Goal: Task Accomplishment & Management: Complete application form

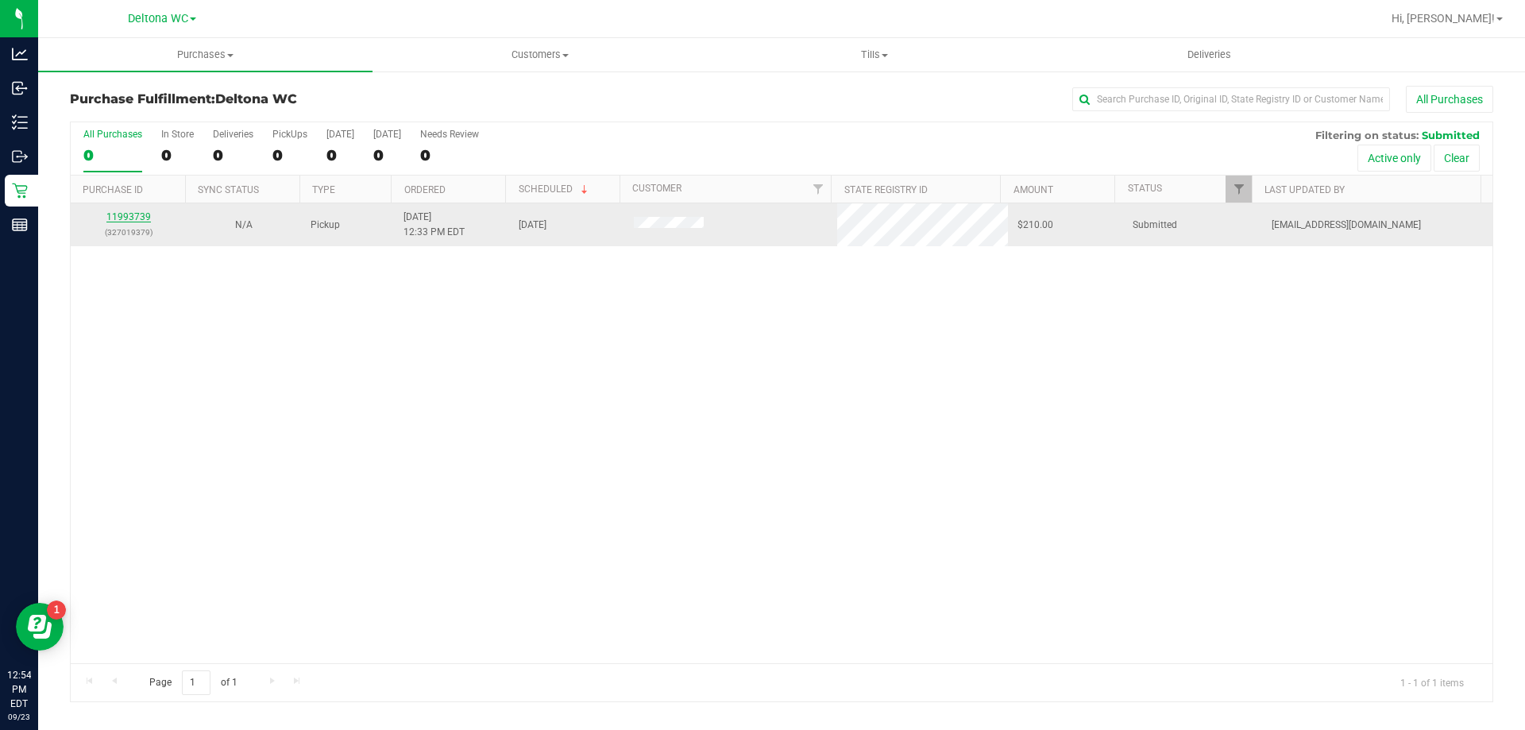
click at [137, 214] on link "11993739" at bounding box center [128, 216] width 44 height 11
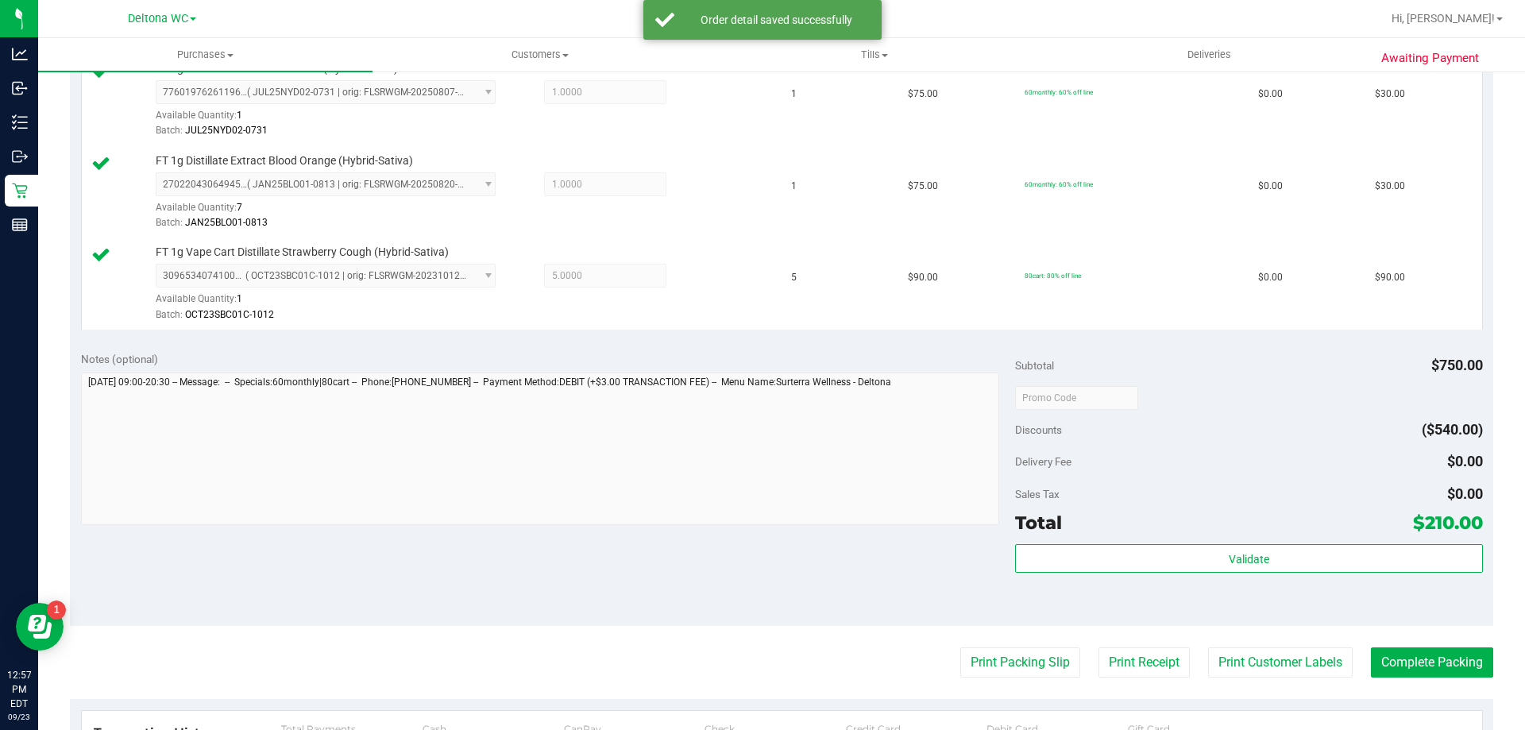
scroll to position [635, 0]
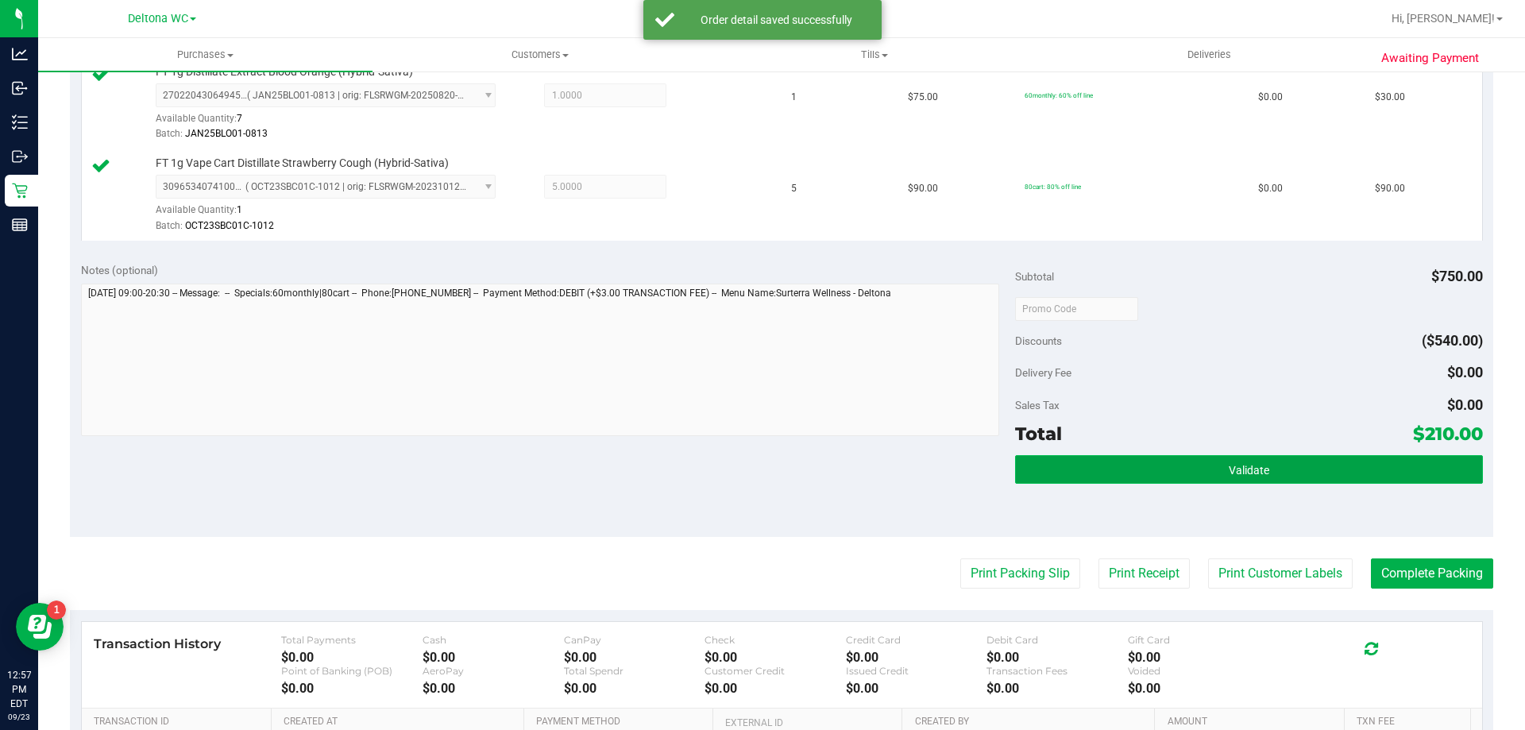
click at [1174, 478] on button "Validate" at bounding box center [1248, 469] width 467 height 29
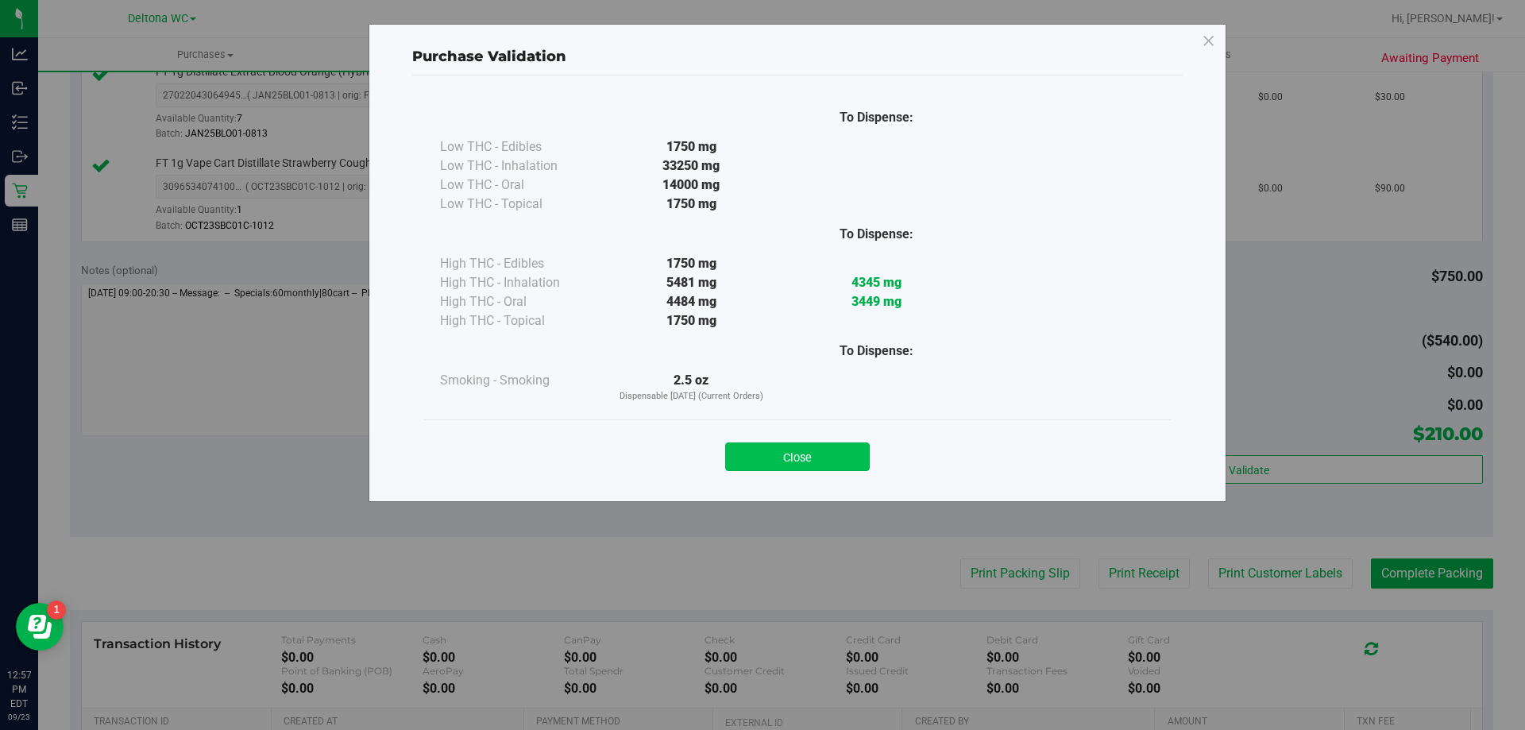
click at [809, 446] on button "Close" at bounding box center [797, 456] width 145 height 29
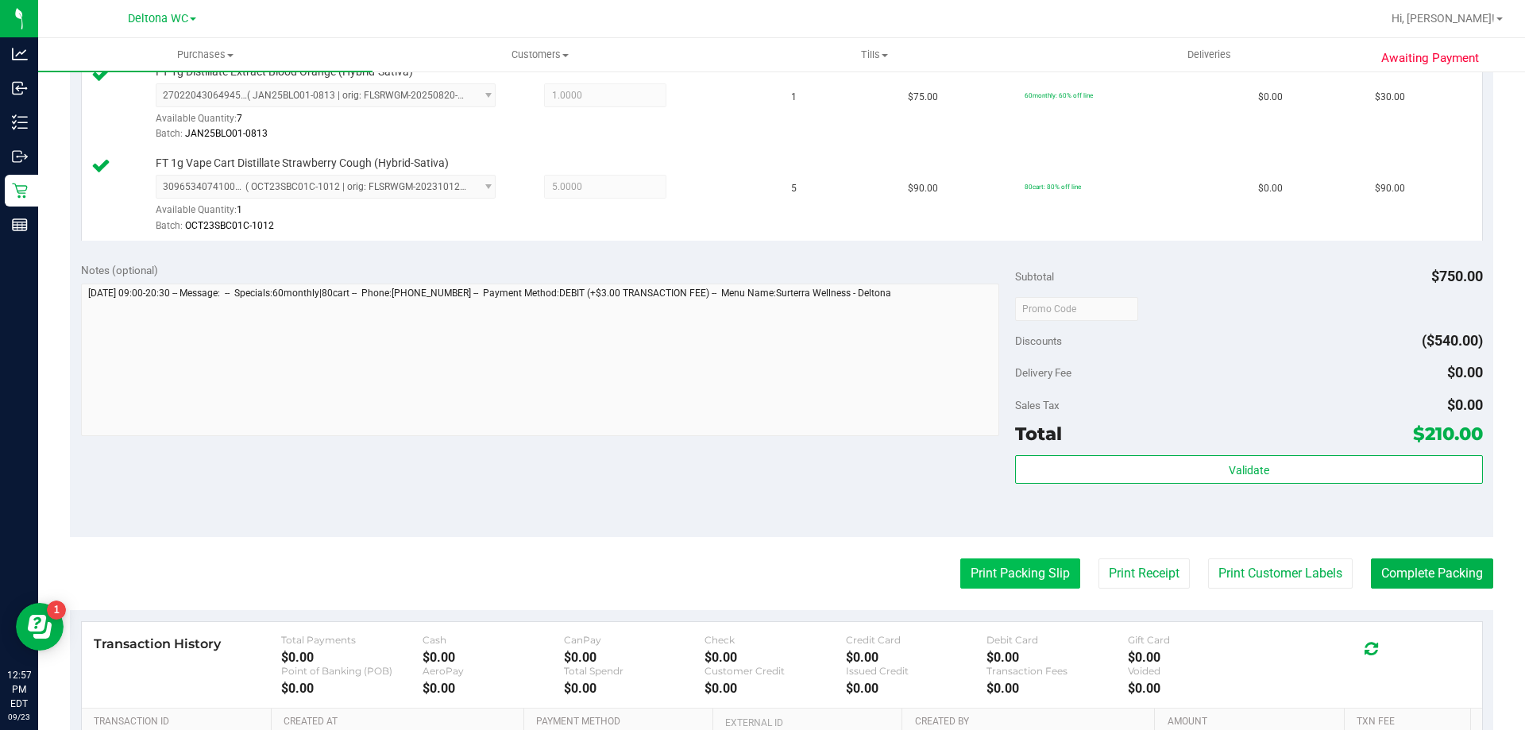
click at [1001, 562] on button "Print Packing Slip" at bounding box center [1020, 573] width 120 height 30
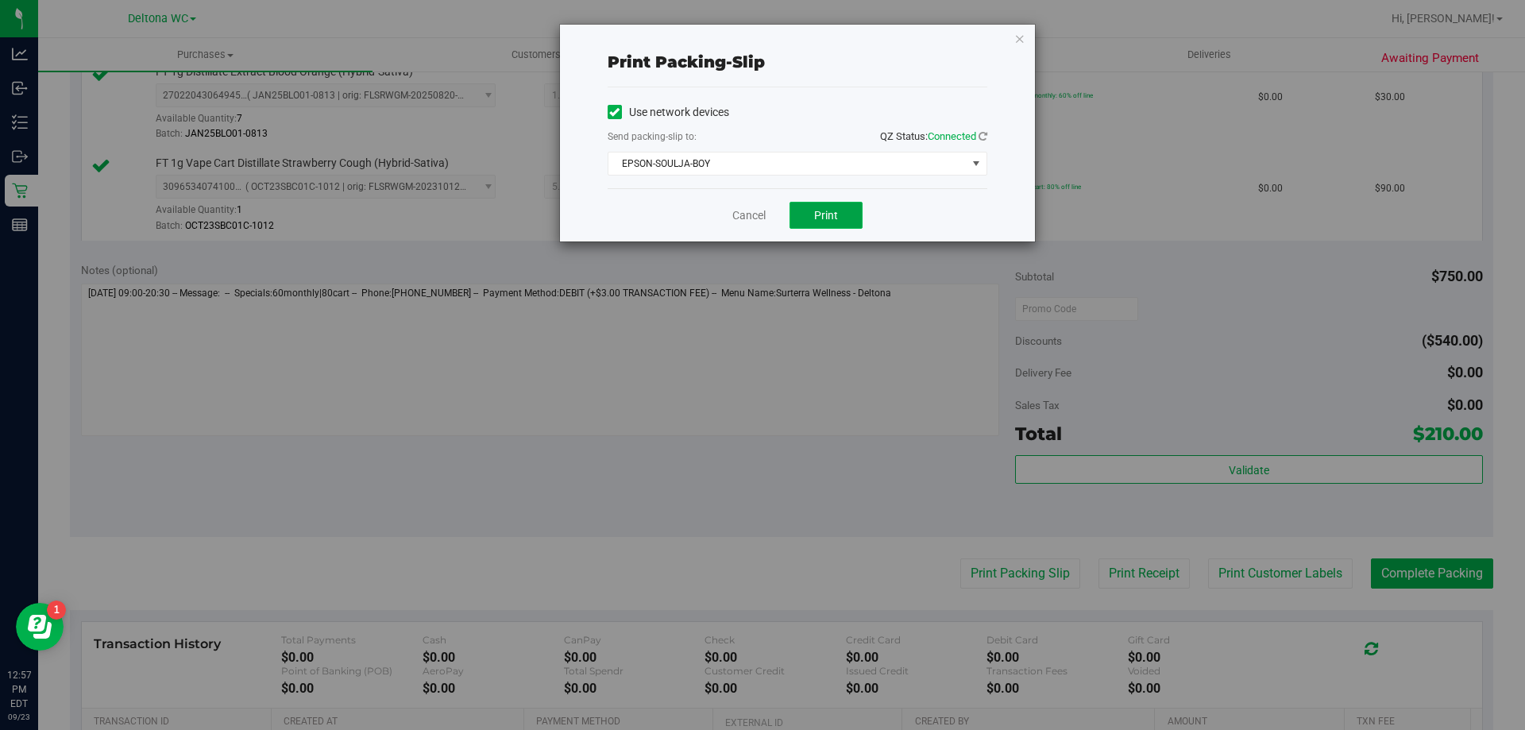
click at [807, 209] on button "Print" at bounding box center [825, 215] width 73 height 27
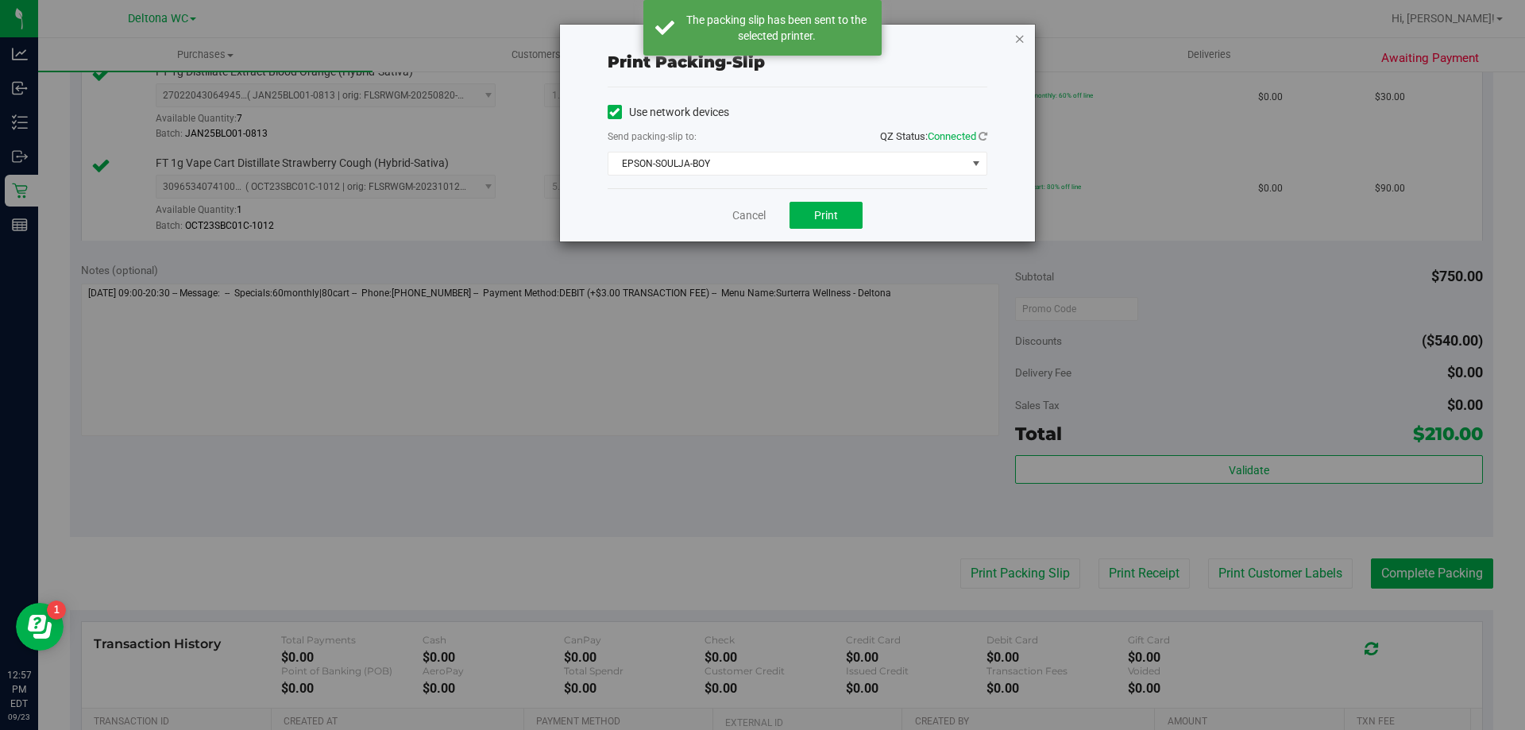
click at [1017, 42] on icon "button" at bounding box center [1019, 38] width 11 height 19
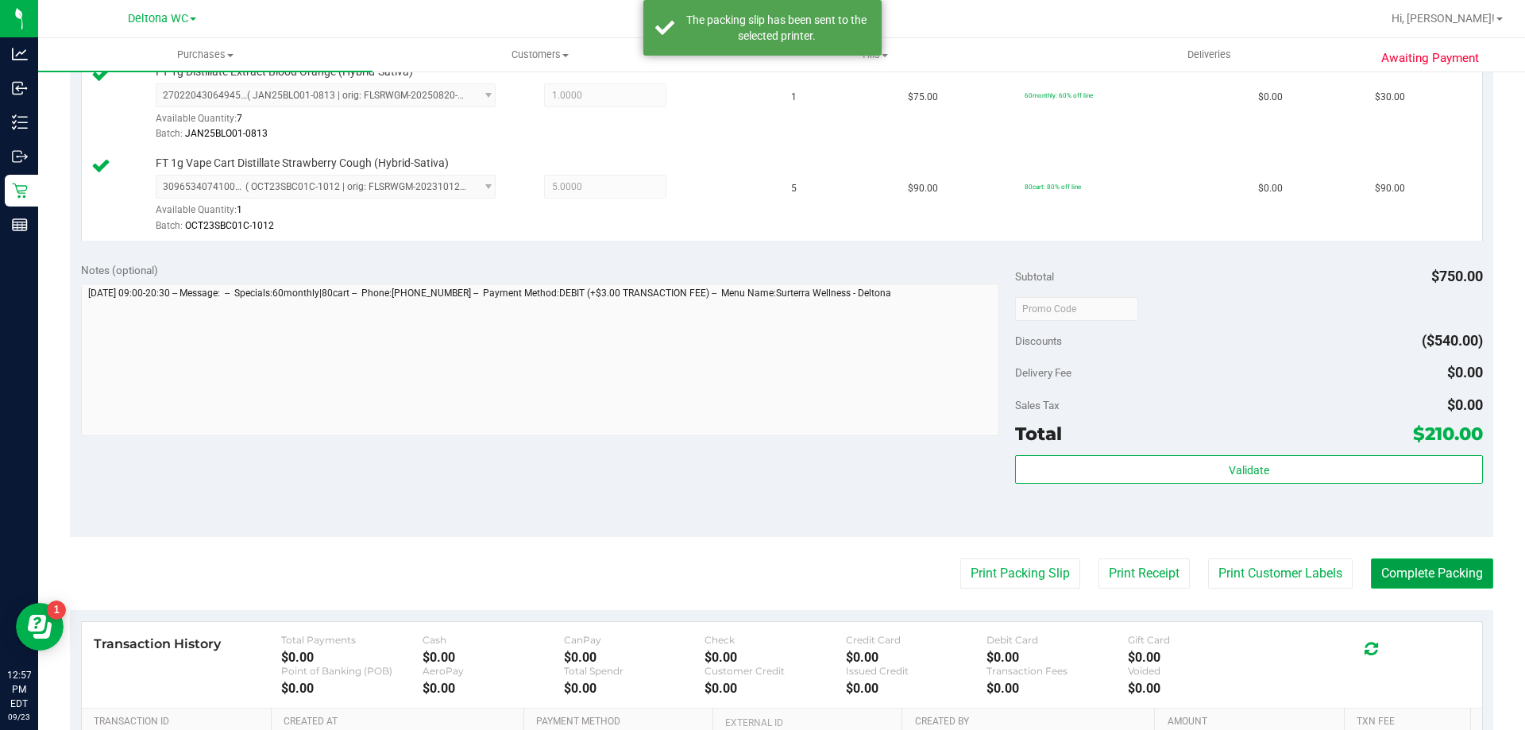
click at [1396, 565] on button "Complete Packing" at bounding box center [1432, 573] width 122 height 30
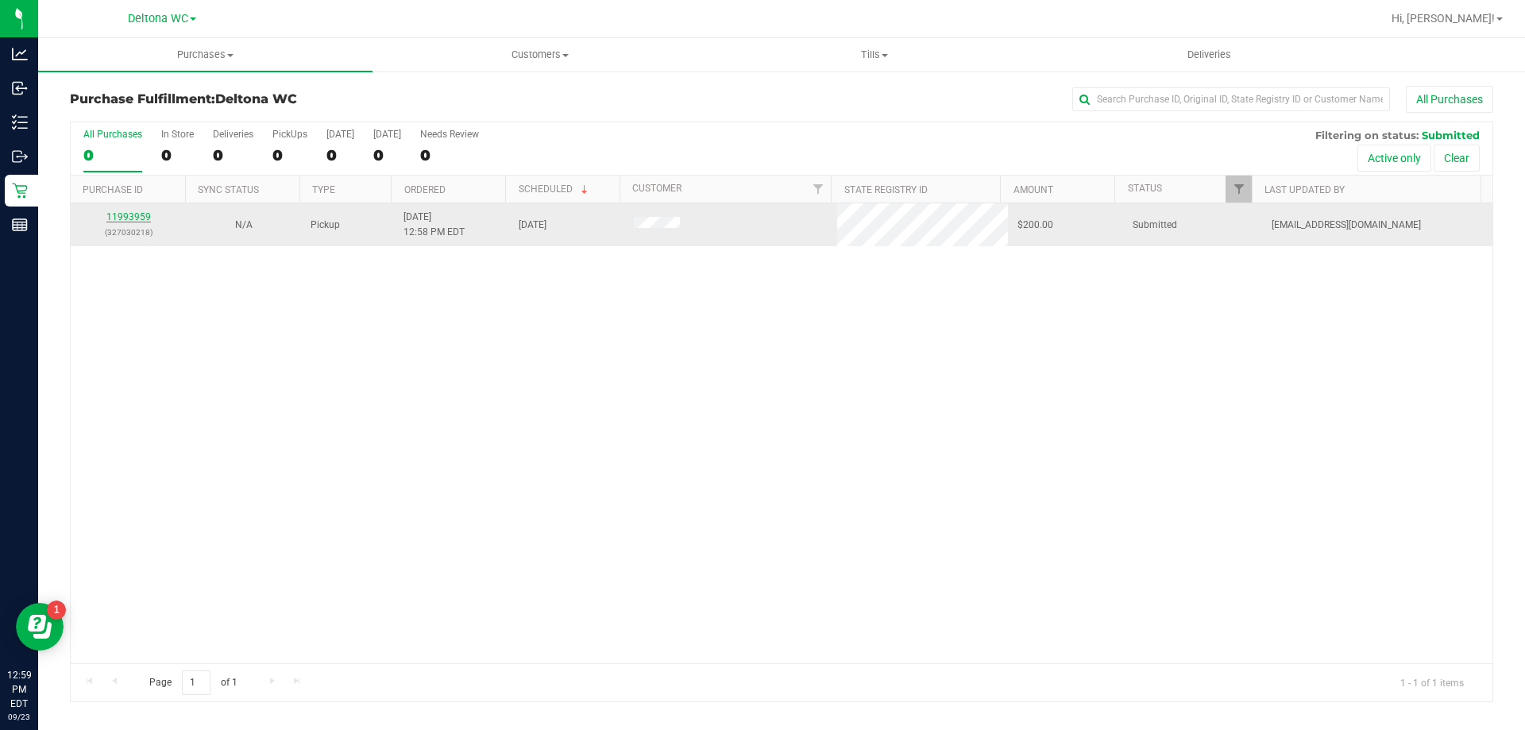
click at [134, 215] on link "11993959" at bounding box center [128, 216] width 44 height 11
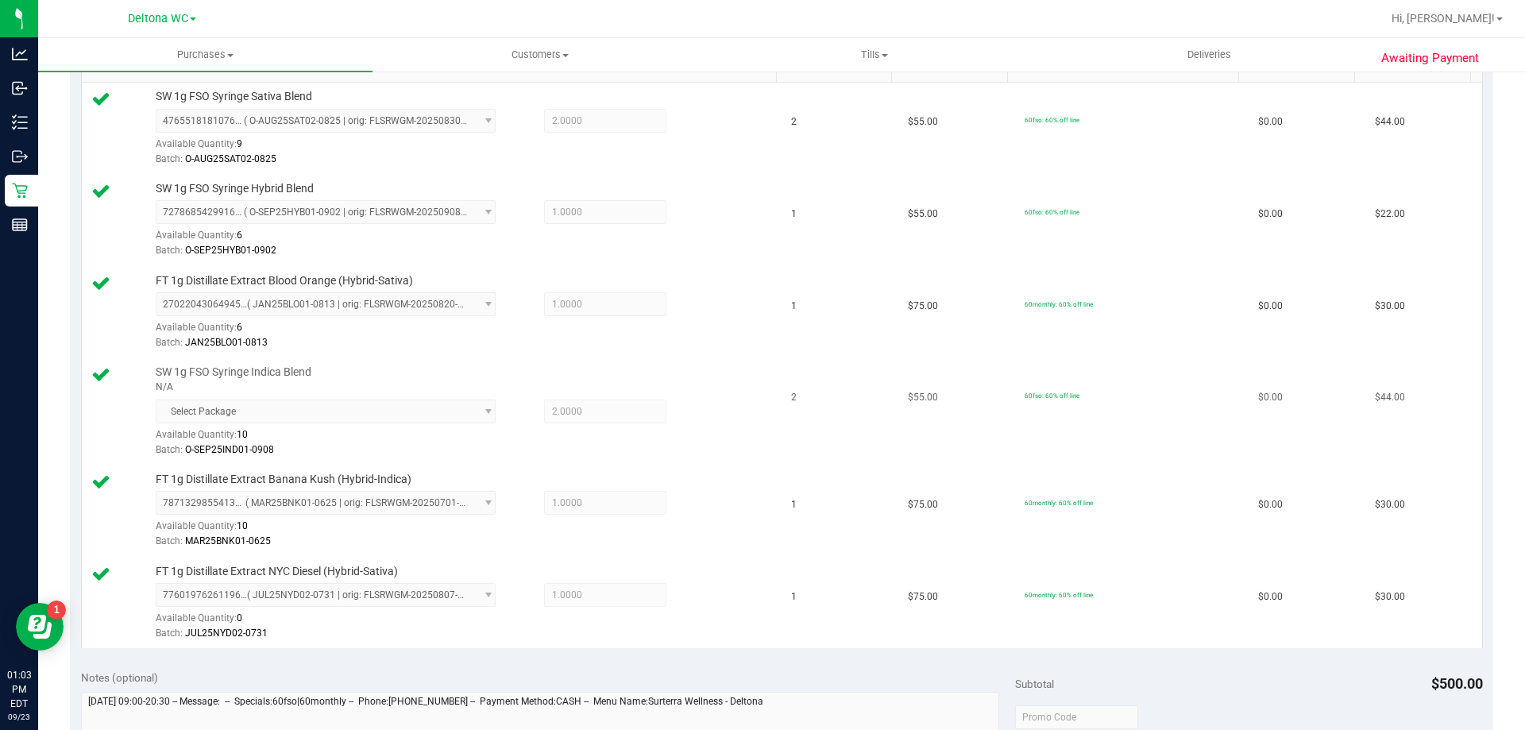
scroll to position [635, 0]
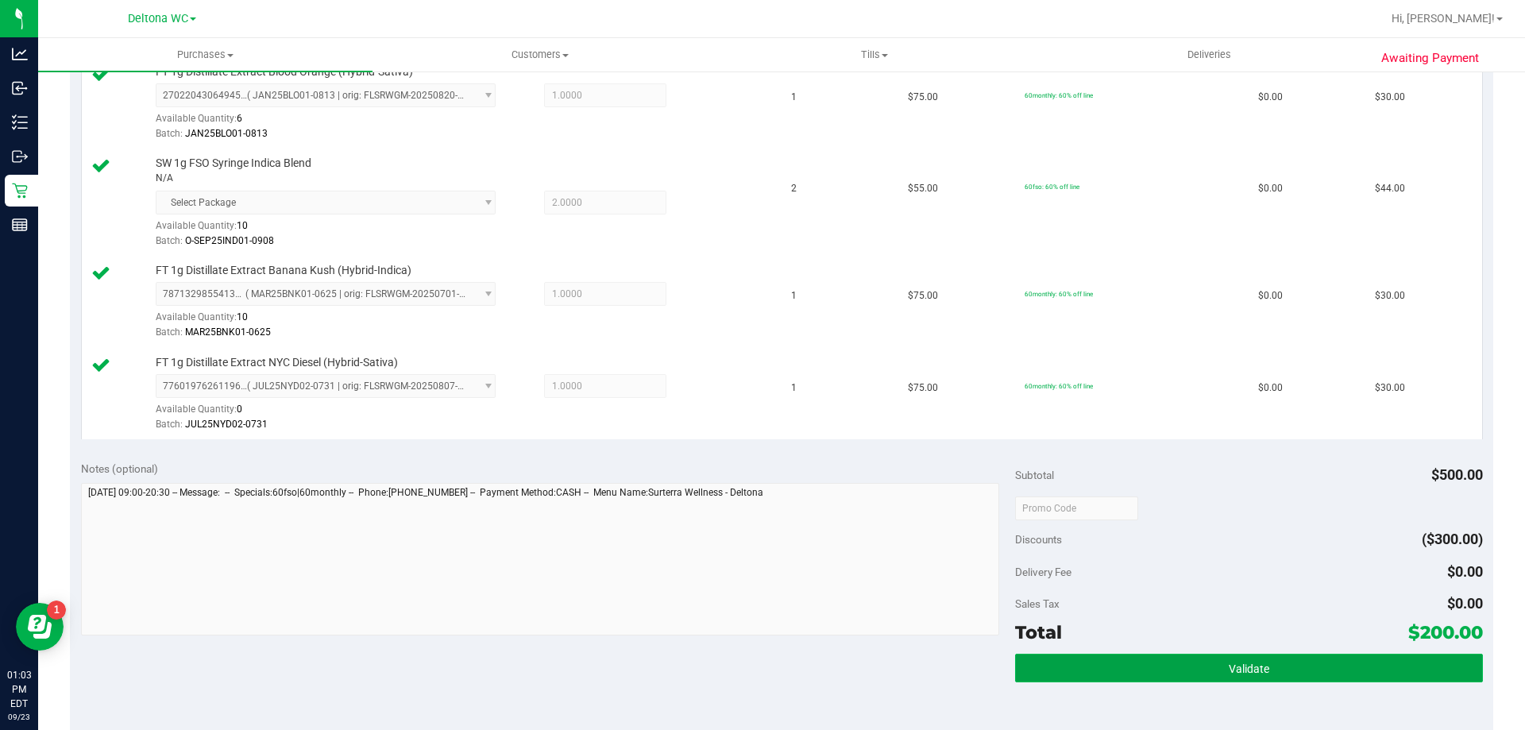
click at [1196, 659] on button "Validate" at bounding box center [1248, 668] width 467 height 29
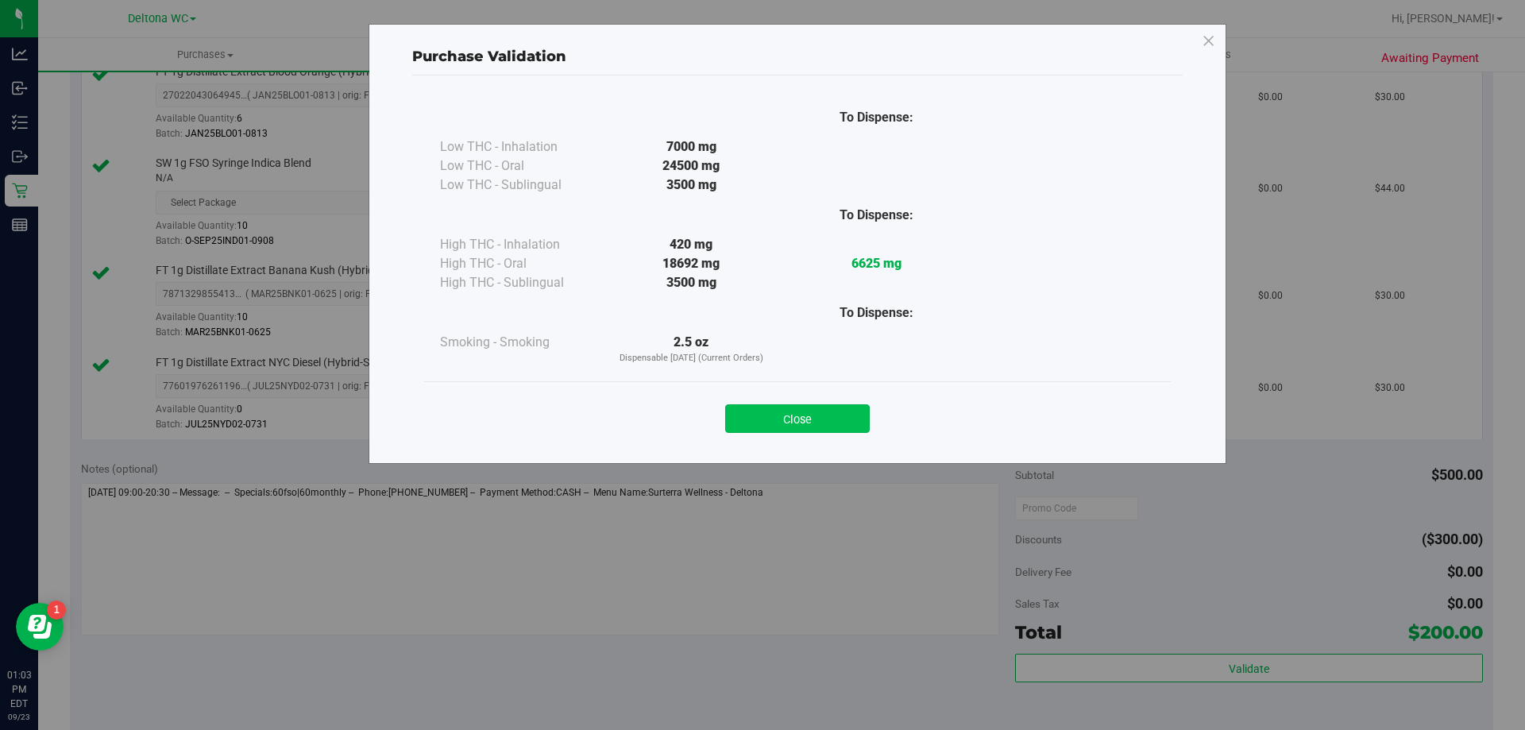
click at [801, 413] on button "Close" at bounding box center [797, 418] width 145 height 29
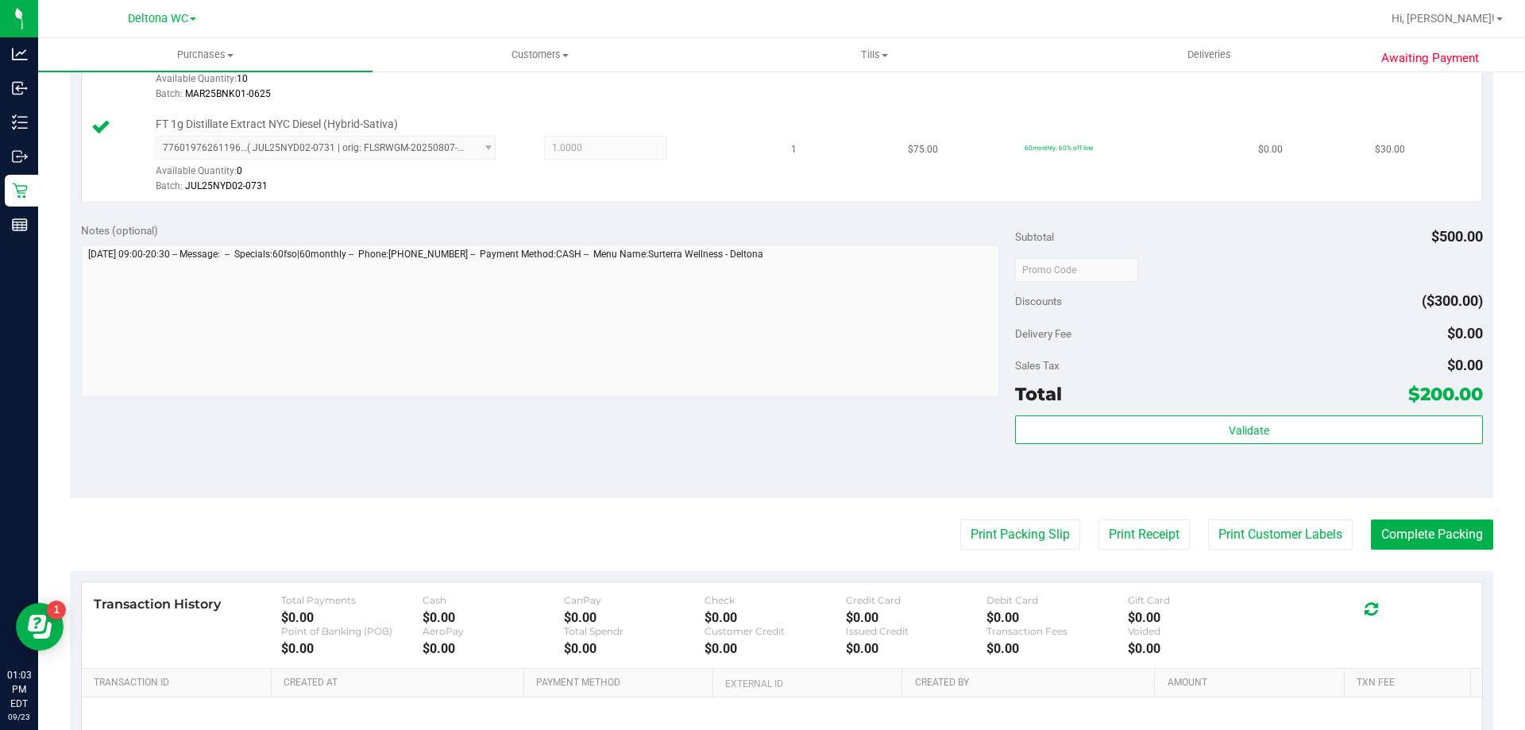
scroll to position [1044, 0]
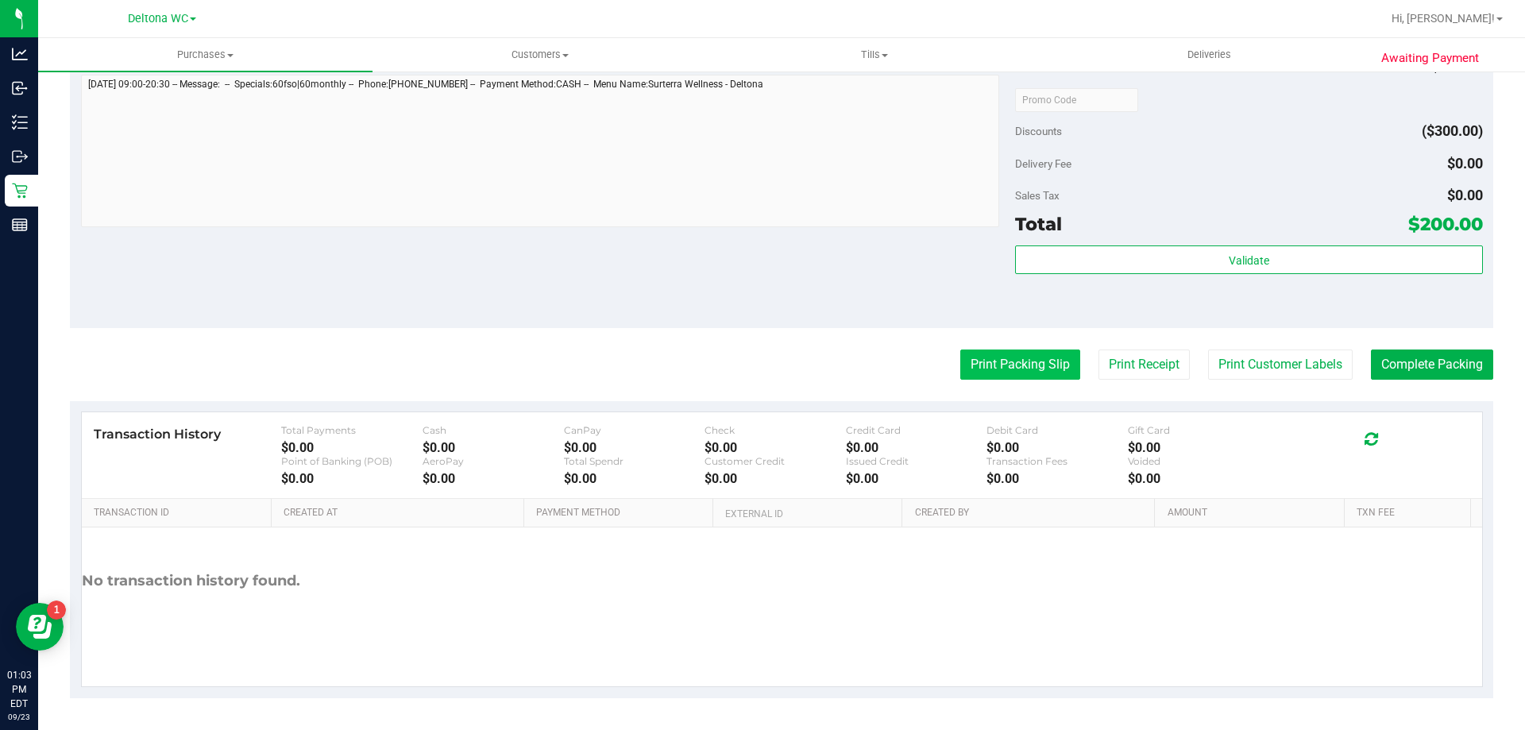
click at [1009, 362] on button "Print Packing Slip" at bounding box center [1020, 364] width 120 height 30
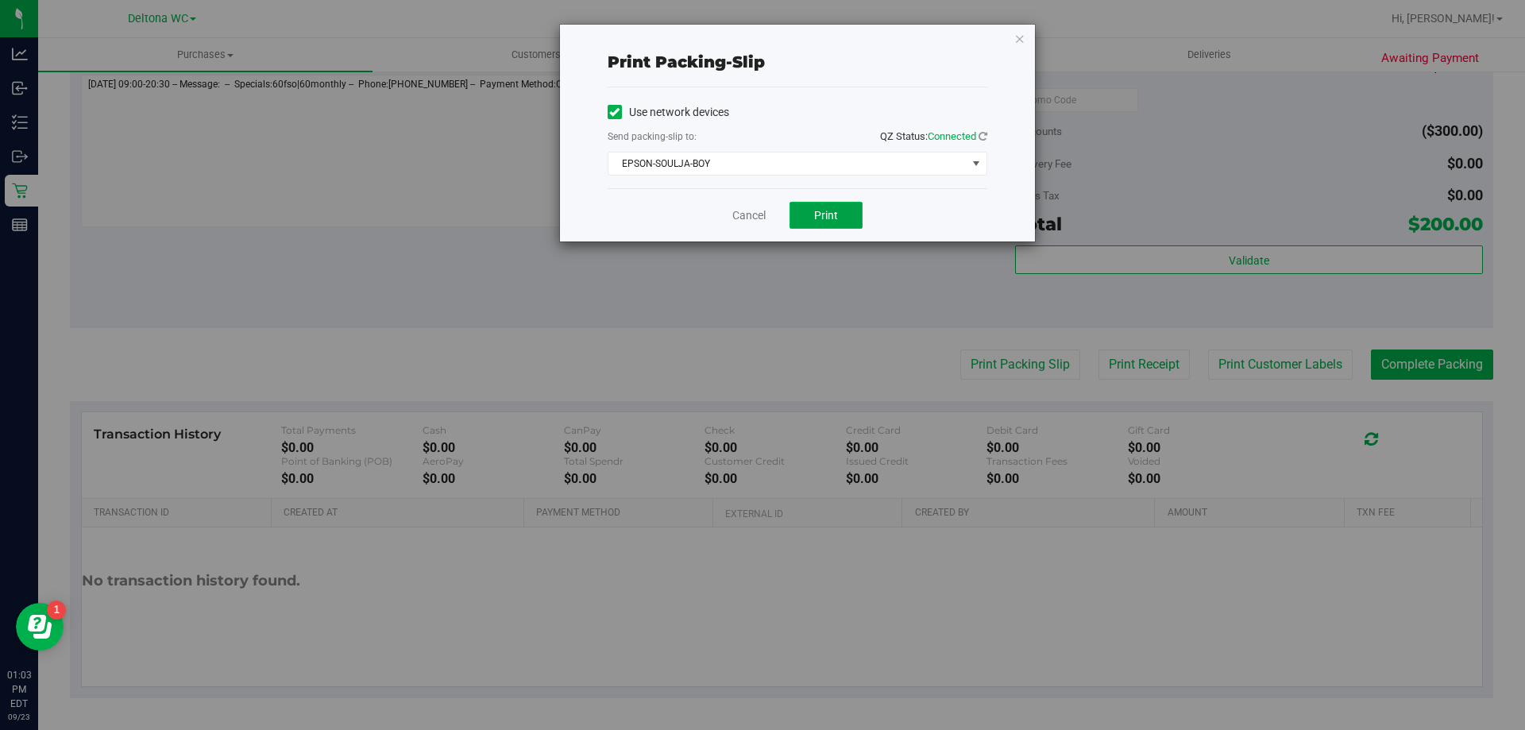
click at [841, 205] on button "Print" at bounding box center [825, 215] width 73 height 27
click at [739, 220] on link "Cancel" at bounding box center [748, 215] width 33 height 17
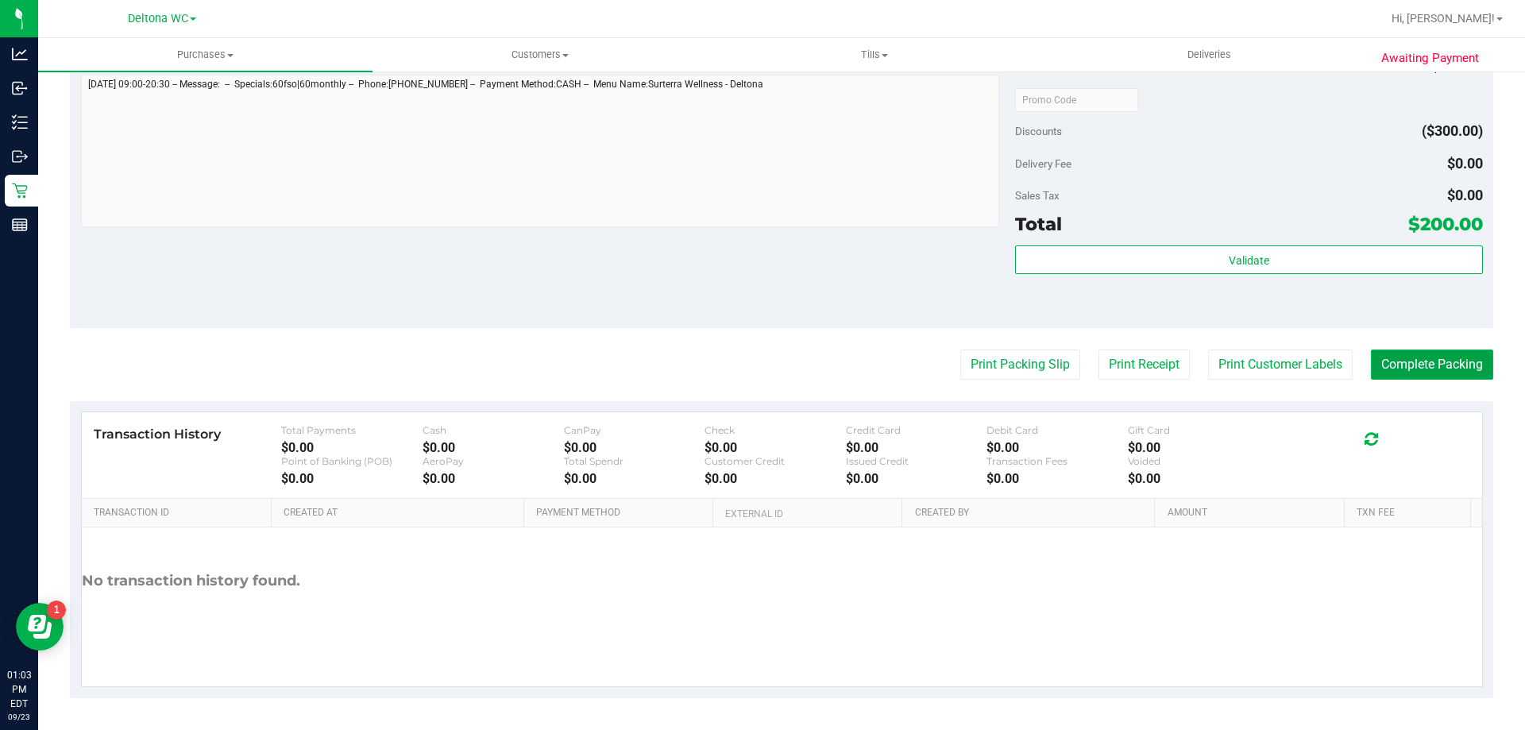
click at [1386, 361] on button "Complete Packing" at bounding box center [1432, 364] width 122 height 30
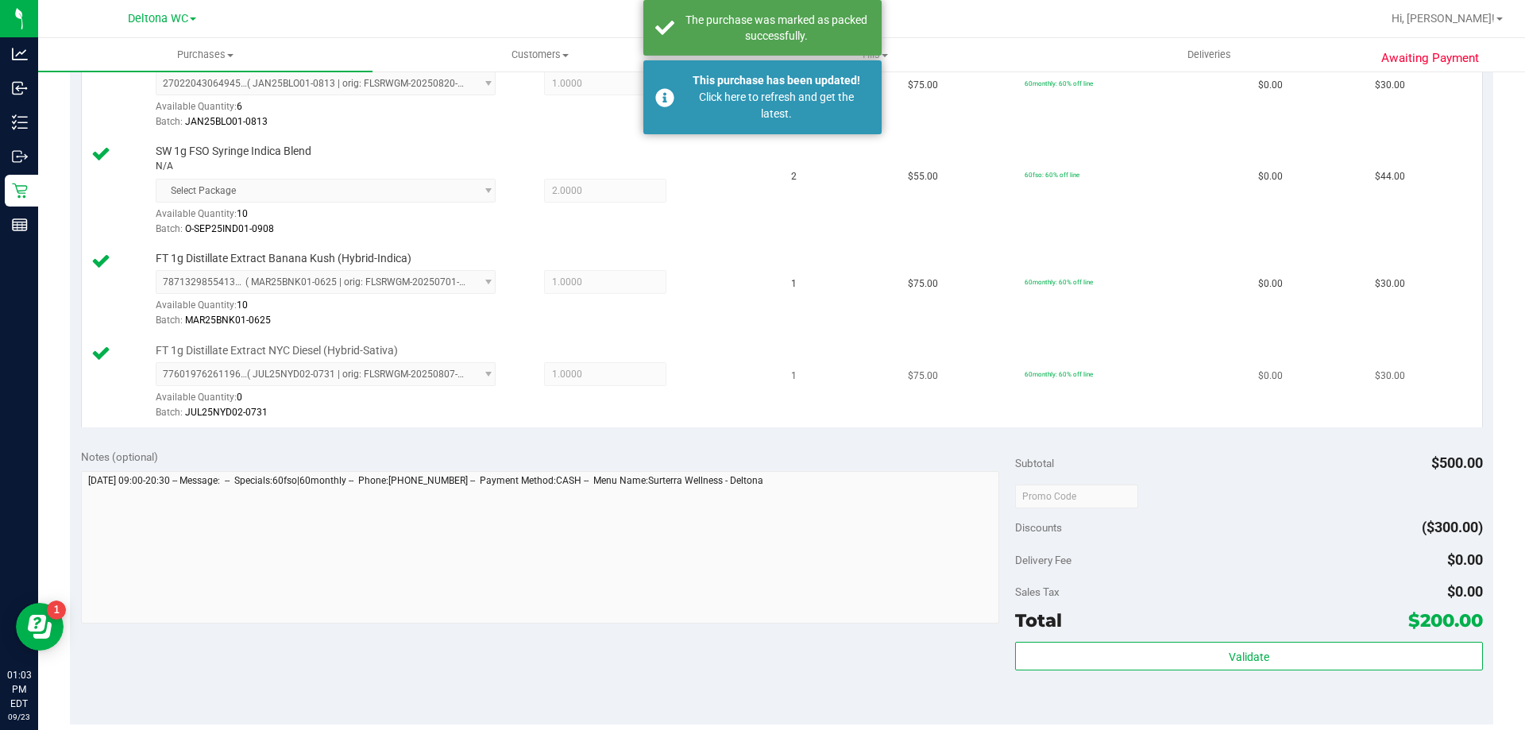
scroll to position [647, 0]
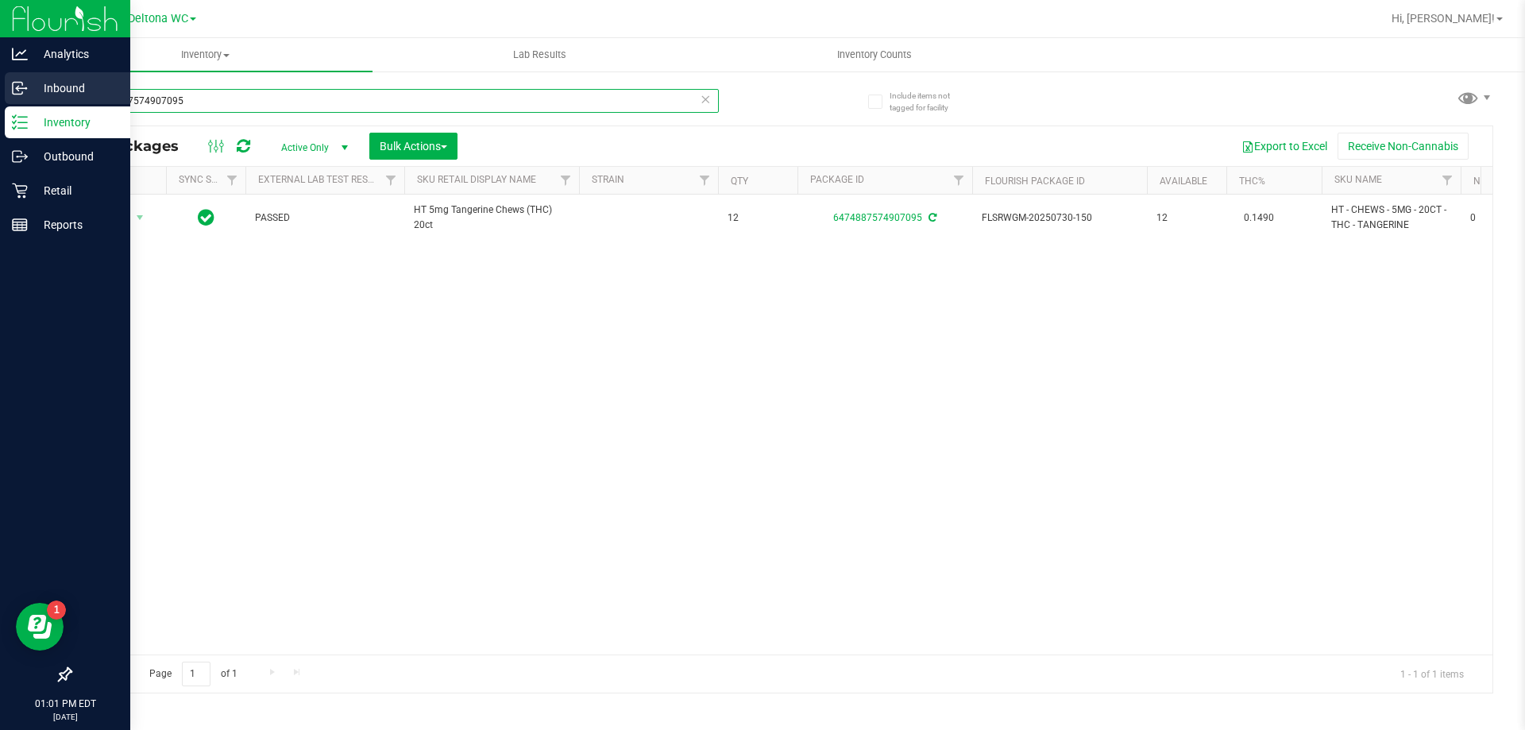
drag, startPoint x: 191, startPoint y: 100, endPoint x: 0, endPoint y: 74, distance: 193.2
click at [0, 74] on div "Analytics Inbound Inventory Outbound Retail Reports 01:01 PM EDT [DATE] 09/23 D…" at bounding box center [762, 365] width 1525 height 730
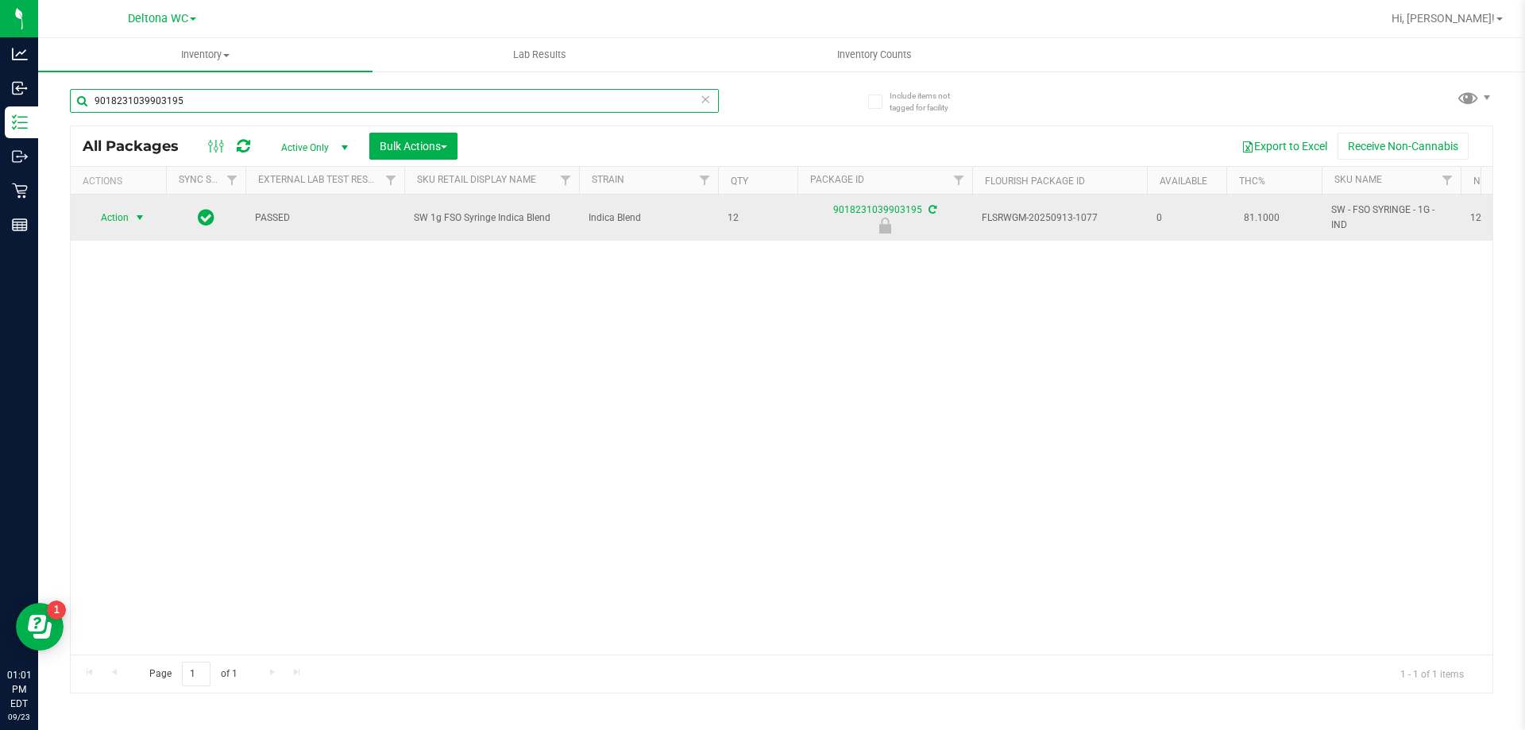
type input "9018231039903195"
click at [108, 222] on span "Action" at bounding box center [108, 218] width 43 height 22
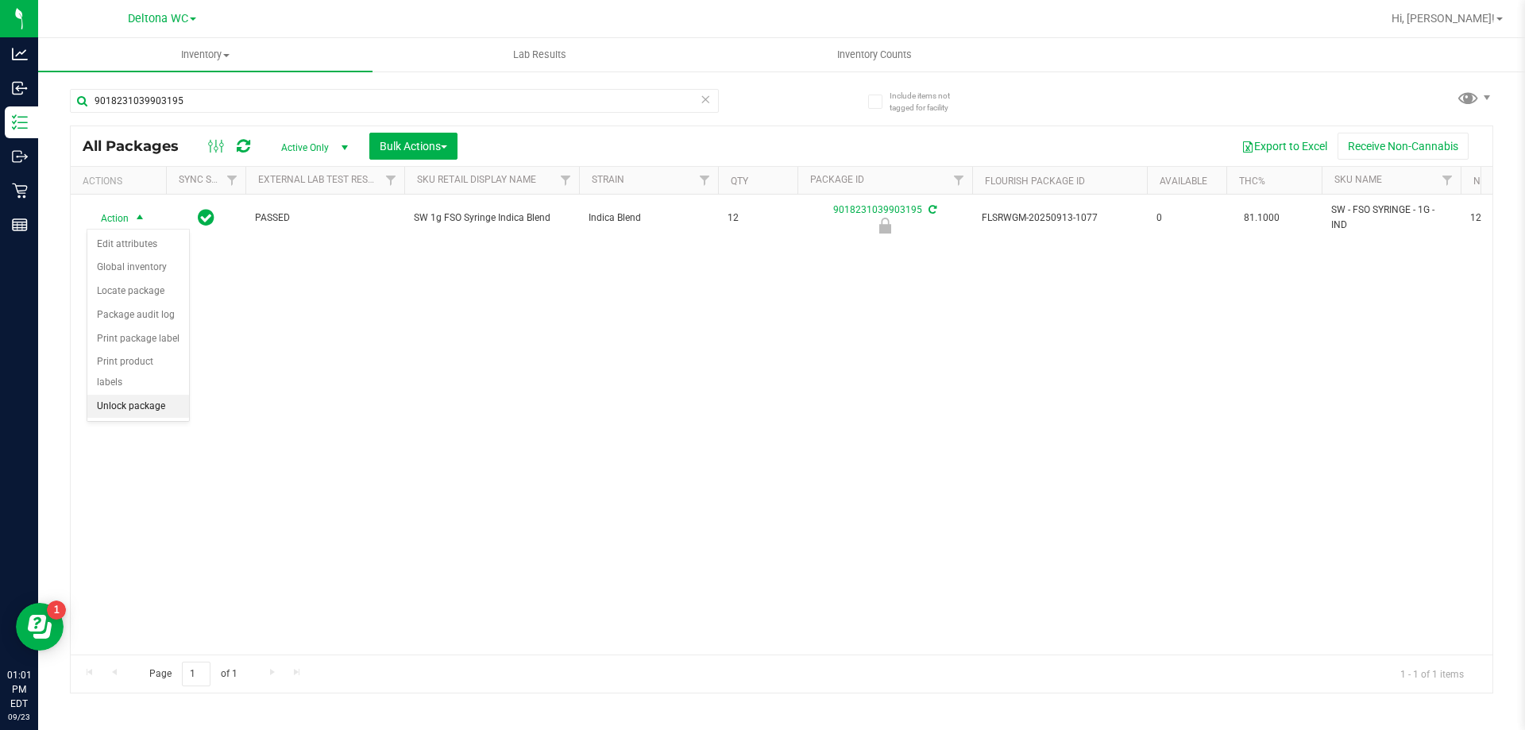
click at [110, 395] on li "Unlock package" at bounding box center [138, 407] width 102 height 24
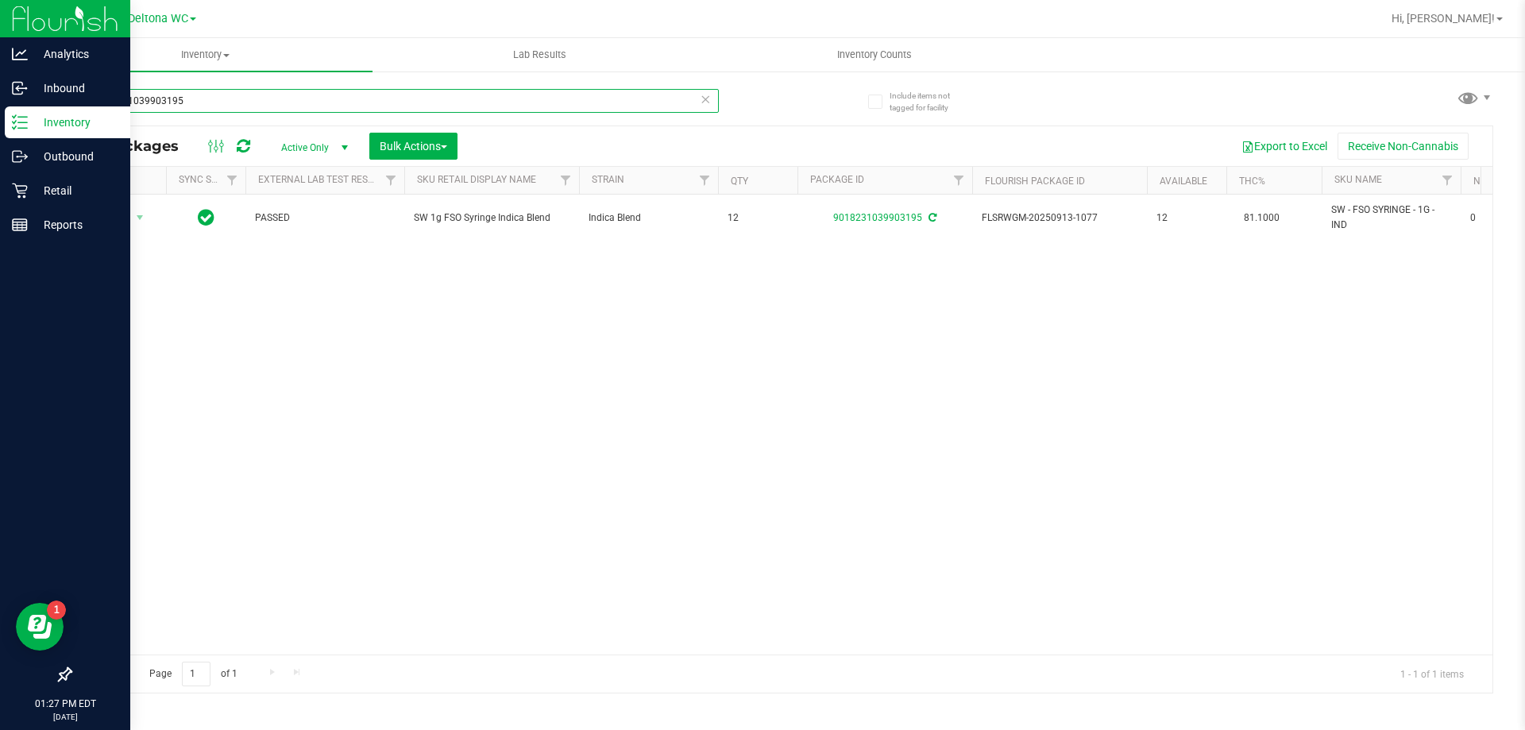
drag, startPoint x: 240, startPoint y: 106, endPoint x: 0, endPoint y: 107, distance: 239.9
click at [0, 107] on div "Analytics Inbound Inventory Outbound Retail Reports 01:27 PM EDT [DATE] 09/23 D…" at bounding box center [762, 365] width 1525 height 730
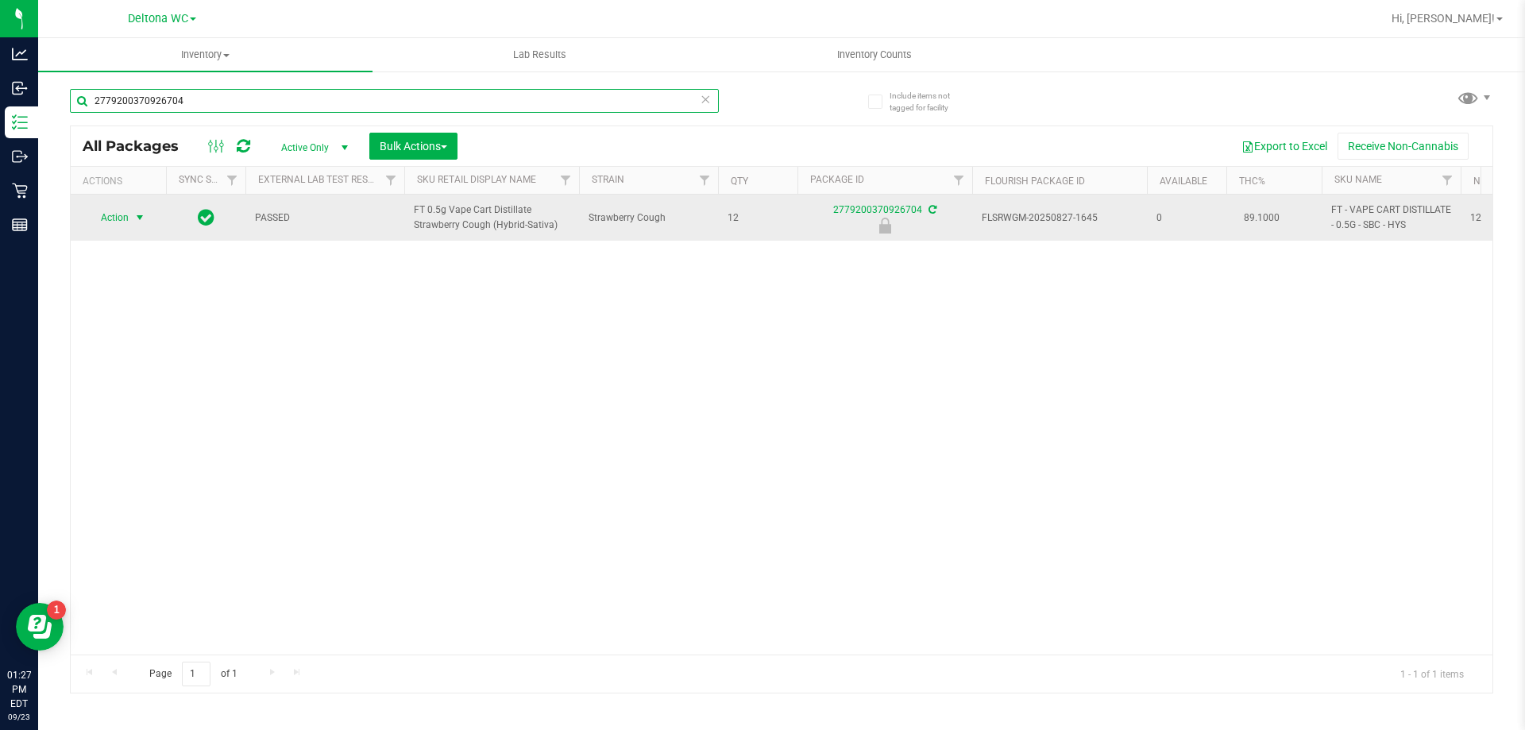
type input "2779200370926704"
click at [126, 222] on span "Action" at bounding box center [108, 218] width 43 height 22
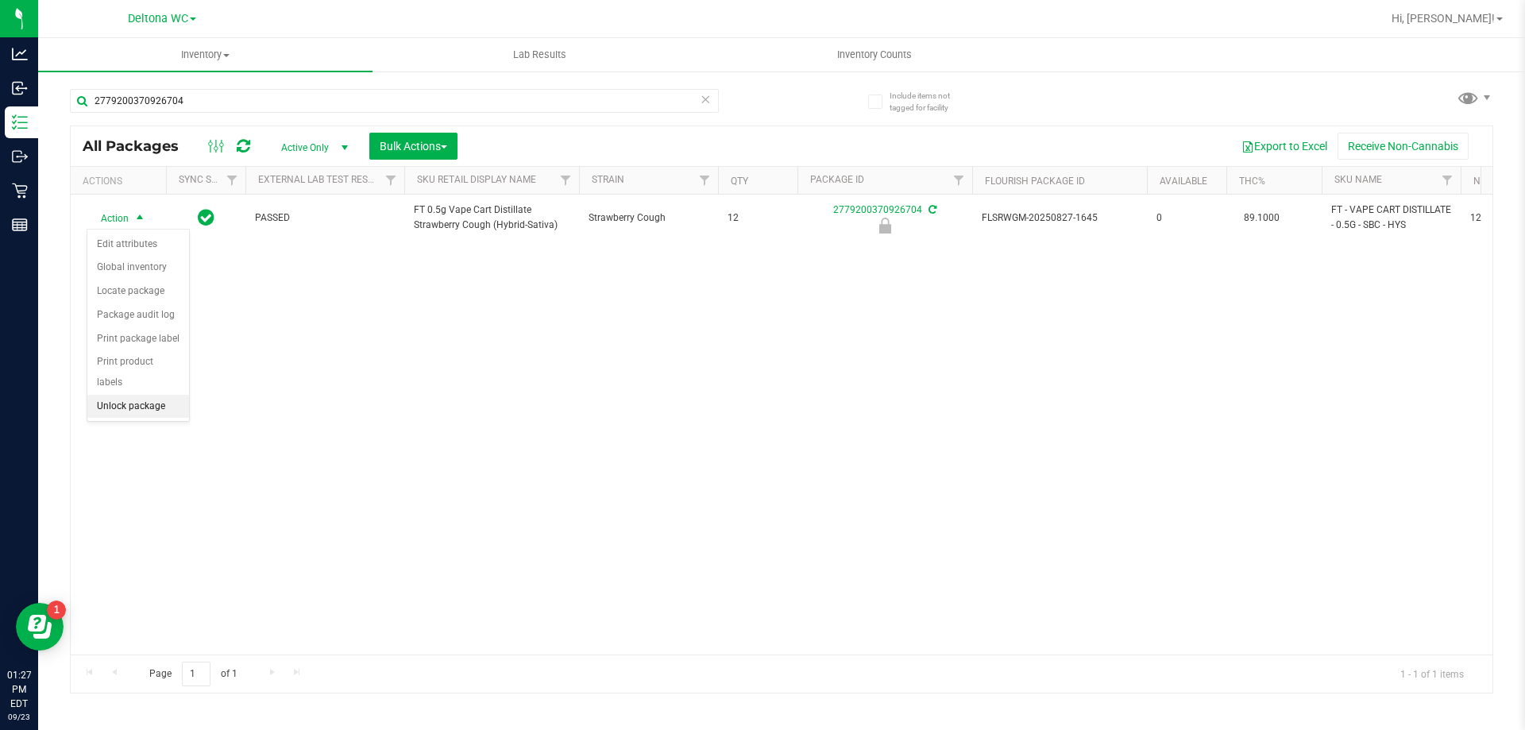
click at [152, 395] on li "Unlock package" at bounding box center [138, 407] width 102 height 24
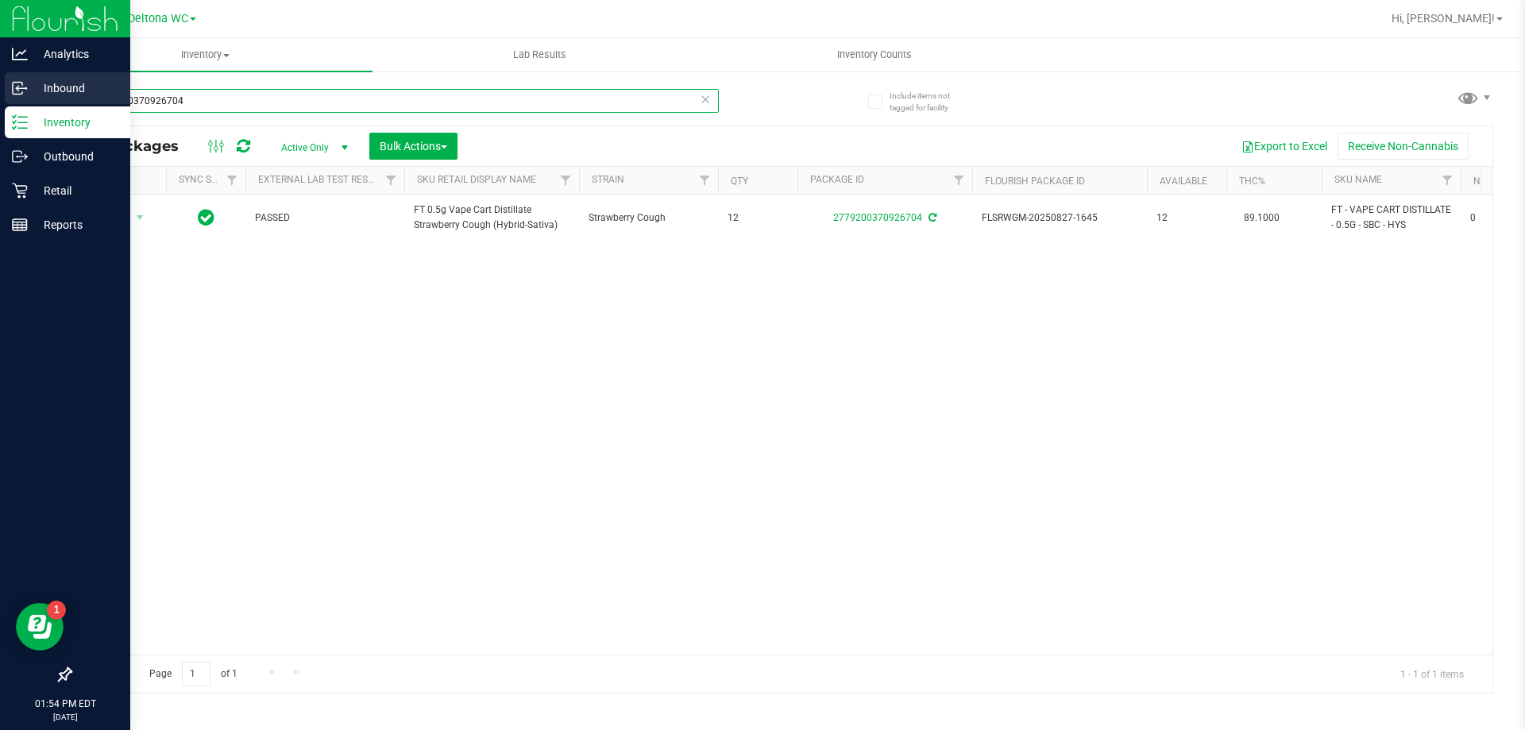
drag, startPoint x: 221, startPoint y: 104, endPoint x: 0, endPoint y: 103, distance: 220.8
click at [0, 103] on div "Analytics Inbound Inventory Outbound Retail Reports 01:54 PM EDT [DATE] 09/23 D…" at bounding box center [762, 365] width 1525 height 730
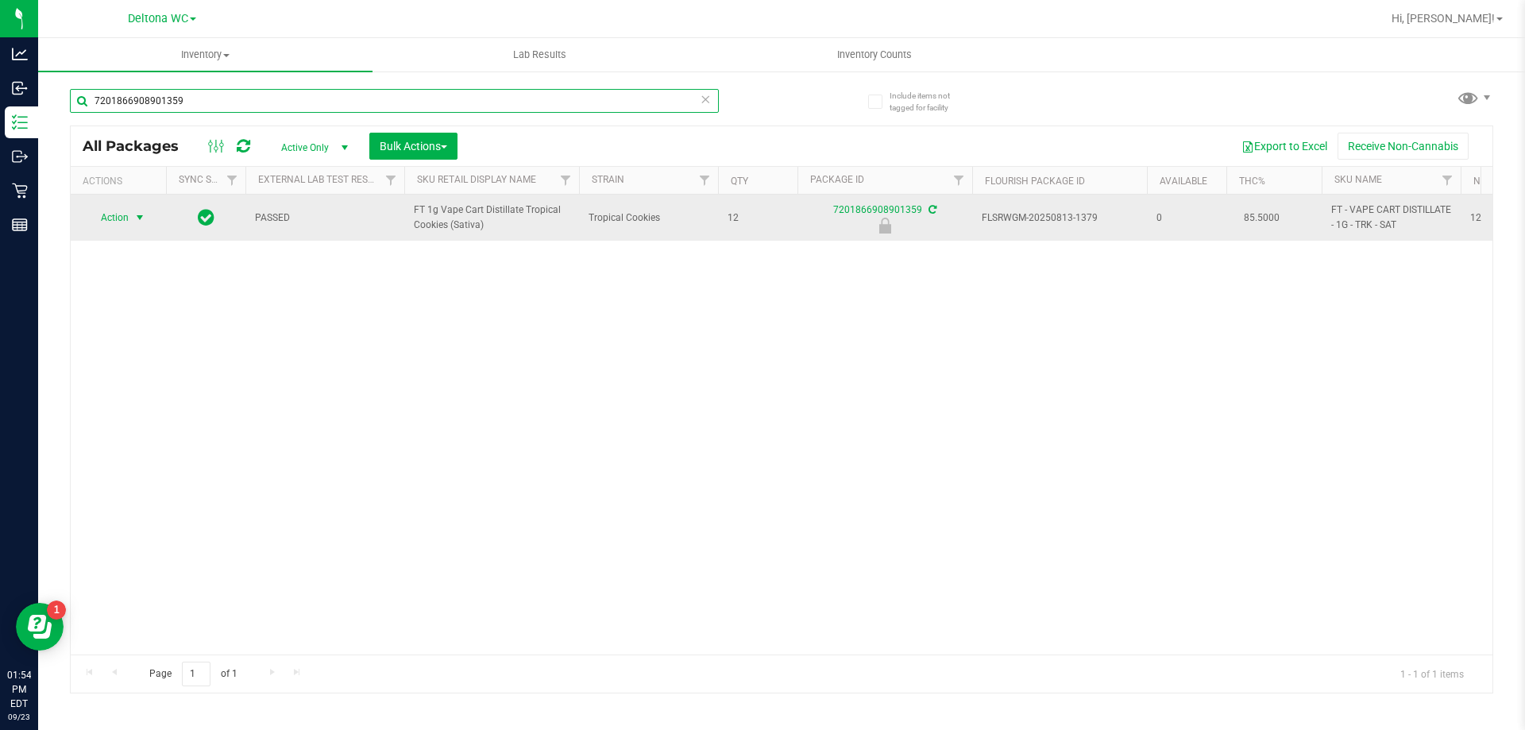
type input "7201866908901359"
click at [128, 218] on span "Action" at bounding box center [108, 218] width 43 height 22
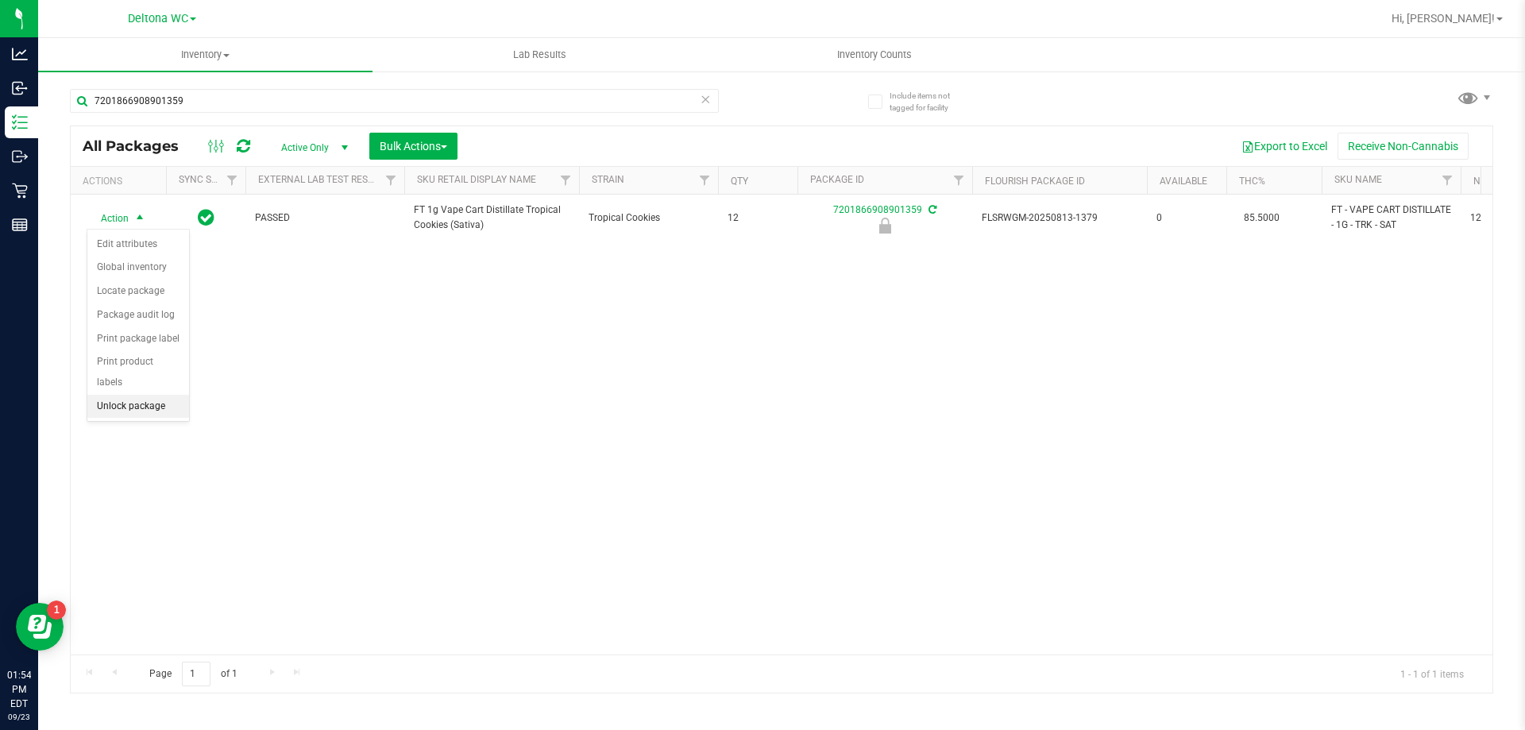
click at [135, 395] on li "Unlock package" at bounding box center [138, 407] width 102 height 24
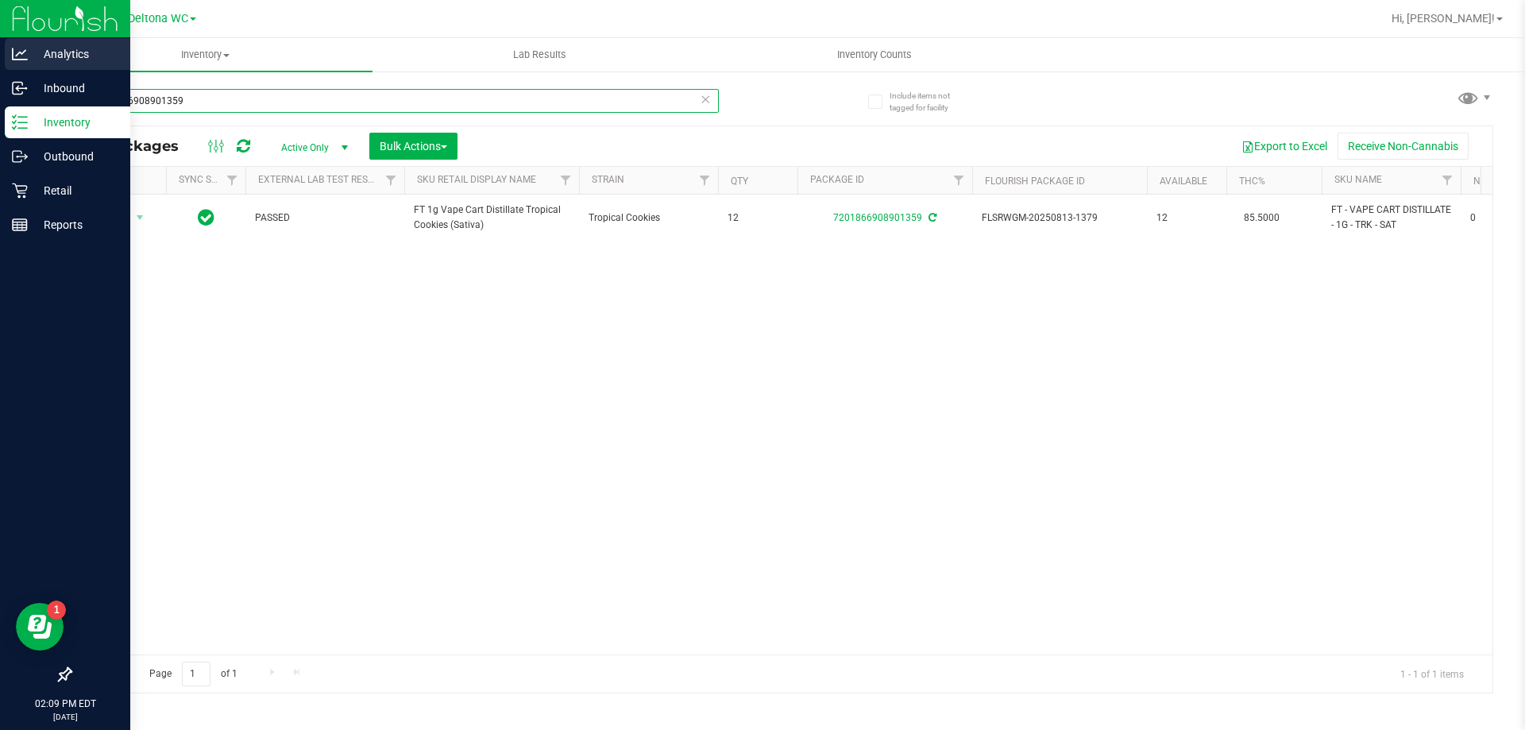
drag, startPoint x: 275, startPoint y: 95, endPoint x: 0, endPoint y: 44, distance: 279.5
click at [0, 70] on div "Analytics Inbound Inventory Outbound Retail Reports 02:09 PM EDT [DATE] 09/23 […" at bounding box center [762, 365] width 1525 height 730
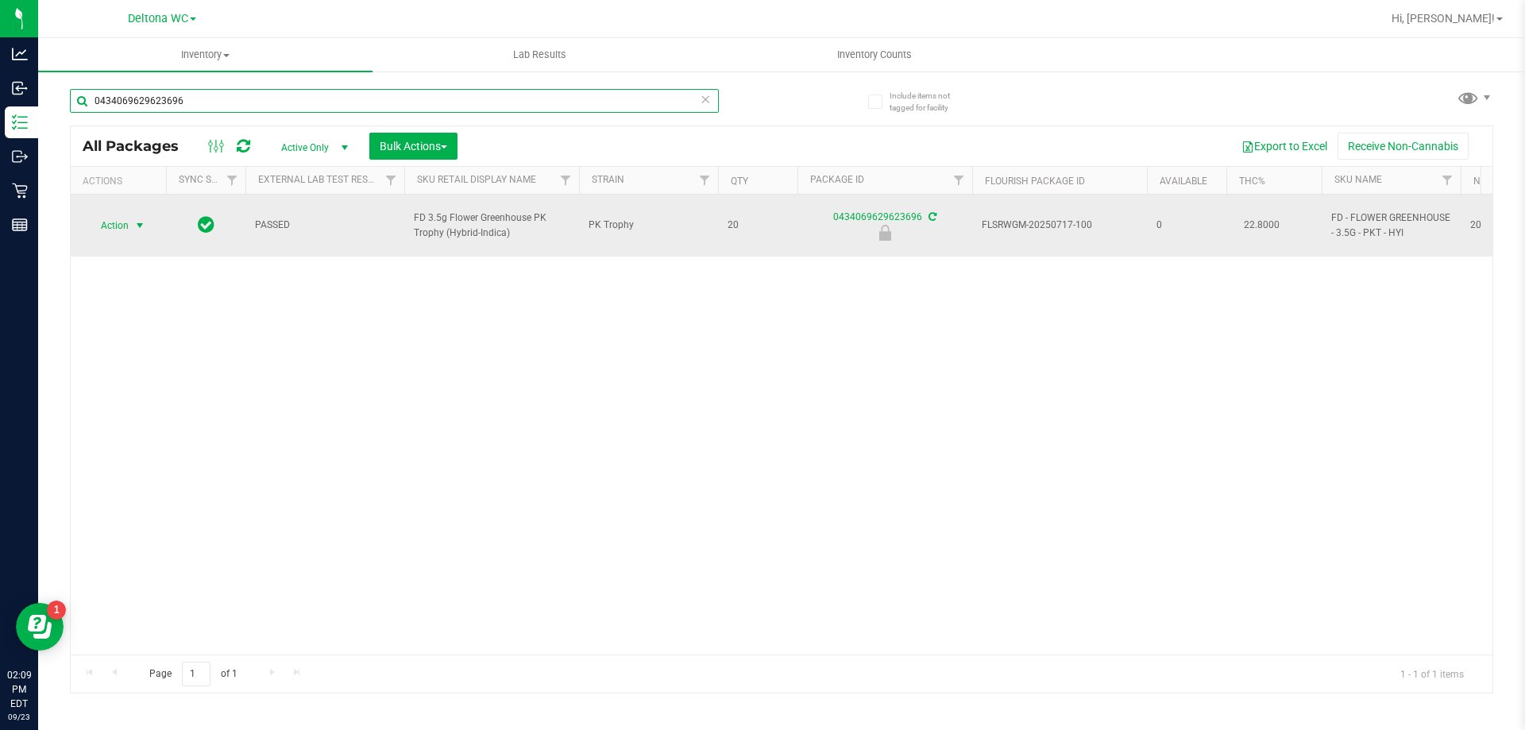
type input "0434069629623696"
click at [109, 218] on span "Action" at bounding box center [108, 225] width 43 height 22
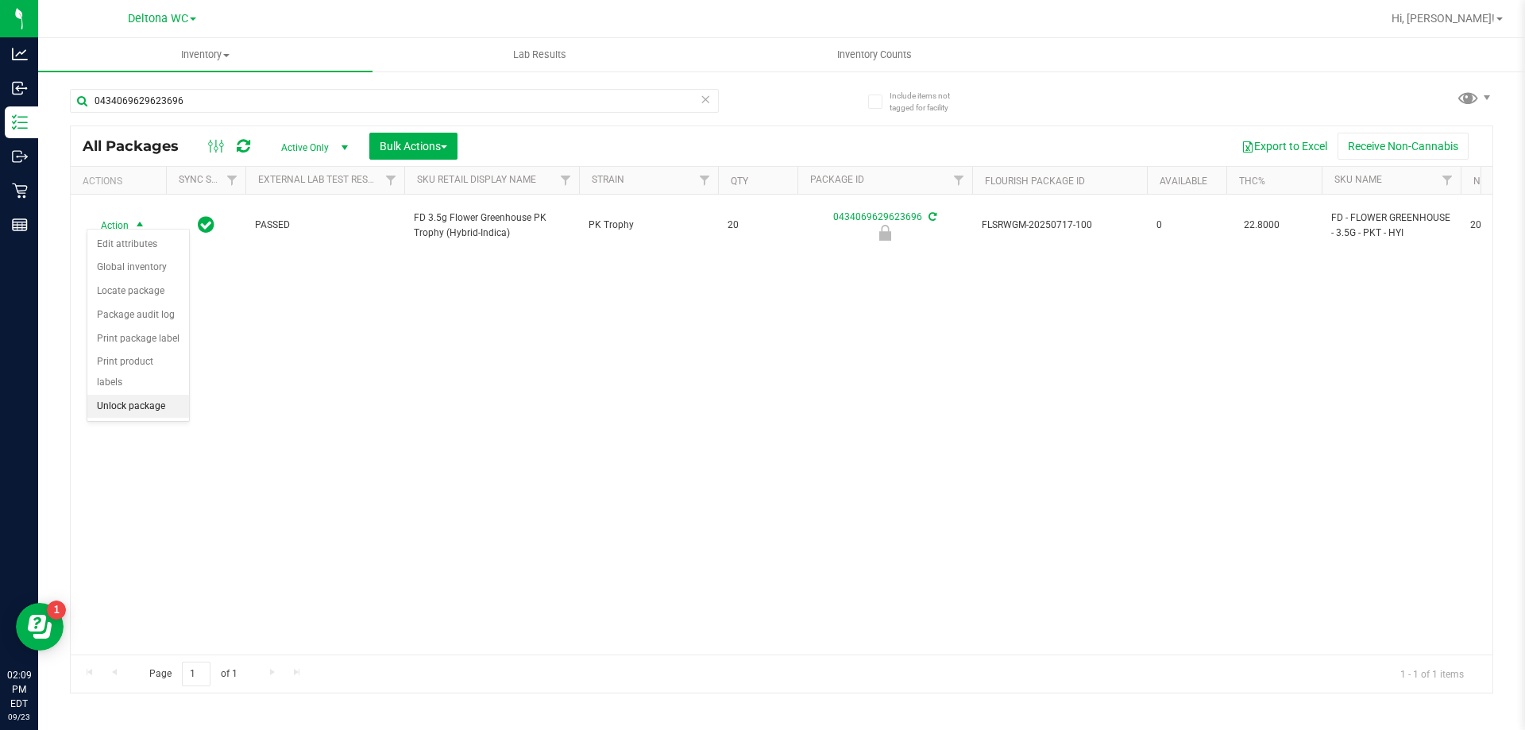
click at [110, 395] on li "Unlock package" at bounding box center [138, 407] width 102 height 24
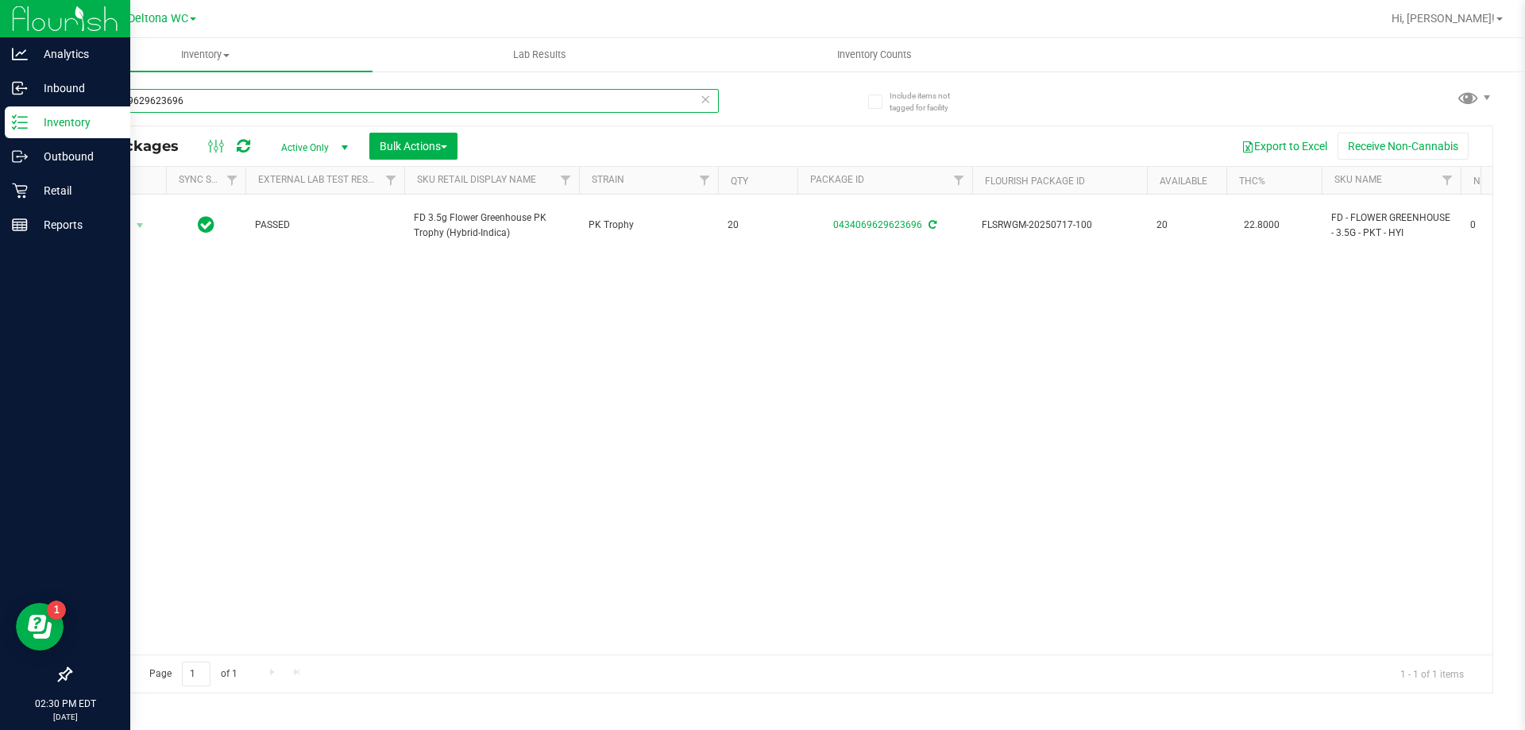
drag, startPoint x: 271, startPoint y: 106, endPoint x: 0, endPoint y: 16, distance: 285.3
click at [0, 16] on div "Analytics Inbound Inventory Outbound Retail Reports 02:30 PM EDT [DATE] 09/23 D…" at bounding box center [762, 365] width 1525 height 730
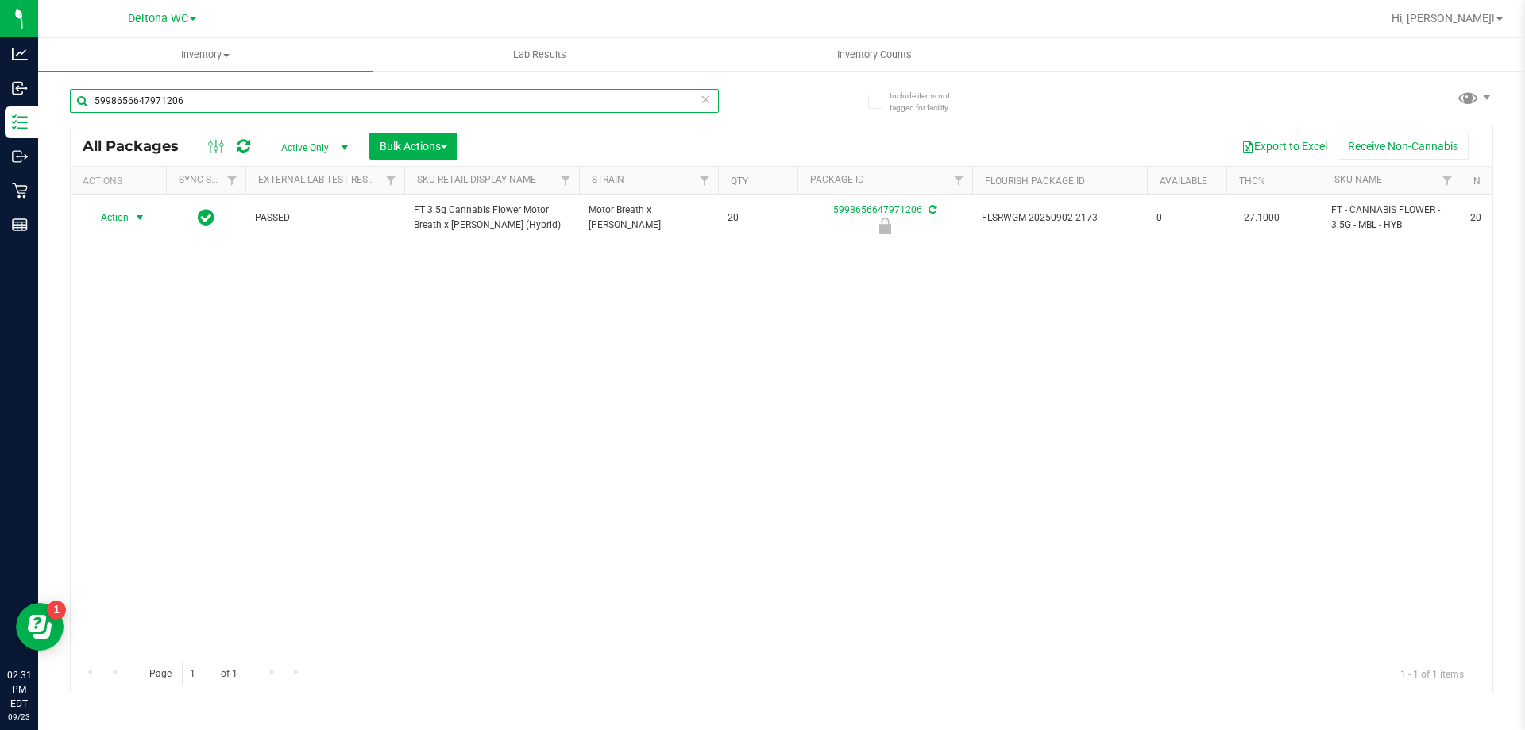
type input "5998656647971206"
click at [130, 216] on span "select" at bounding box center [140, 218] width 20 height 22
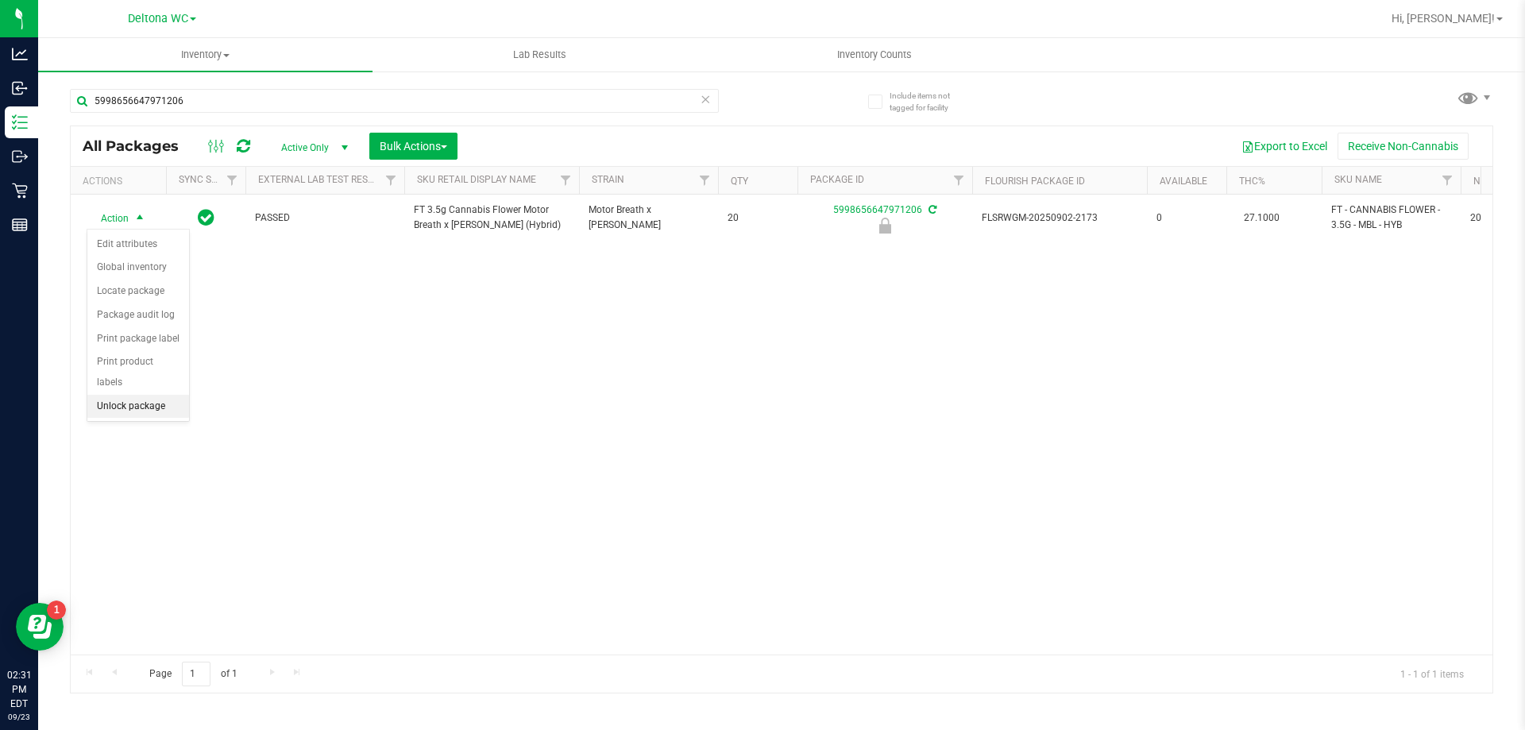
click at [137, 395] on li "Unlock package" at bounding box center [138, 407] width 102 height 24
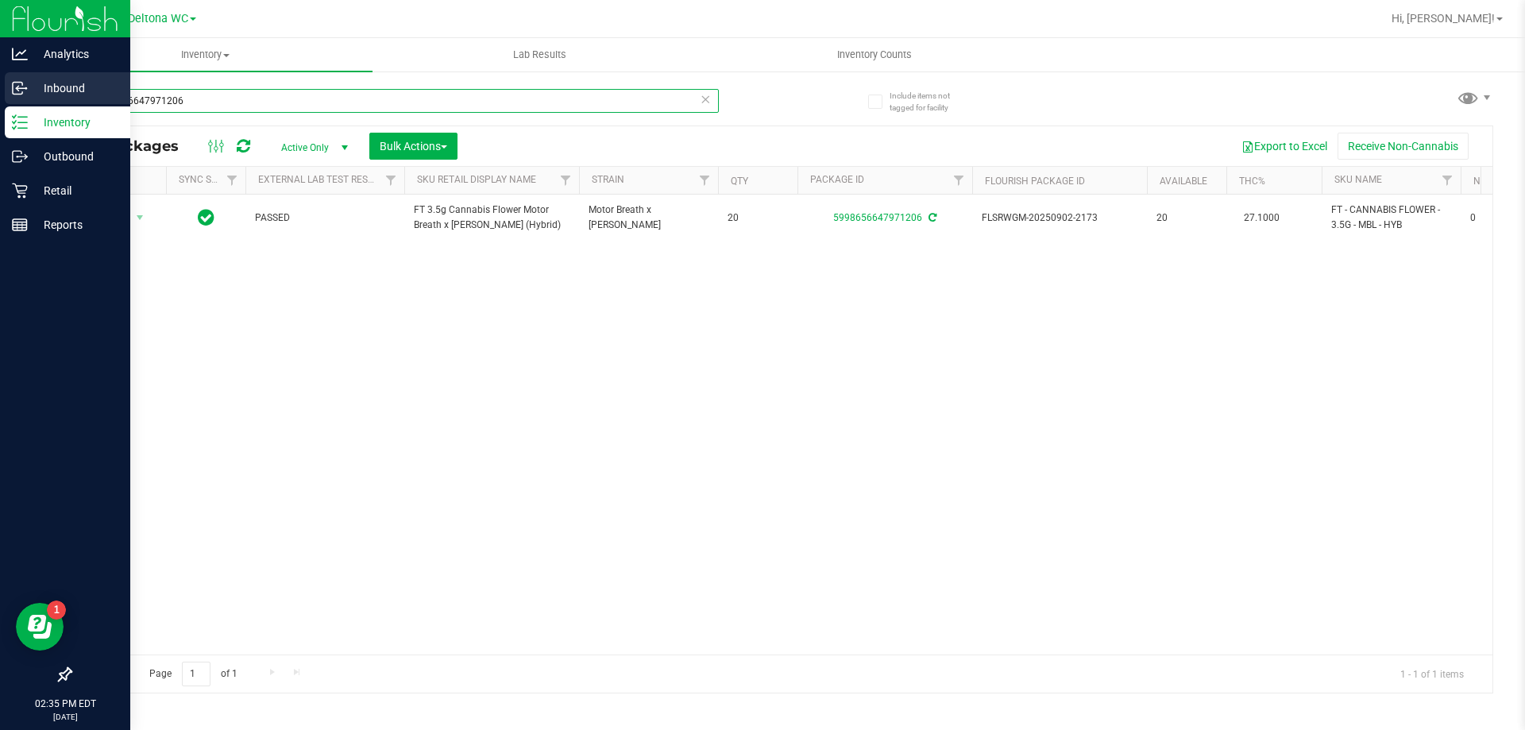
drag, startPoint x: 230, startPoint y: 97, endPoint x: 0, endPoint y: 91, distance: 230.4
click at [0, 97] on div "Analytics Inbound Inventory Outbound Retail Reports 02:35 PM EDT [DATE] 09/23 D…" at bounding box center [762, 365] width 1525 height 730
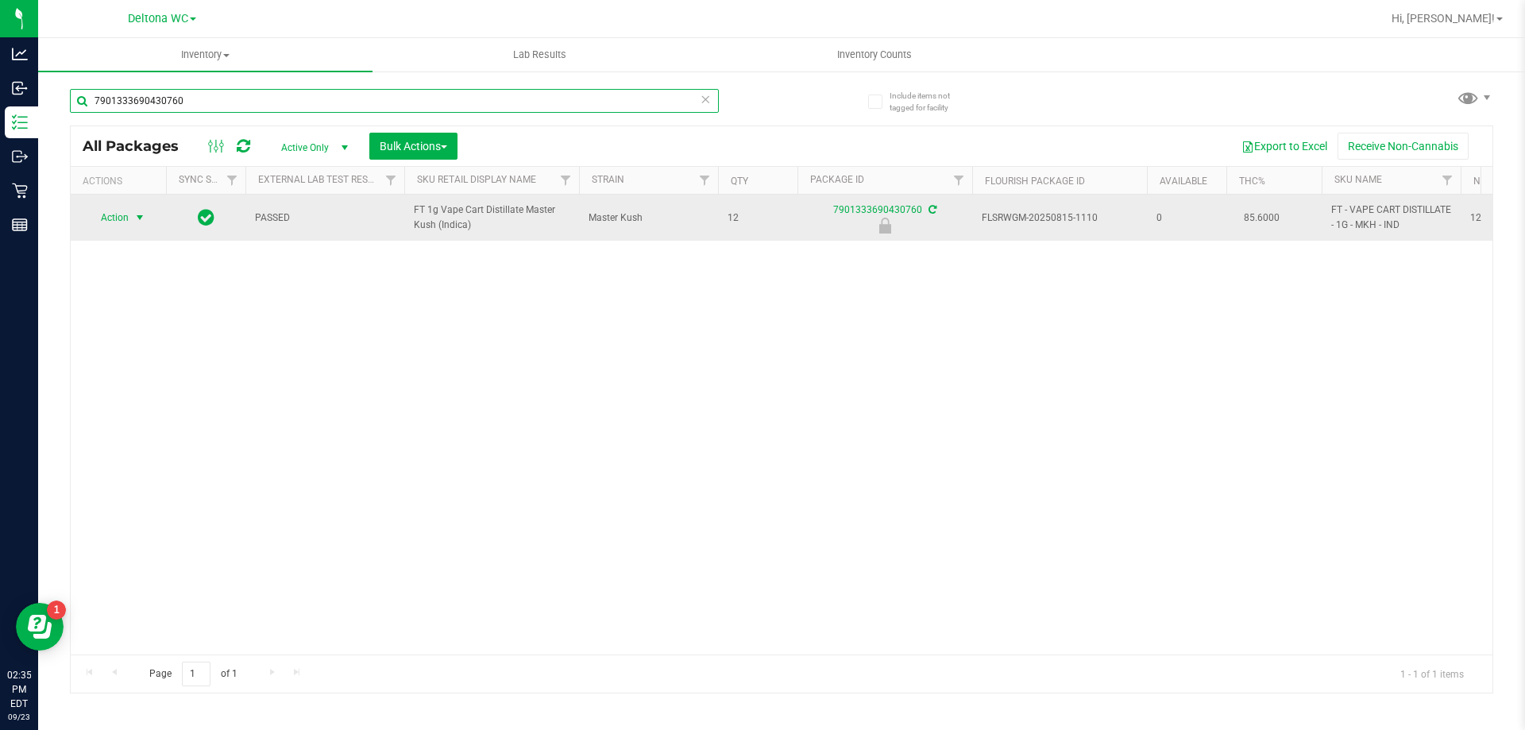
type input "7901333690430760"
click at [125, 212] on span "Action" at bounding box center [108, 218] width 43 height 22
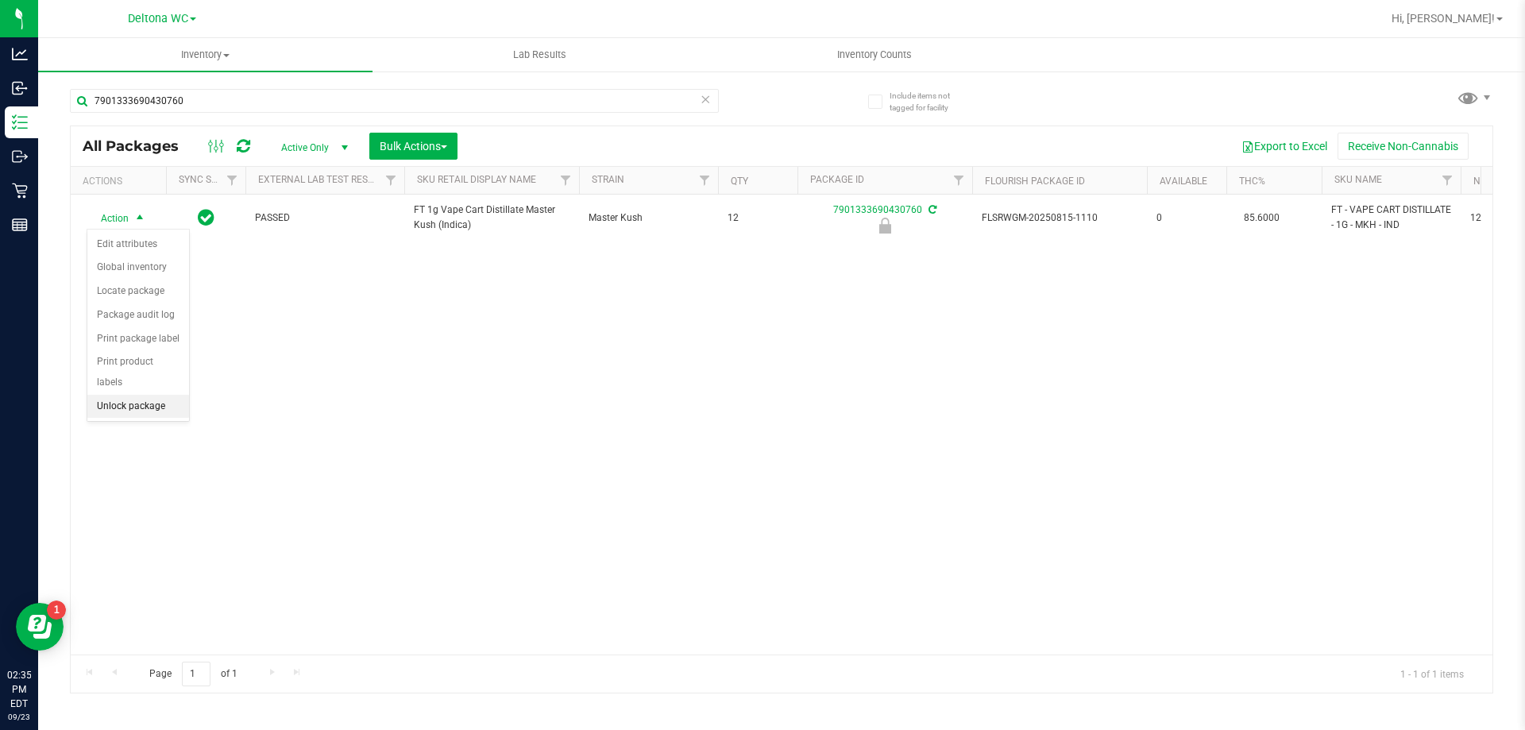
click at [138, 395] on li "Unlock package" at bounding box center [138, 407] width 102 height 24
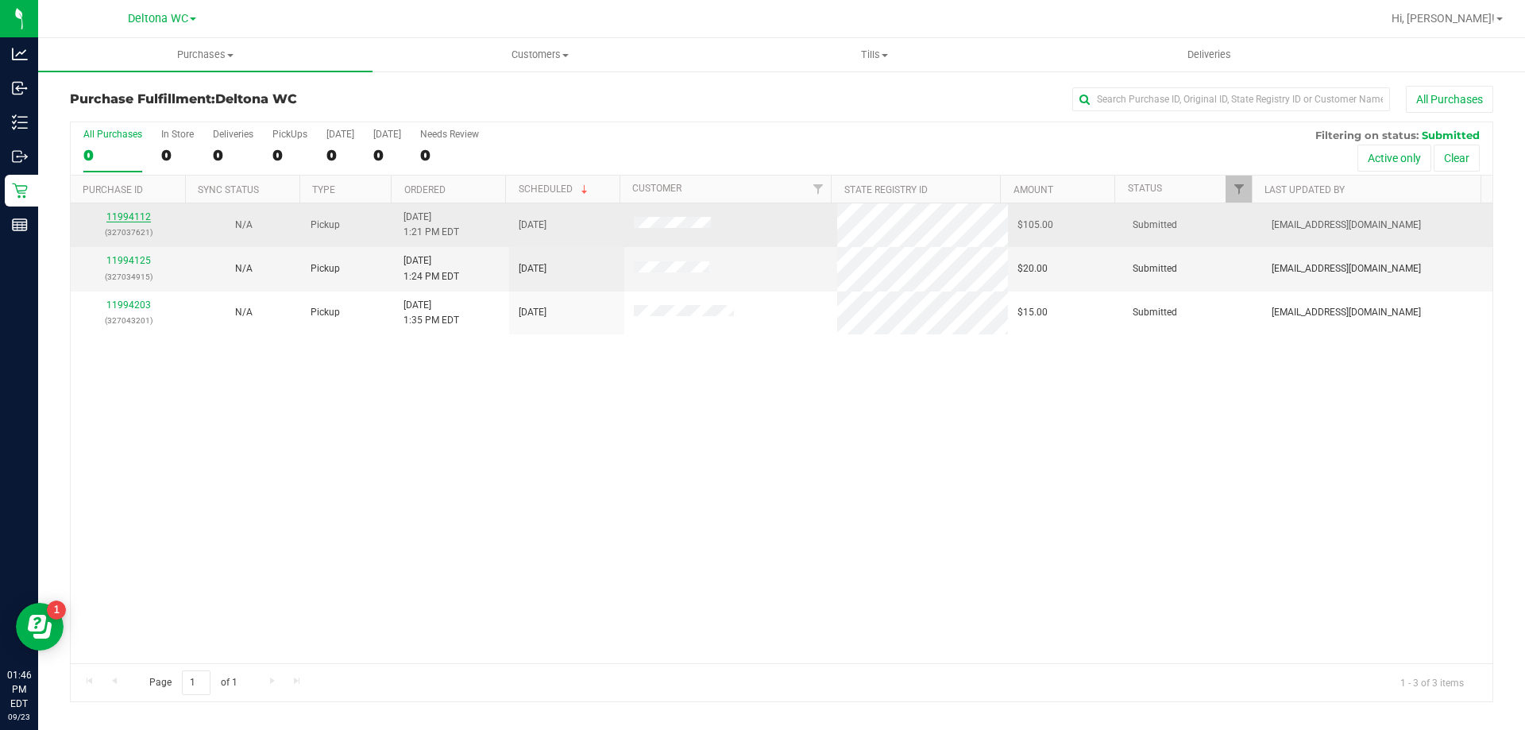
click at [133, 214] on link "11994112" at bounding box center [128, 216] width 44 height 11
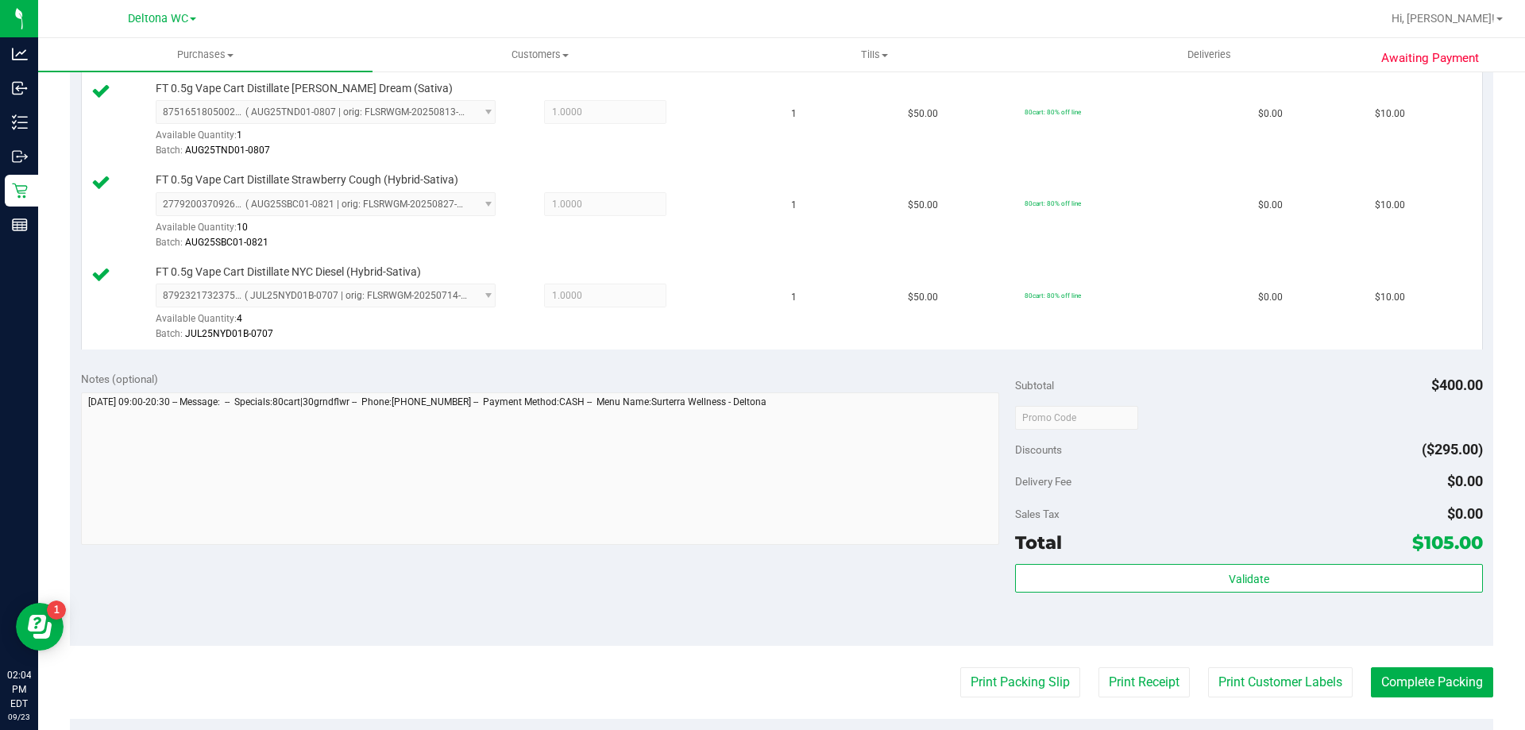
scroll to position [953, 0]
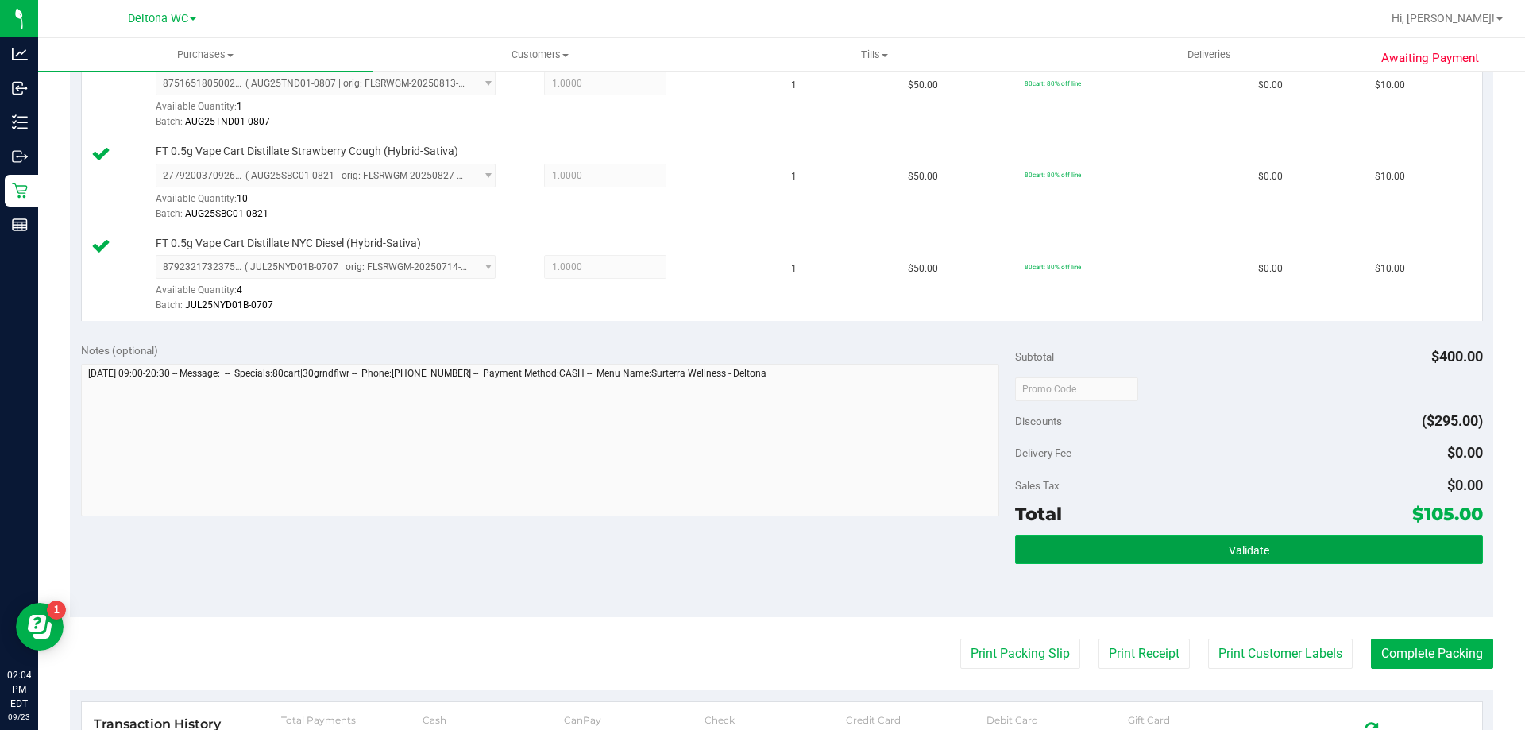
click at [1090, 541] on button "Validate" at bounding box center [1248, 549] width 467 height 29
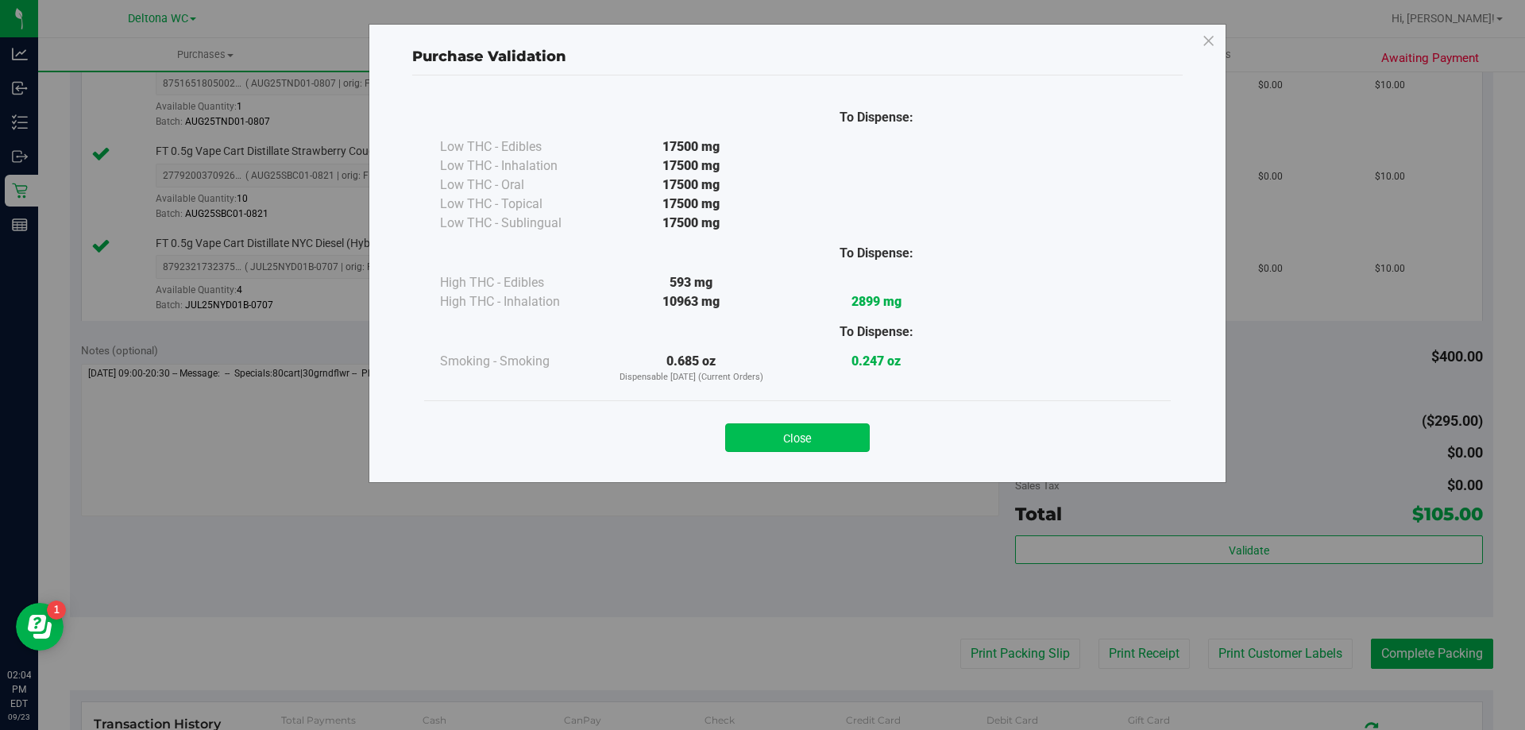
click at [813, 448] on button "Close" at bounding box center [797, 437] width 145 height 29
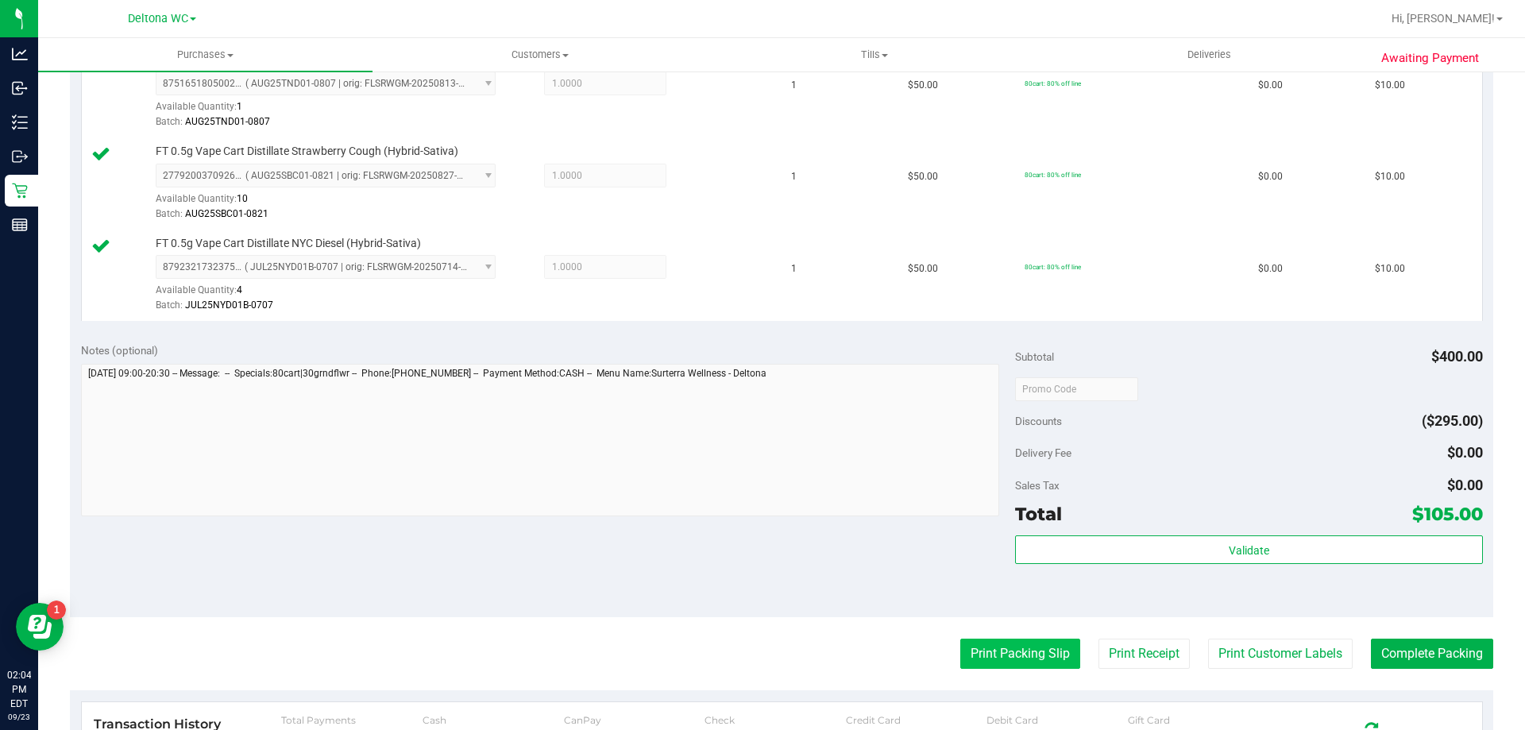
click at [1002, 652] on button "Print Packing Slip" at bounding box center [1020, 654] width 120 height 30
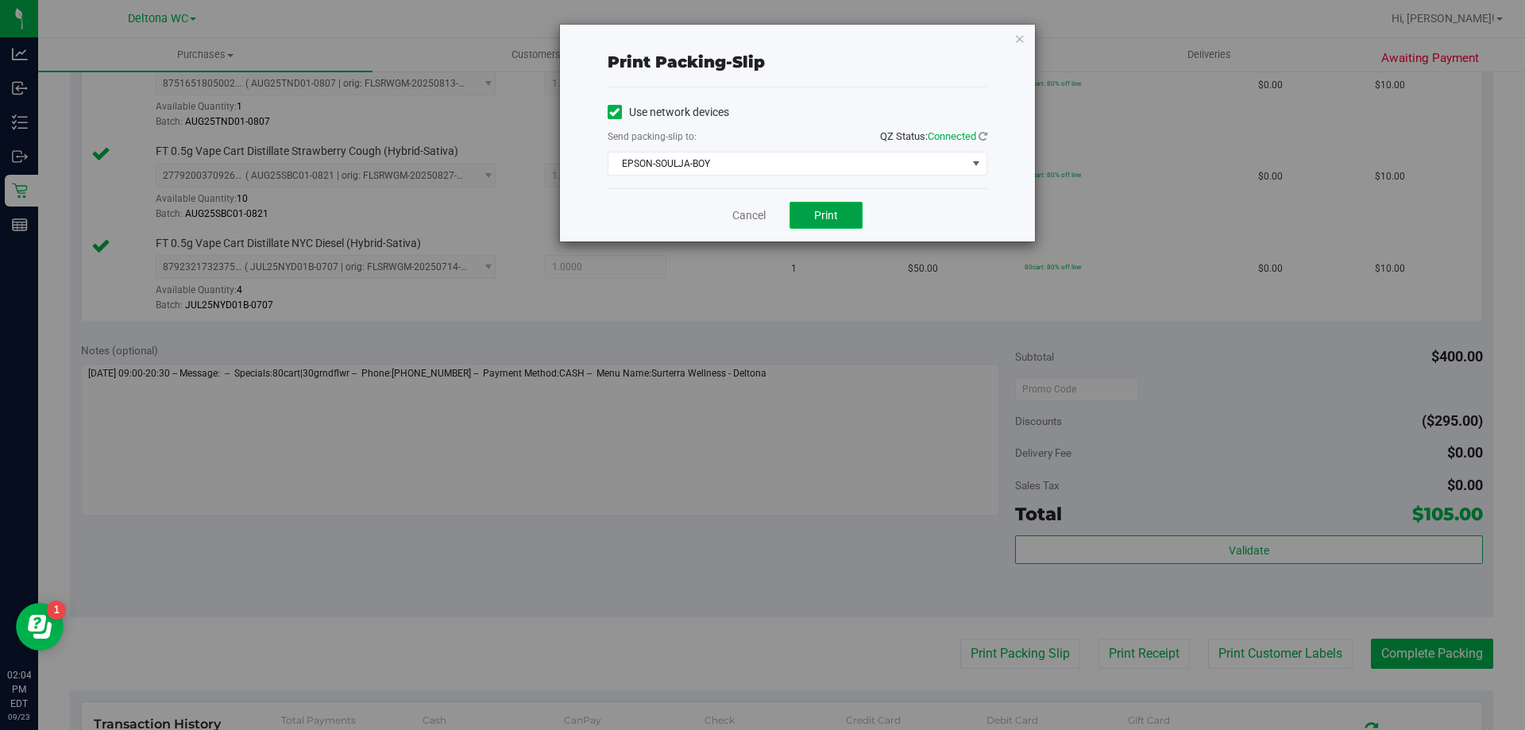
click at [815, 212] on span "Print" at bounding box center [826, 215] width 24 height 13
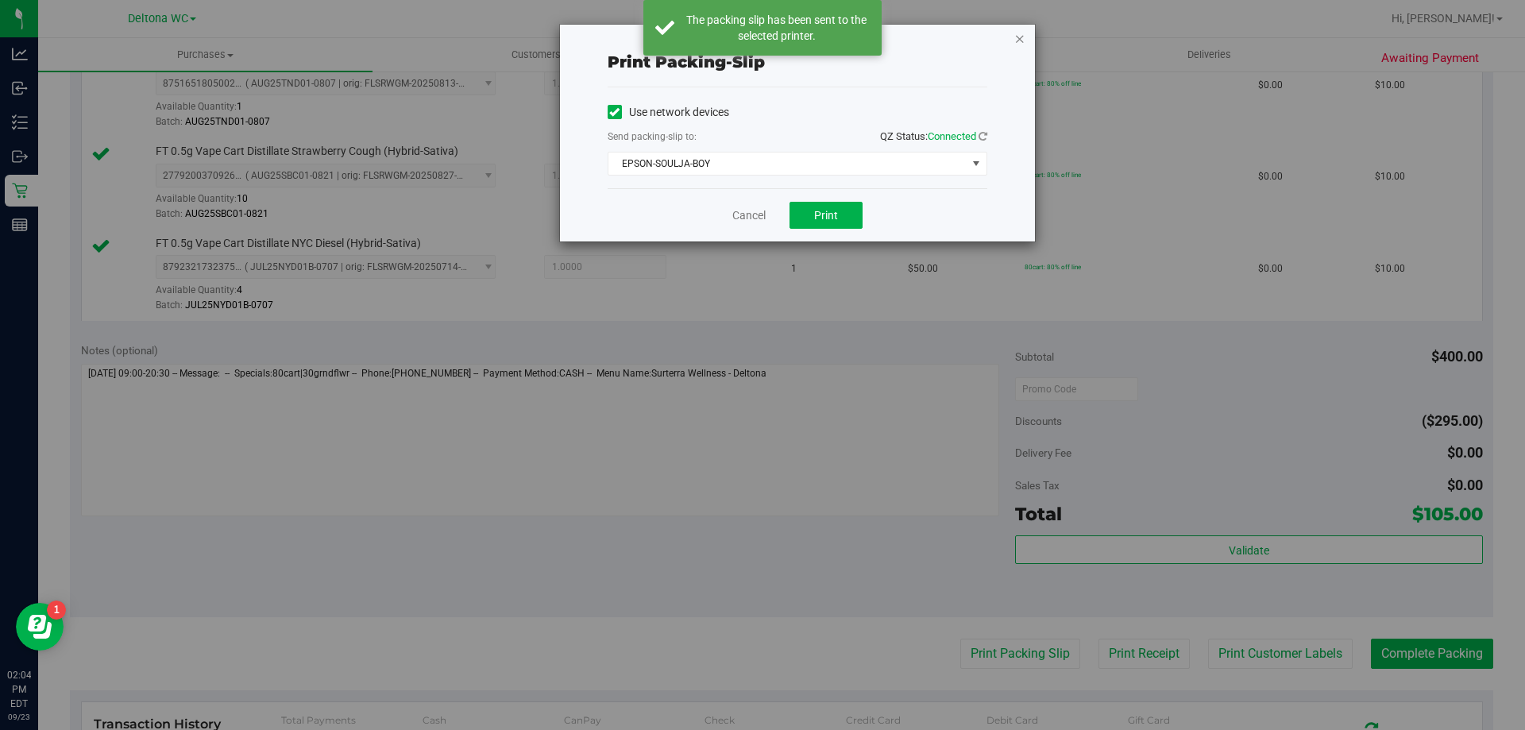
click at [1021, 37] on icon "button" at bounding box center [1019, 38] width 11 height 19
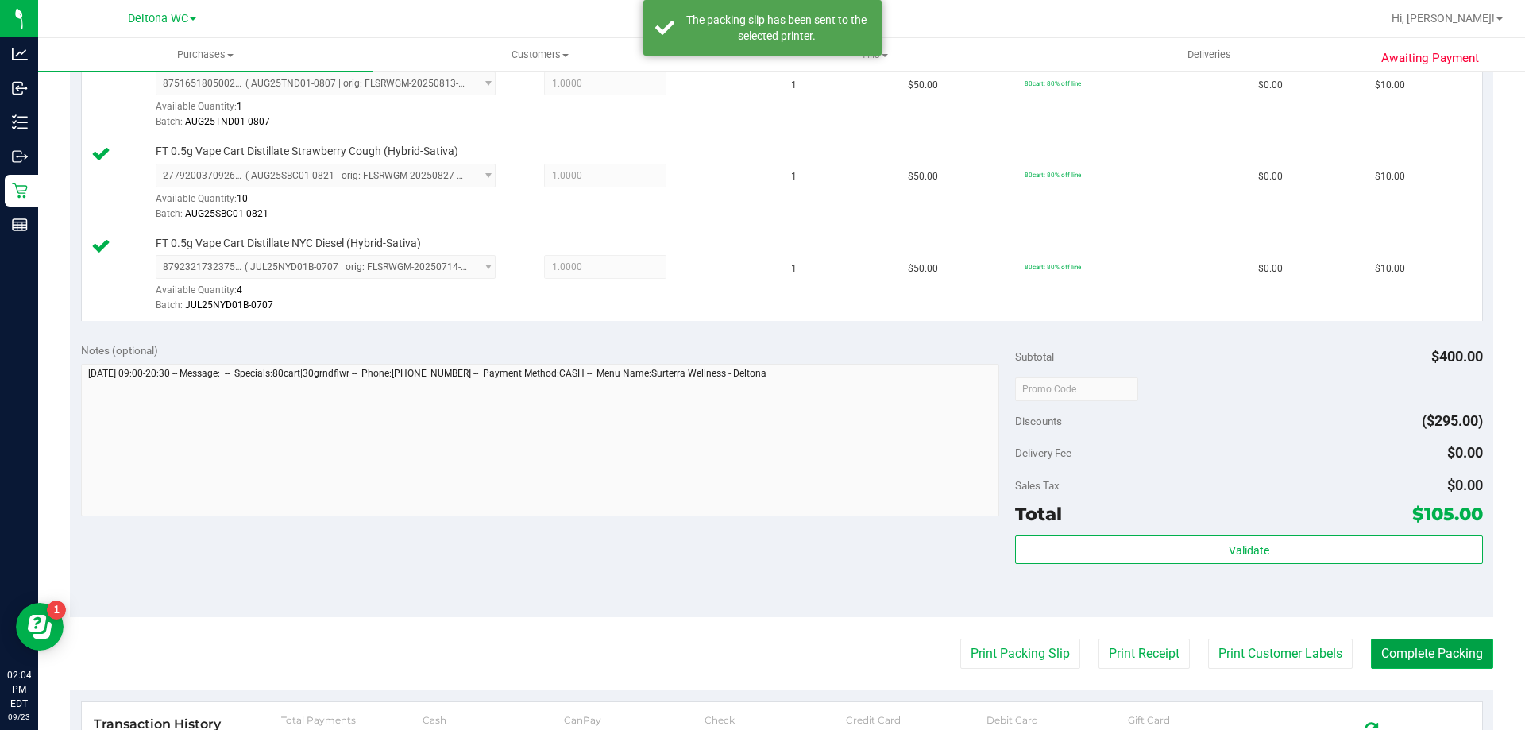
click at [1408, 658] on button "Complete Packing" at bounding box center [1432, 654] width 122 height 30
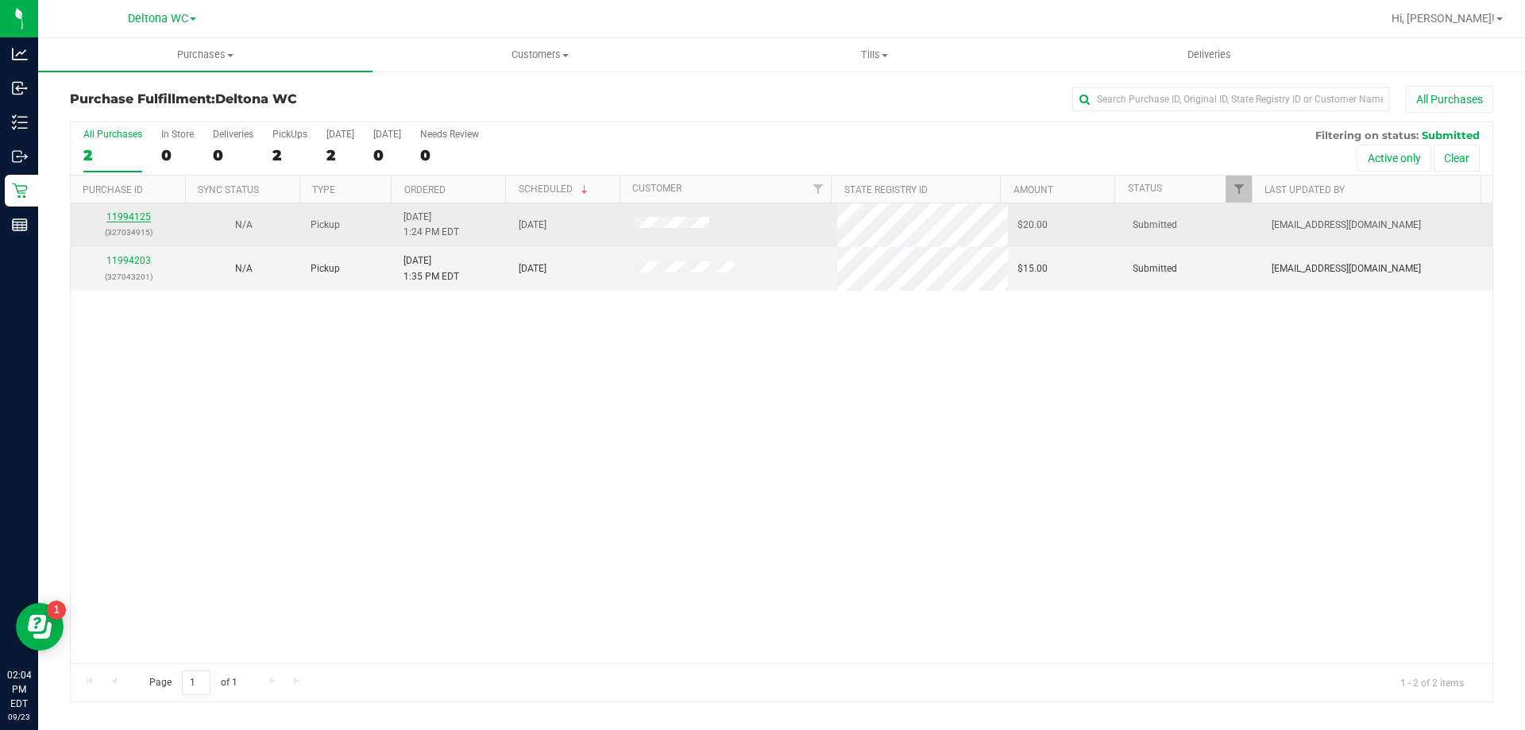
click at [131, 219] on link "11994125" at bounding box center [128, 216] width 44 height 11
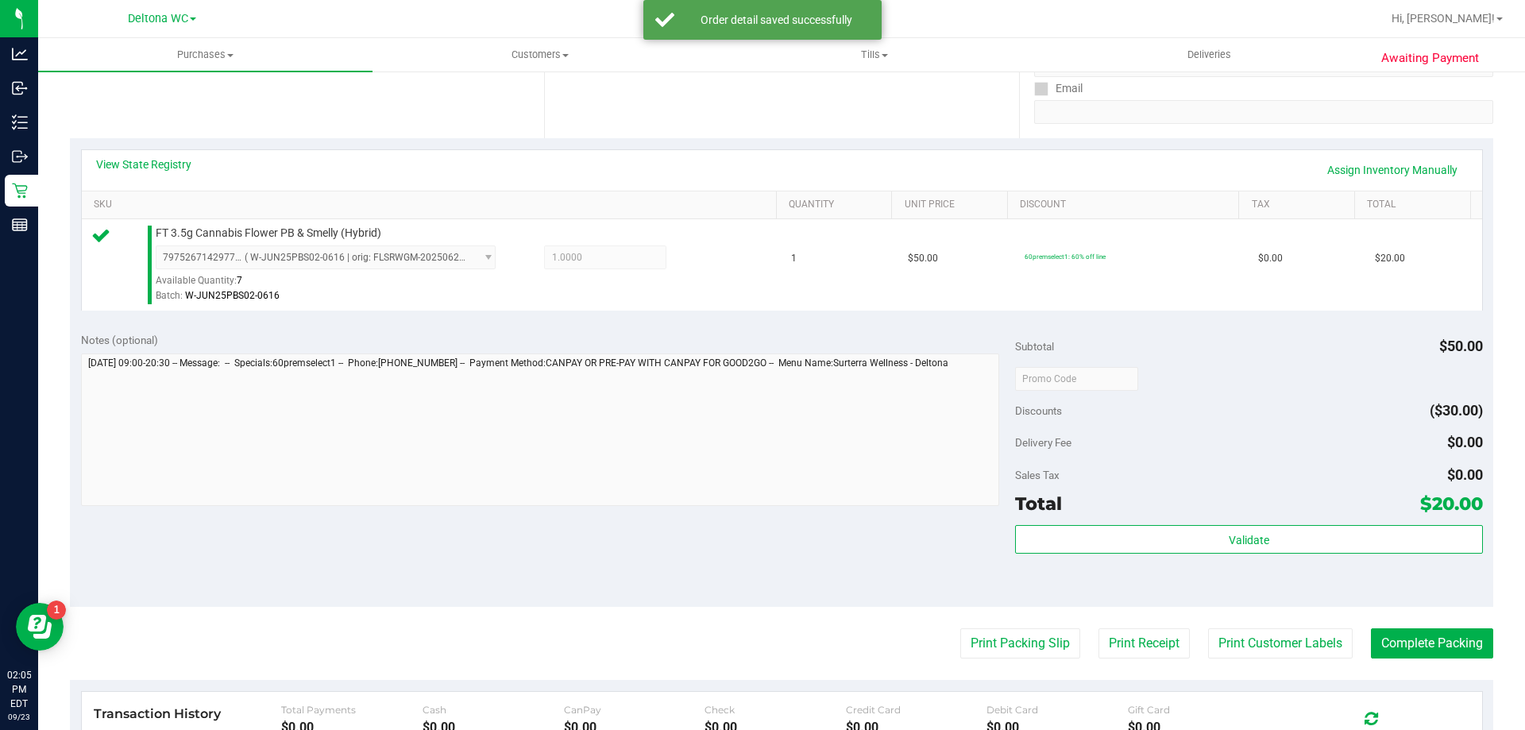
scroll to position [318, 0]
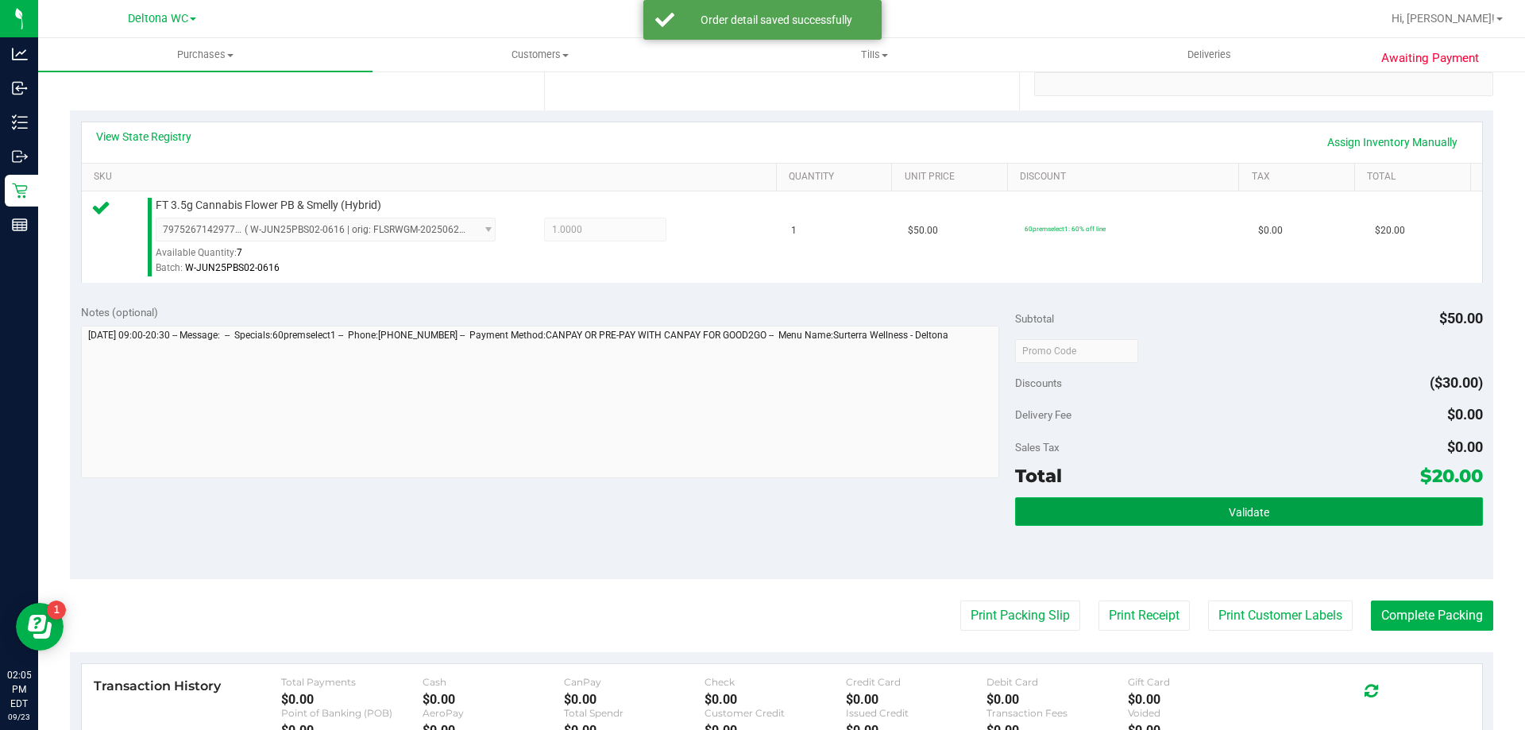
click at [1175, 502] on button "Validate" at bounding box center [1248, 511] width 467 height 29
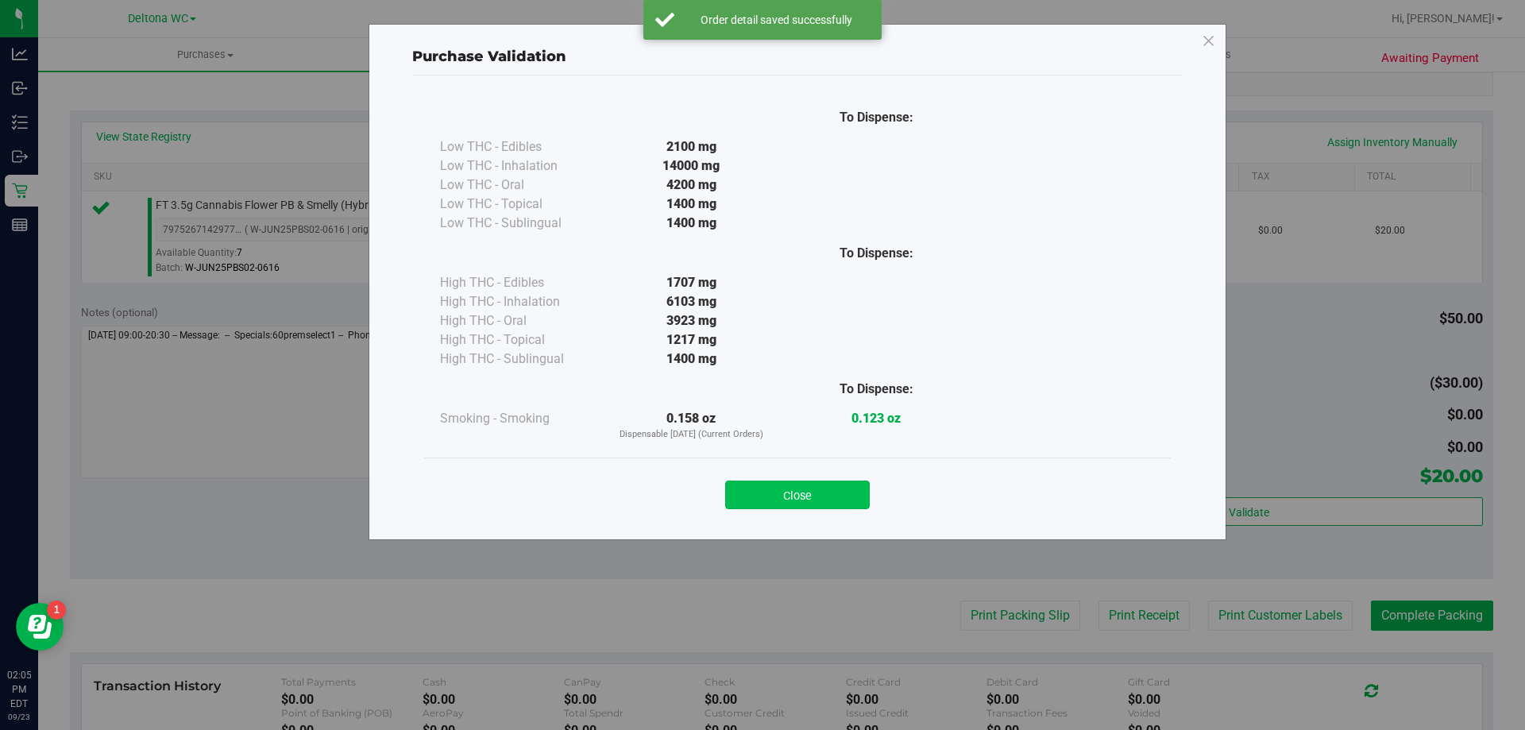
click at [821, 495] on button "Close" at bounding box center [797, 495] width 145 height 29
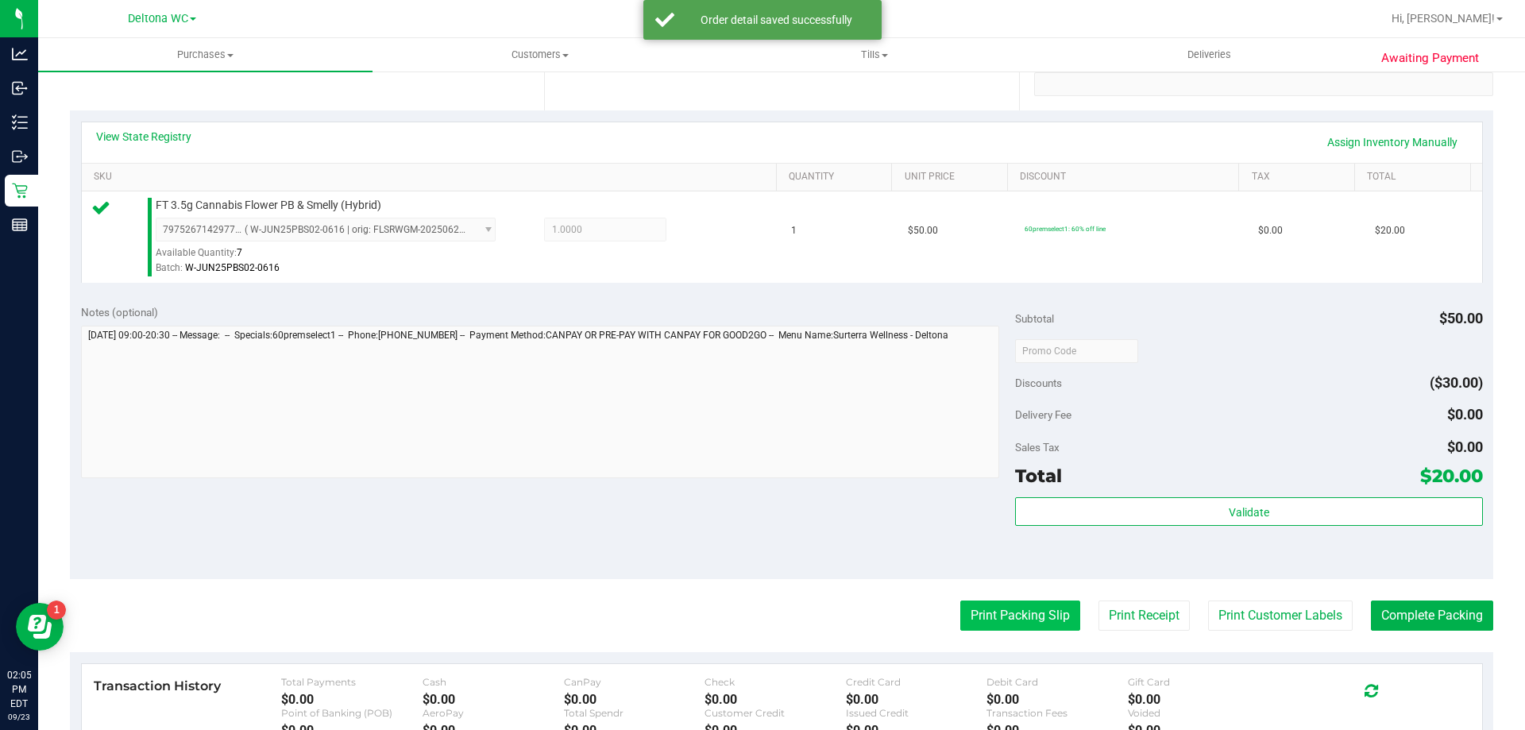
click at [1054, 619] on button "Print Packing Slip" at bounding box center [1020, 615] width 120 height 30
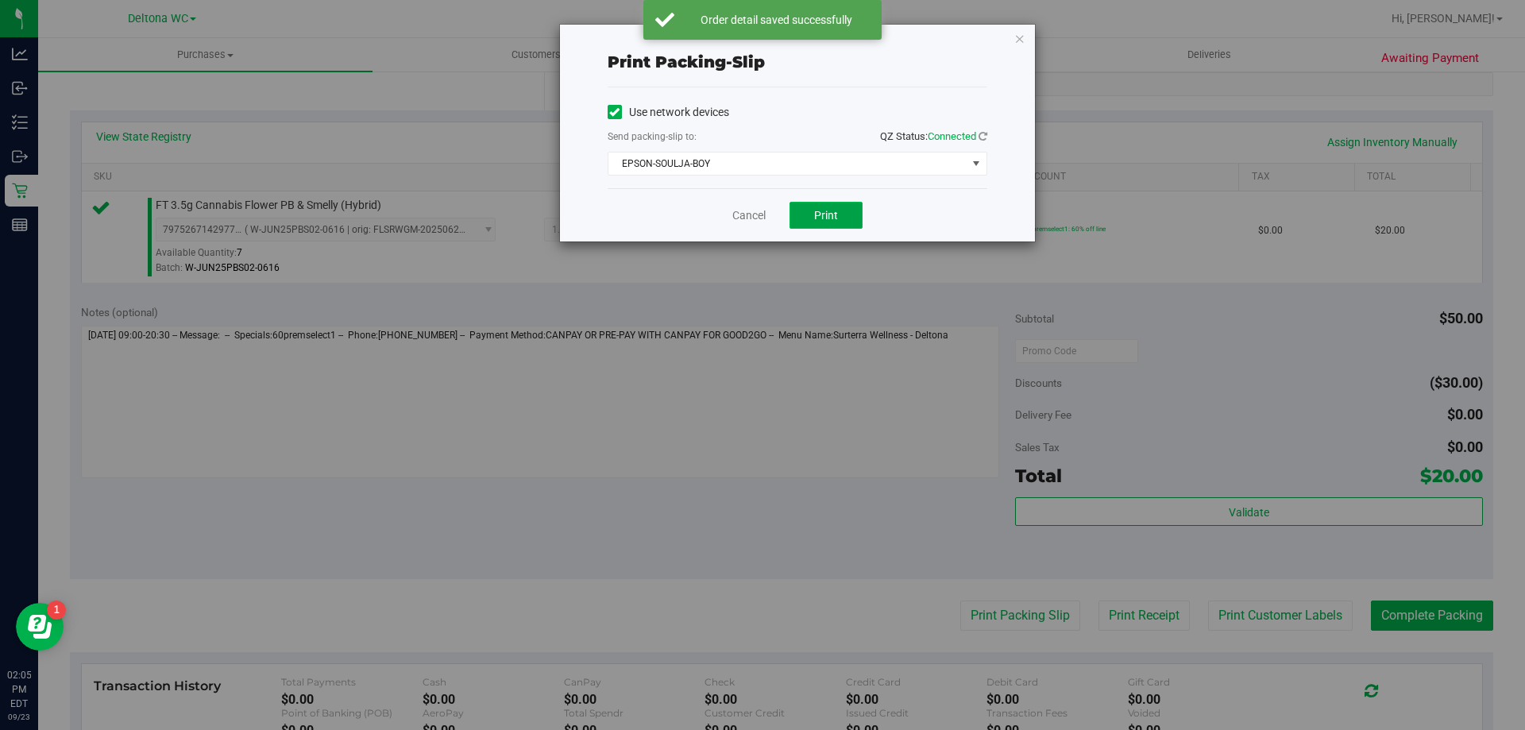
click at [827, 206] on button "Print" at bounding box center [825, 215] width 73 height 27
click at [1022, 37] on icon "button" at bounding box center [1019, 38] width 11 height 19
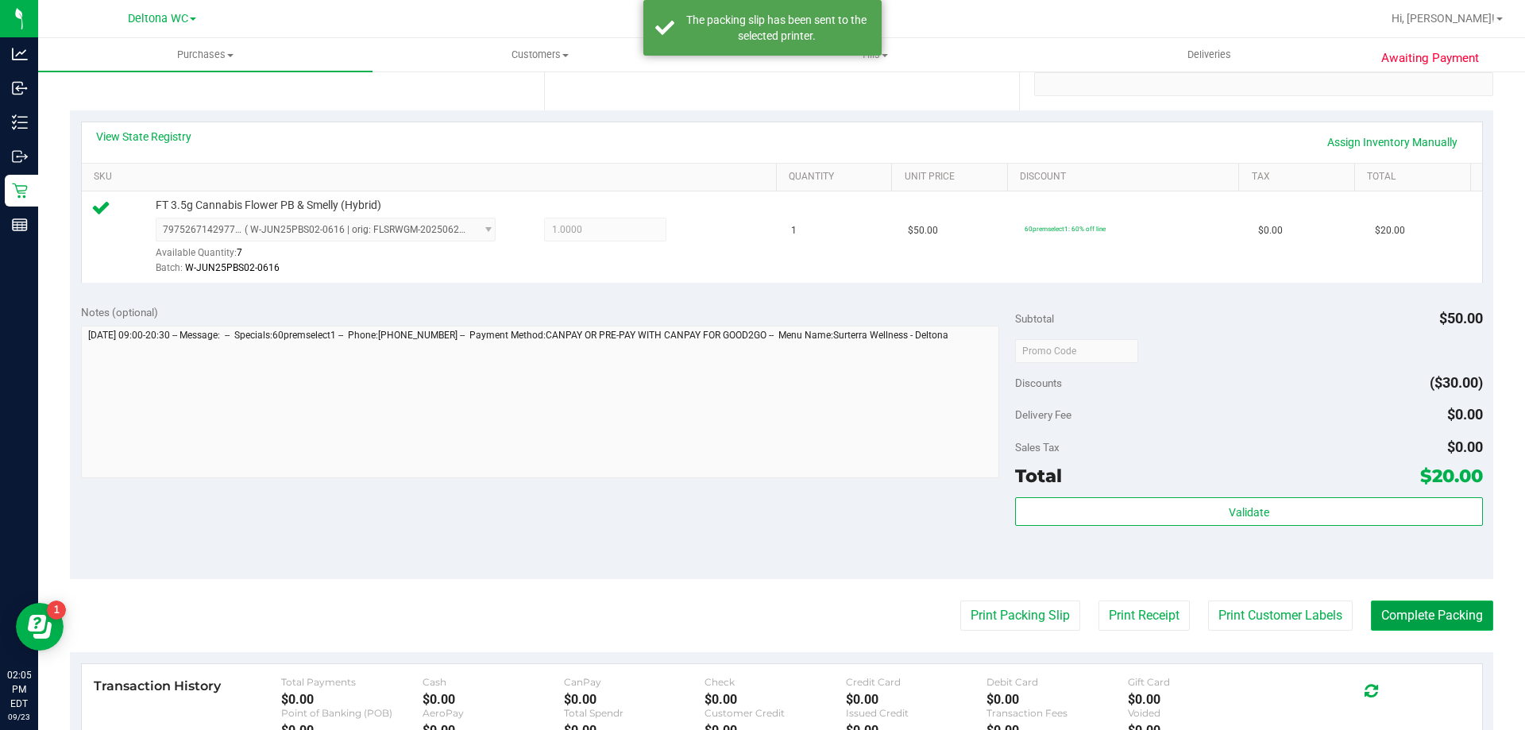
click at [1380, 623] on button "Complete Packing" at bounding box center [1432, 615] width 122 height 30
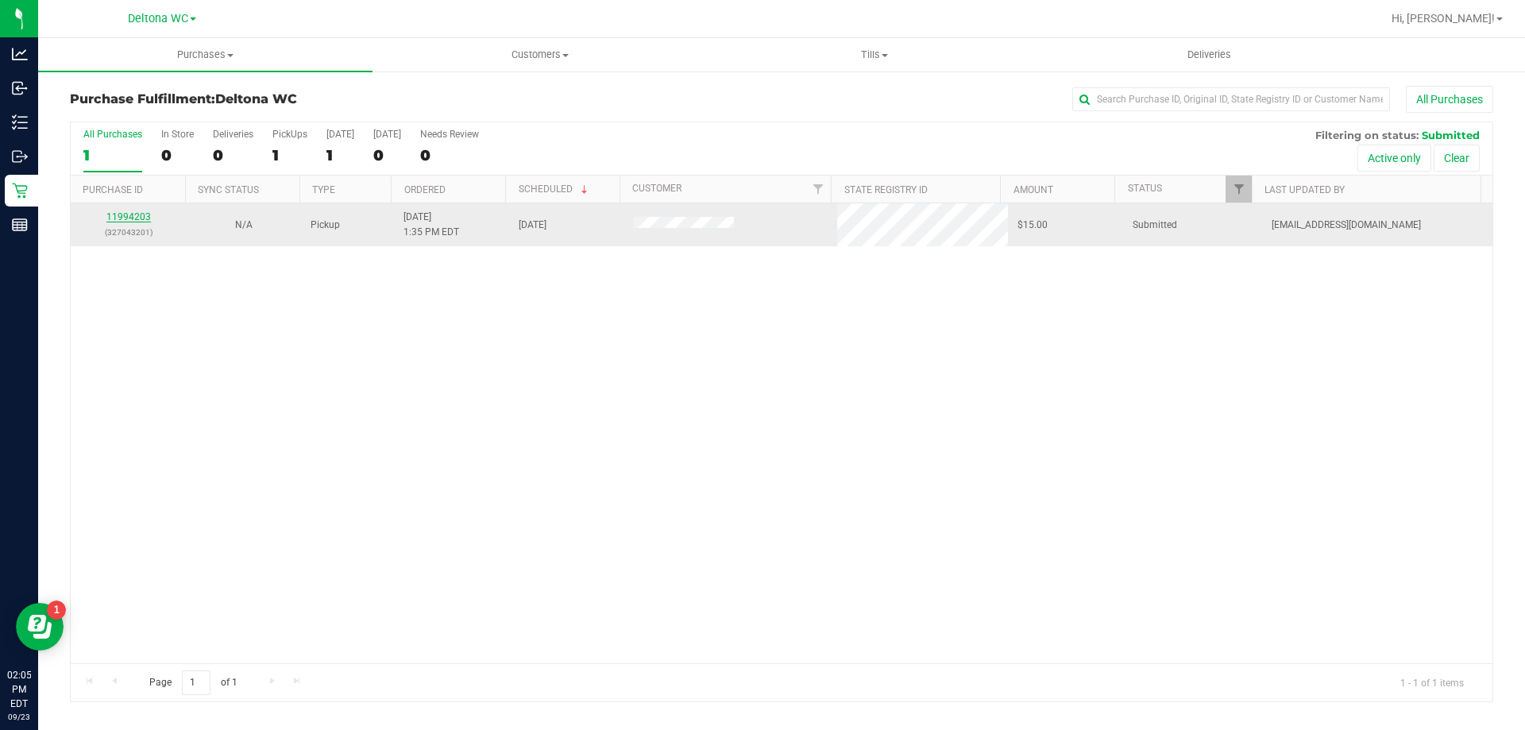
click at [125, 213] on link "11994203" at bounding box center [128, 216] width 44 height 11
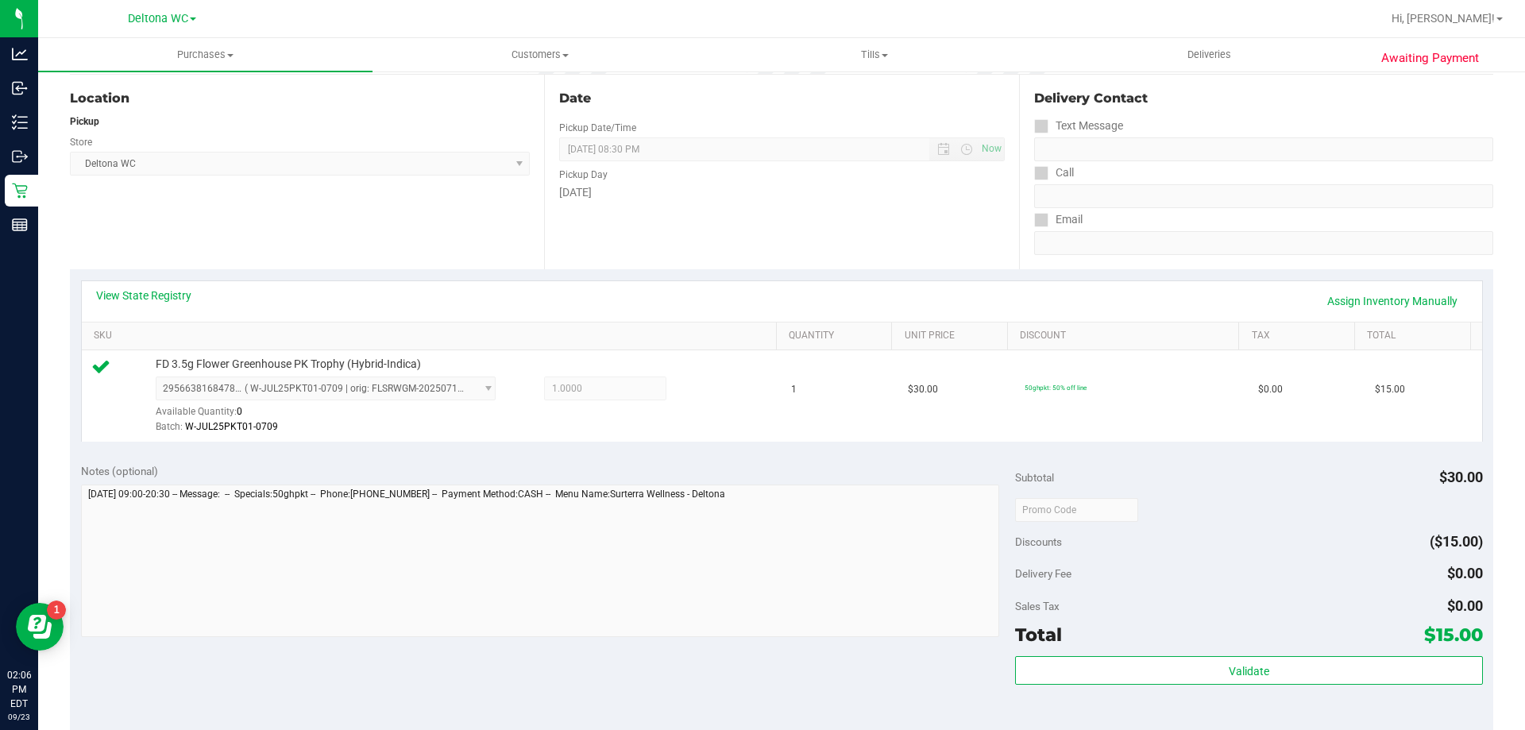
scroll to position [397, 0]
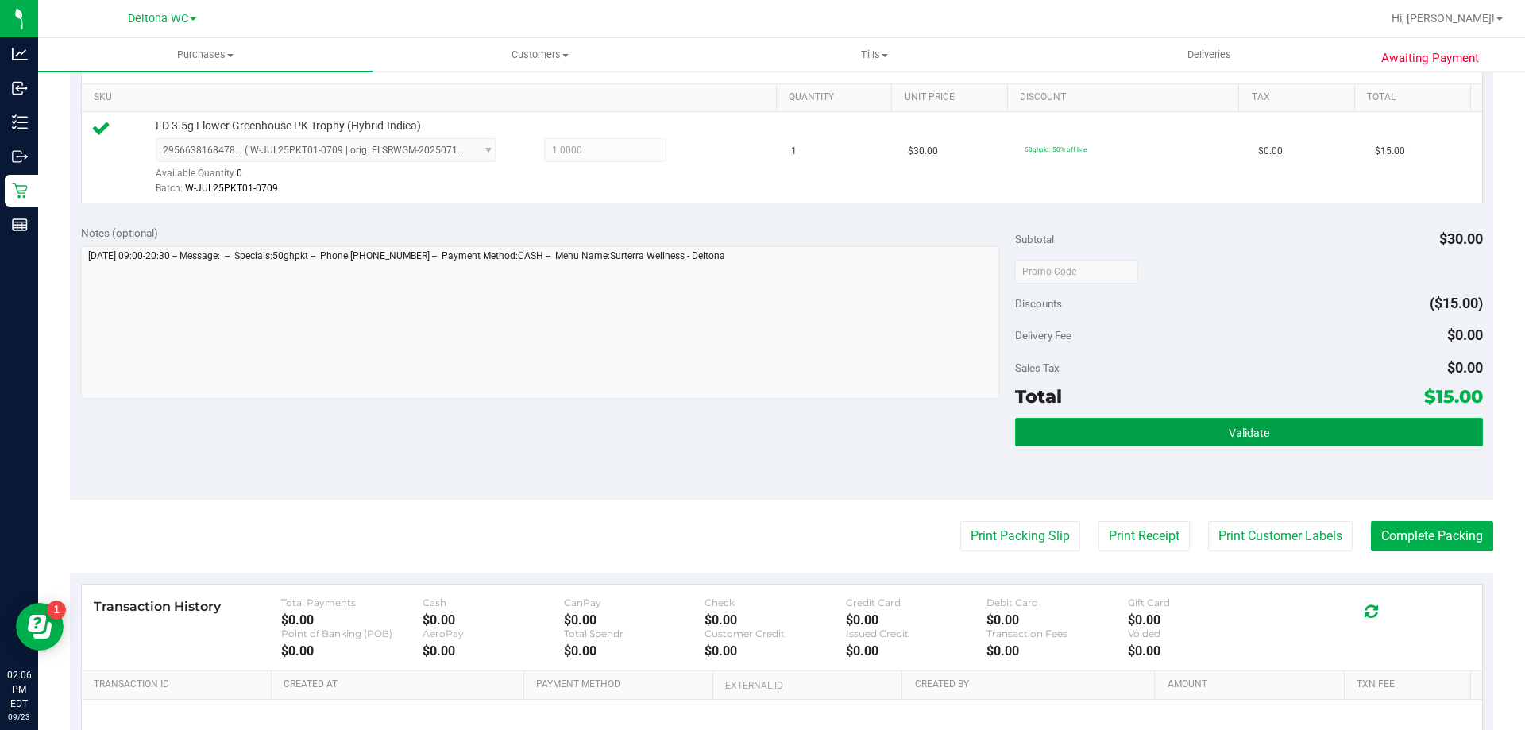
click at [1193, 425] on button "Validate" at bounding box center [1248, 432] width 467 height 29
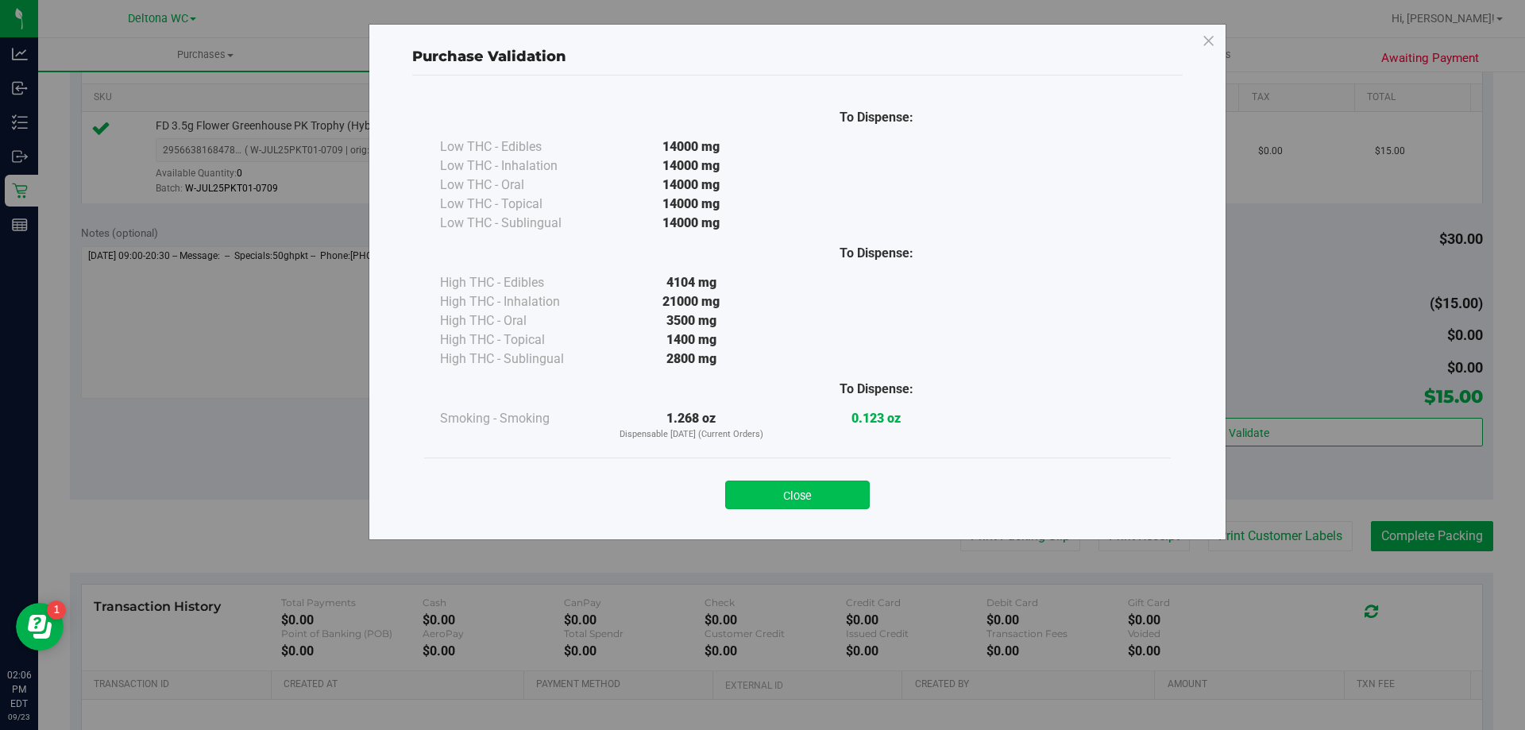
click at [836, 487] on button "Close" at bounding box center [797, 495] width 145 height 29
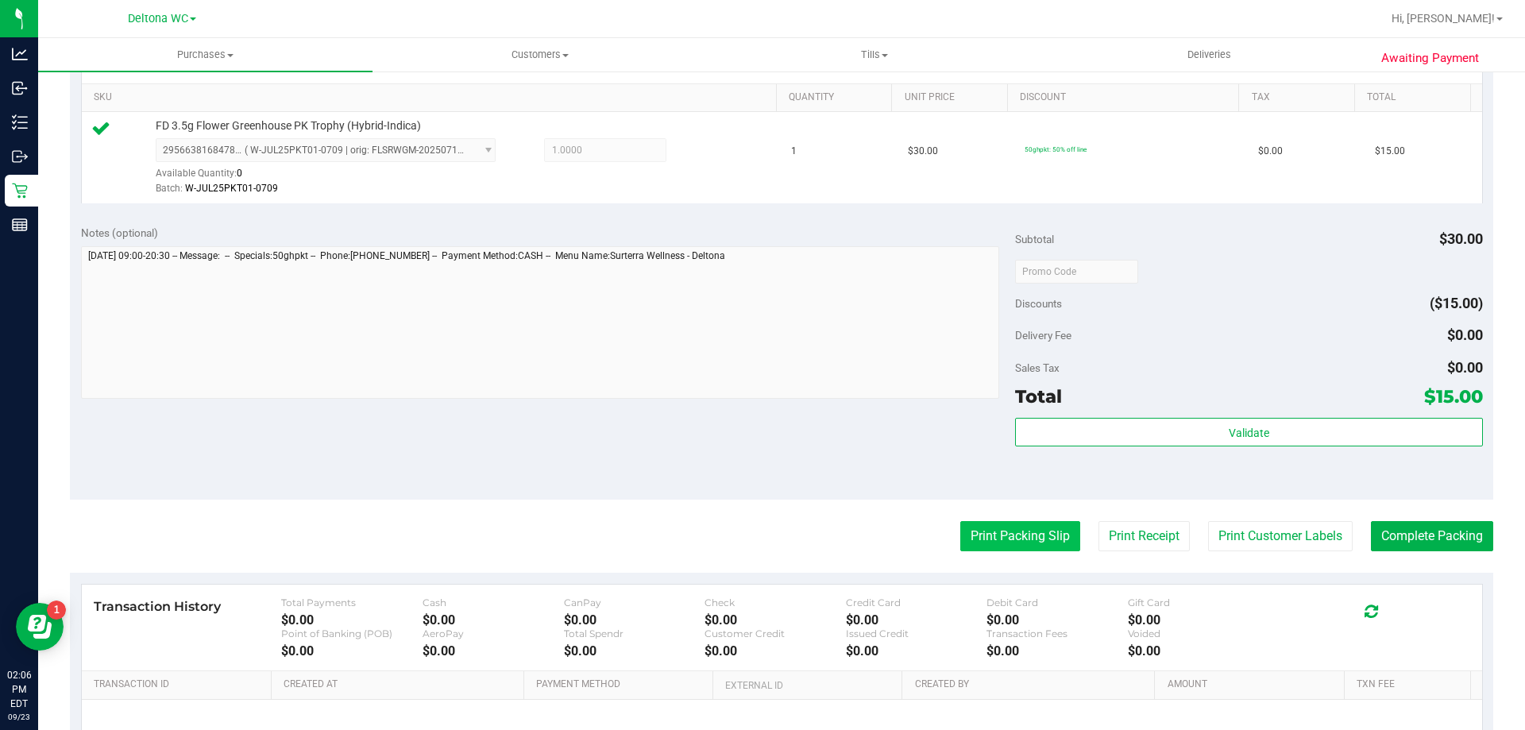
click at [1017, 531] on button "Print Packing Slip" at bounding box center [1020, 536] width 120 height 30
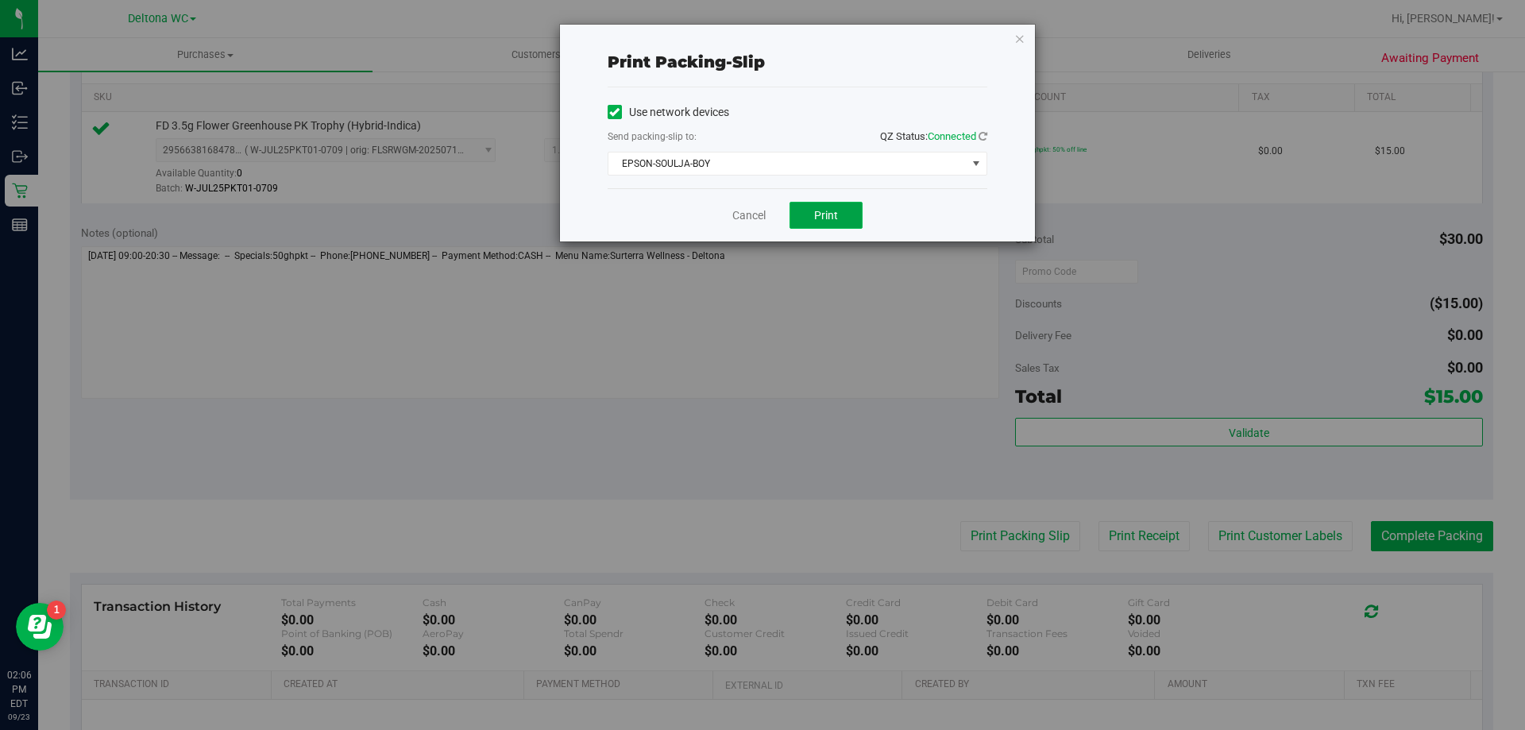
click at [812, 216] on button "Print" at bounding box center [825, 215] width 73 height 27
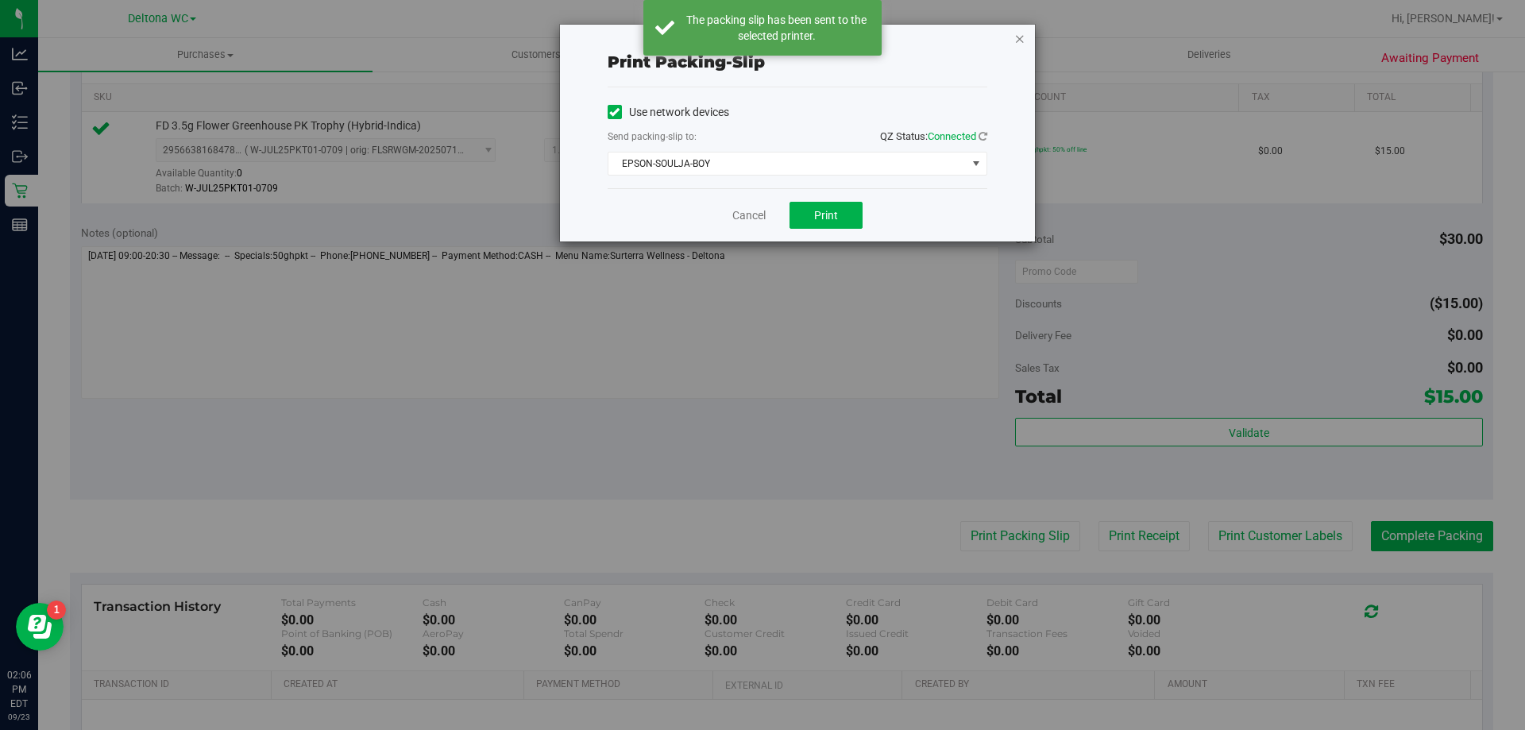
click at [1019, 37] on icon "button" at bounding box center [1019, 38] width 11 height 19
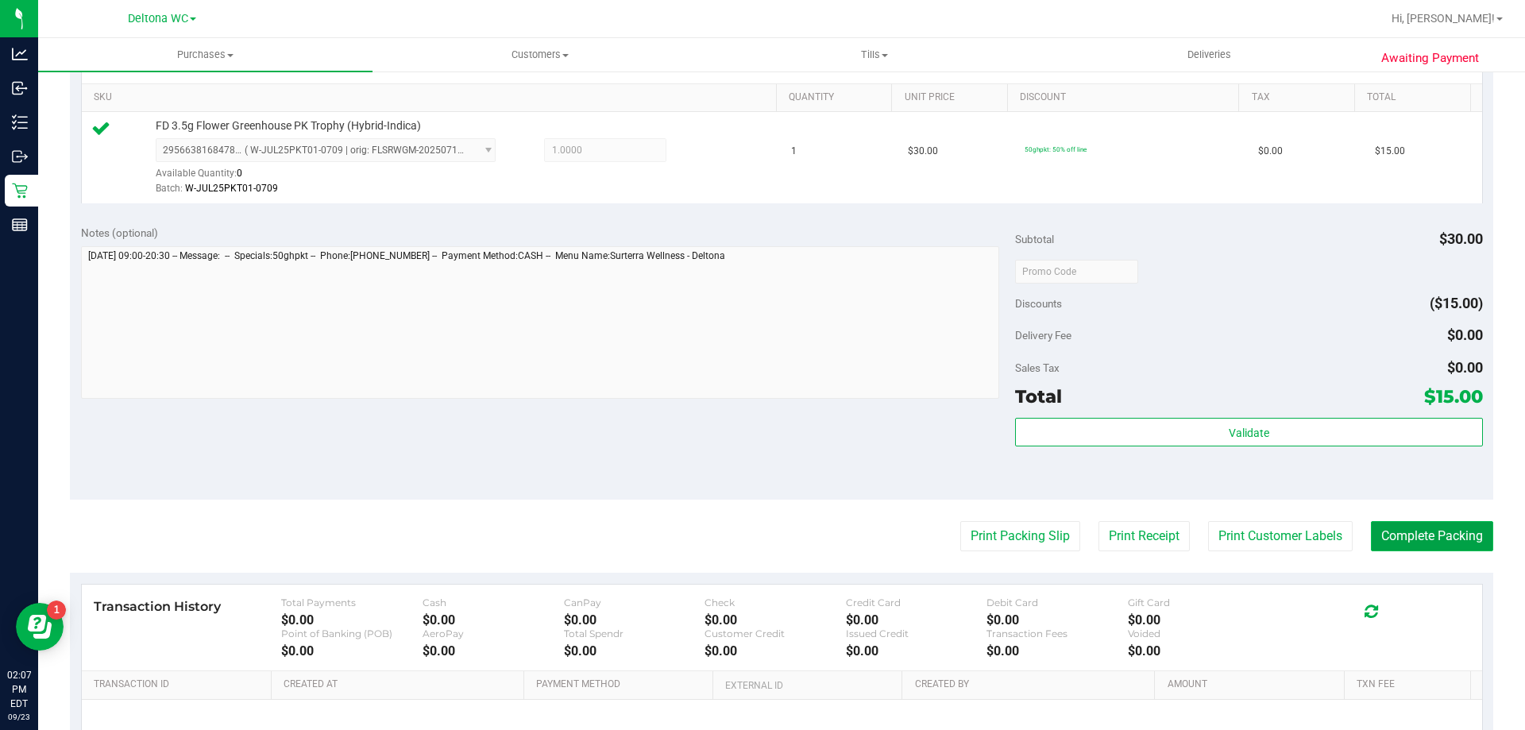
click at [1425, 538] on button "Complete Packing" at bounding box center [1432, 536] width 122 height 30
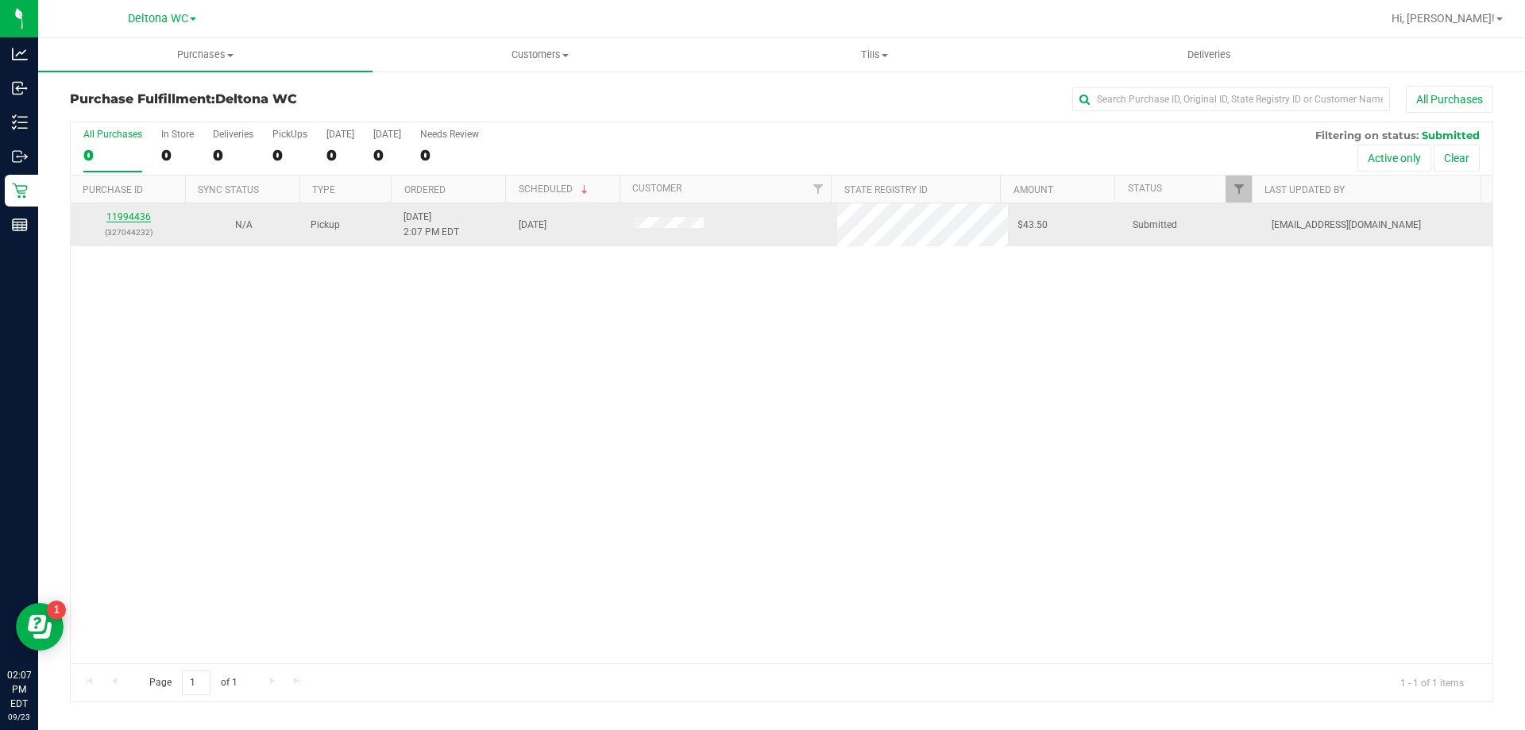
click at [141, 218] on link "11994436" at bounding box center [128, 216] width 44 height 11
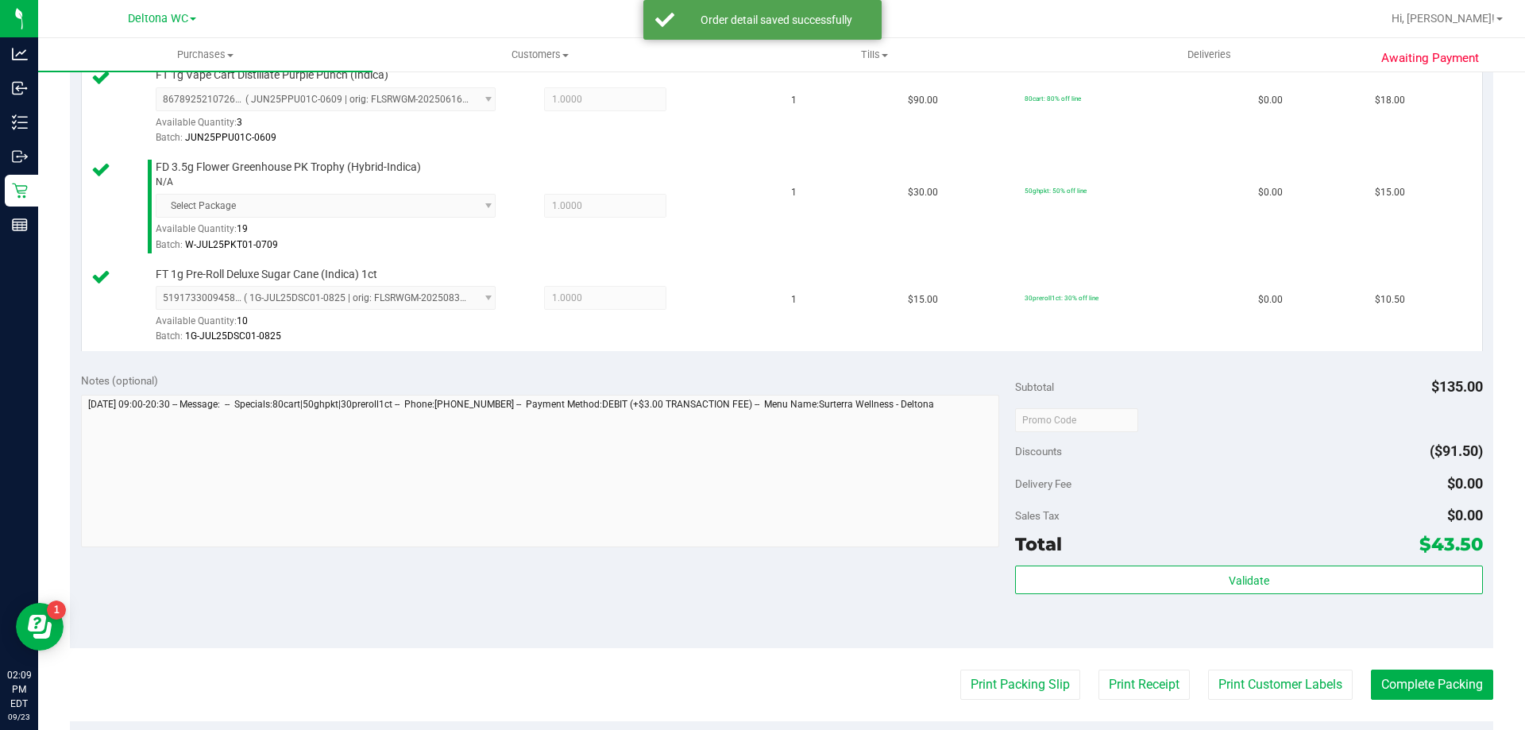
scroll to position [477, 0]
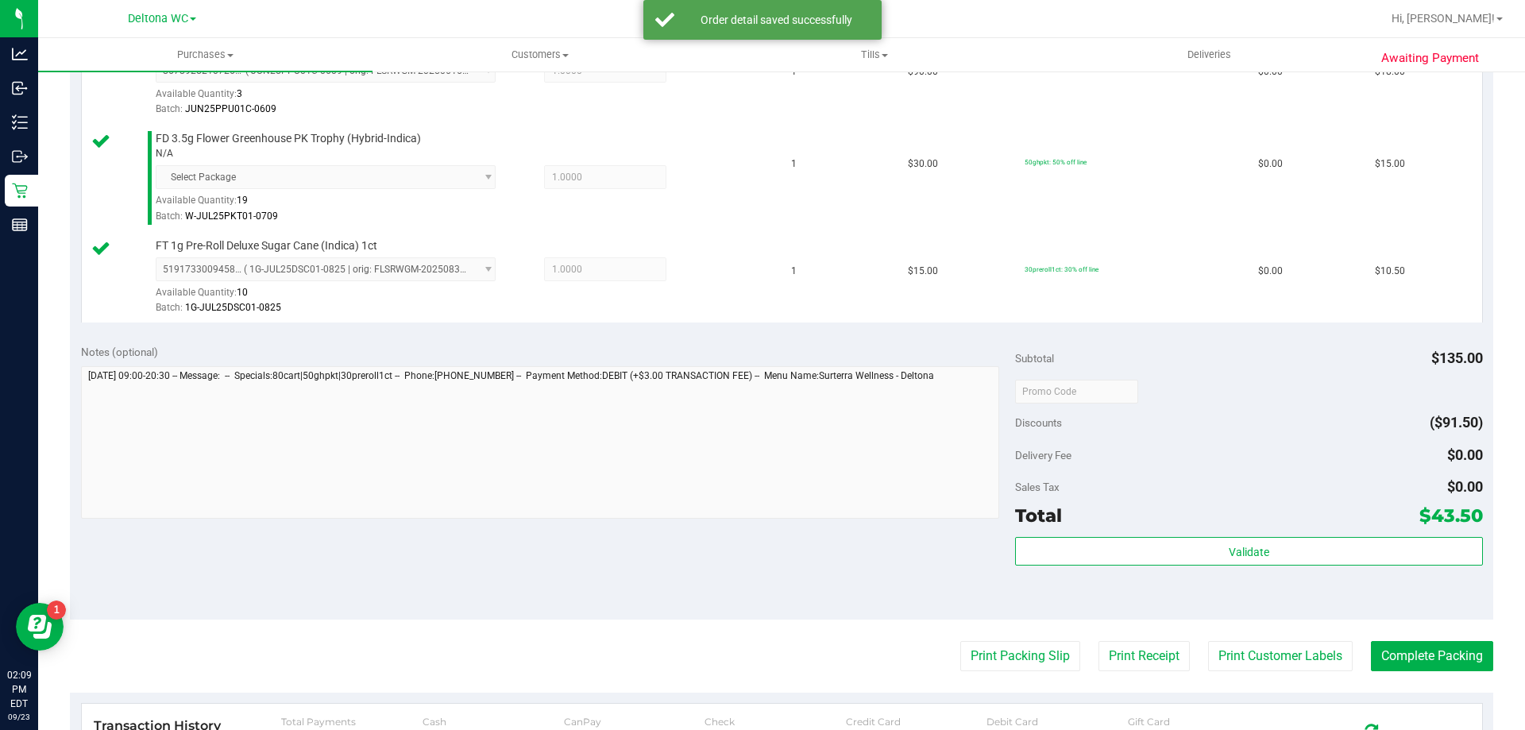
click at [1060, 536] on div "Subtotal $135.00 Discounts ($91.50) Delivery Fee $0.00 Sales Tax $0.00 Total $4…" at bounding box center [1248, 476] width 467 height 264
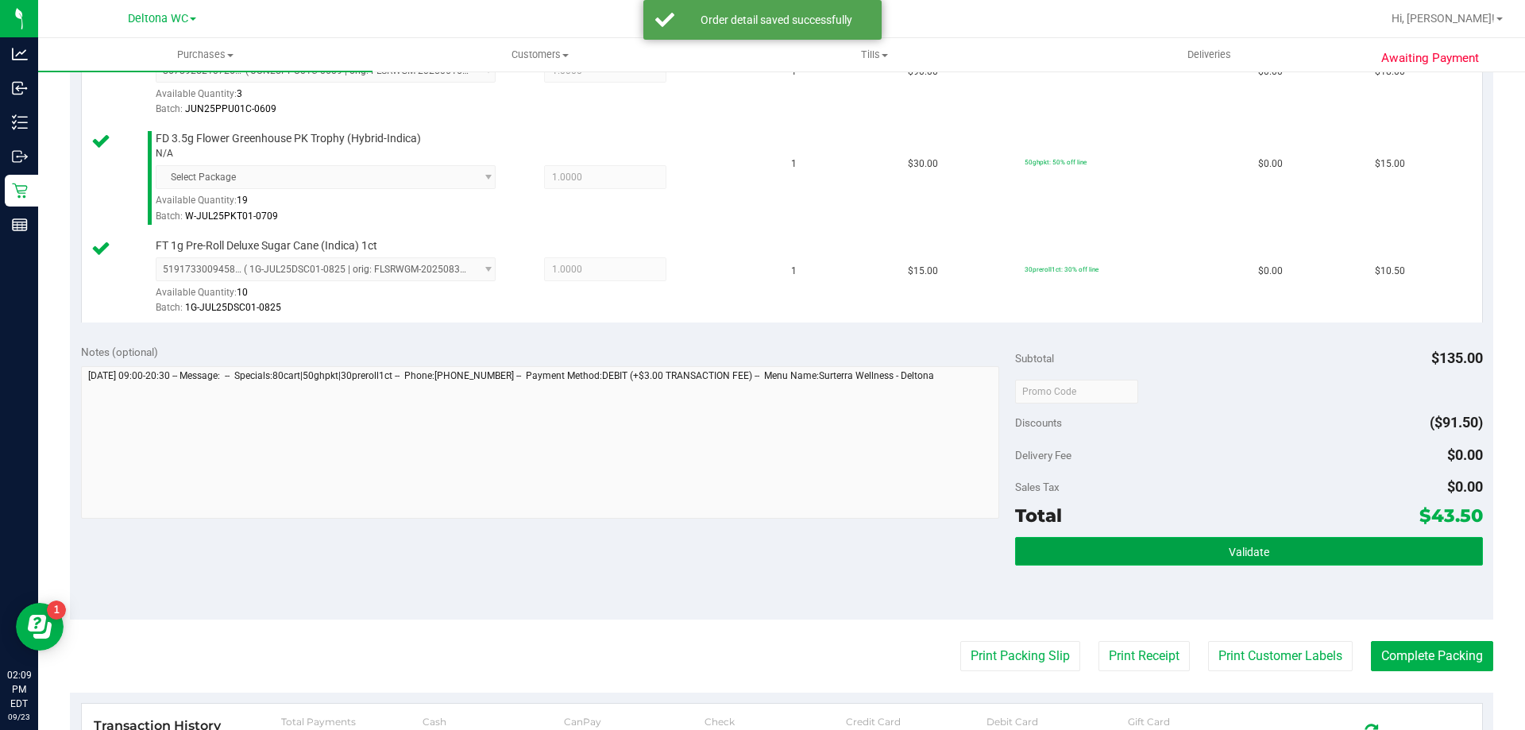
click at [1061, 539] on button "Validate" at bounding box center [1248, 551] width 467 height 29
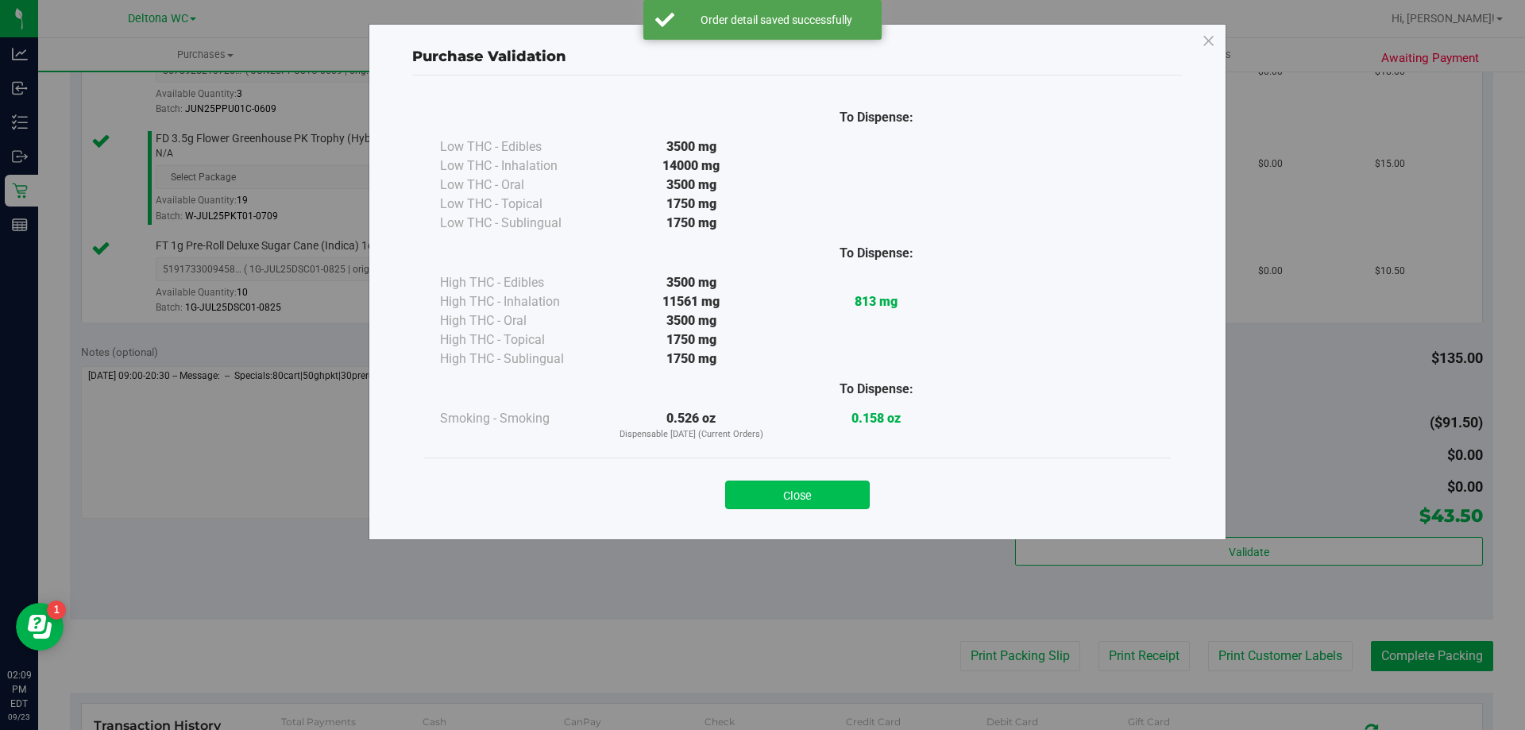
click at [768, 504] on button "Close" at bounding box center [797, 495] width 145 height 29
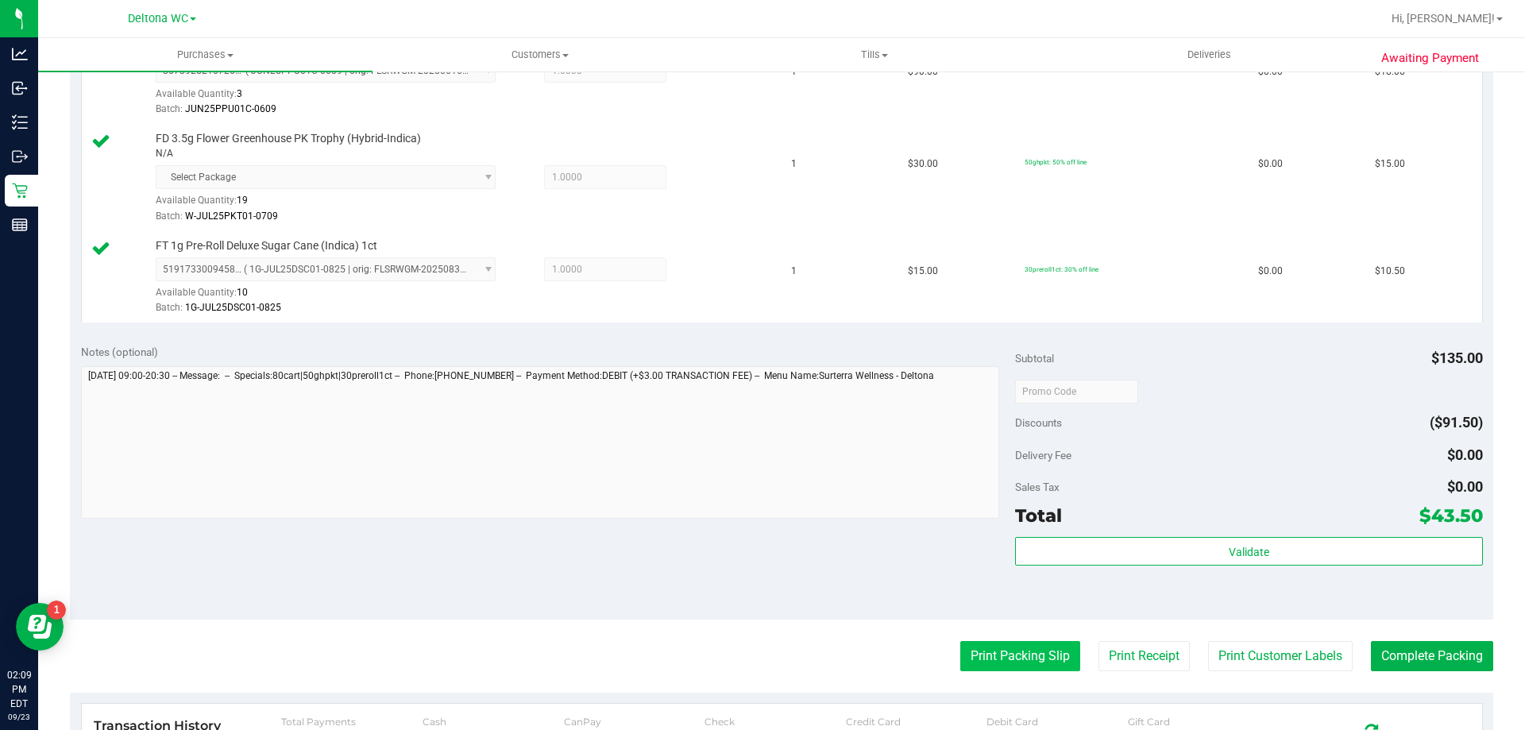
click at [1003, 648] on button "Print Packing Slip" at bounding box center [1020, 656] width 120 height 30
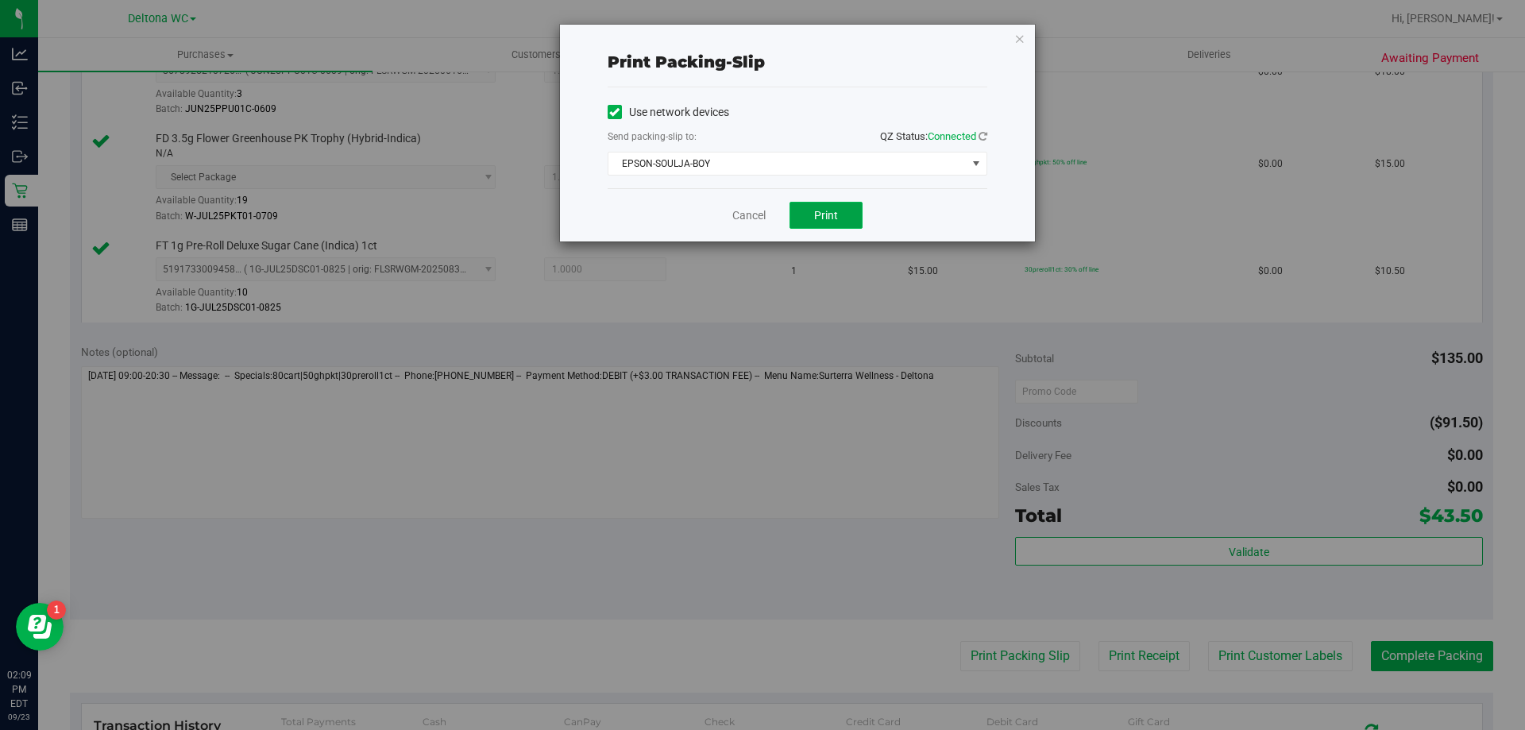
click at [849, 218] on button "Print" at bounding box center [825, 215] width 73 height 27
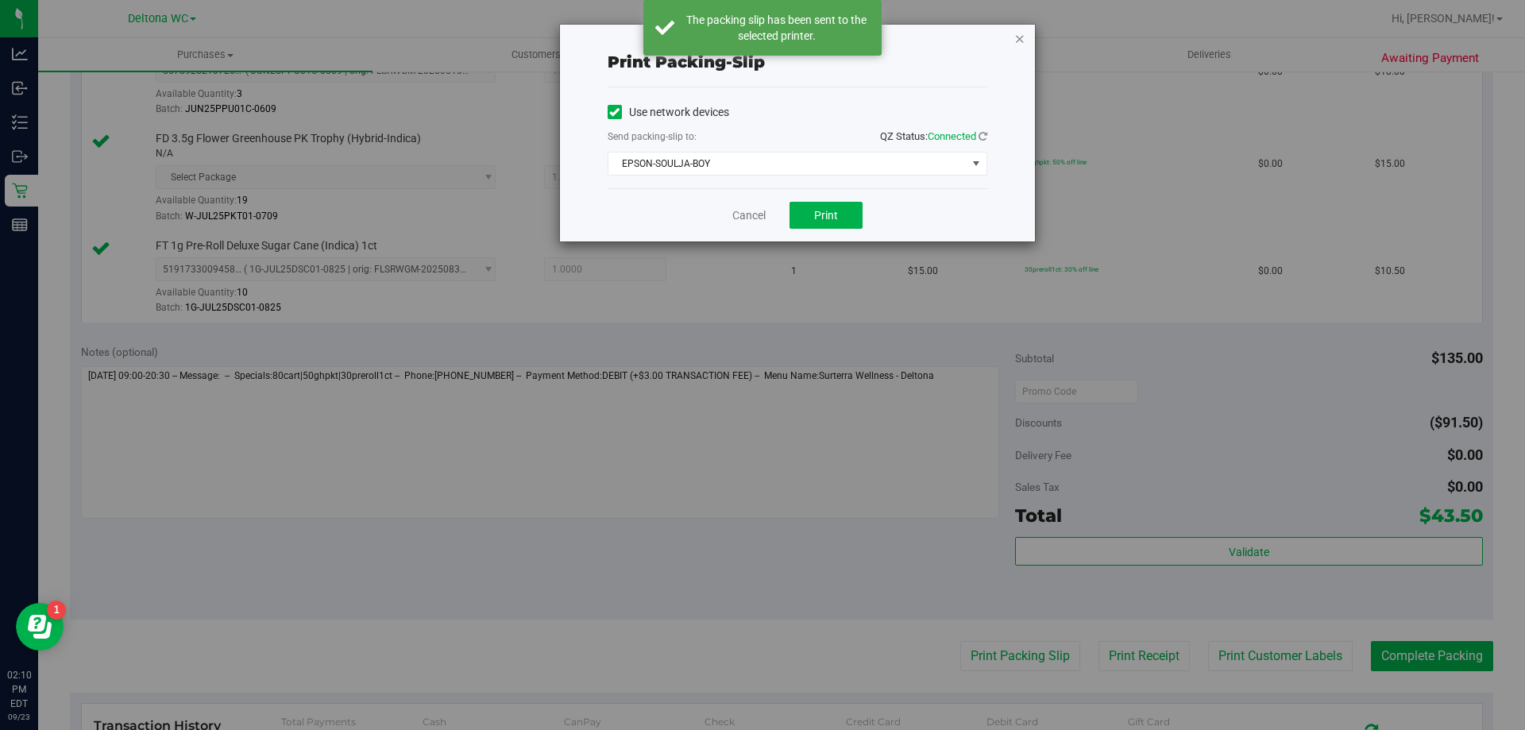
click at [1025, 39] on icon "button" at bounding box center [1019, 38] width 11 height 19
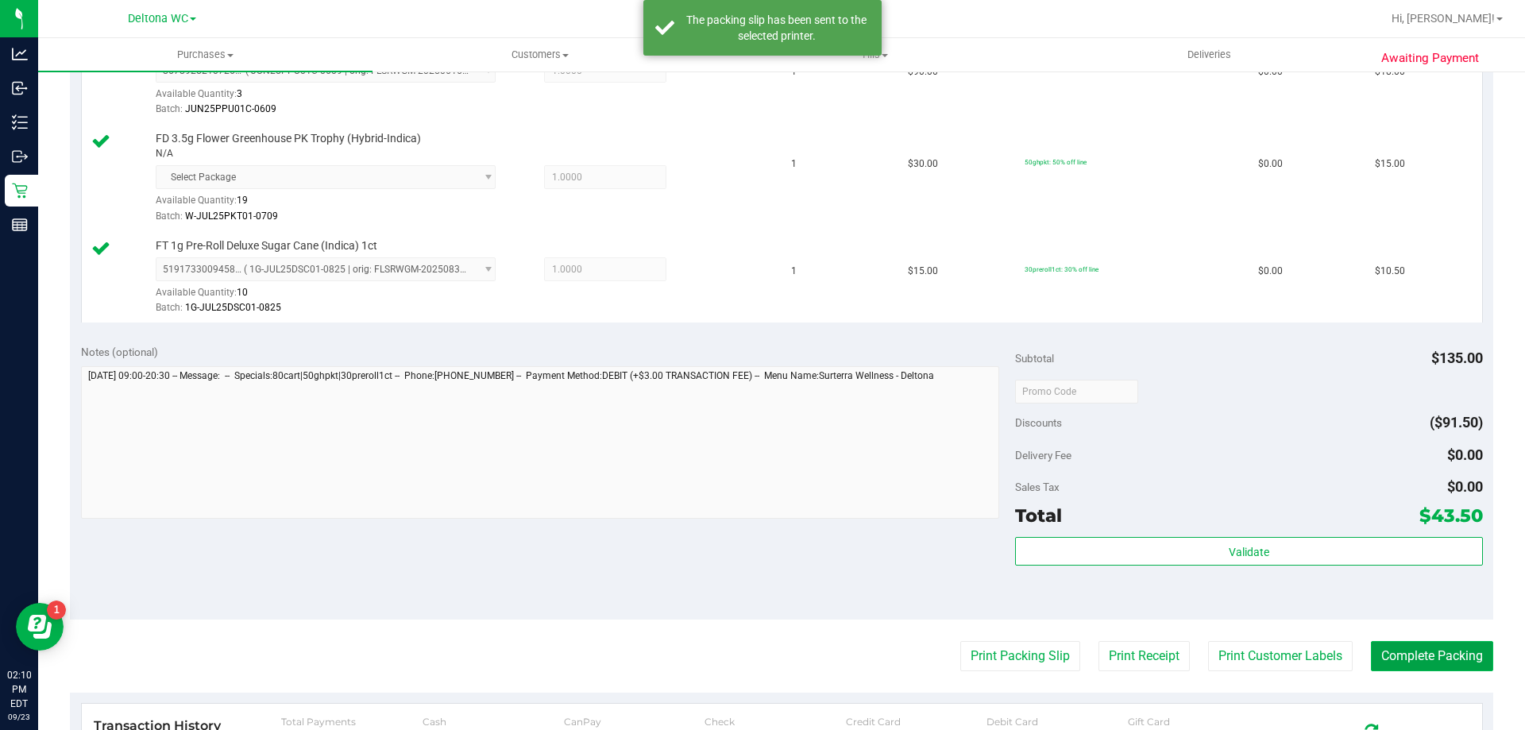
click at [1457, 654] on button "Complete Packing" at bounding box center [1432, 656] width 122 height 30
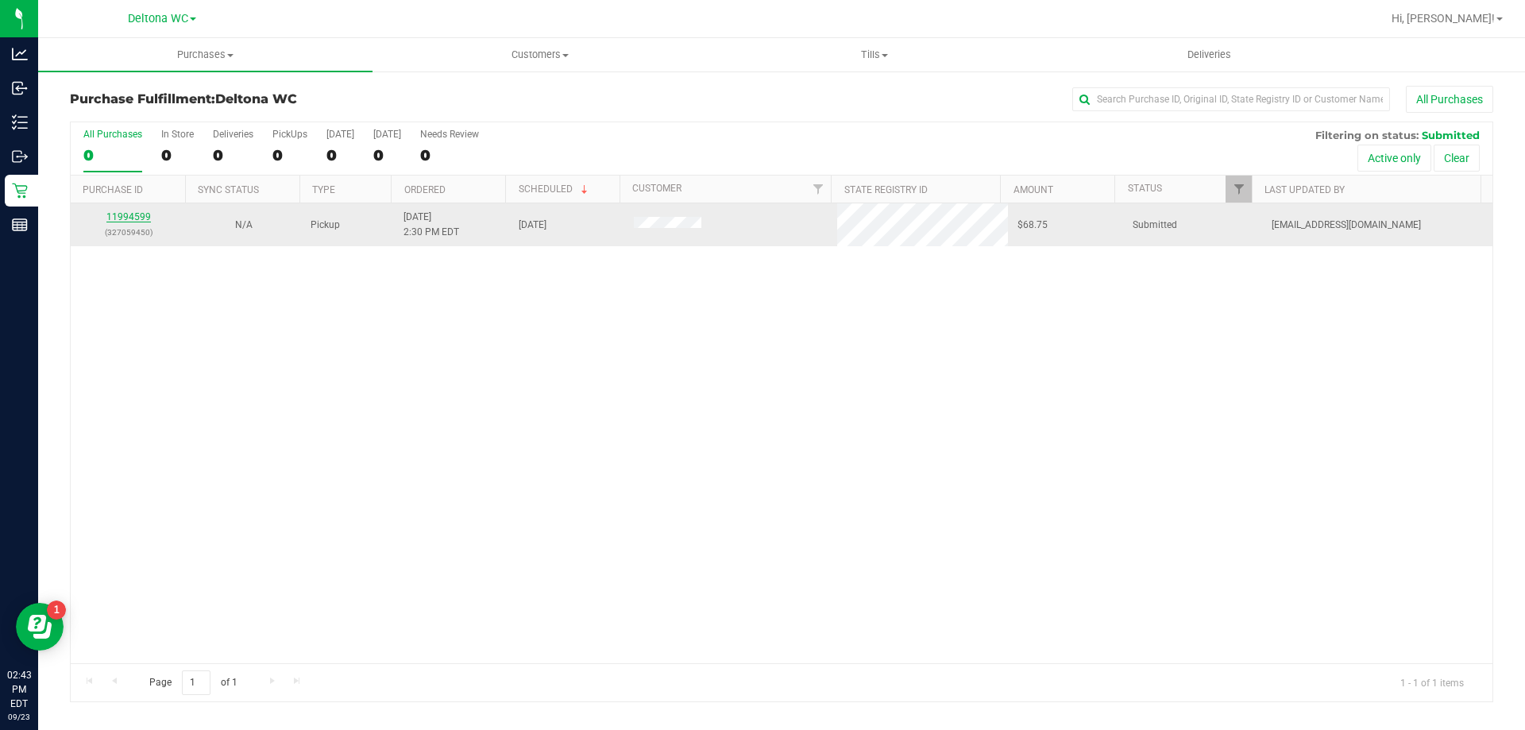
click at [138, 222] on link "11994599" at bounding box center [128, 216] width 44 height 11
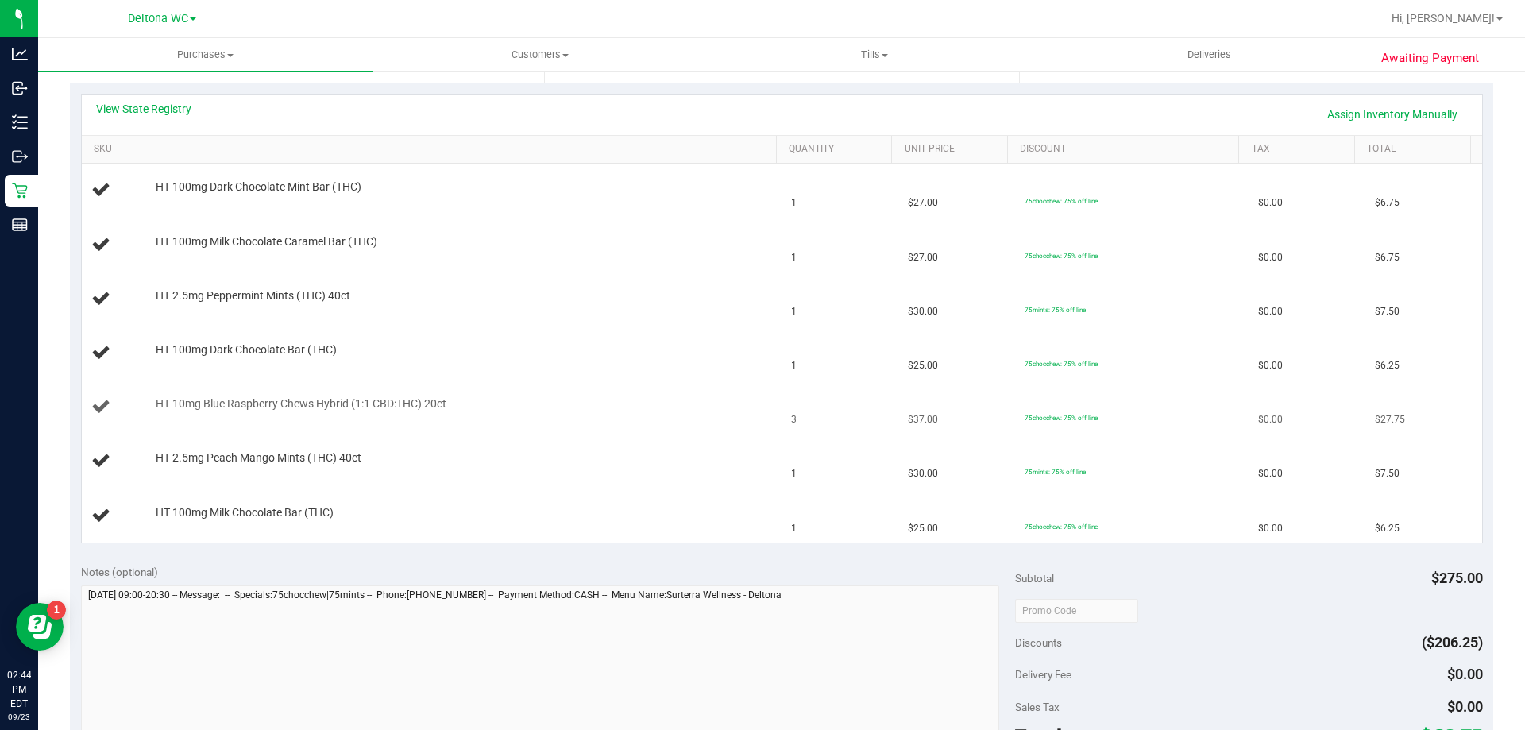
scroll to position [318, 0]
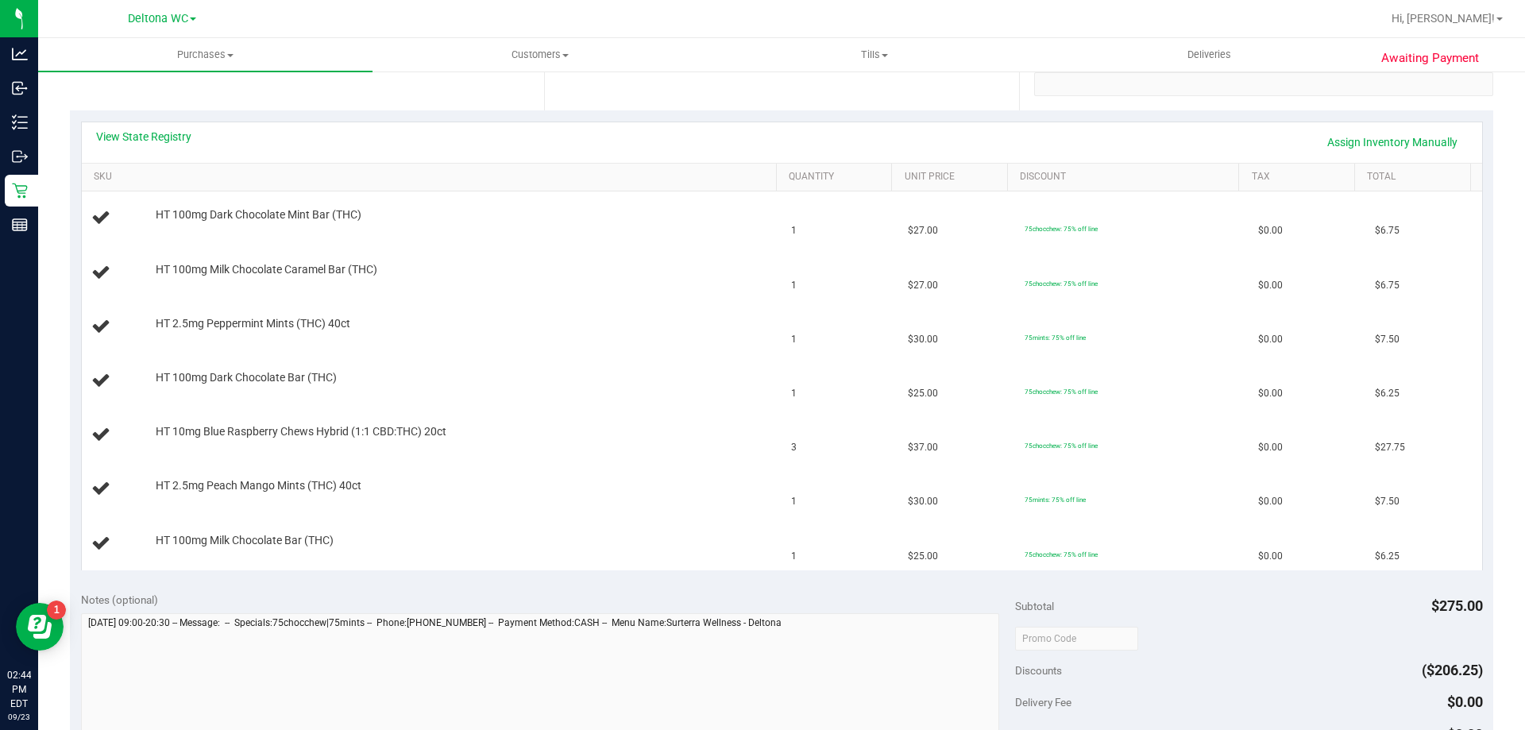
click at [433, 188] on th "SKU" at bounding box center [429, 178] width 694 height 29
click at [182, 129] on link "View State Registry" at bounding box center [143, 137] width 95 height 16
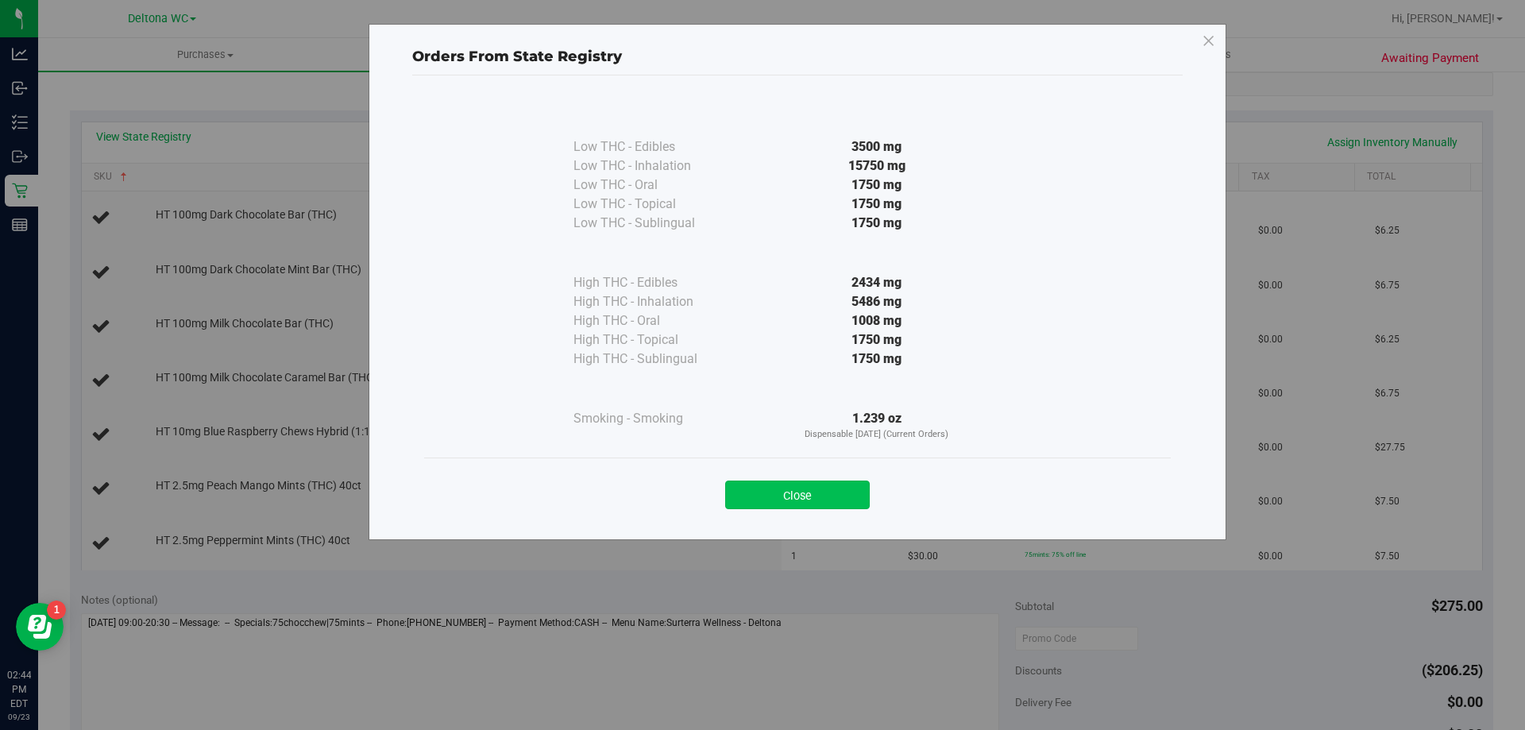
click at [793, 485] on button "Close" at bounding box center [797, 495] width 145 height 29
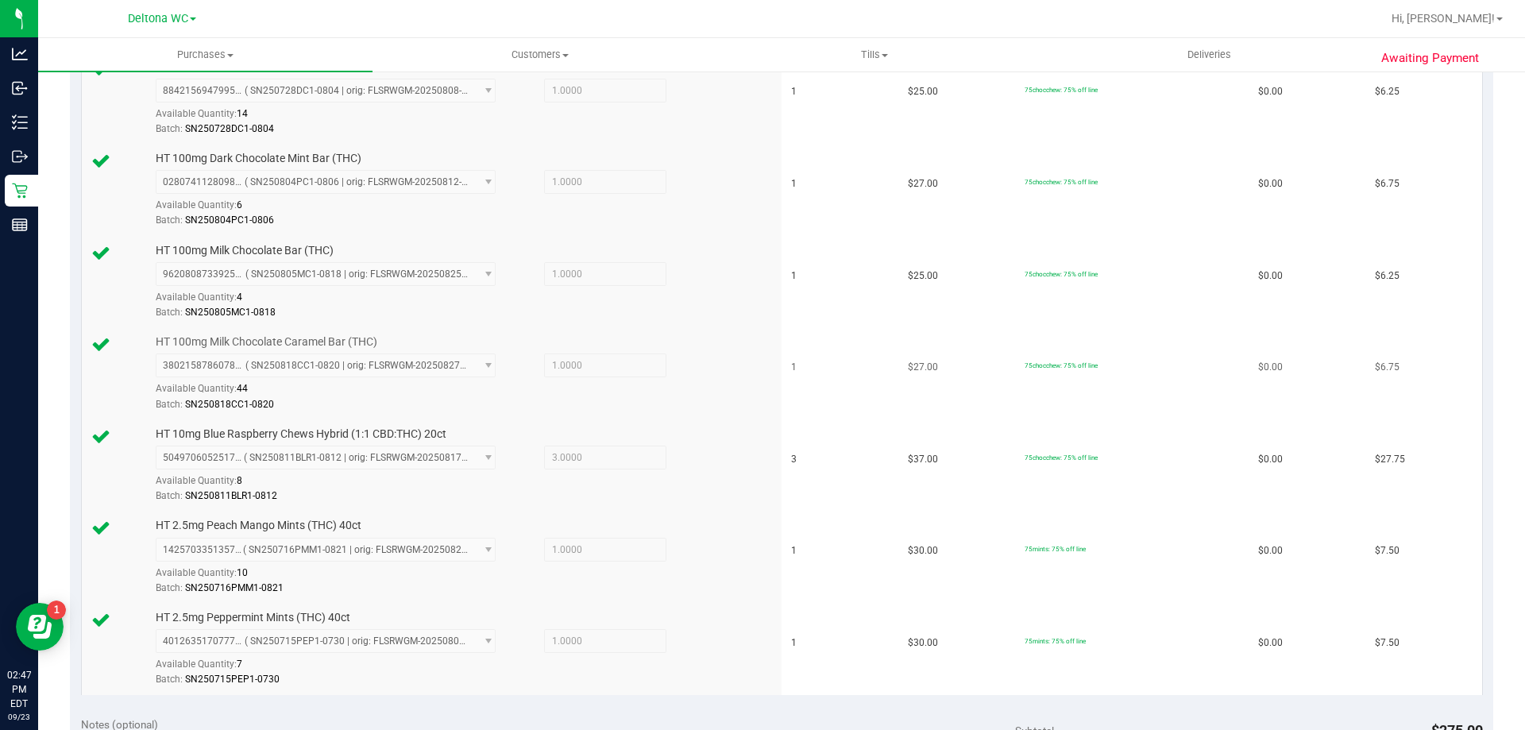
scroll to position [953, 0]
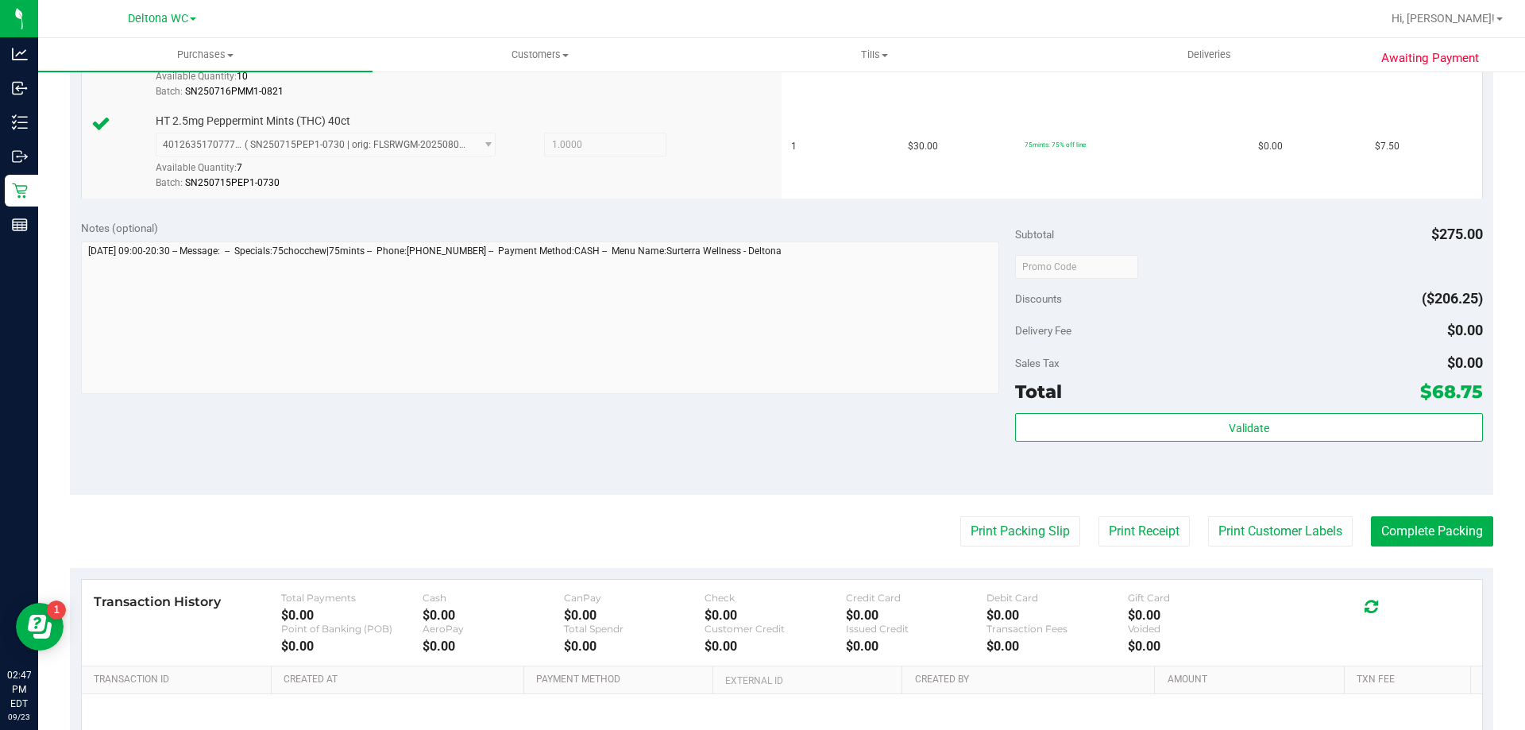
click at [1116, 449] on div "Validate" at bounding box center [1248, 448] width 467 height 71
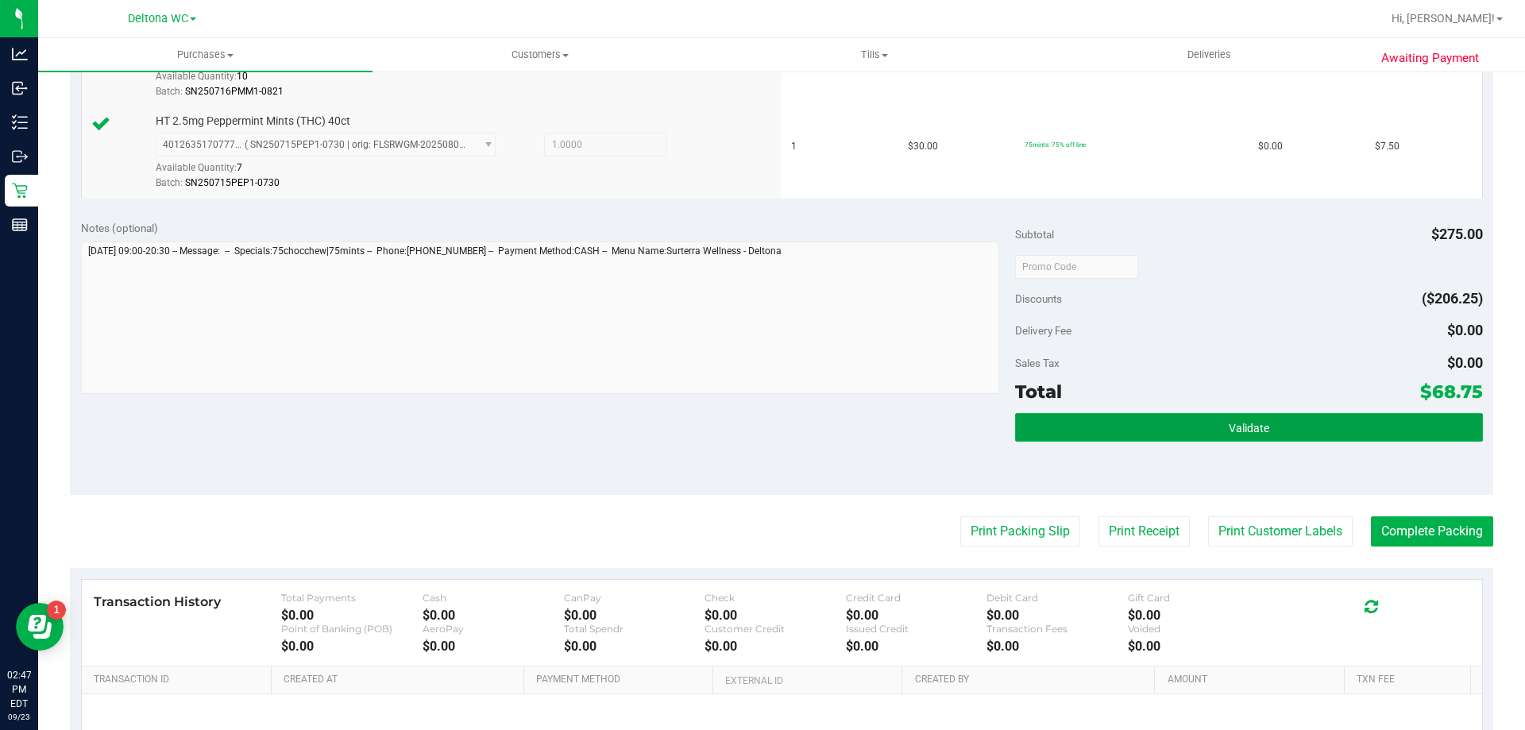
click at [1116, 437] on button "Validate" at bounding box center [1248, 427] width 467 height 29
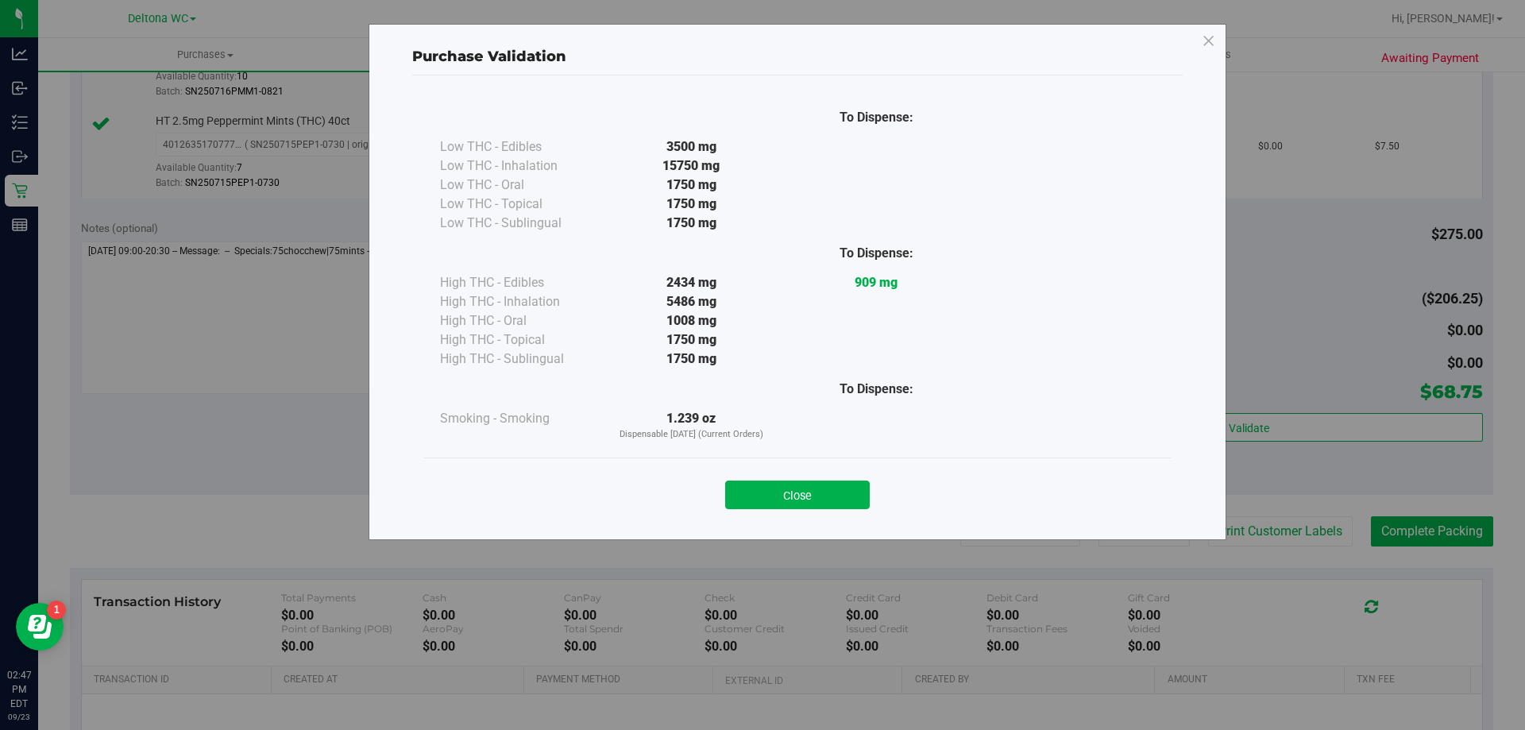
click at [838, 480] on div "Close" at bounding box center [797, 490] width 723 height 40
click at [761, 463] on div "Close" at bounding box center [797, 489] width 747 height 64
click at [782, 492] on button "Close" at bounding box center [797, 495] width 145 height 29
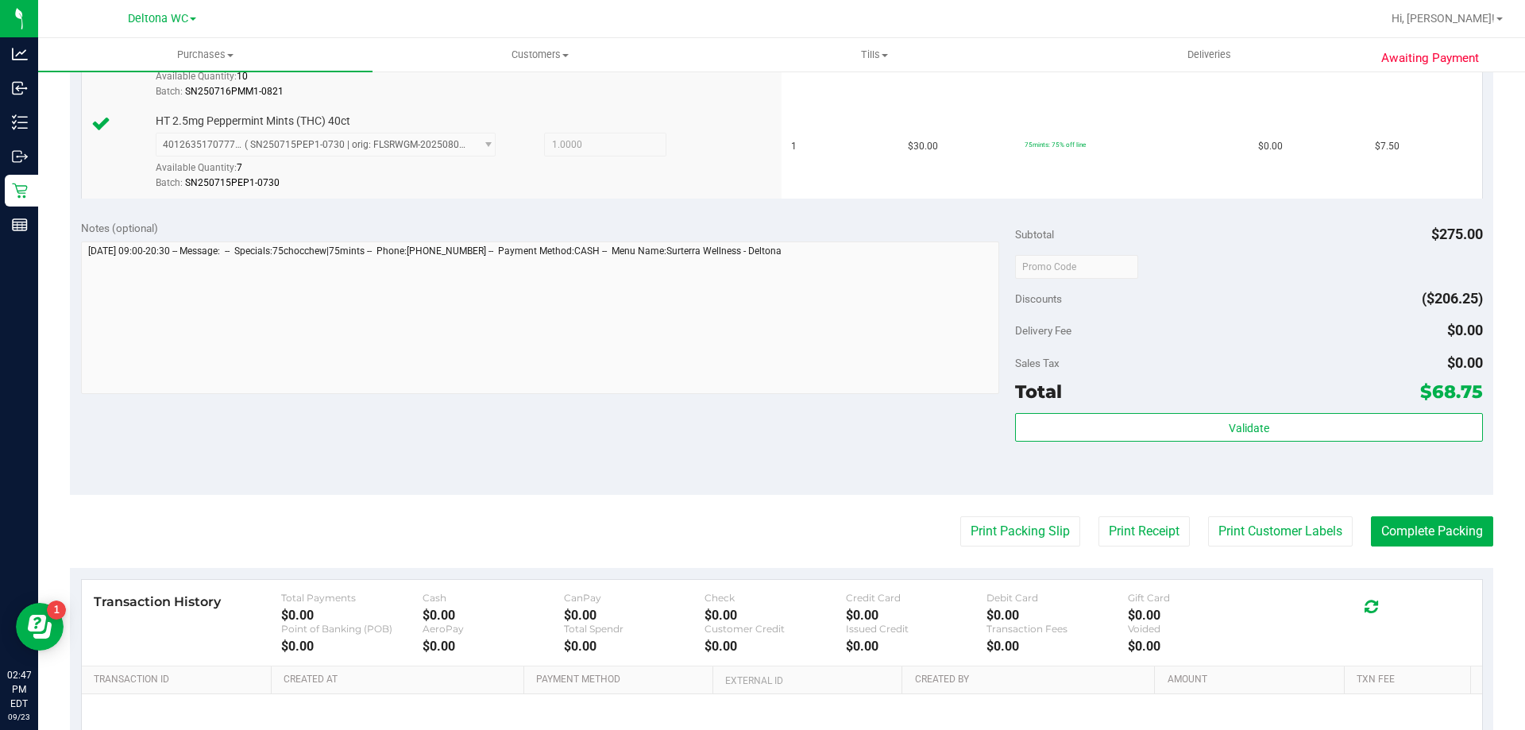
click at [964, 518] on button "Print Packing Slip" at bounding box center [1020, 531] width 120 height 30
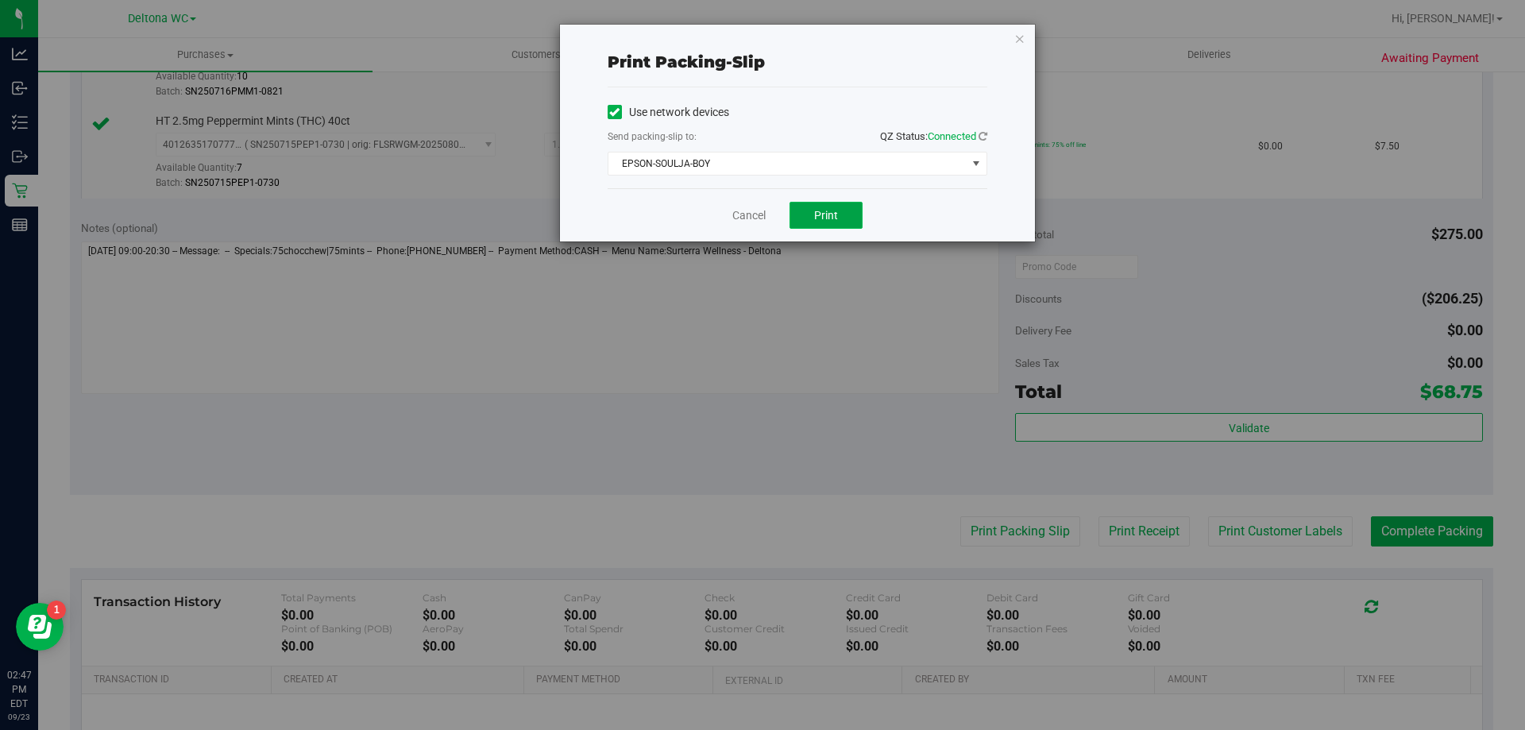
click at [843, 217] on button "Print" at bounding box center [825, 215] width 73 height 27
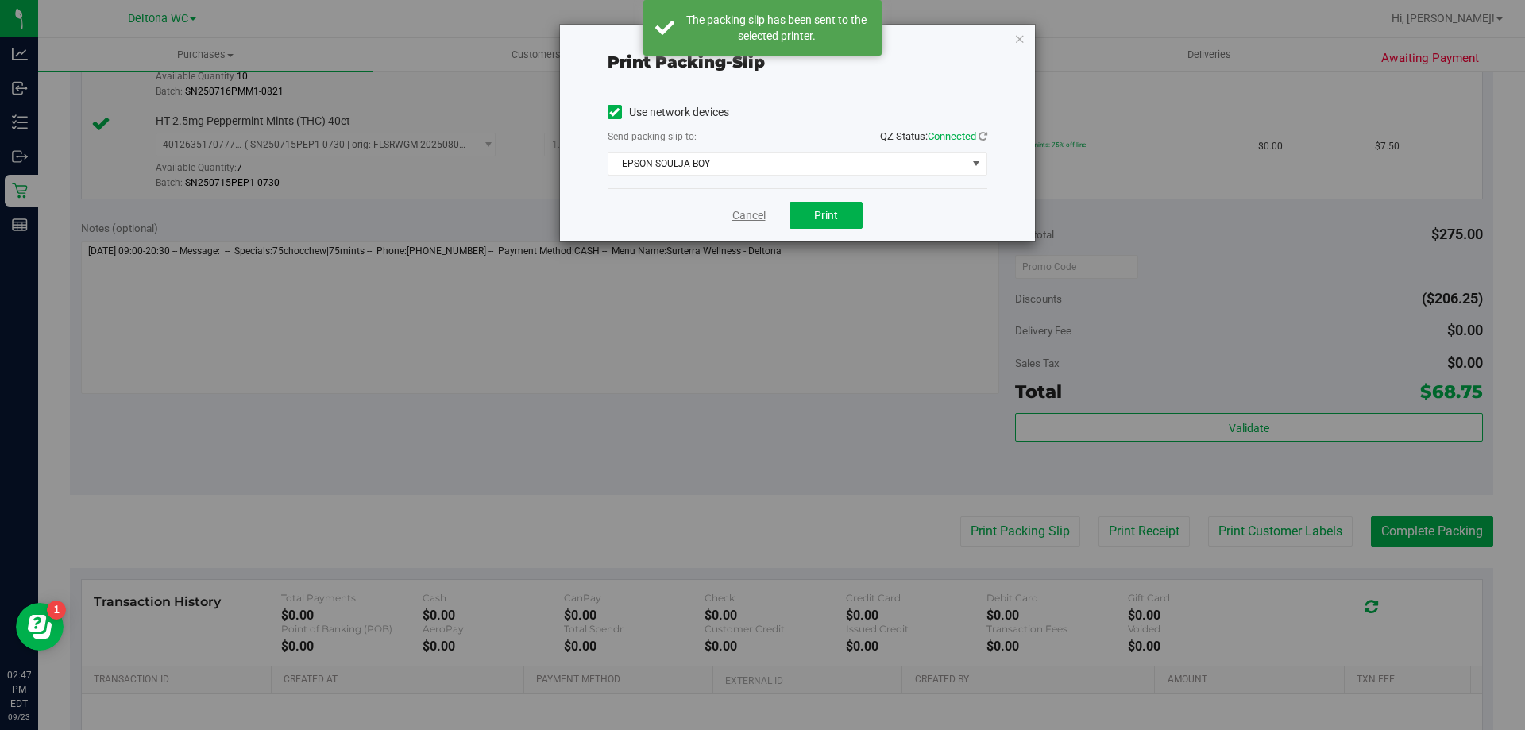
click at [747, 209] on link "Cancel" at bounding box center [748, 215] width 33 height 17
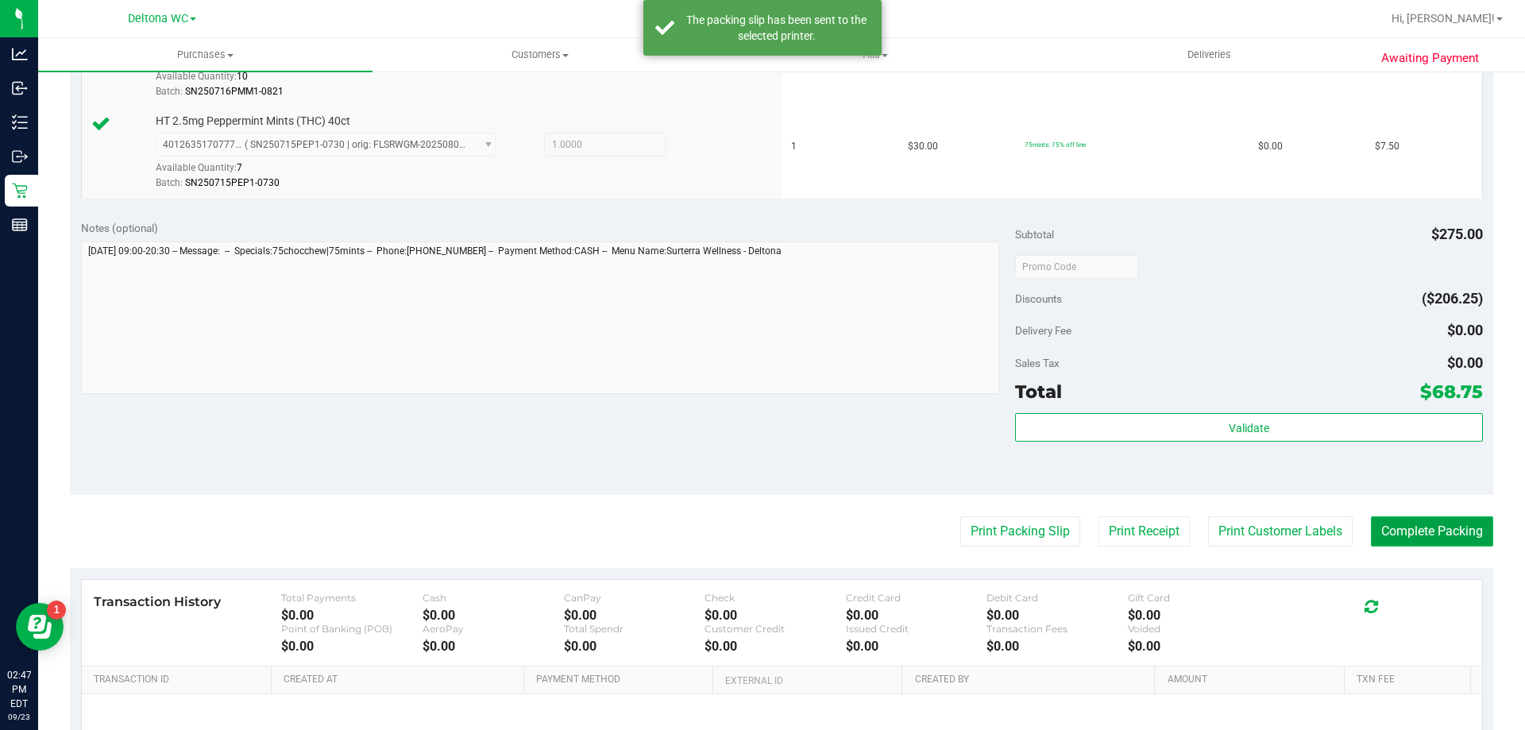
click at [1402, 531] on button "Complete Packing" at bounding box center [1432, 531] width 122 height 30
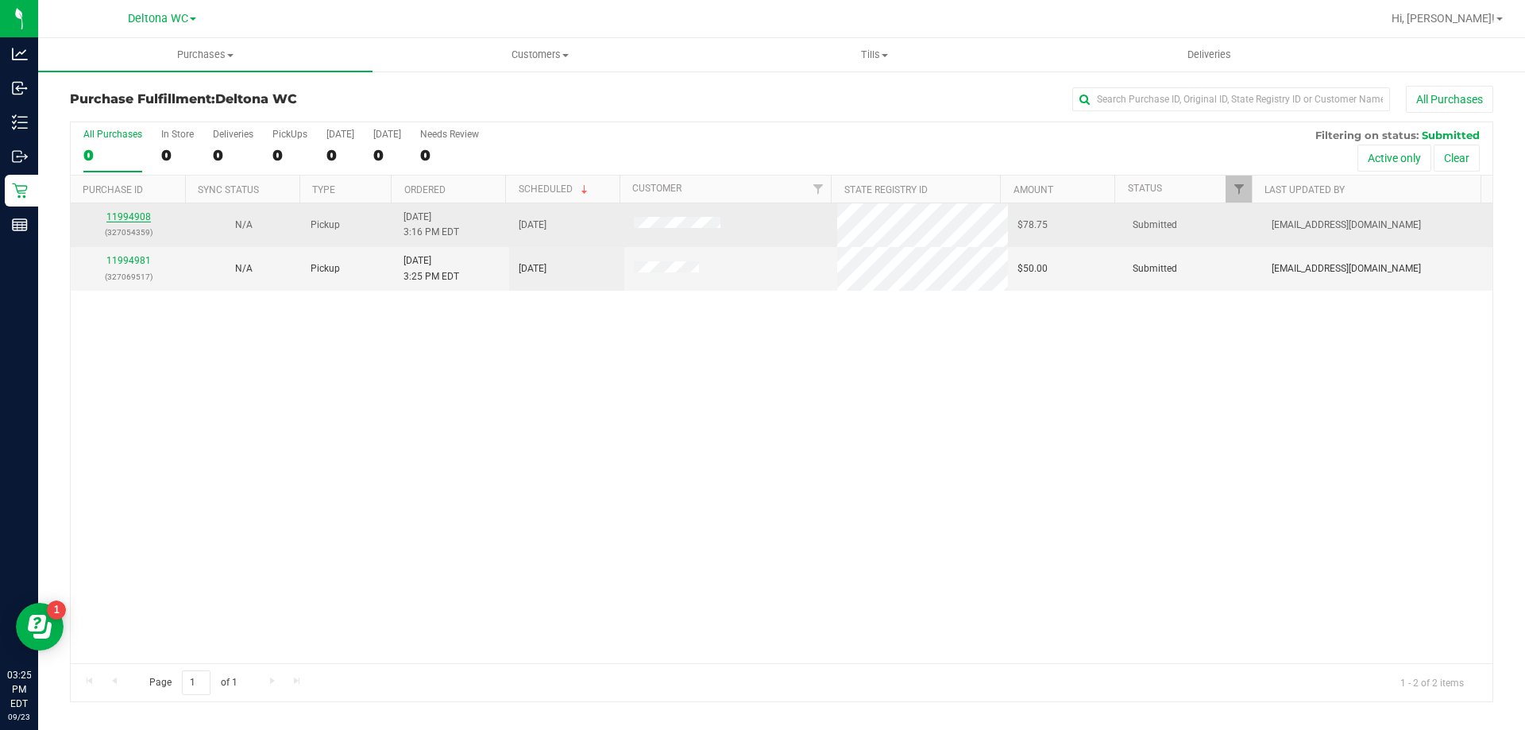
click at [144, 218] on link "11994908" at bounding box center [128, 216] width 44 height 11
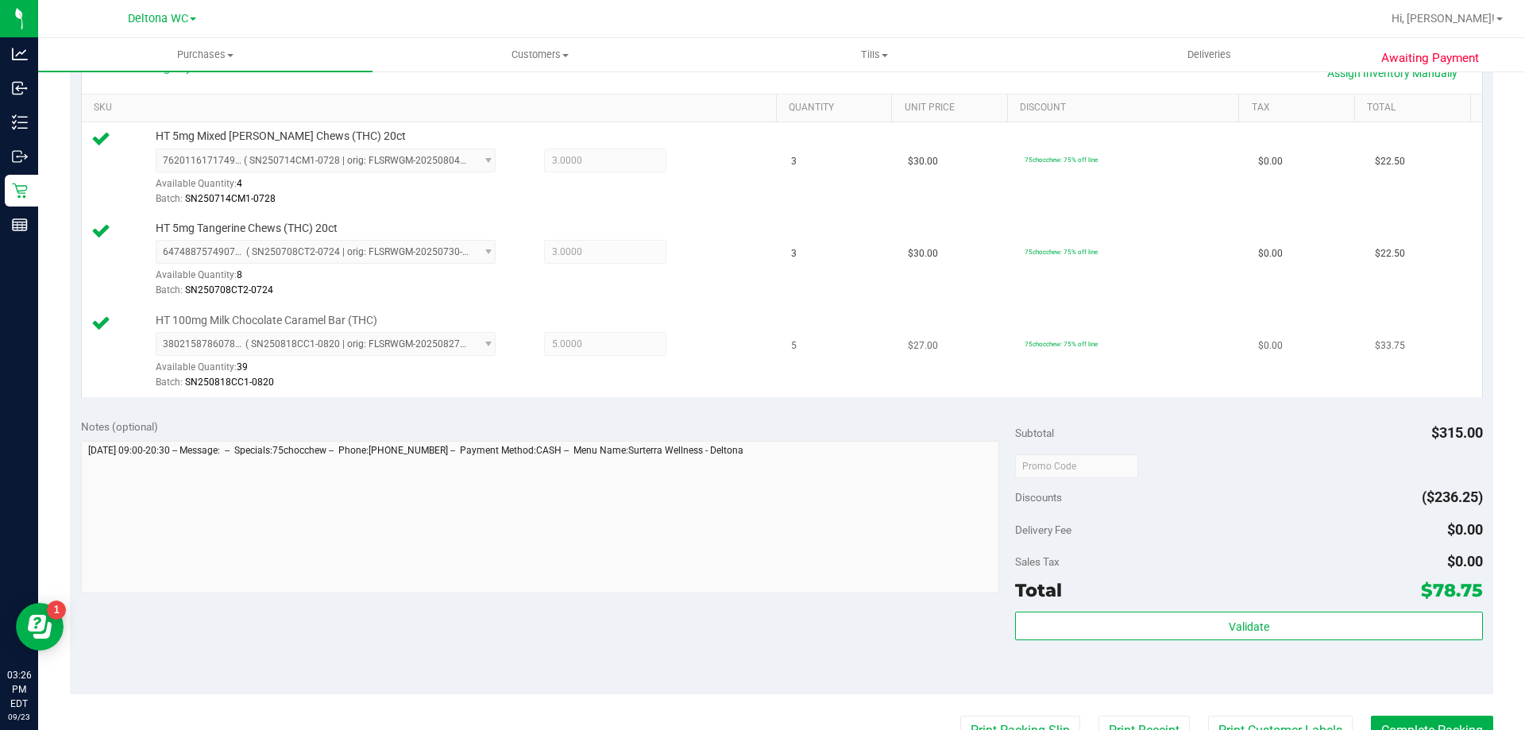
scroll to position [556, 0]
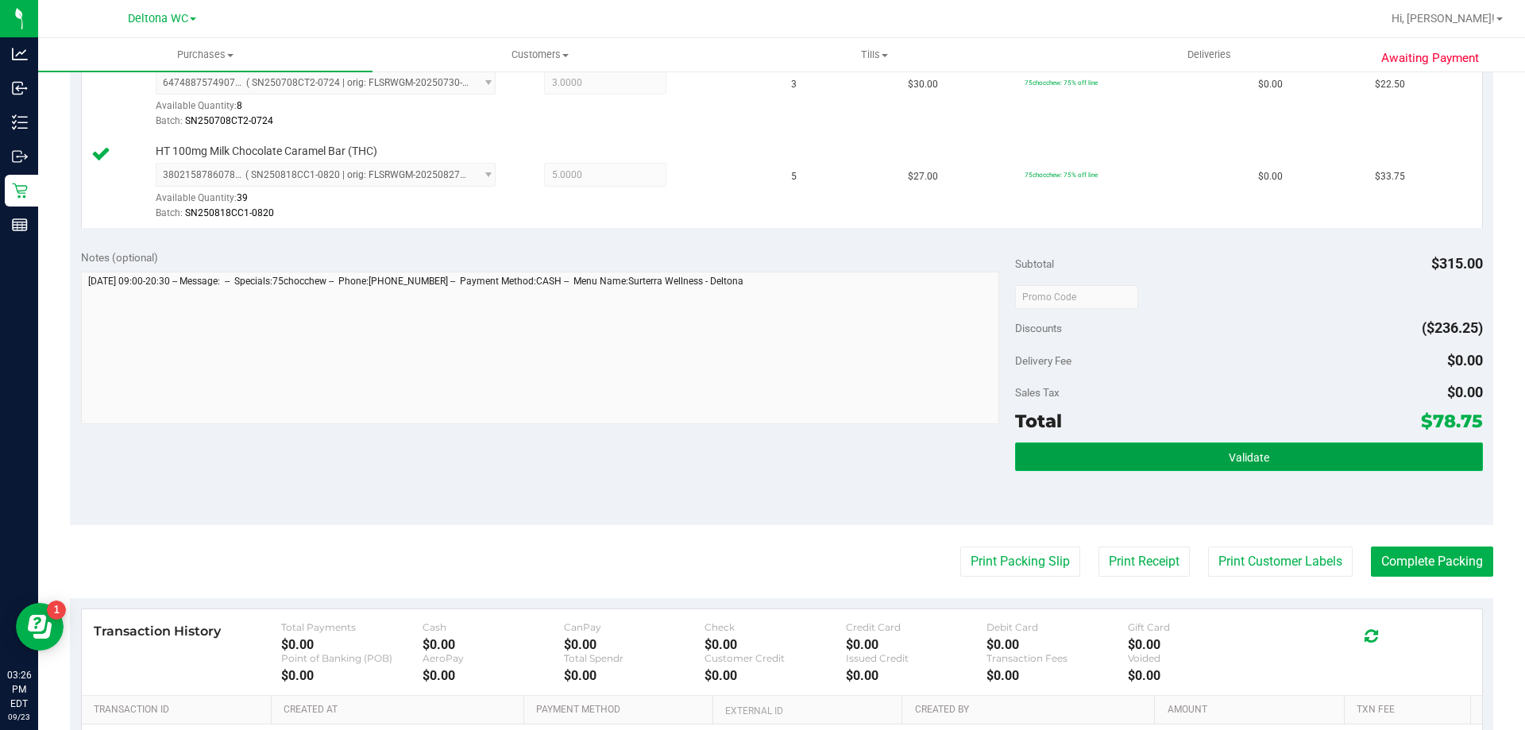
click at [1229, 454] on span "Validate" at bounding box center [1249, 457] width 41 height 13
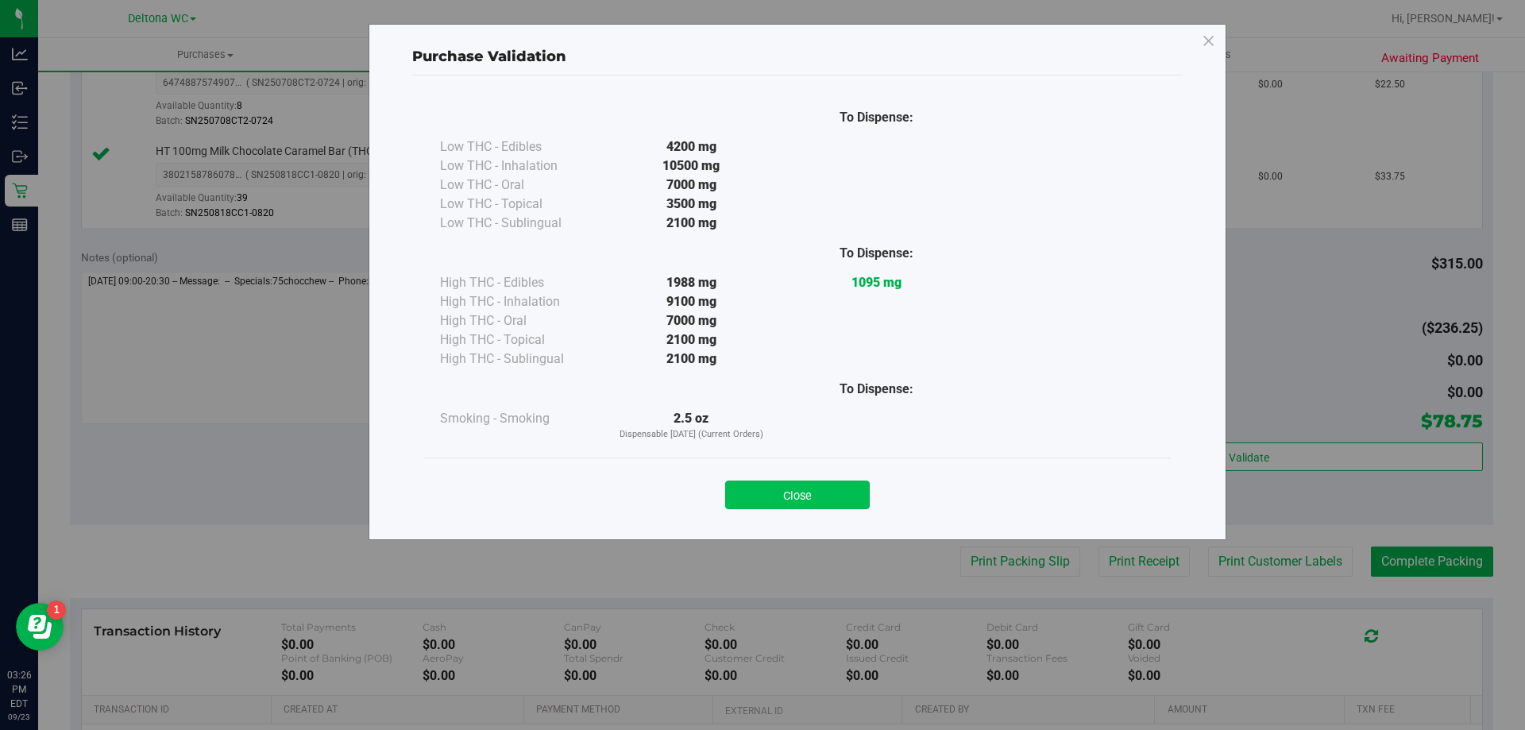
click at [828, 504] on button "Close" at bounding box center [797, 495] width 145 height 29
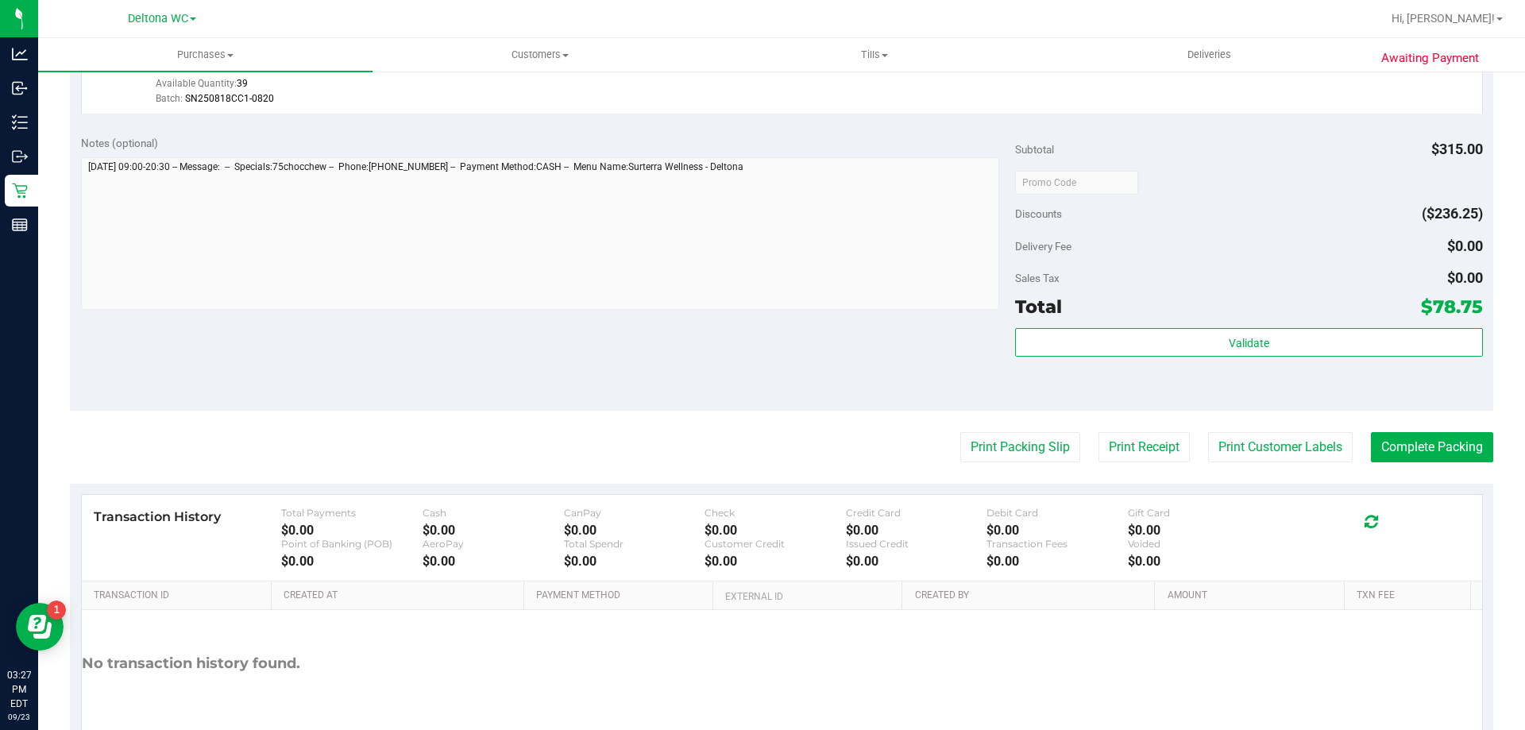
scroll to position [753, 0]
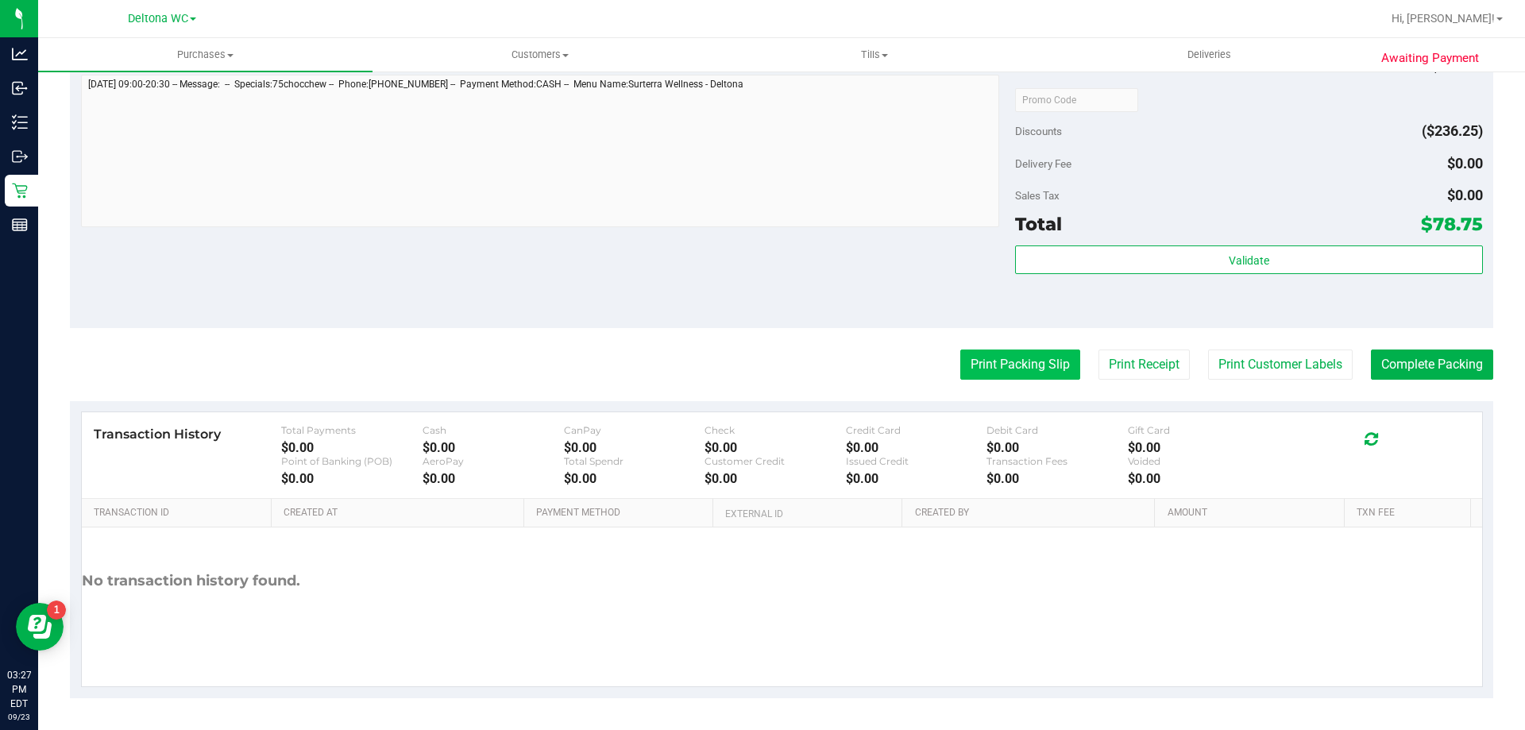
click at [1033, 373] on button "Print Packing Slip" at bounding box center [1020, 364] width 120 height 30
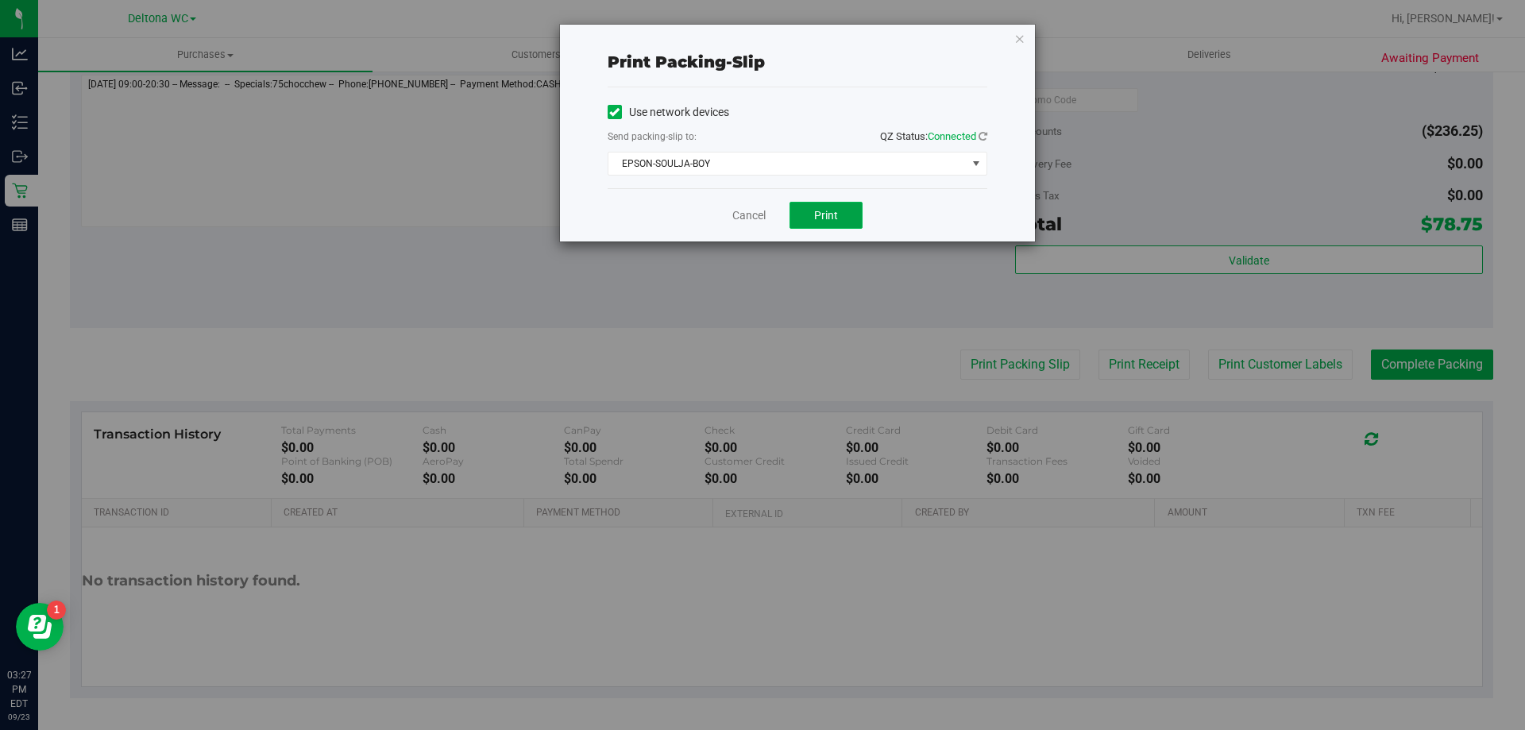
click at [813, 202] on button "Print" at bounding box center [825, 215] width 73 height 27
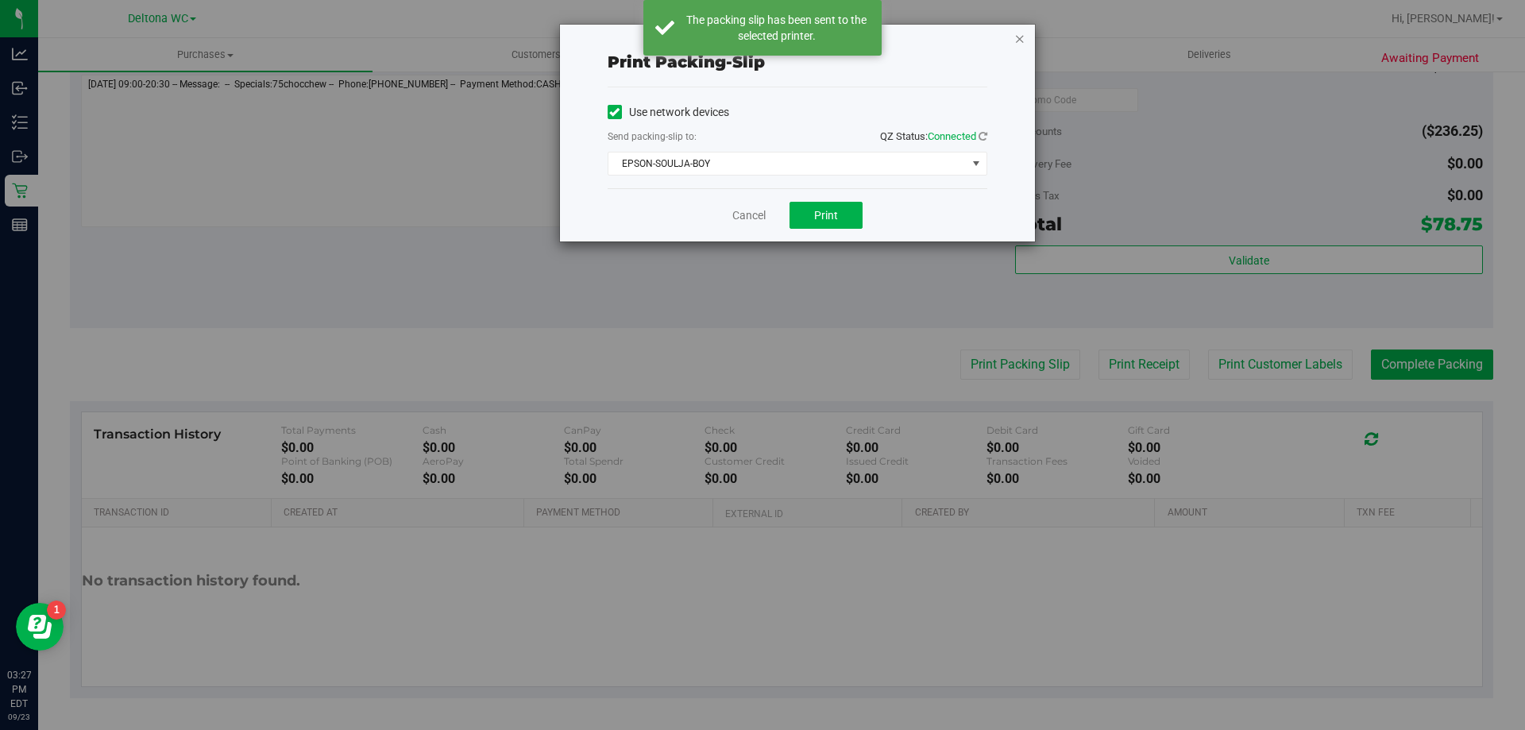
click at [1016, 40] on icon "button" at bounding box center [1019, 38] width 11 height 19
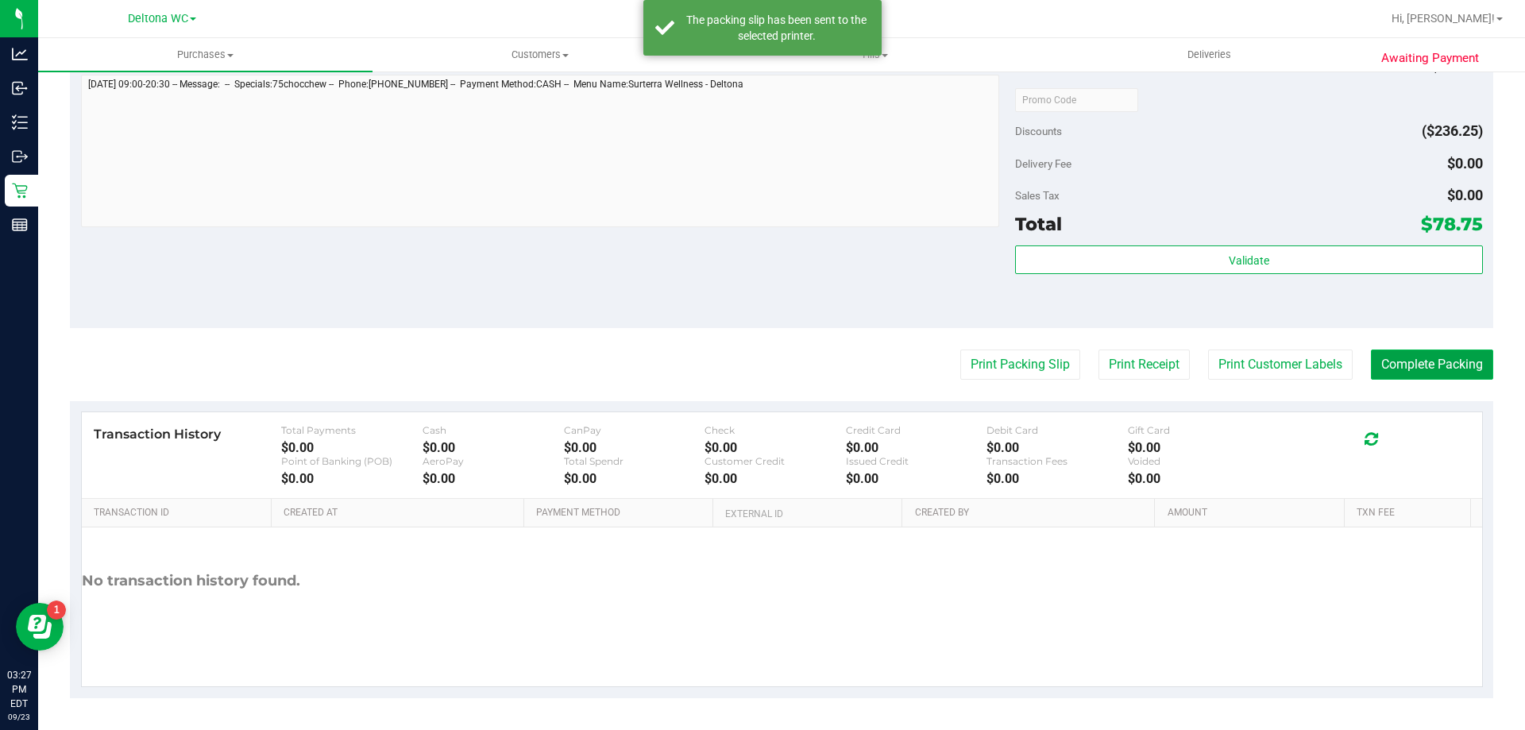
click at [1427, 359] on button "Complete Packing" at bounding box center [1432, 364] width 122 height 30
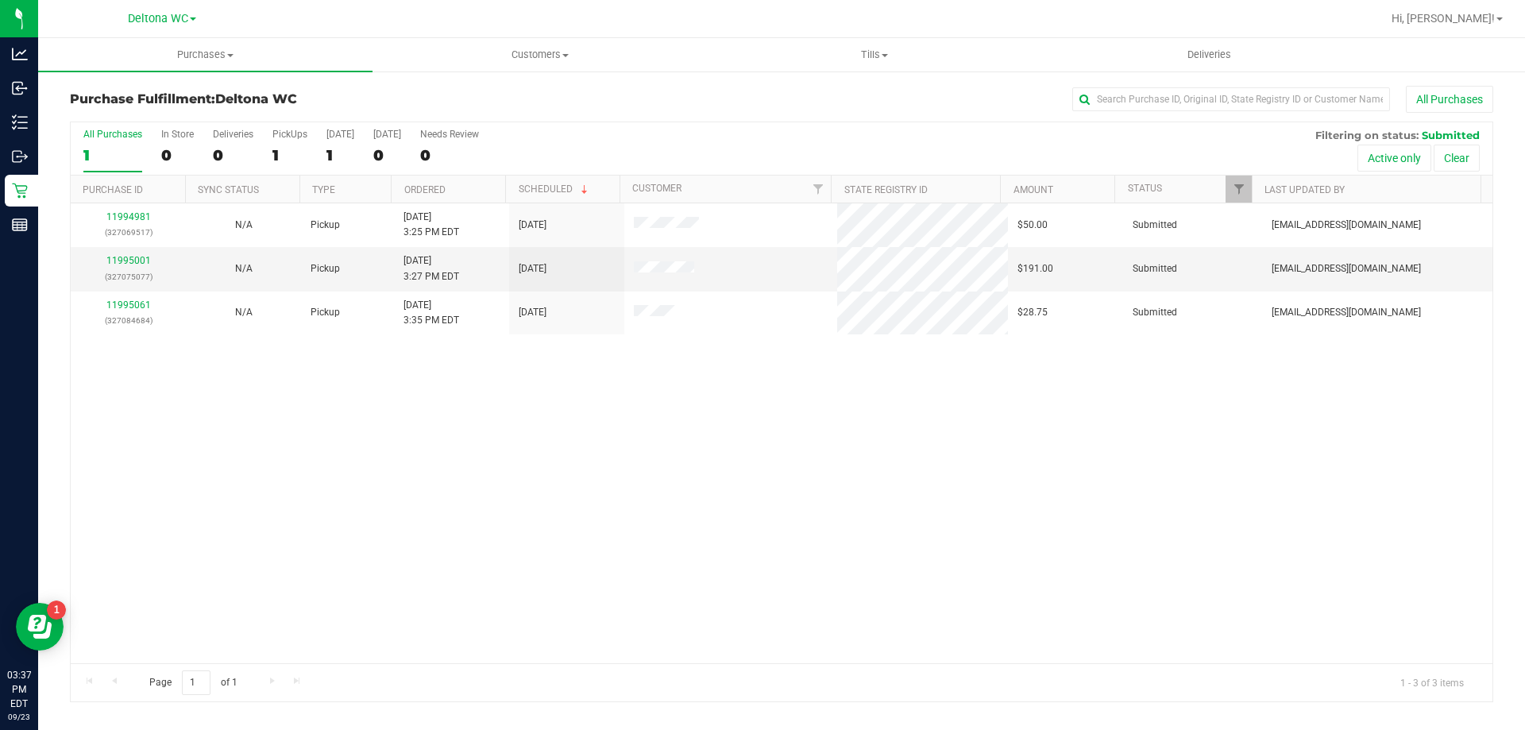
click at [618, 581] on div "11994981 (327069517) N/A Pickup 9/23/2025 3:25 PM EDT 9/23/2025 $50.00 Submitte…" at bounding box center [782, 433] width 1422 height 460
click at [453, 190] on th "Ordered" at bounding box center [448, 190] width 114 height 28
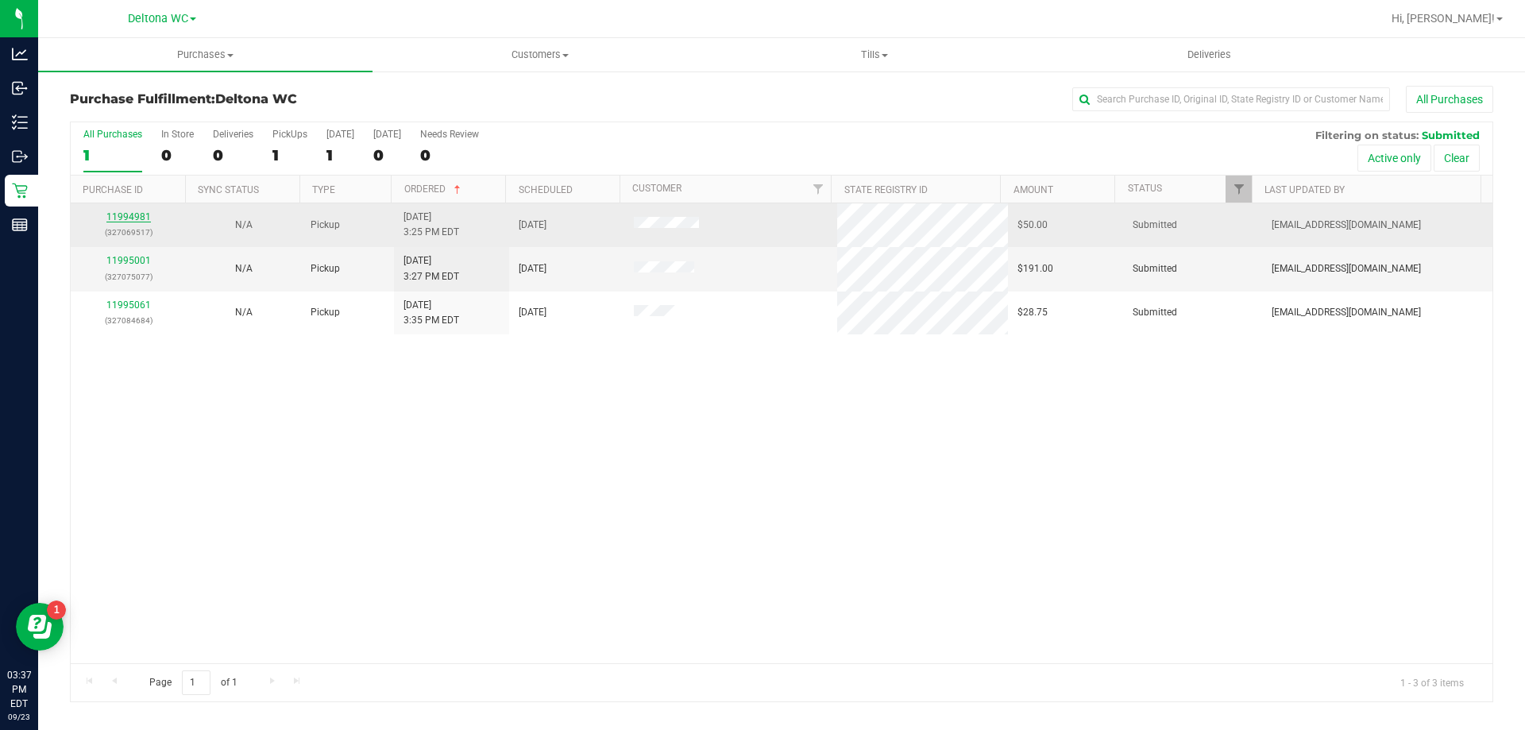
click at [137, 216] on link "11994981" at bounding box center [128, 216] width 44 height 11
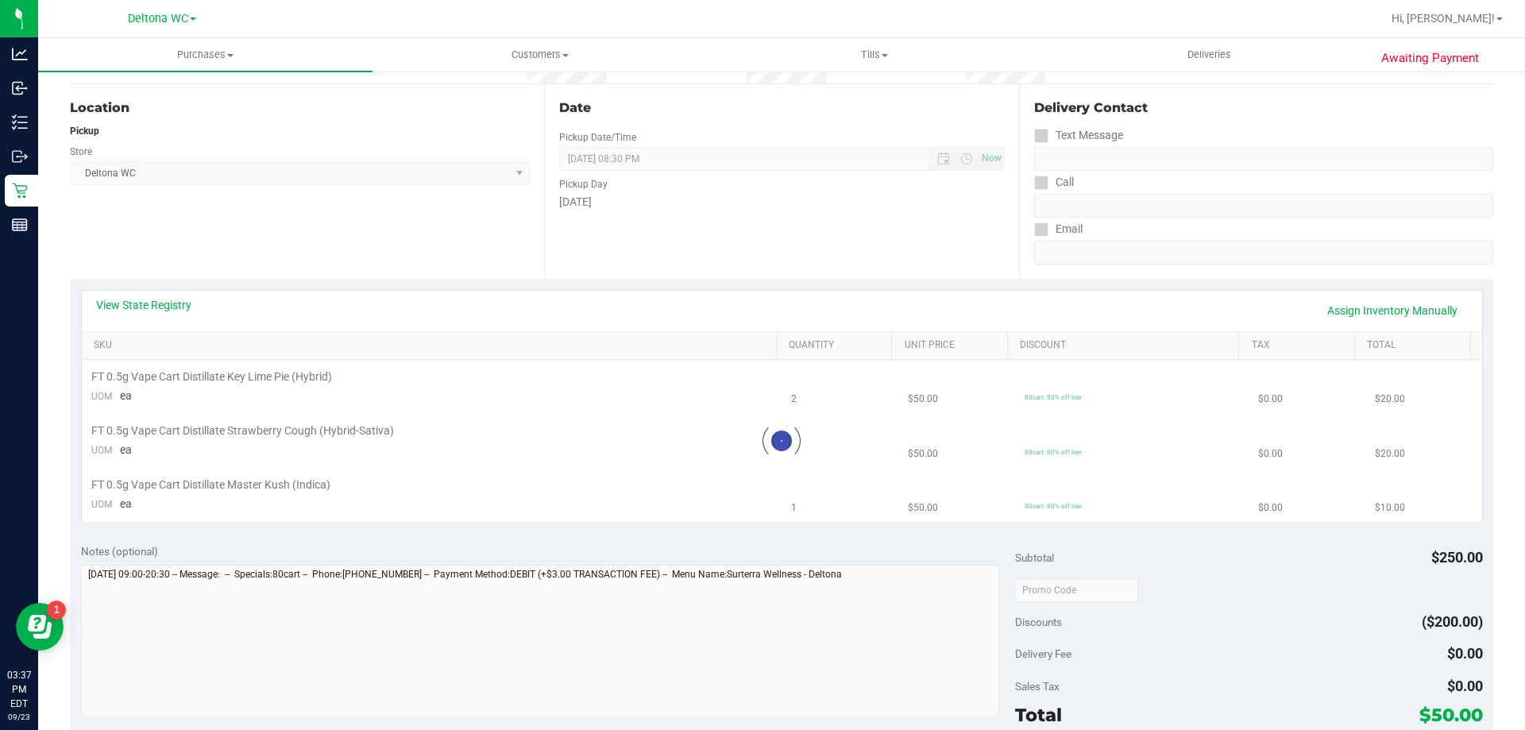
scroll to position [159, 0]
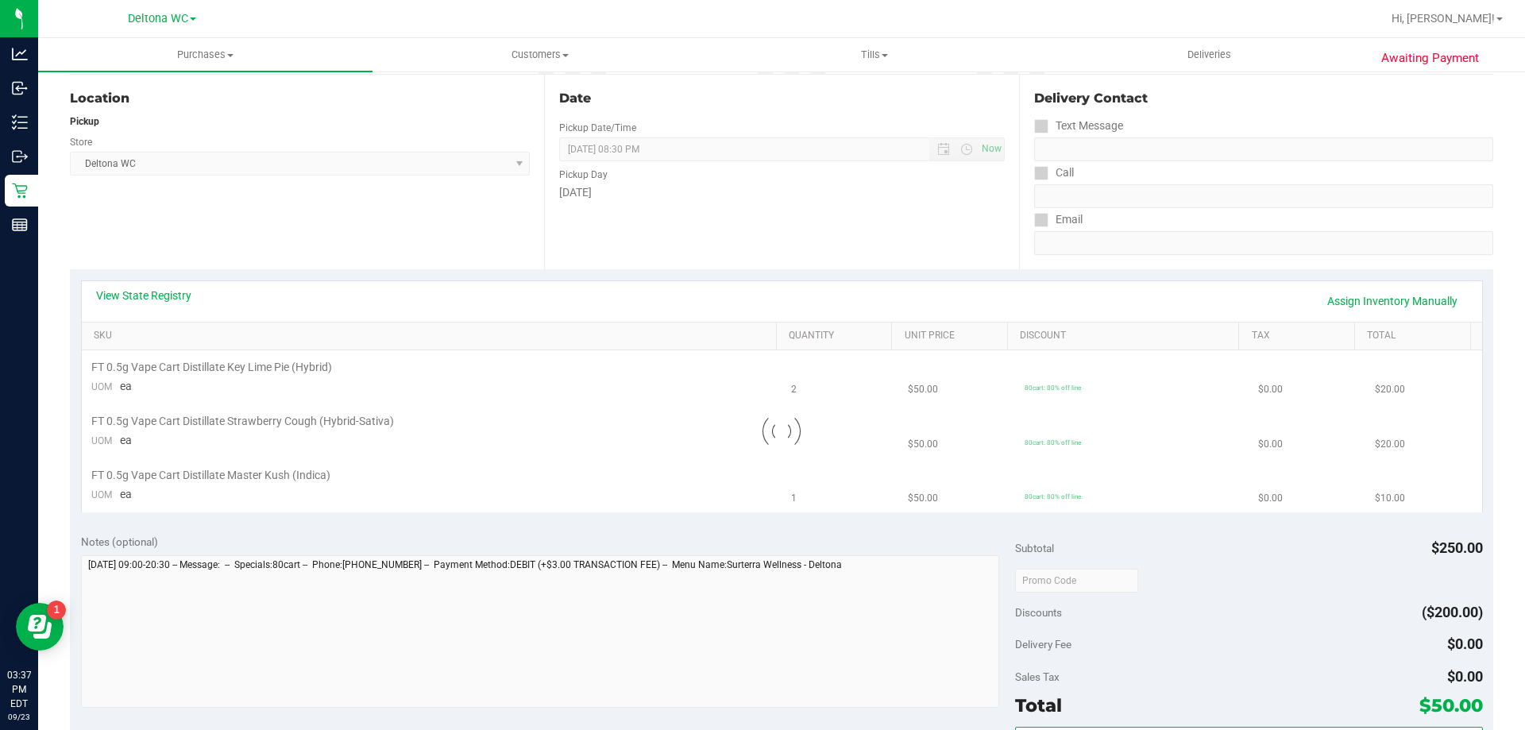
click at [476, 205] on div "Location Pickup Store Deltona WC Select Store Bonita Springs WC Boynton Beach W…" at bounding box center [307, 172] width 474 height 195
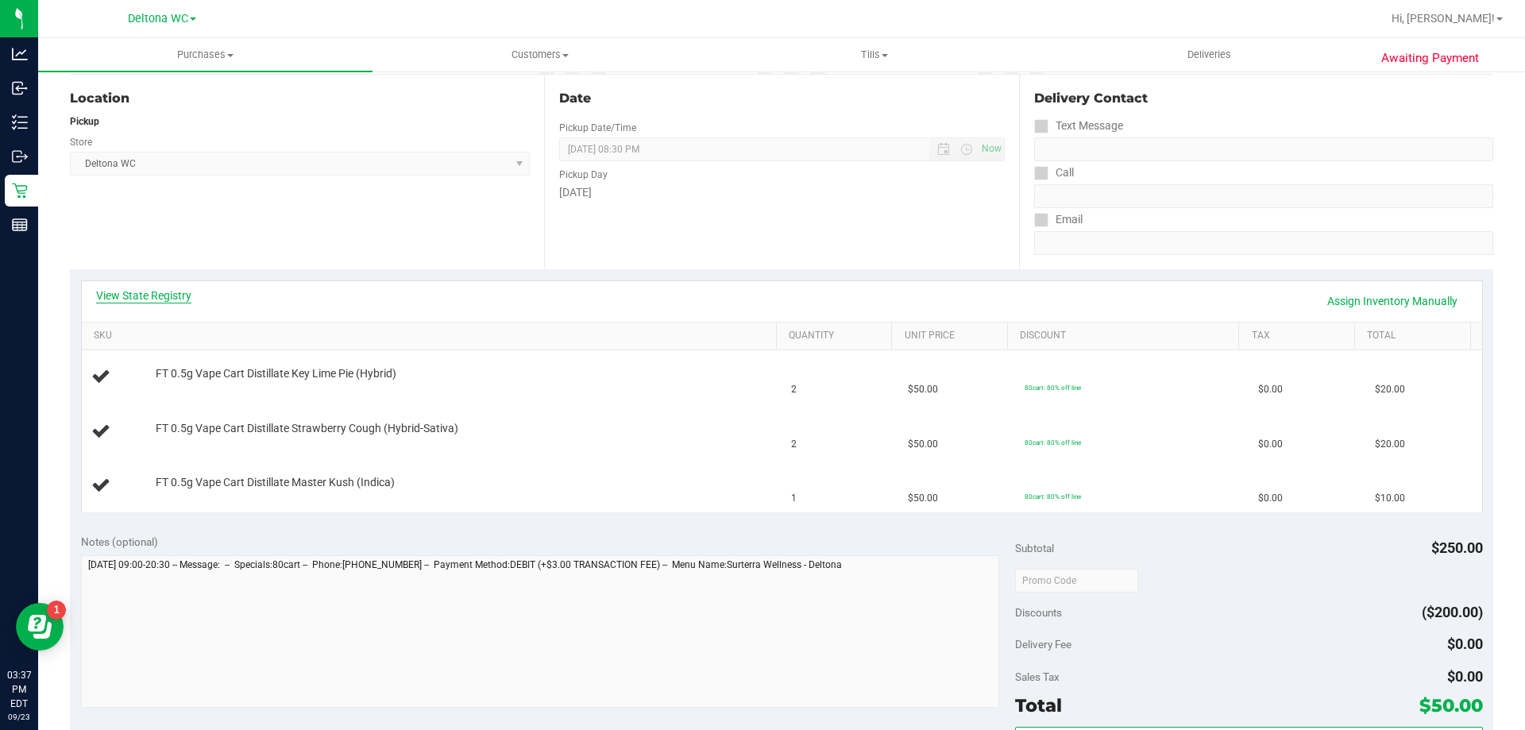
click at [172, 294] on link "View State Registry" at bounding box center [143, 296] width 95 height 16
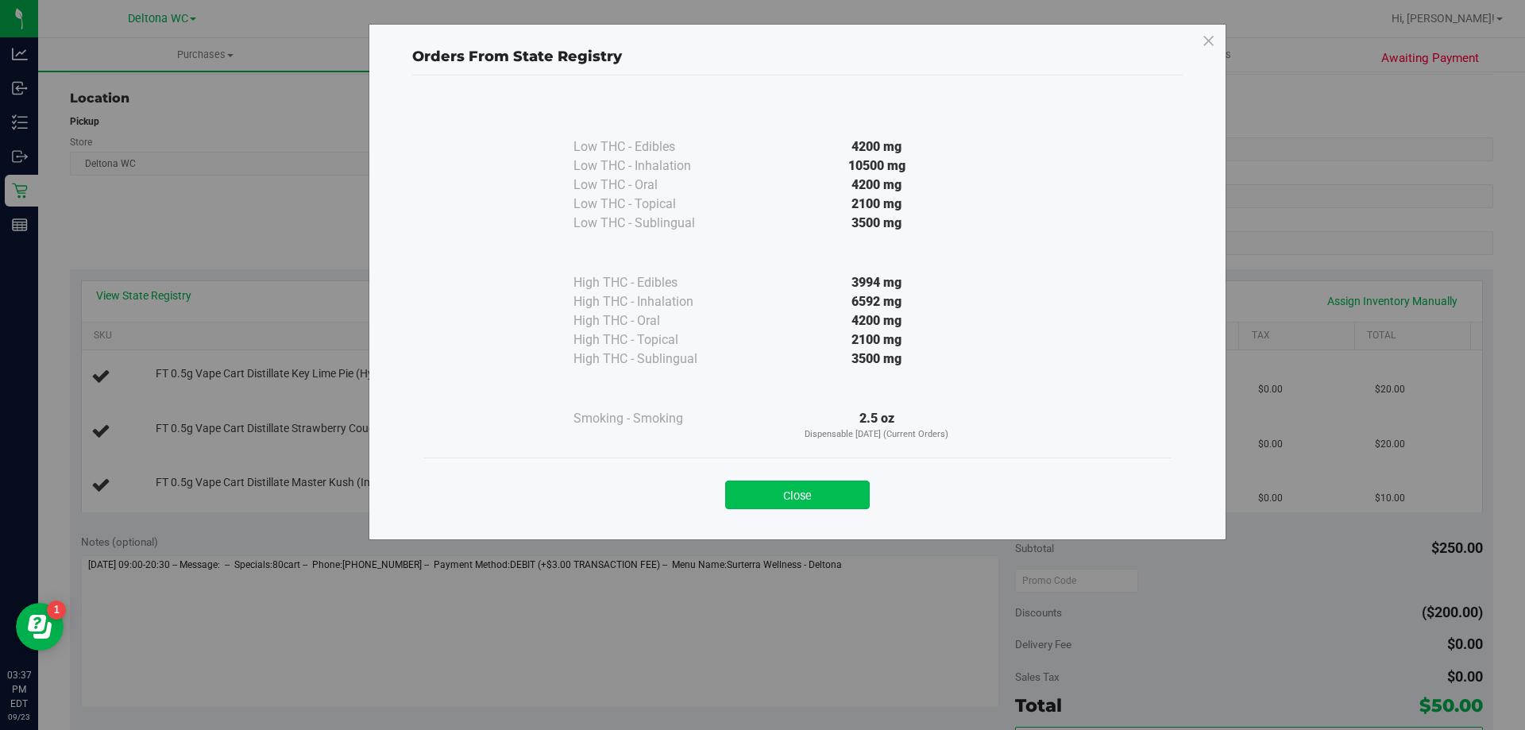
click at [812, 492] on button "Close" at bounding box center [797, 495] width 145 height 29
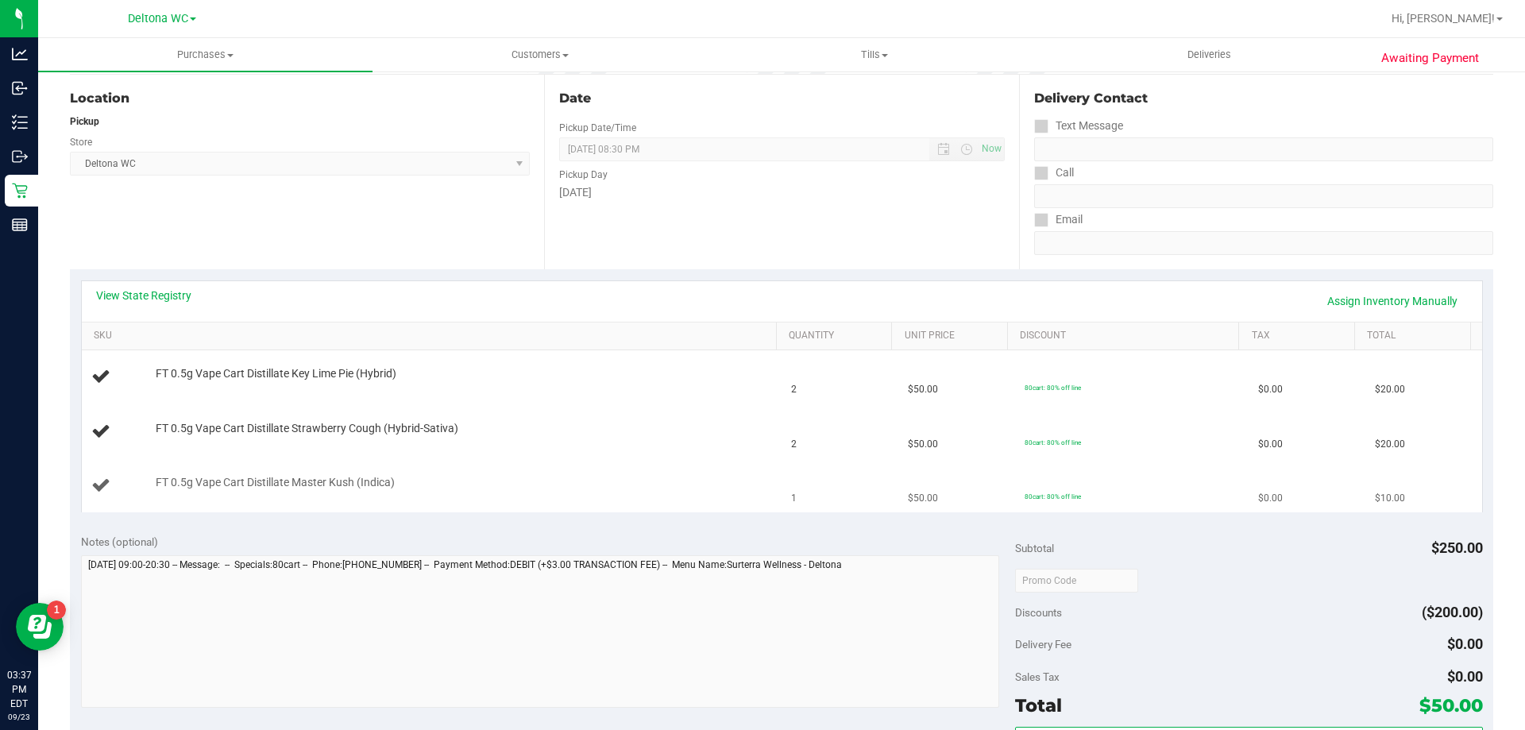
click at [593, 470] on td "FT 0.5g Vape Cart Distillate Master Kush (Indica)" at bounding box center [432, 485] width 701 height 53
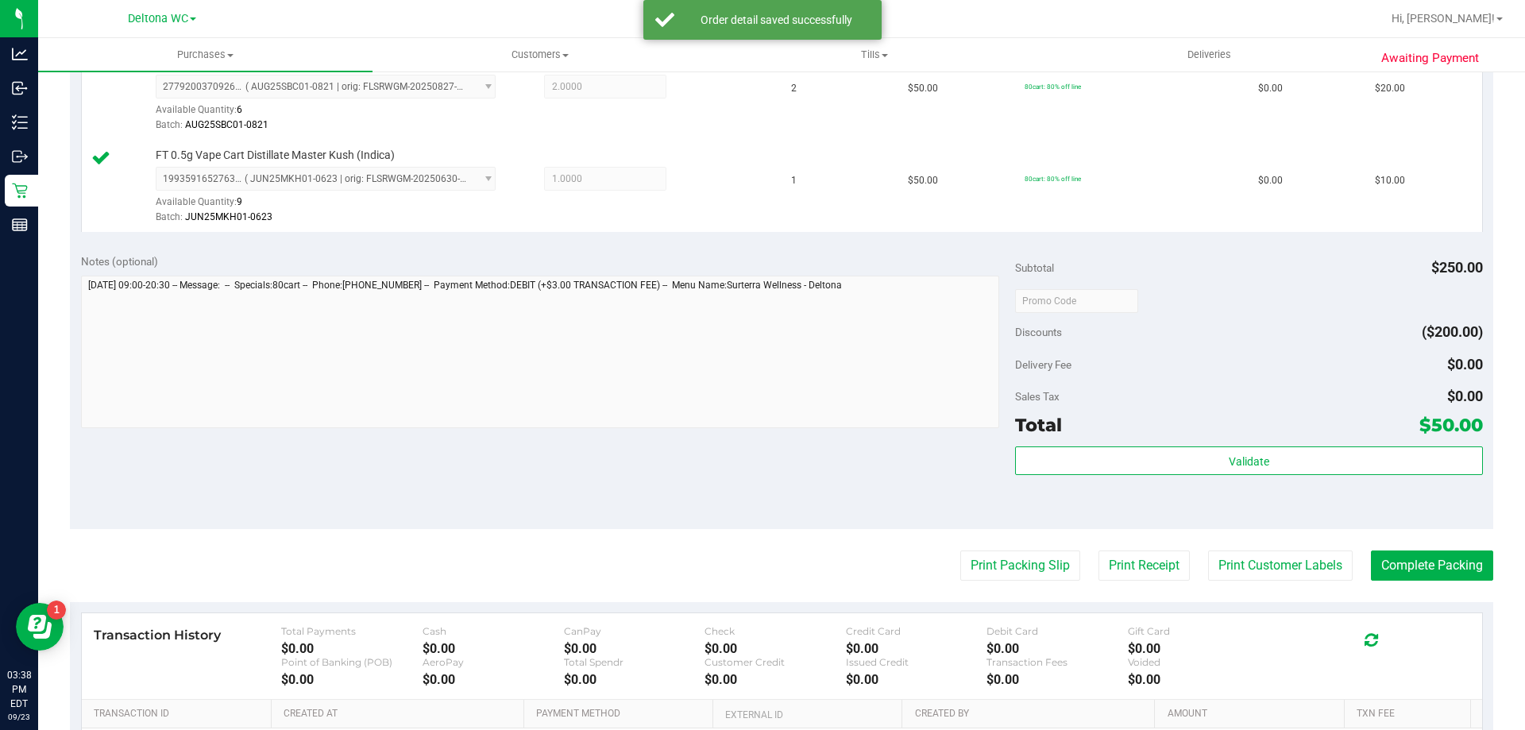
scroll to position [551, 0]
click at [1010, 579] on button "Print Packing Slip" at bounding box center [1020, 566] width 120 height 30
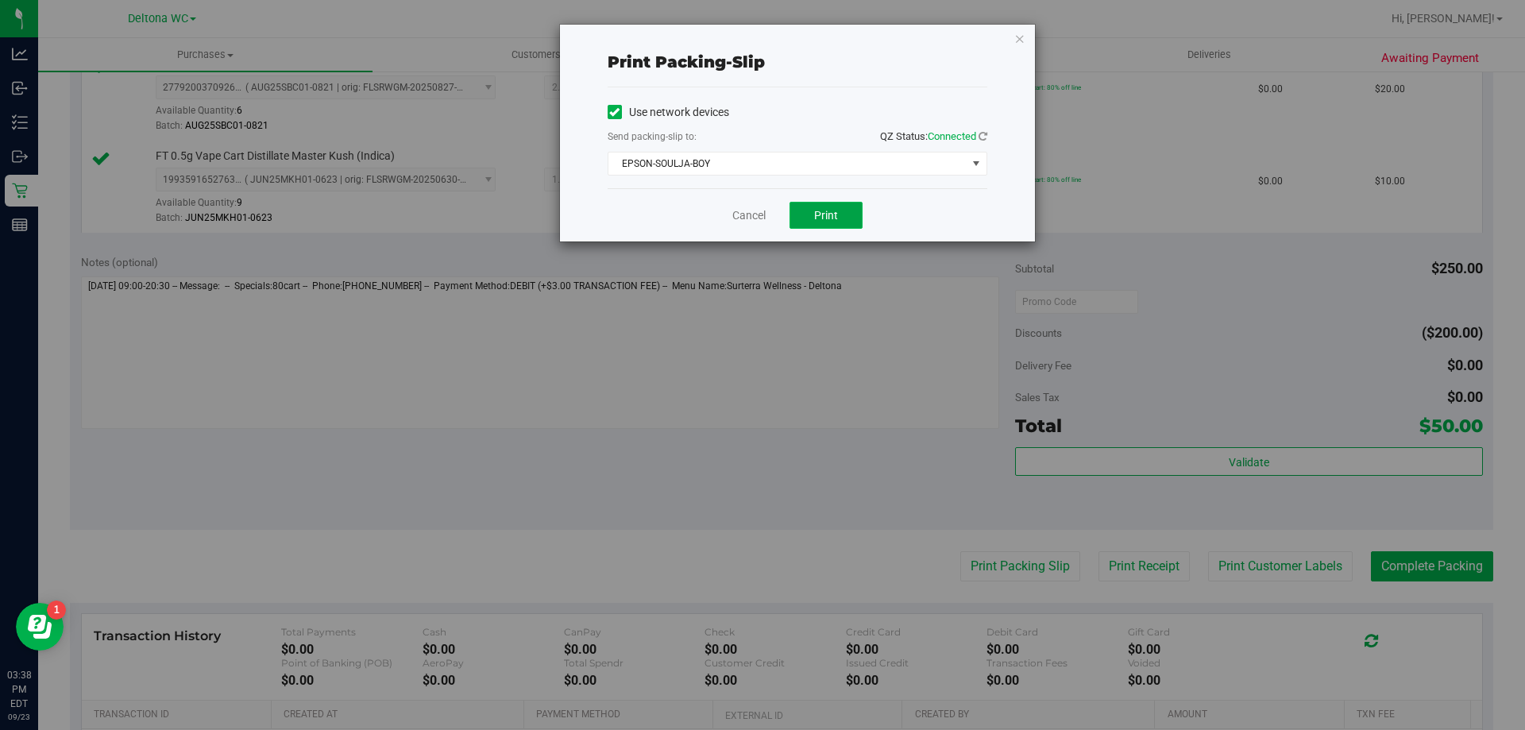
click at [849, 226] on button "Print" at bounding box center [825, 215] width 73 height 27
click at [743, 218] on link "Cancel" at bounding box center [748, 215] width 33 height 17
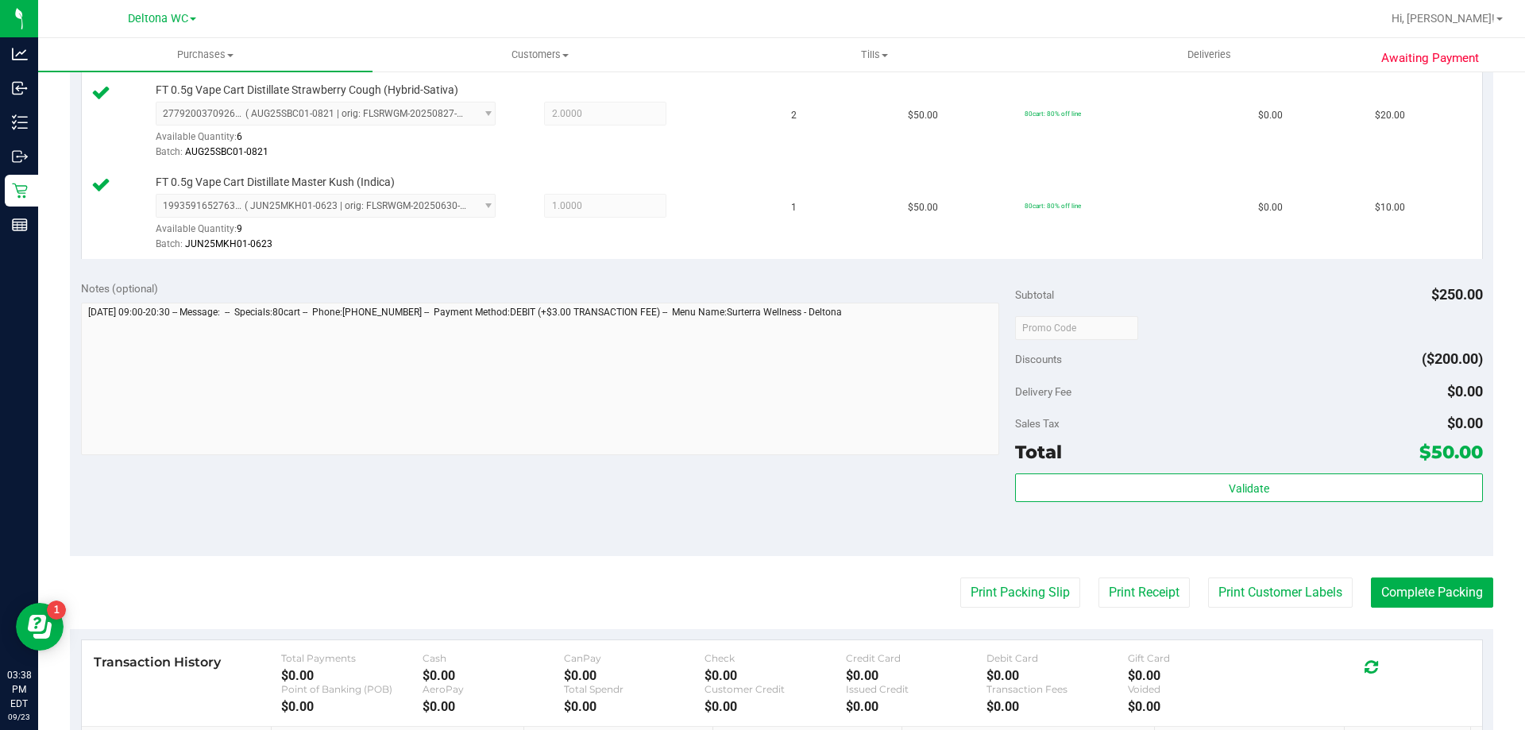
scroll to position [689, 0]
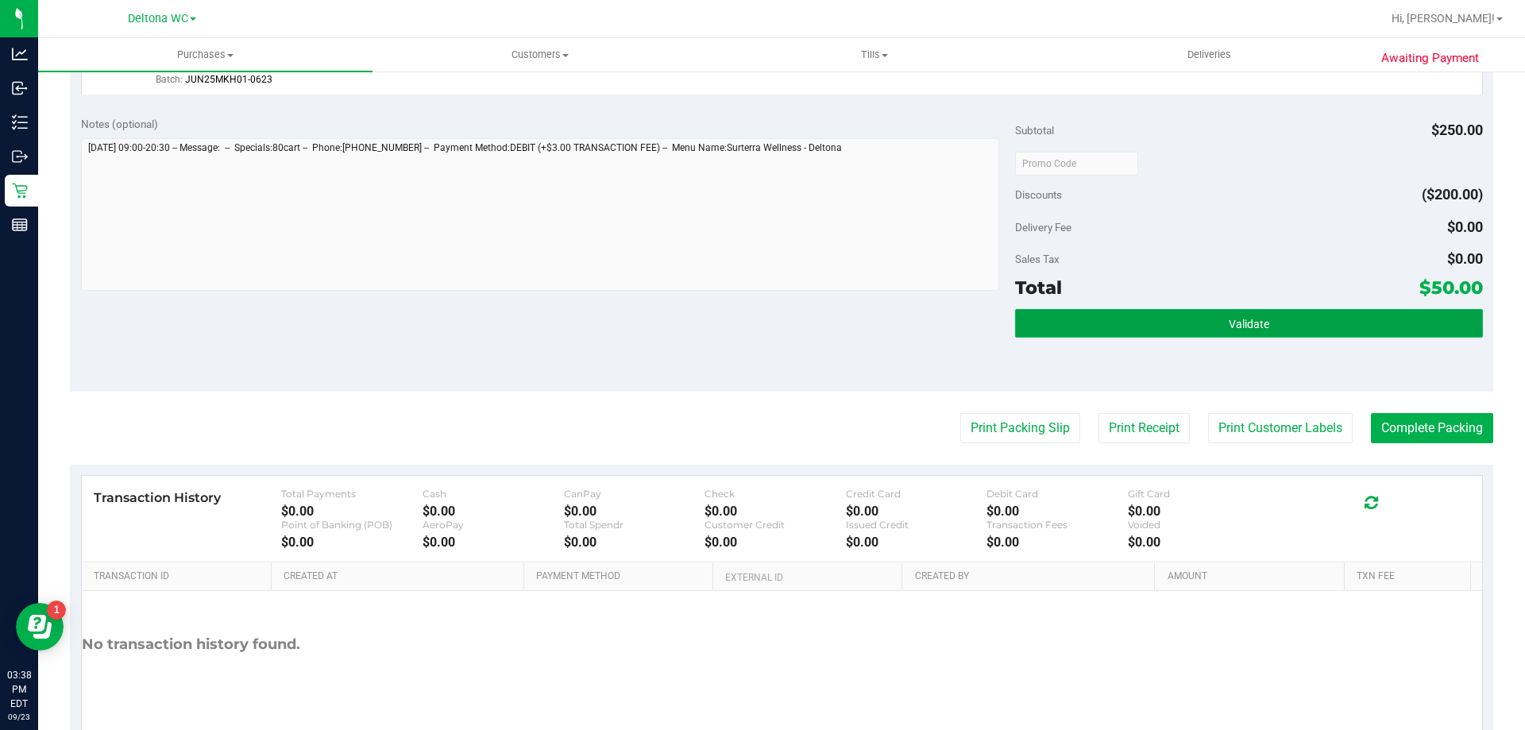
click at [1246, 330] on span "Validate" at bounding box center [1249, 324] width 41 height 13
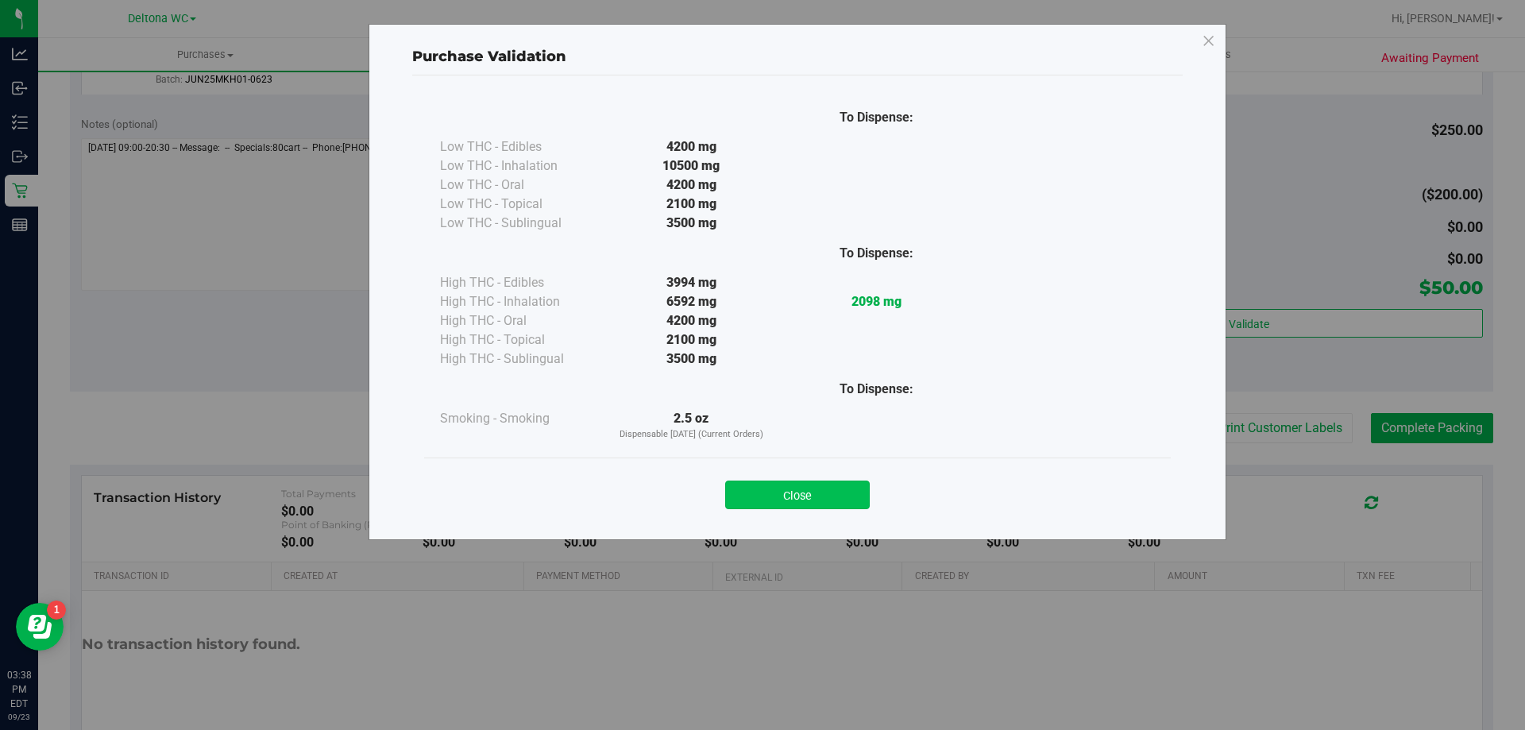
click at [844, 492] on button "Close" at bounding box center [797, 495] width 145 height 29
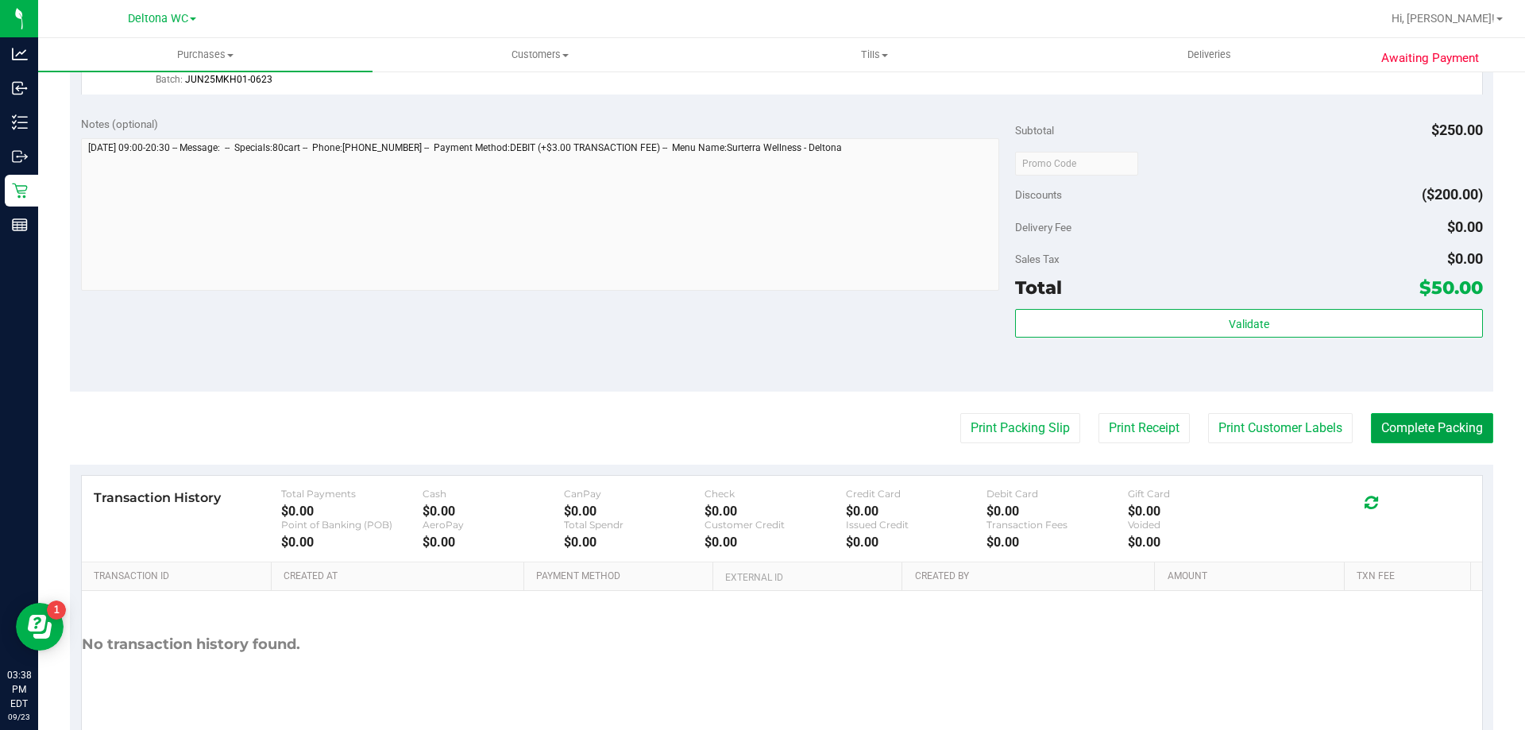
click at [1417, 438] on button "Complete Packing" at bounding box center [1432, 428] width 122 height 30
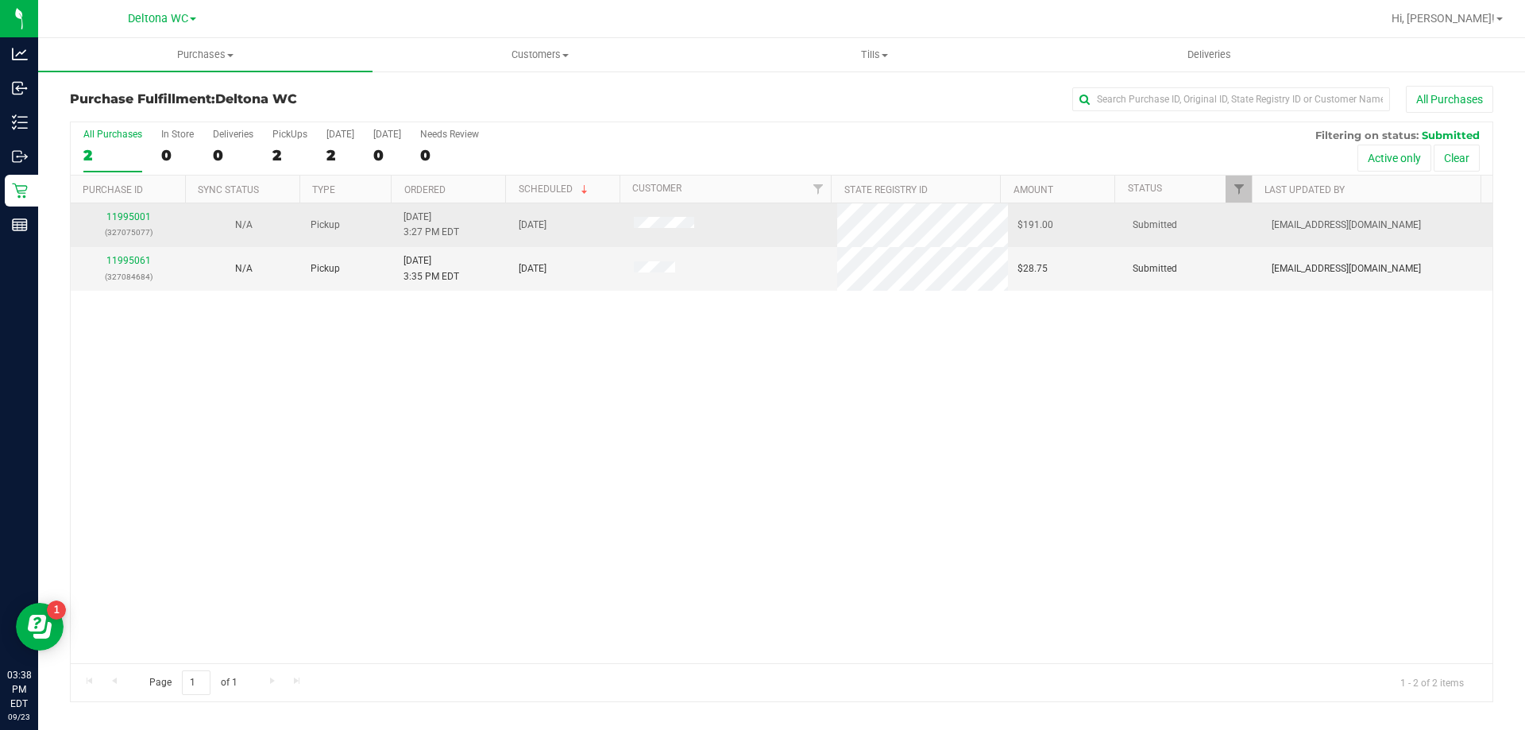
click at [141, 222] on div "11995001 (327075077)" at bounding box center [128, 225] width 96 height 30
click at [144, 213] on link "11995001" at bounding box center [128, 216] width 44 height 11
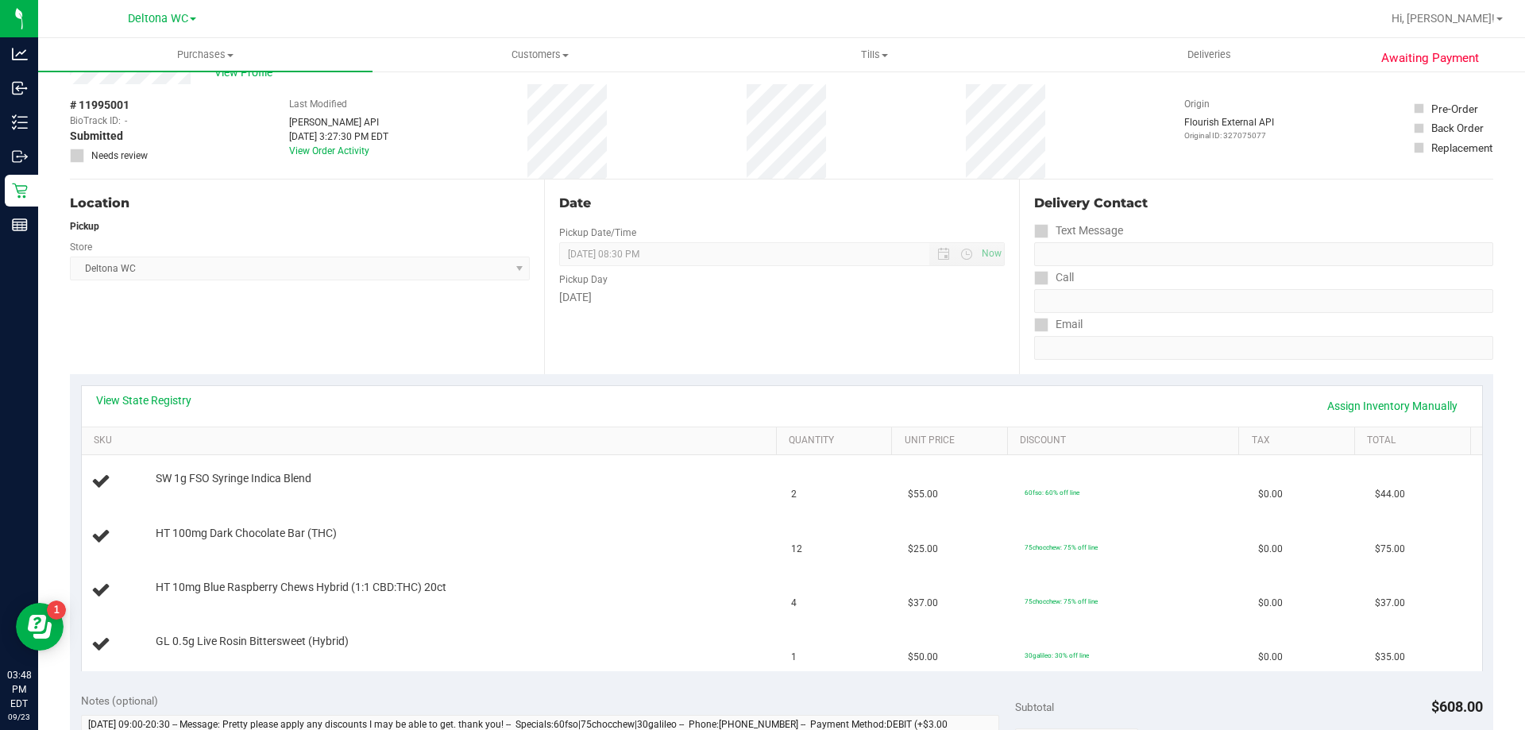
scroll to position [79, 0]
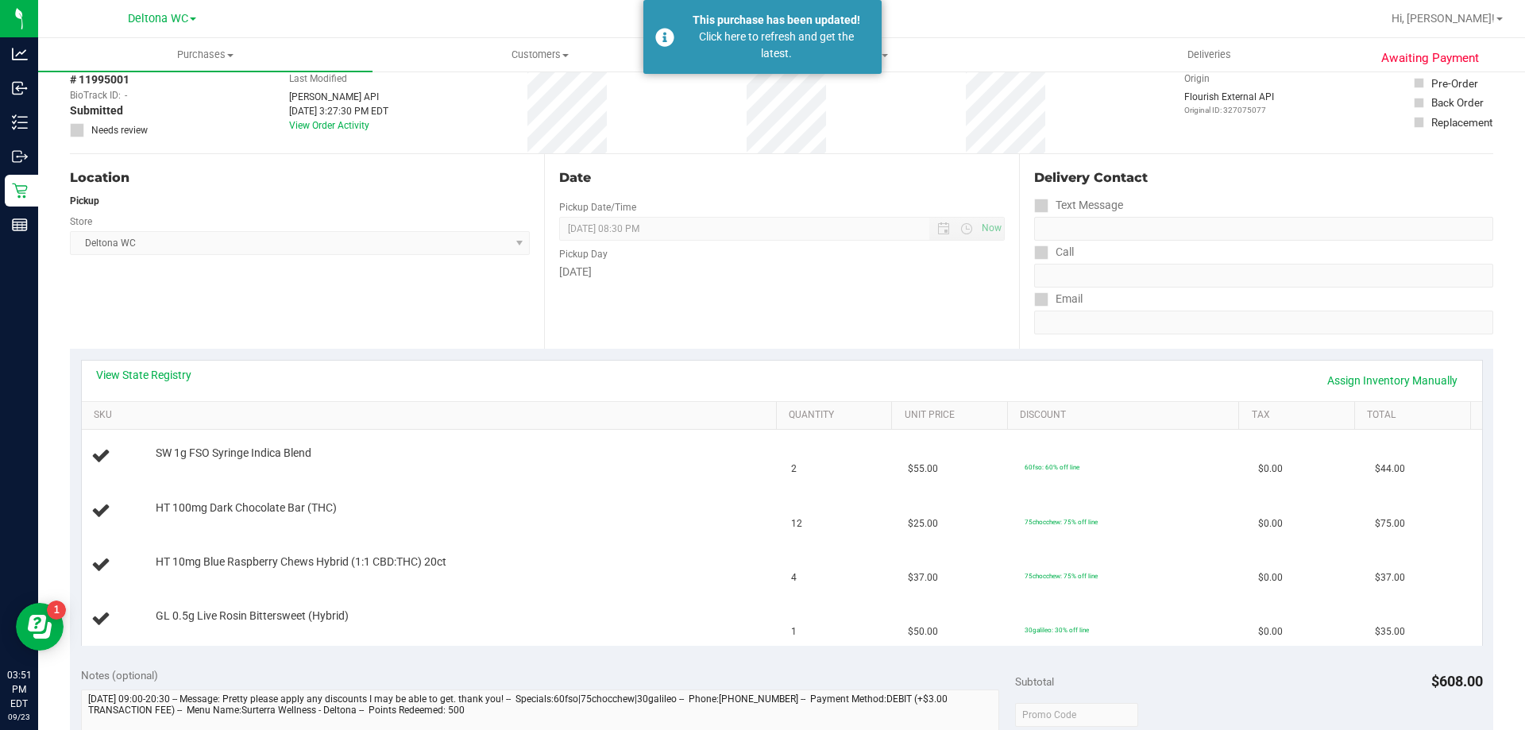
click at [826, 241] on div "Pickup Day" at bounding box center [781, 252] width 445 height 23
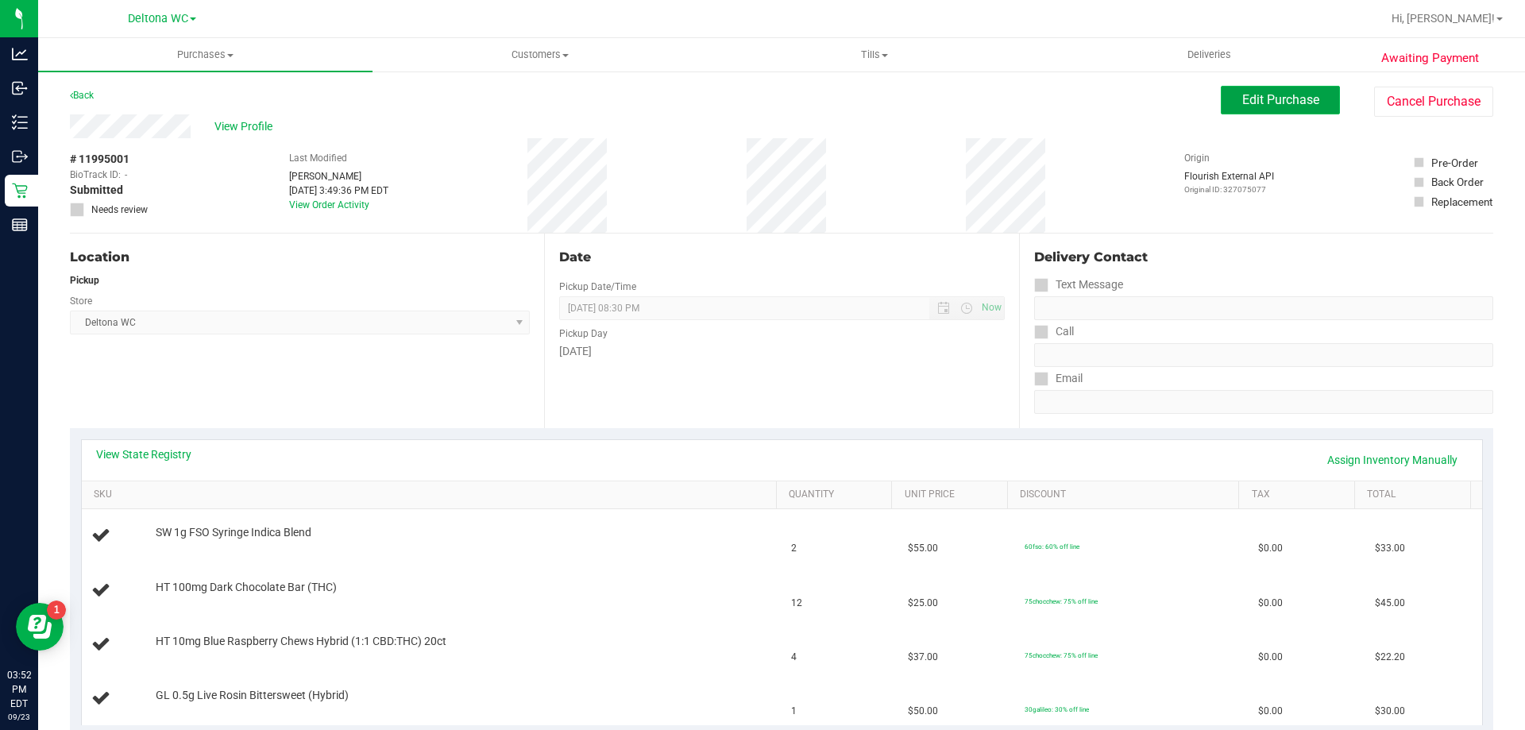
click at [1294, 106] on span "Edit Purchase" at bounding box center [1280, 99] width 77 height 15
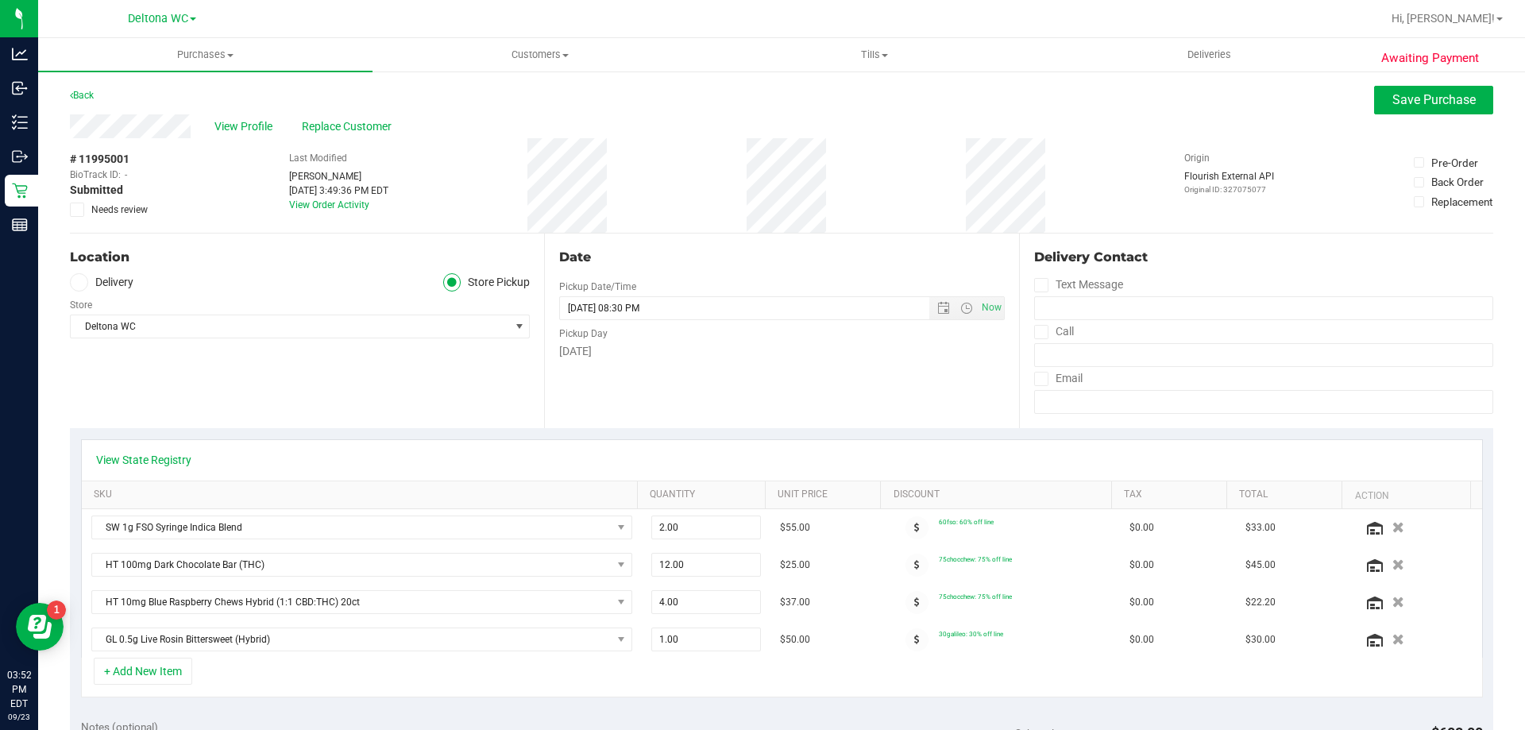
click at [80, 210] on icon at bounding box center [77, 210] width 10 height 0
click at [0, 0] on input "Needs review" at bounding box center [0, 0] width 0 height 0
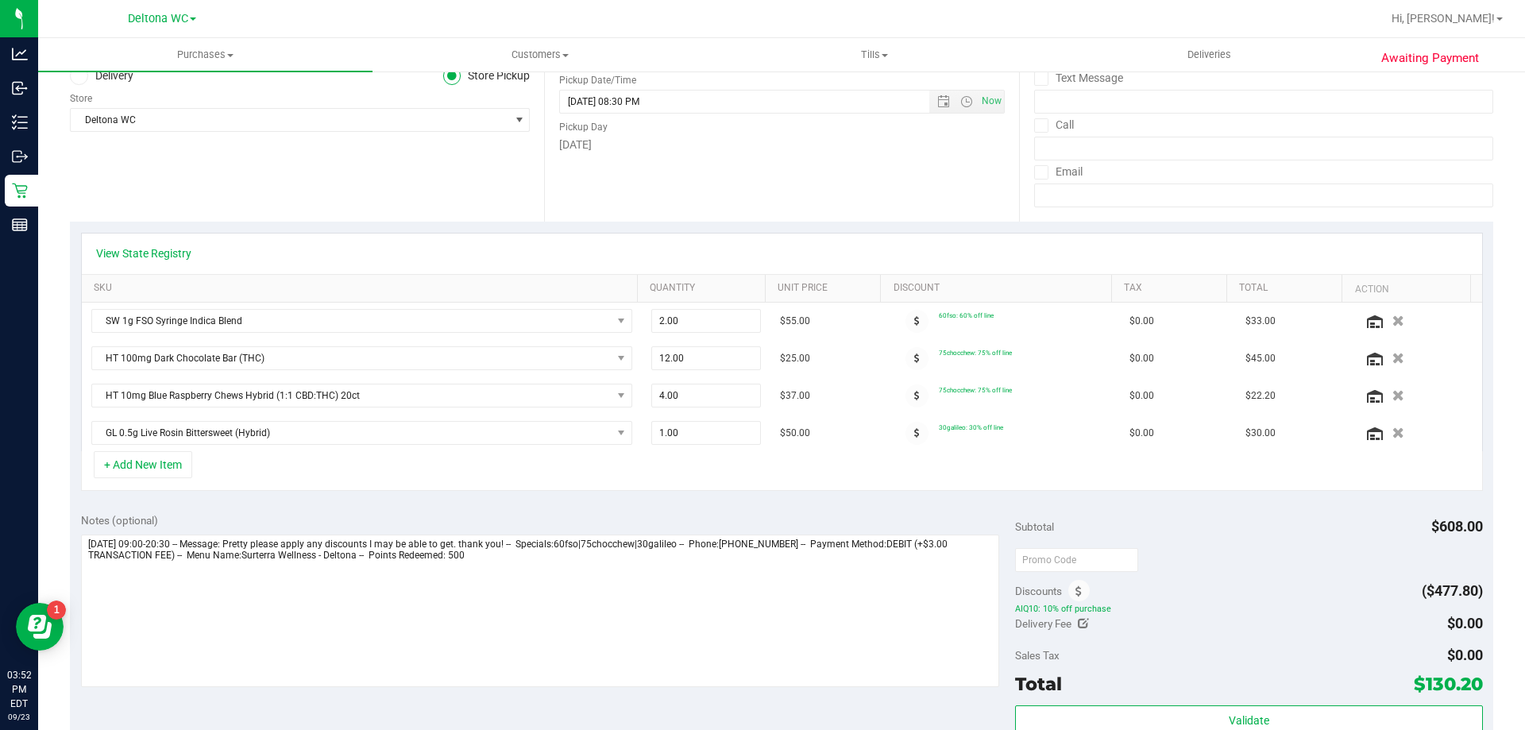
scroll to position [397, 0]
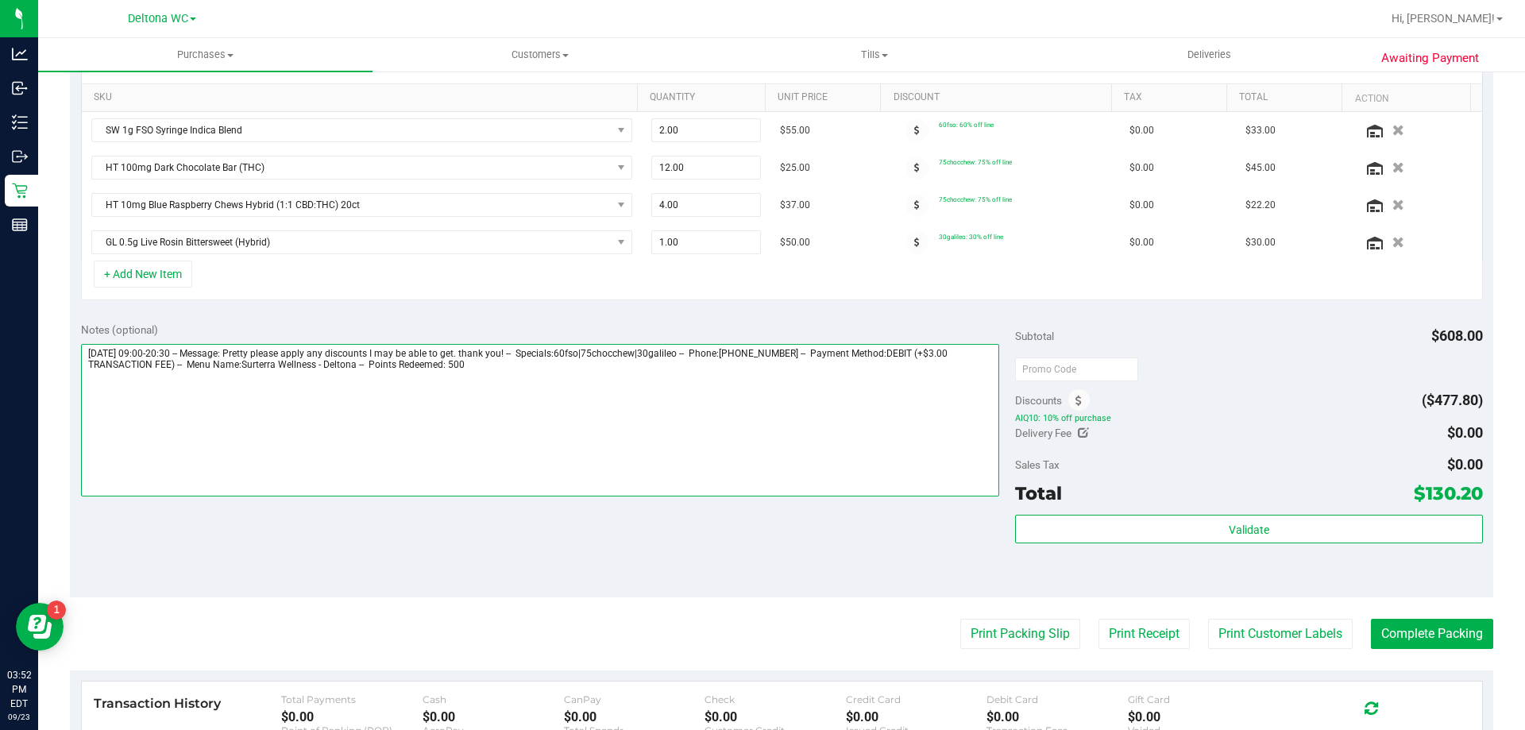
click at [754, 405] on textarea at bounding box center [540, 420] width 919 height 152
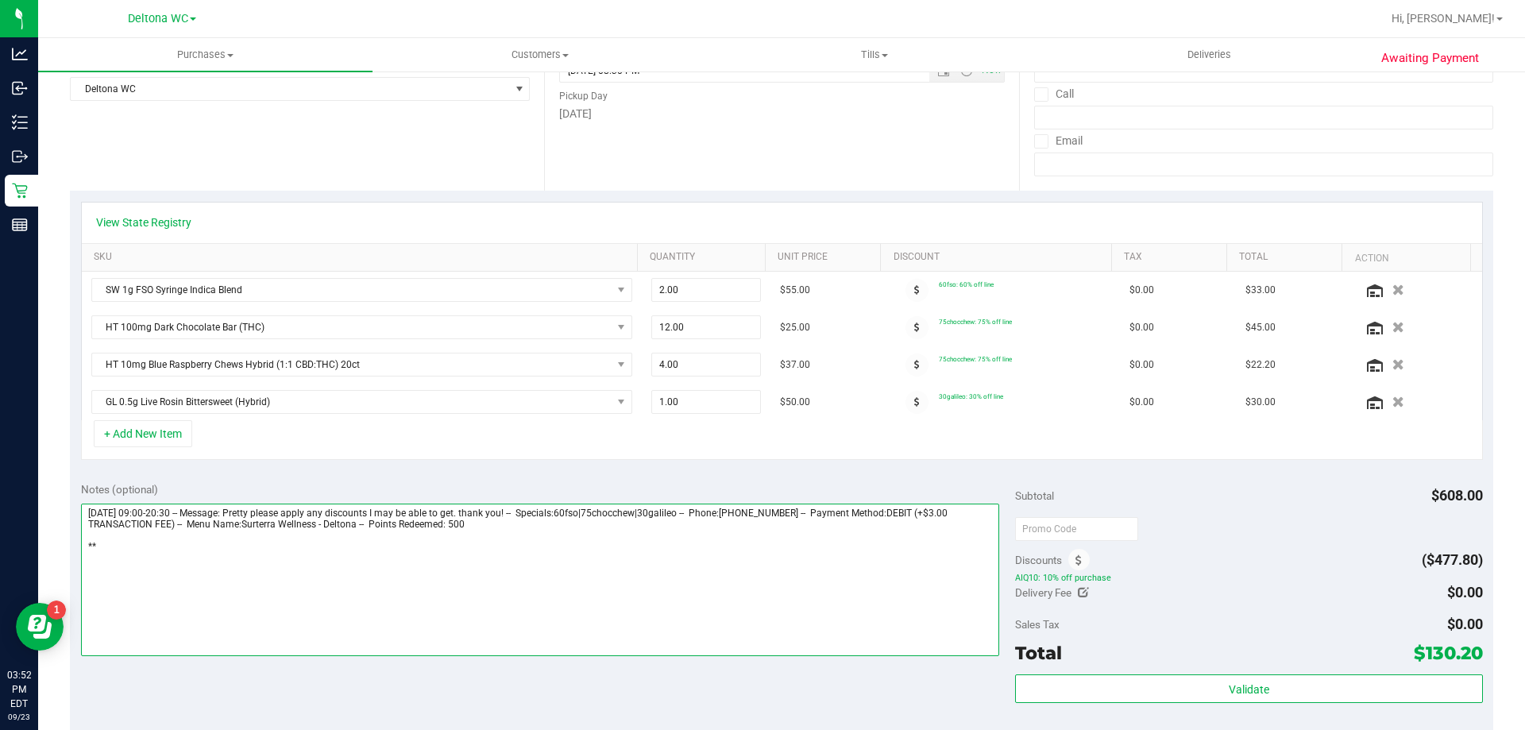
scroll to position [238, 0]
click at [169, 222] on link "View State Registry" at bounding box center [143, 222] width 95 height 16
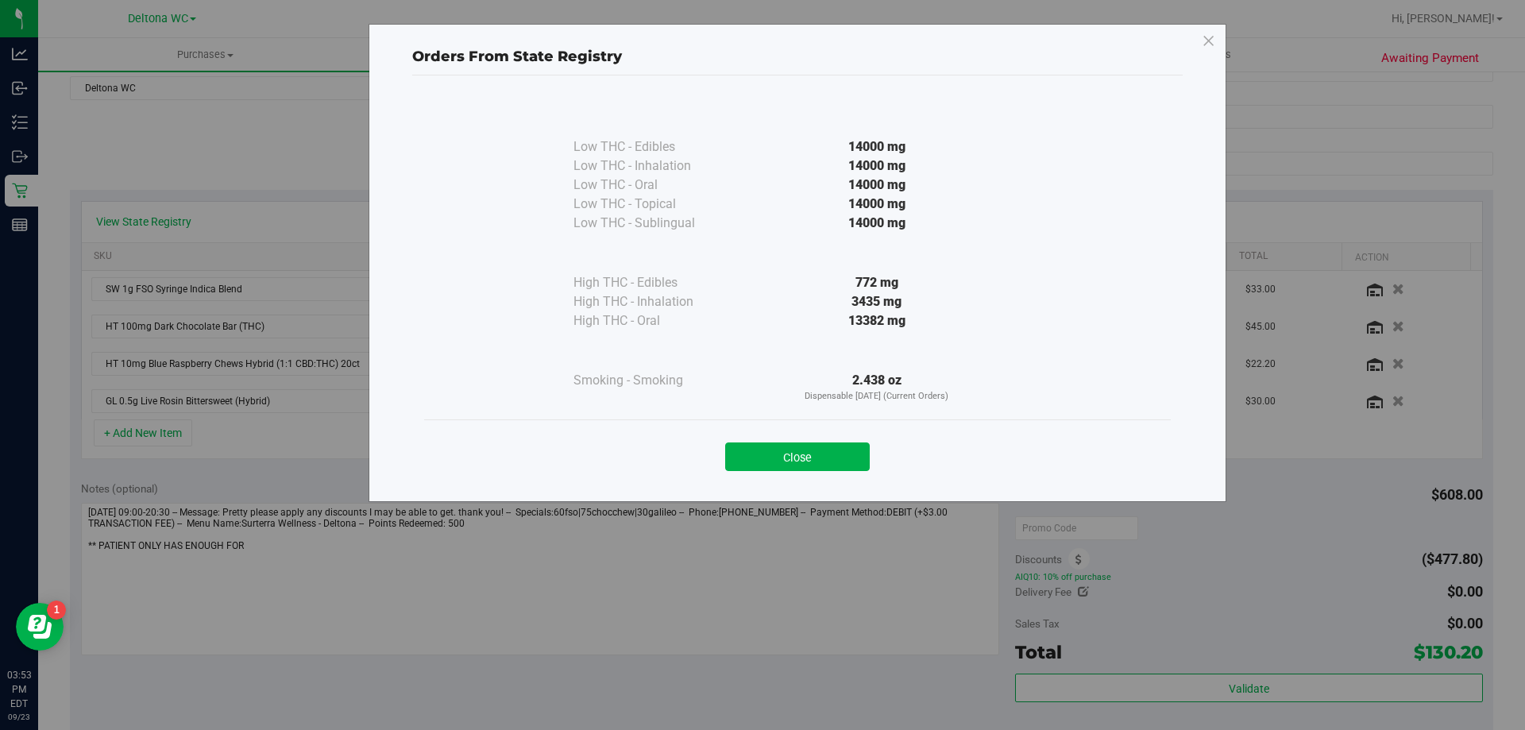
click at [824, 442] on div "Close" at bounding box center [797, 452] width 723 height 40
click at [785, 454] on button "Close" at bounding box center [797, 456] width 145 height 29
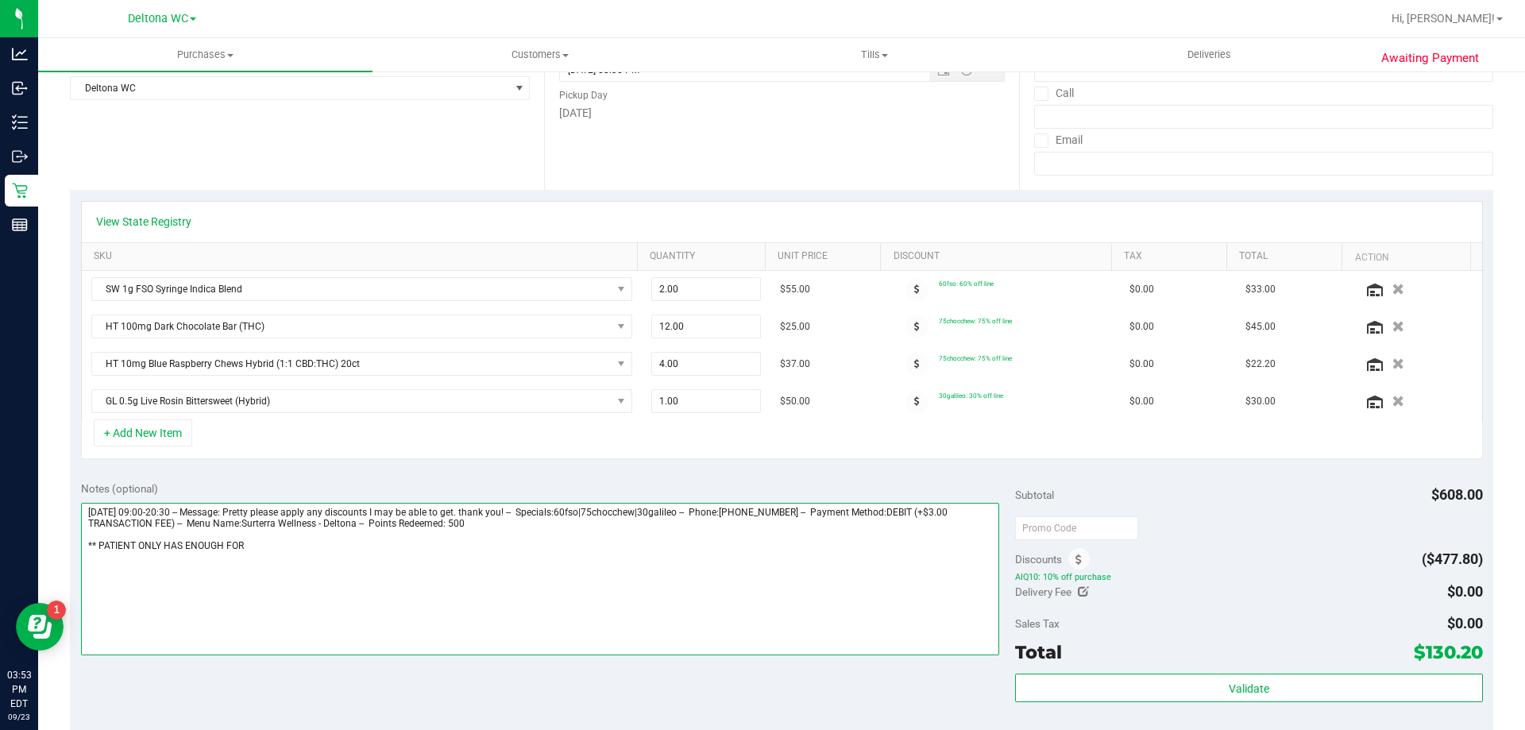
click at [265, 544] on textarea at bounding box center [540, 579] width 919 height 152
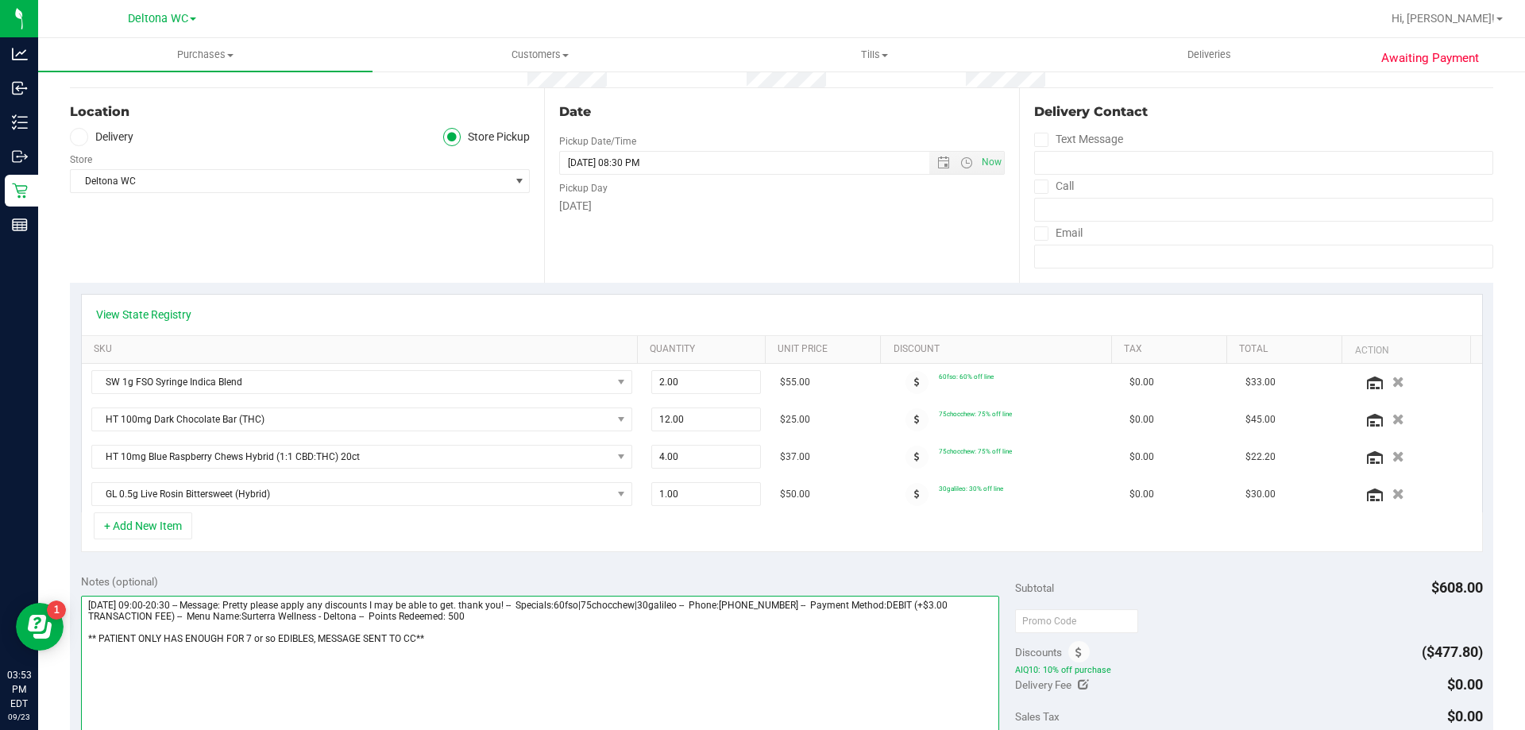
scroll to position [0, 0]
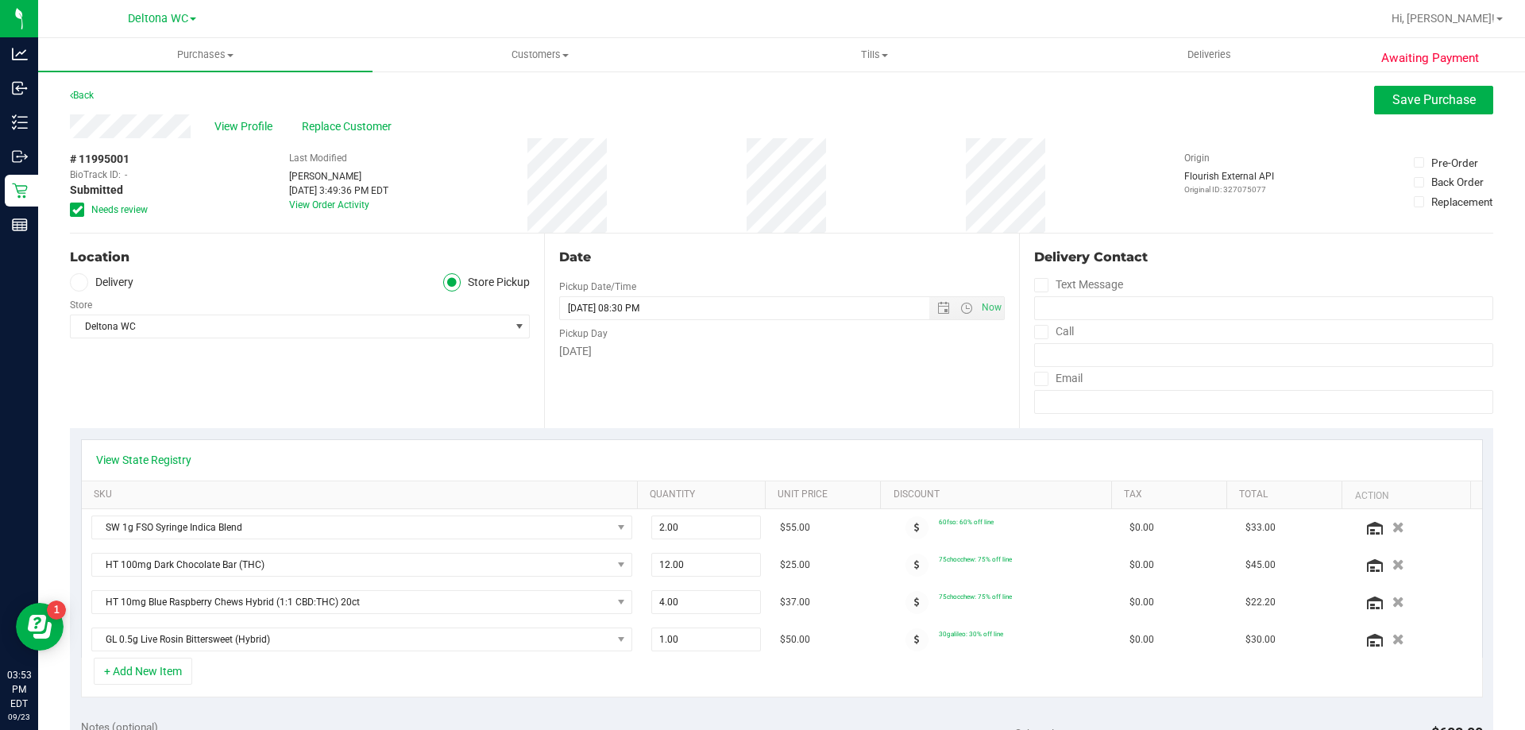
type textarea "Tuesday 09/23/2025 09:00-20:30 -- Message: Pretty please apply any discounts I …"
click at [651, 178] on div "# 11995001 BioTrack ID: - Submitted Needs review Last Modified Kendra Olivo Ber…" at bounding box center [781, 185] width 1423 height 95
click at [1413, 99] on span "Save Purchase" at bounding box center [1433, 99] width 83 height 15
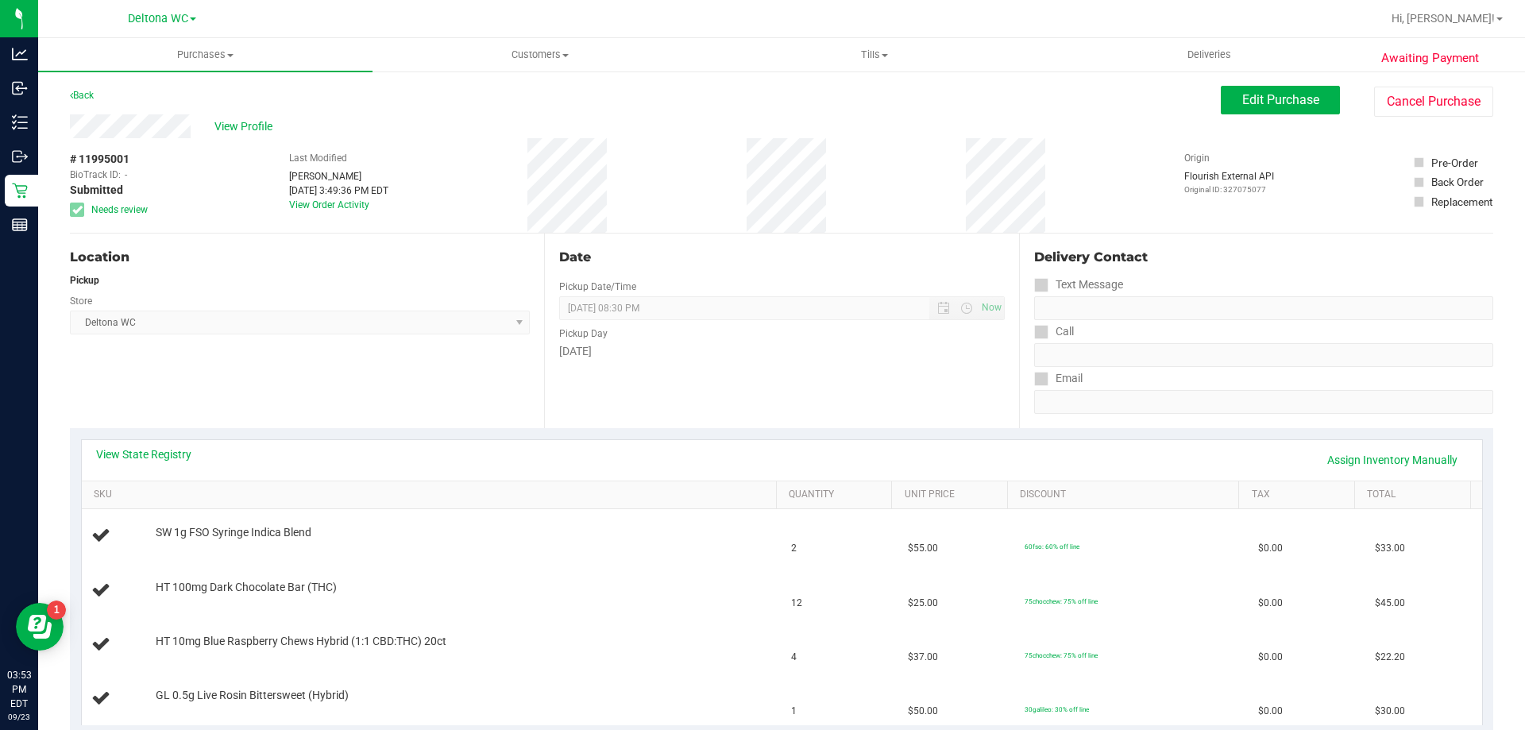
click at [235, 115] on div "View Profile" at bounding box center [645, 126] width 1151 height 24
click at [241, 121] on span "View Profile" at bounding box center [246, 126] width 64 height 17
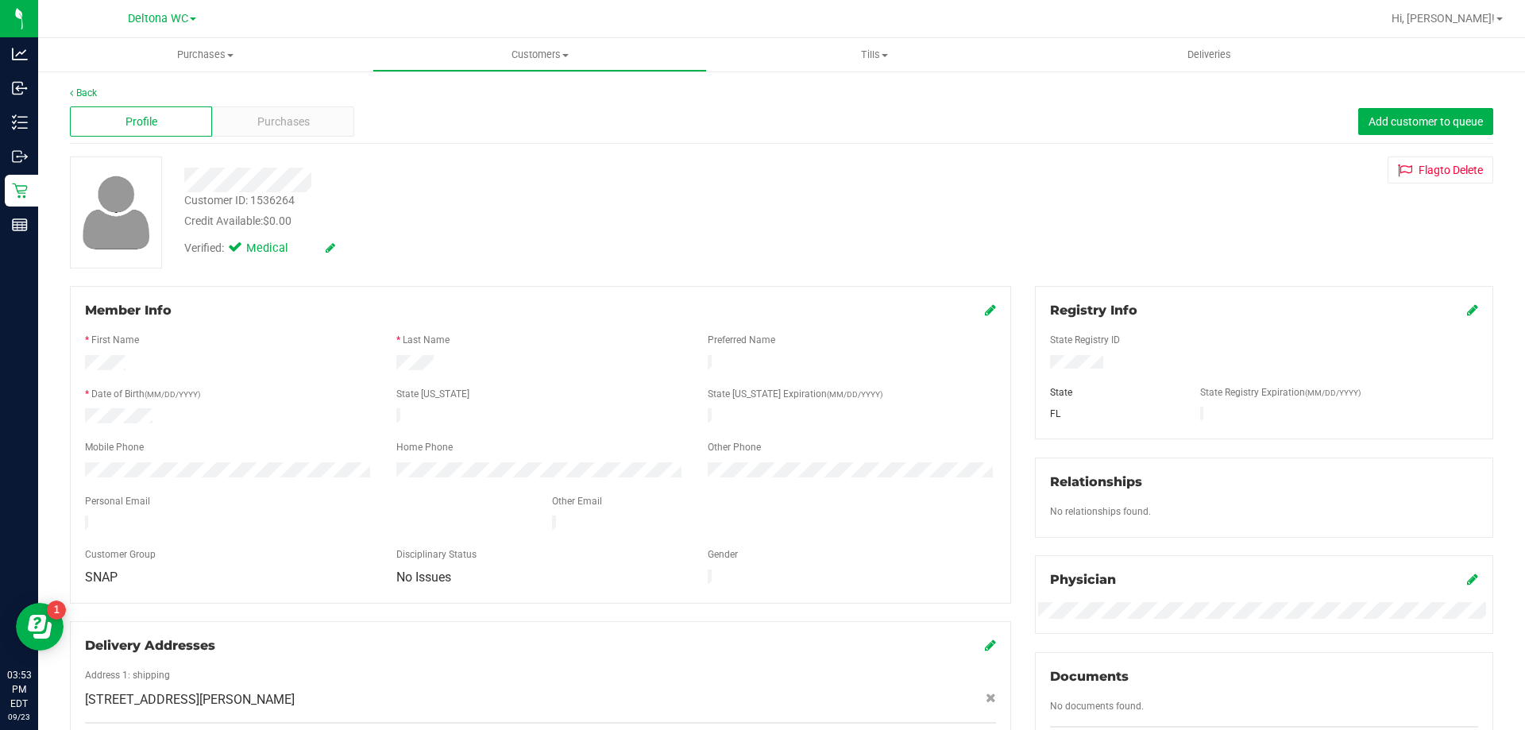
click at [271, 195] on div "Customer ID: 1536264" at bounding box center [239, 200] width 110 height 17
copy div "1536264"
click at [93, 89] on link "Back" at bounding box center [83, 92] width 27 height 11
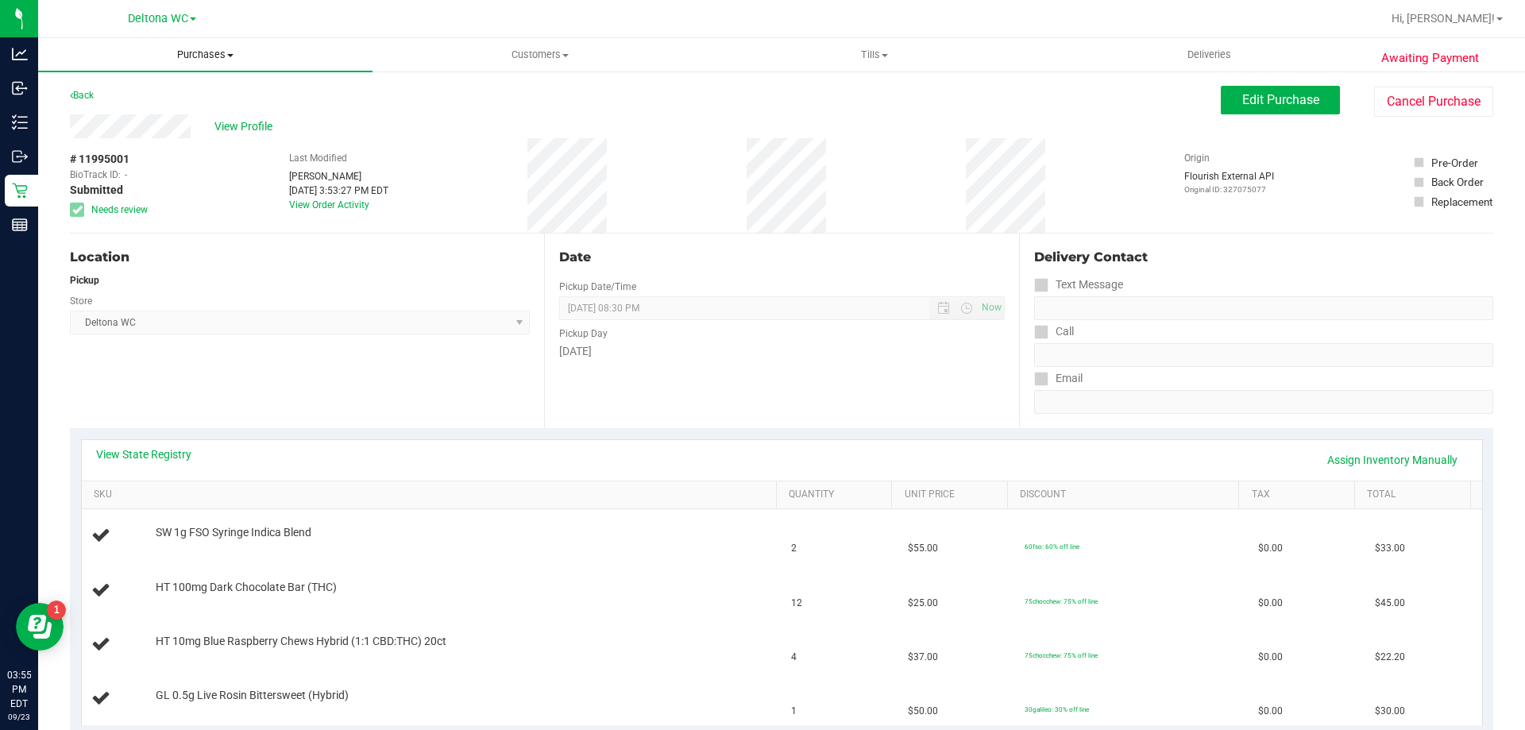
click at [207, 57] on span "Purchases" at bounding box center [205, 55] width 334 height 14
click at [182, 110] on li "Fulfillment" at bounding box center [205, 115] width 334 height 19
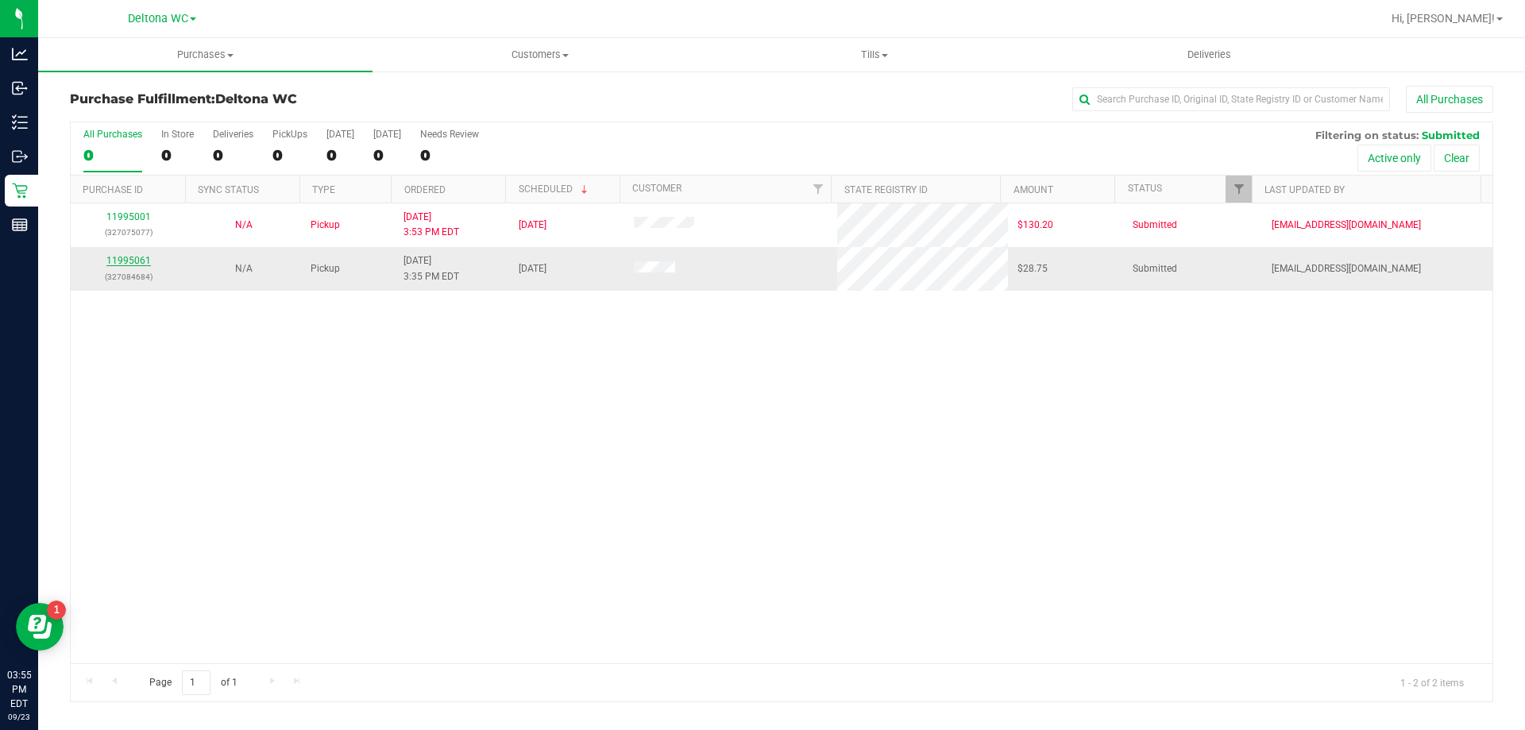
click at [138, 258] on link "11995061" at bounding box center [128, 260] width 44 height 11
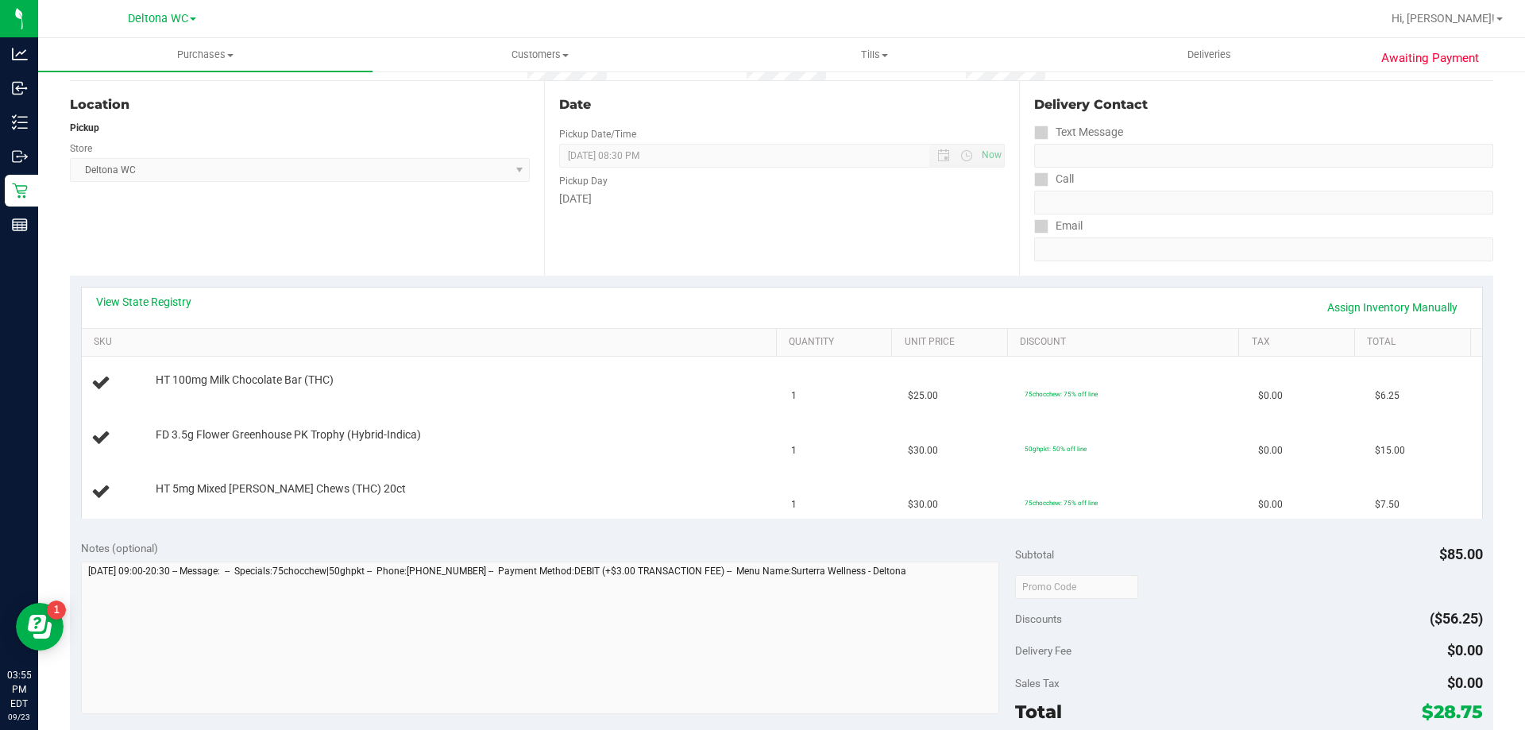
scroll to position [159, 0]
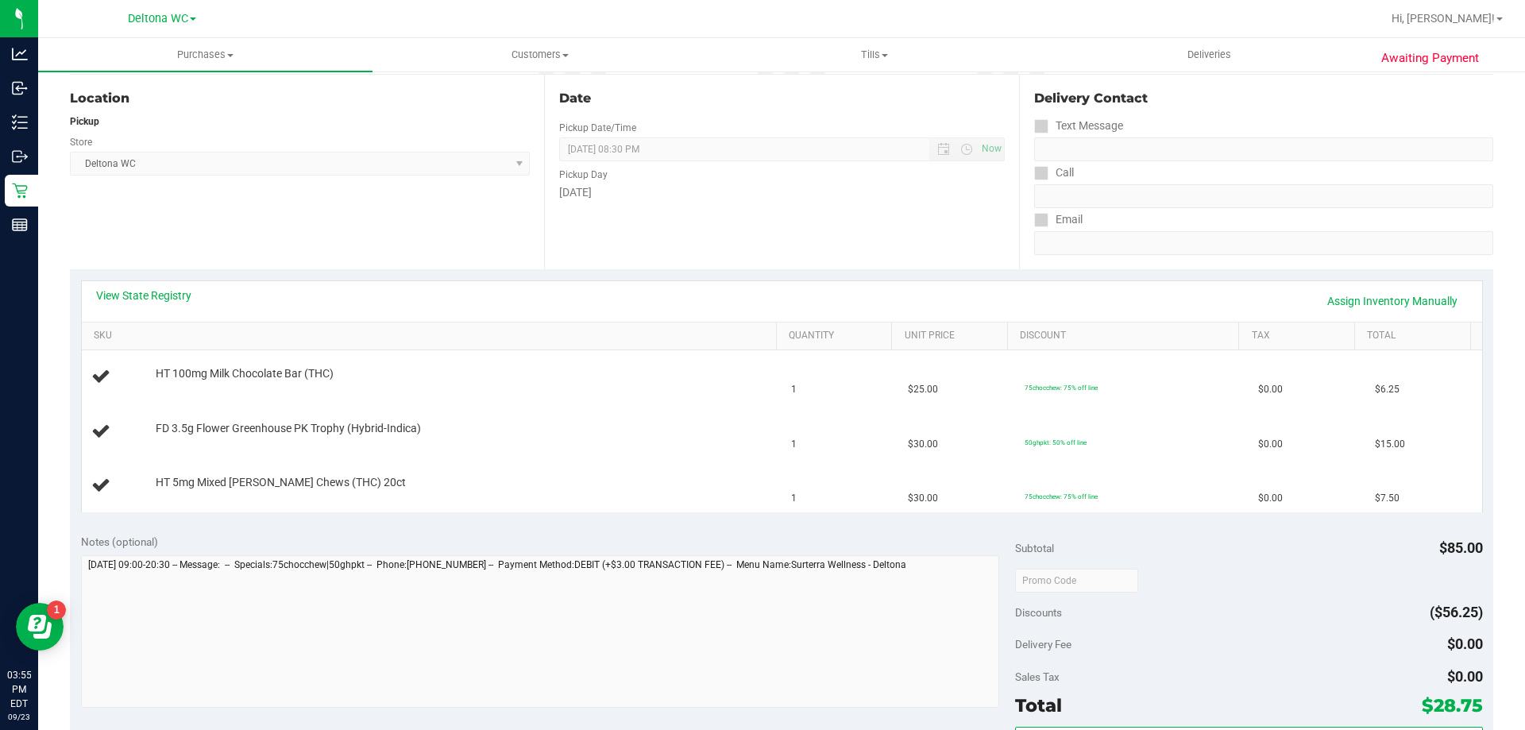
click at [579, 265] on div "Date Pickup Date/Time 09/23/2025 Now 09/23/2025 08:30 PM Now Pickup Day Tuesday" at bounding box center [781, 172] width 474 height 195
click at [1465, 25] on span "Hi, [PERSON_NAME]!" at bounding box center [1443, 18] width 103 height 13
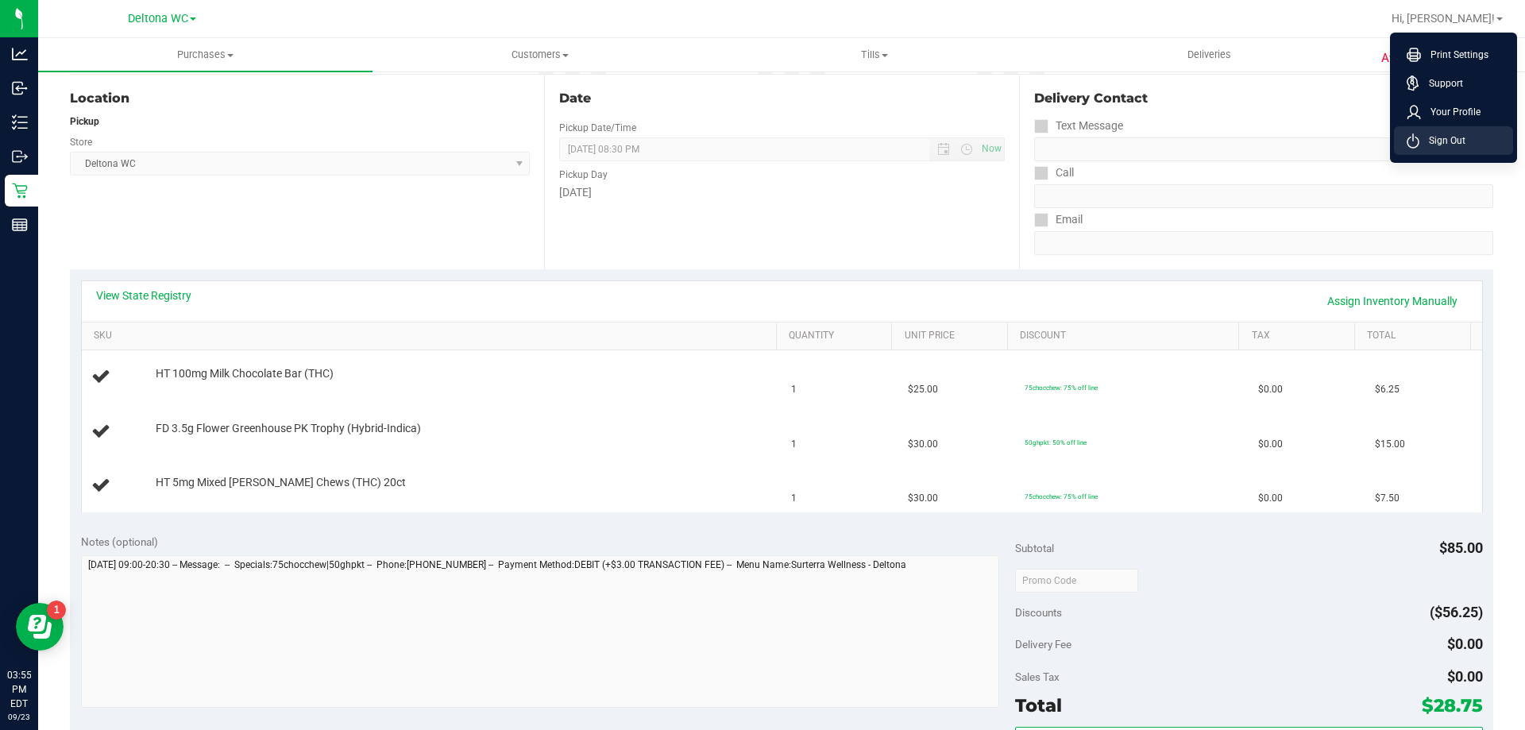
click at [1442, 139] on span "Sign Out" at bounding box center [1442, 141] width 46 height 16
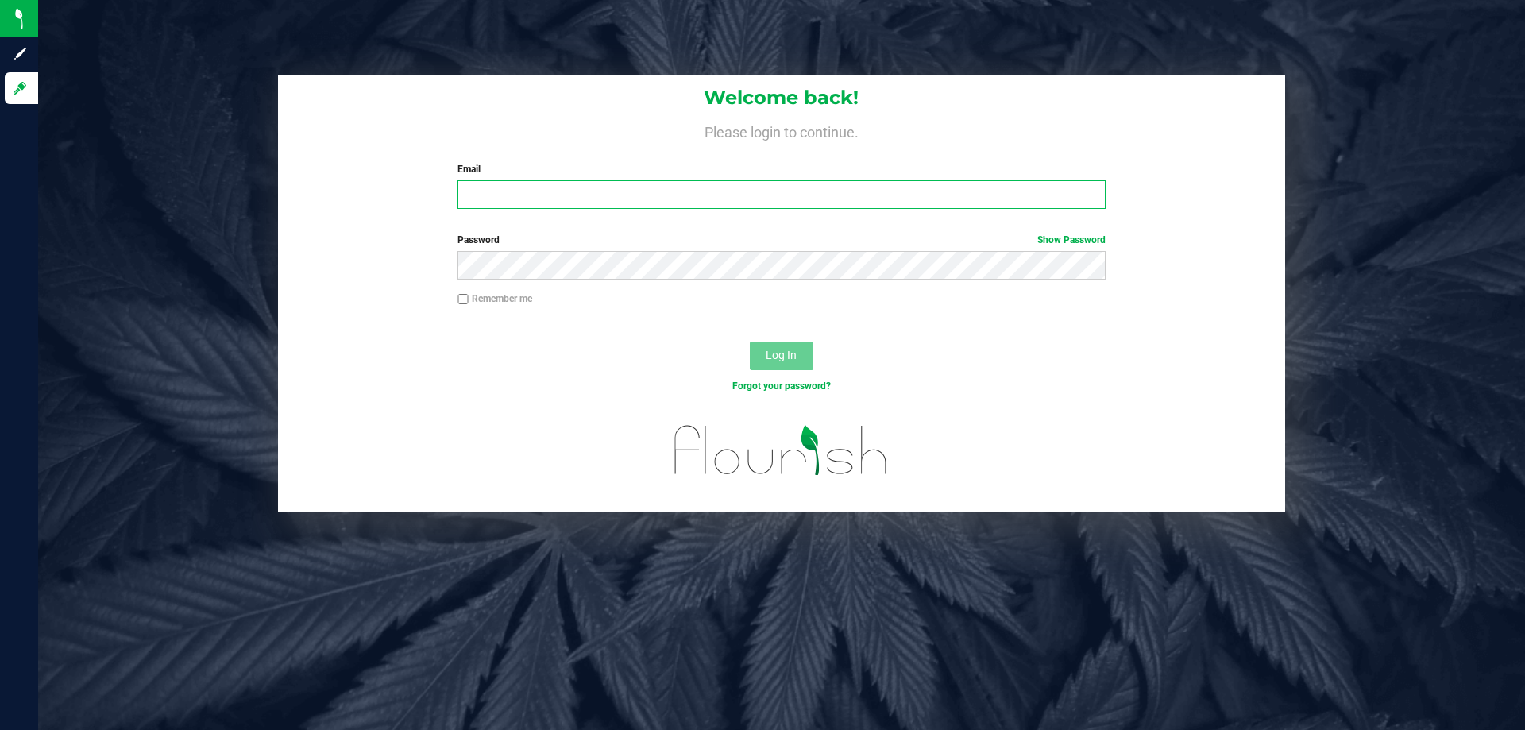
click at [484, 188] on input "Email" at bounding box center [780, 194] width 647 height 29
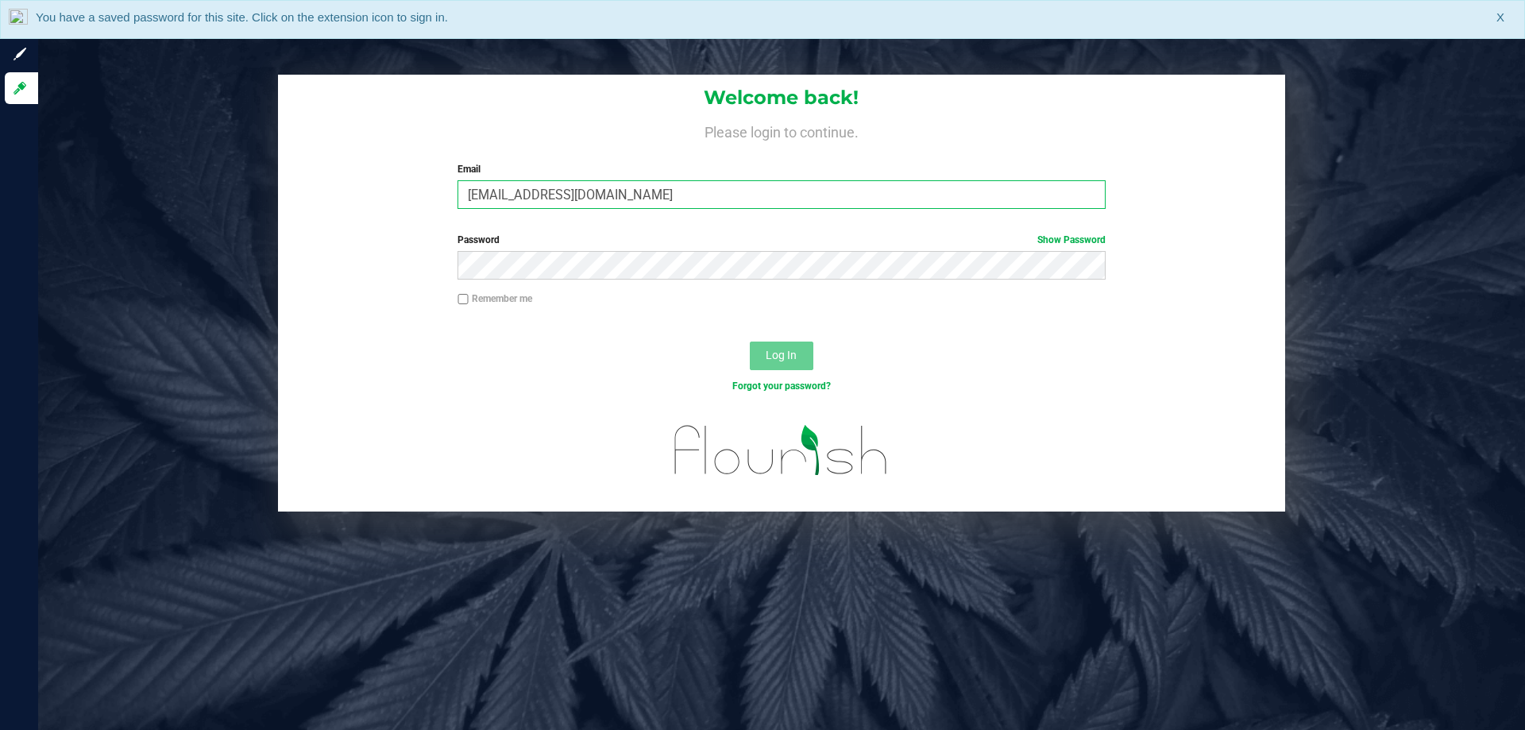
type input "kberrios@liveparallel.com"
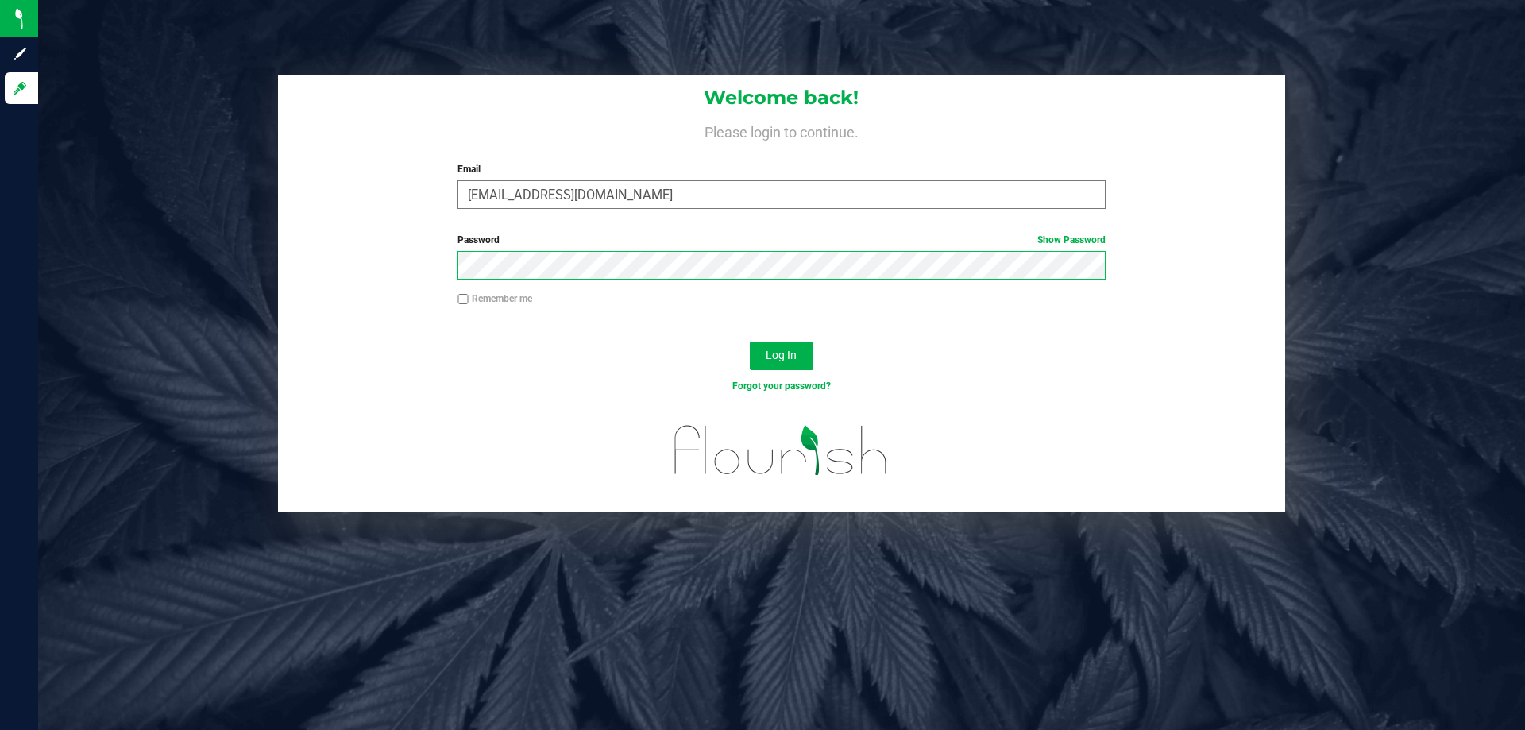
click at [750, 342] on button "Log In" at bounding box center [782, 356] width 64 height 29
